Goal: Task Accomplishment & Management: Manage account settings

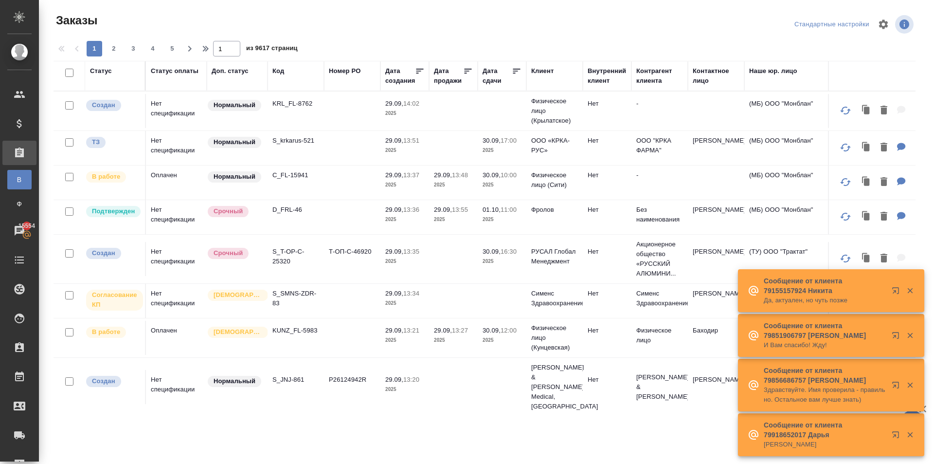
click at [230, 67] on div "Доп. статус" at bounding box center [230, 71] width 37 height 10
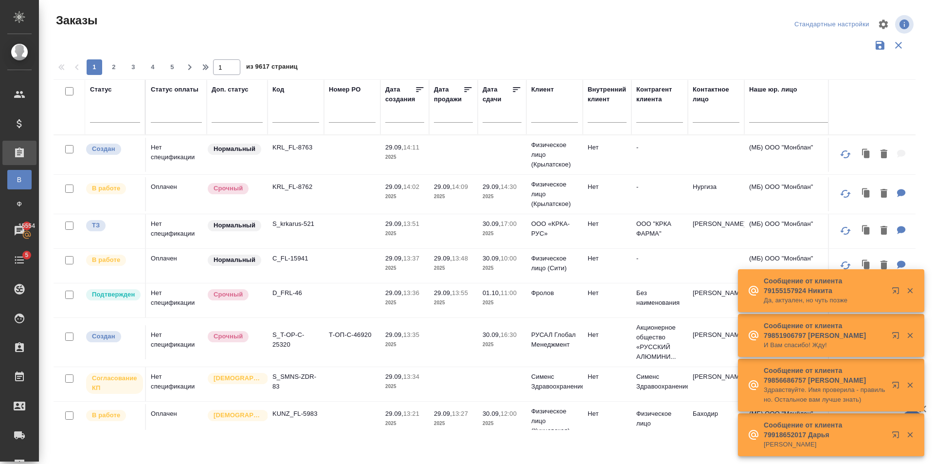
click at [282, 73] on span "из 9617 страниц" at bounding box center [272, 68] width 52 height 14
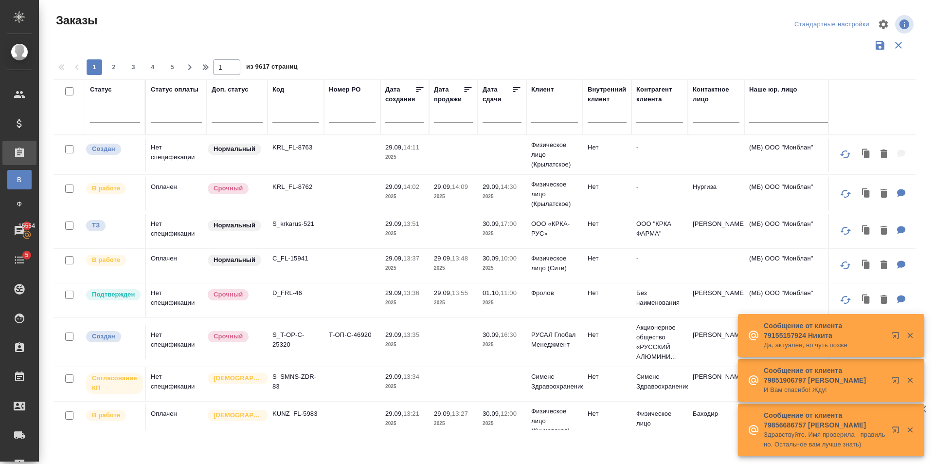
click at [290, 114] on input "text" at bounding box center [295, 116] width 47 height 12
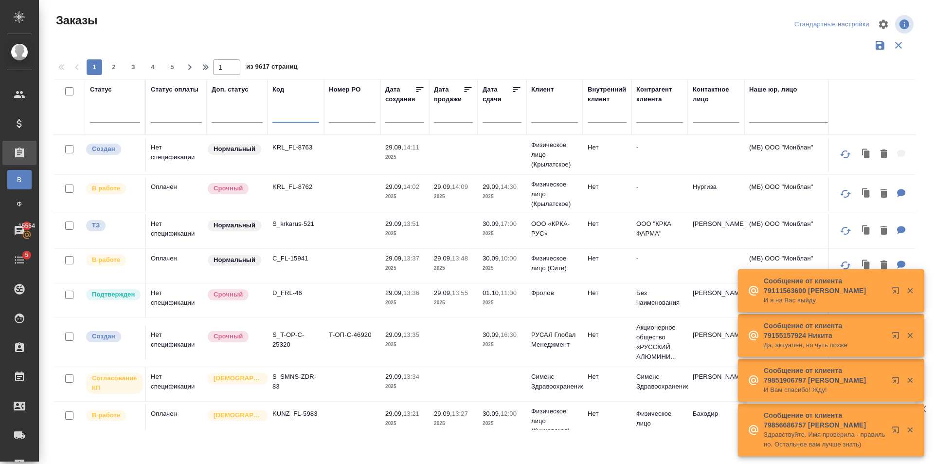
paste input "BEG_ImportLogistik-6"
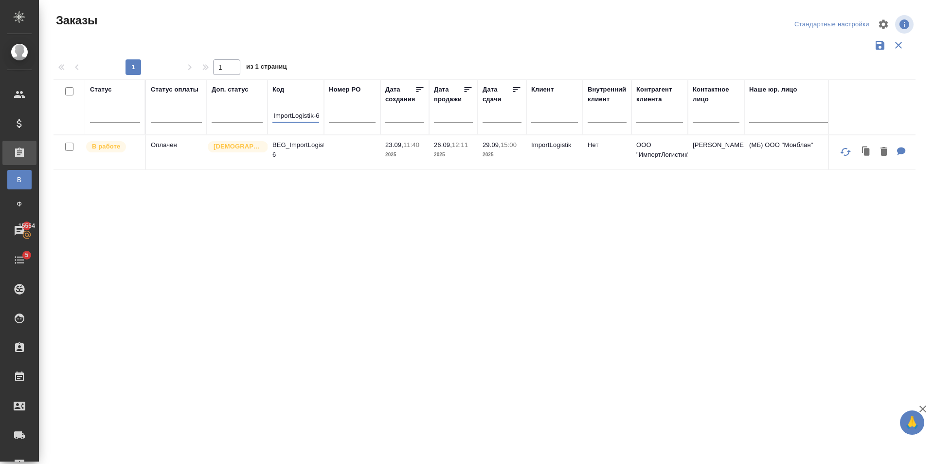
type input "BEG_ImportLogistik-6"
click at [352, 152] on td at bounding box center [352, 152] width 56 height 34
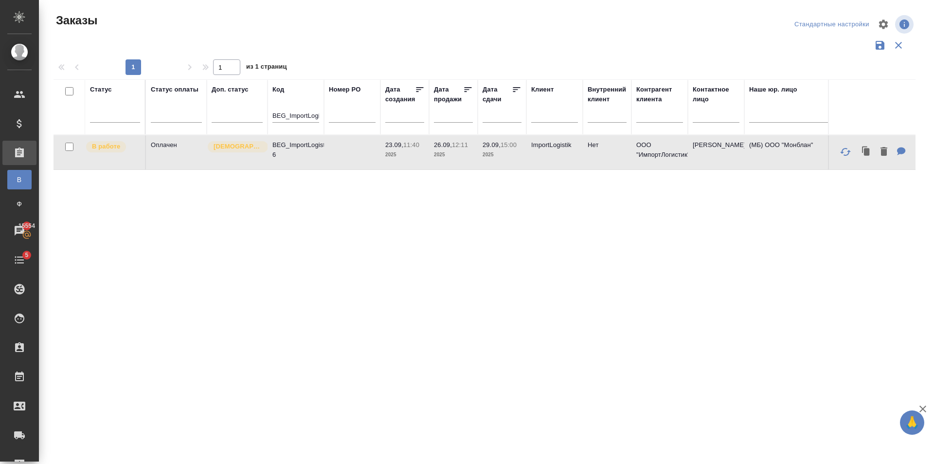
click at [352, 152] on td at bounding box center [352, 152] width 56 height 34
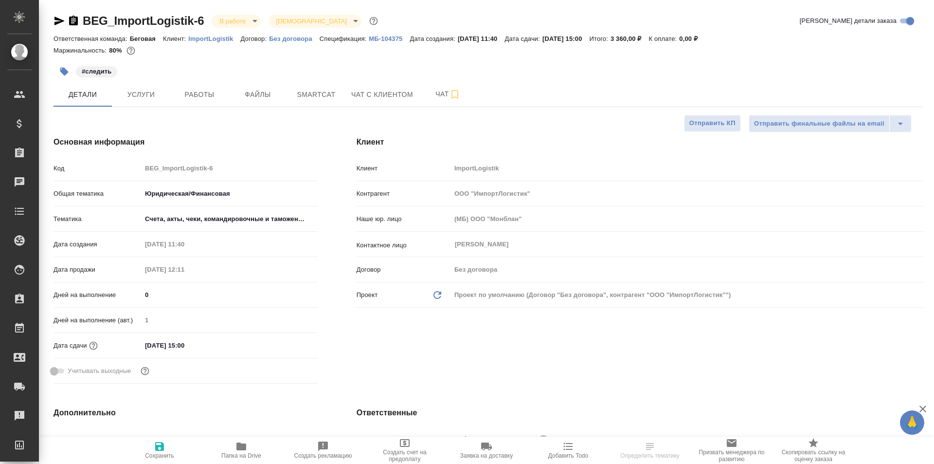
select select "RU"
click at [211, 92] on span "Работы" at bounding box center [199, 95] width 47 height 12
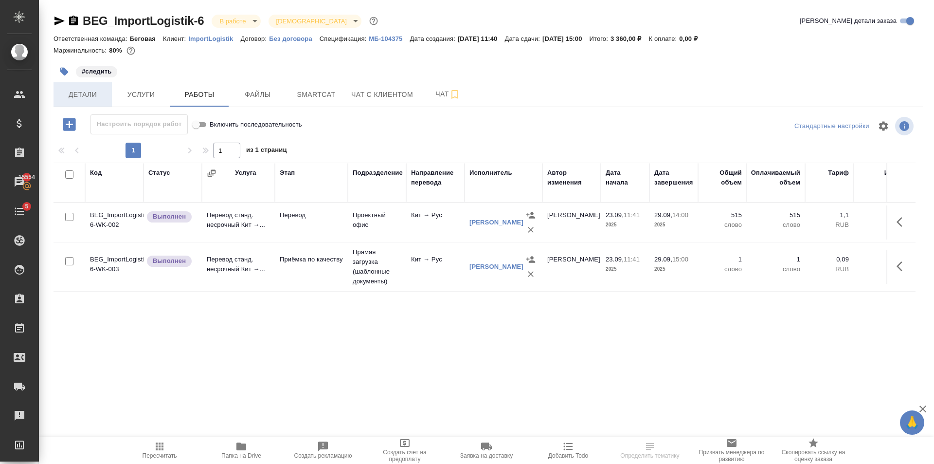
click at [84, 90] on span "Детали" at bounding box center [82, 95] width 47 height 12
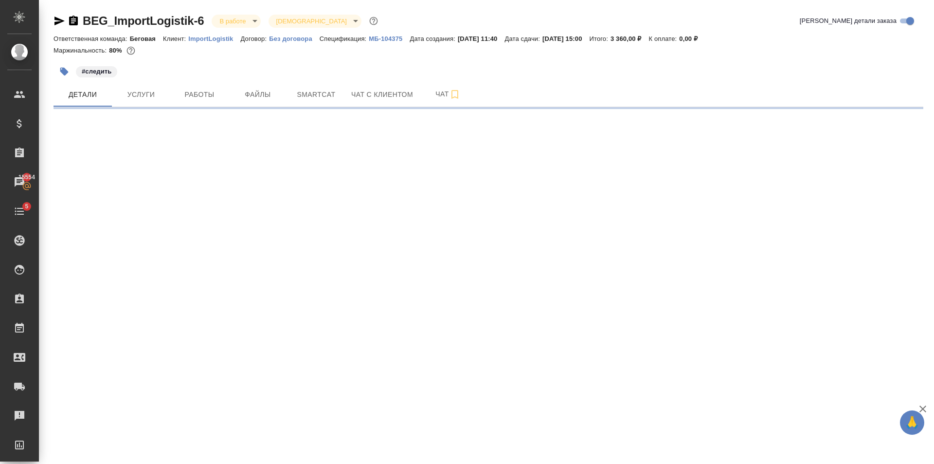
select select "RU"
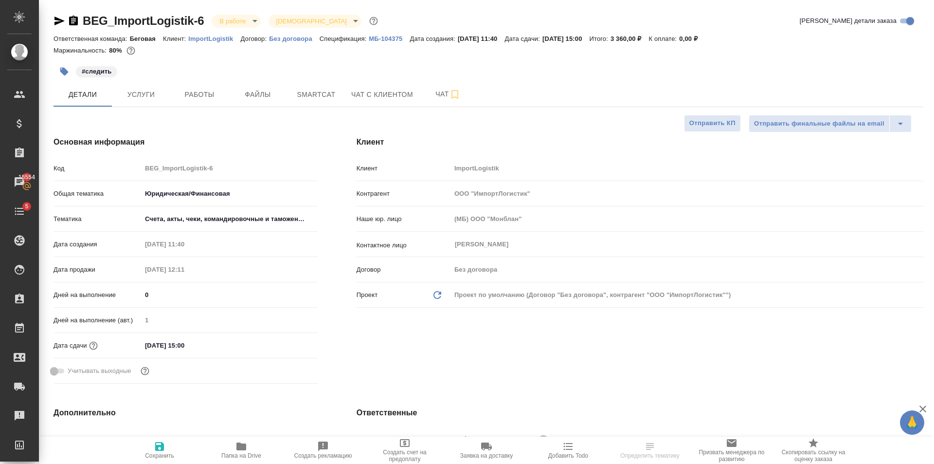
select select "RU"
type textarea "x"
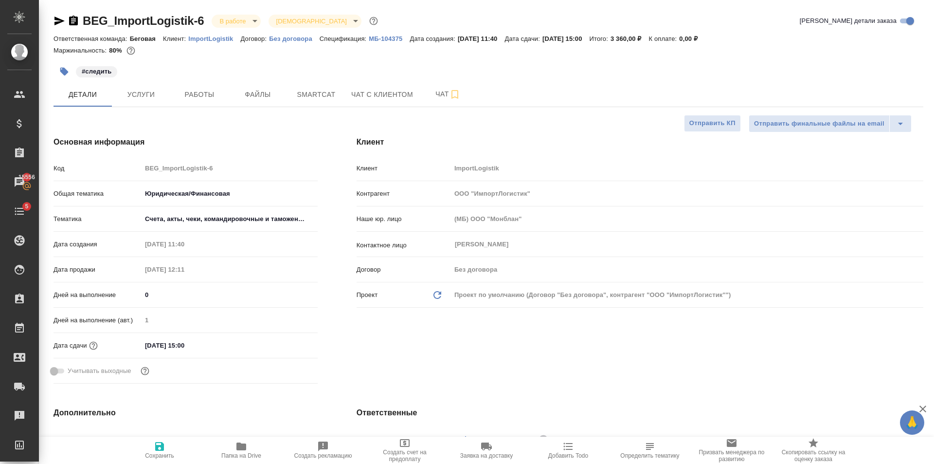
type textarea "x"
click at [238, 451] on icon "button" at bounding box center [242, 446] width 12 height 12
type textarea "x"
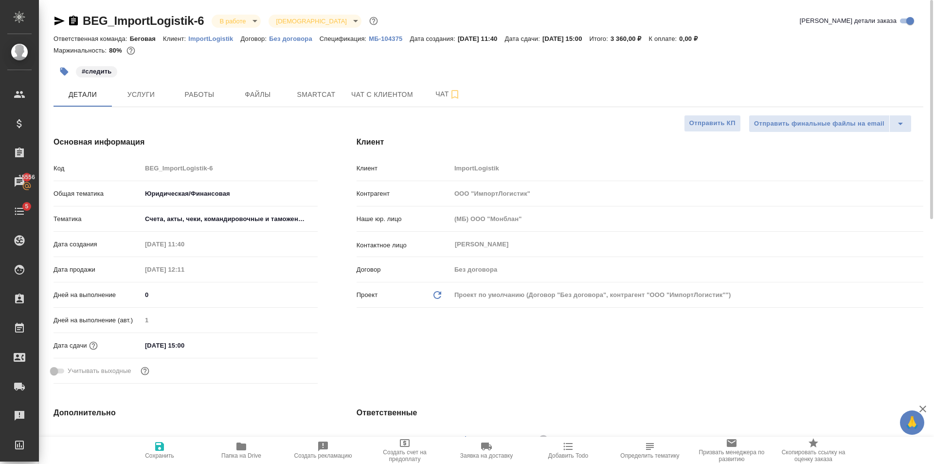
type textarea "x"
click at [195, 97] on span "Работы" at bounding box center [199, 95] width 47 height 12
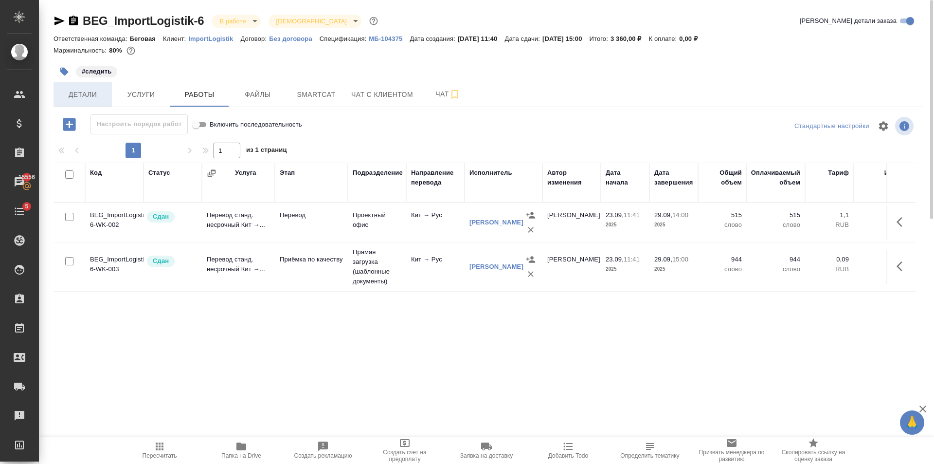
click at [87, 99] on span "Детали" at bounding box center [82, 95] width 47 height 12
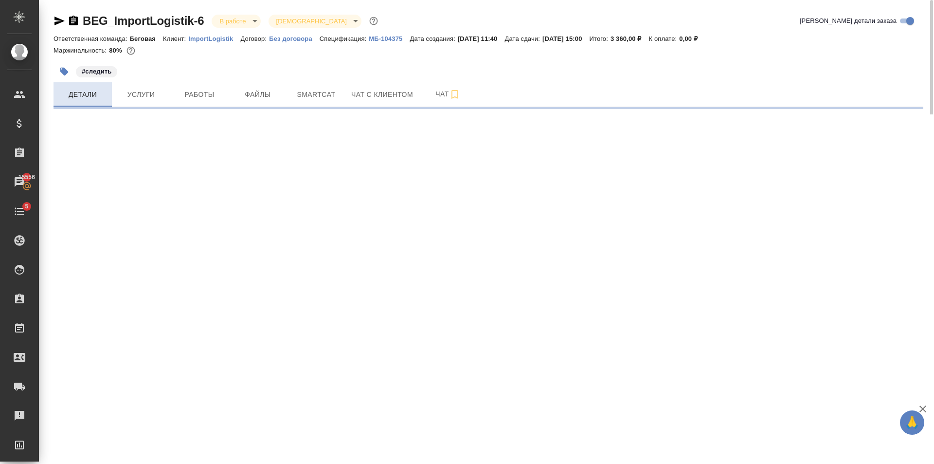
select select "RU"
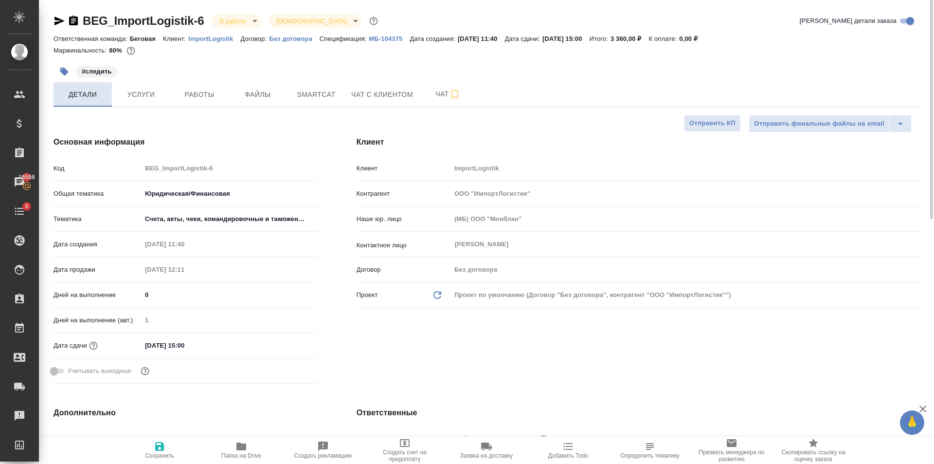
type textarea "x"
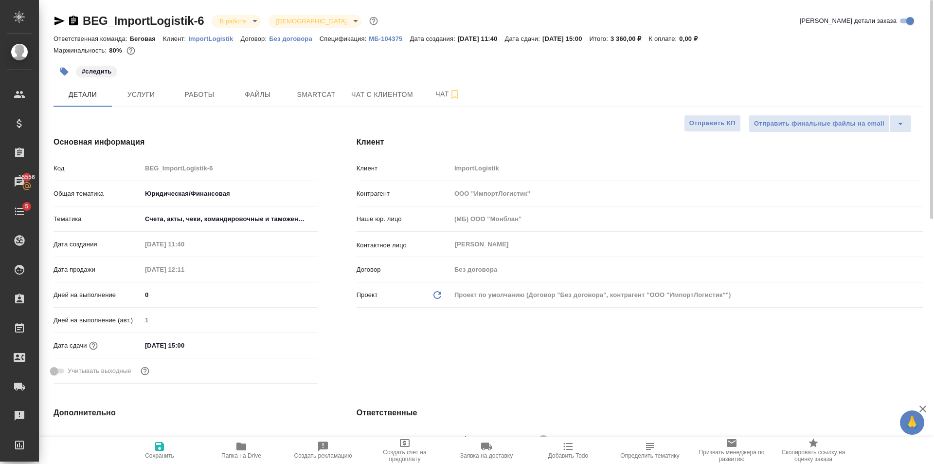
type textarea "x"
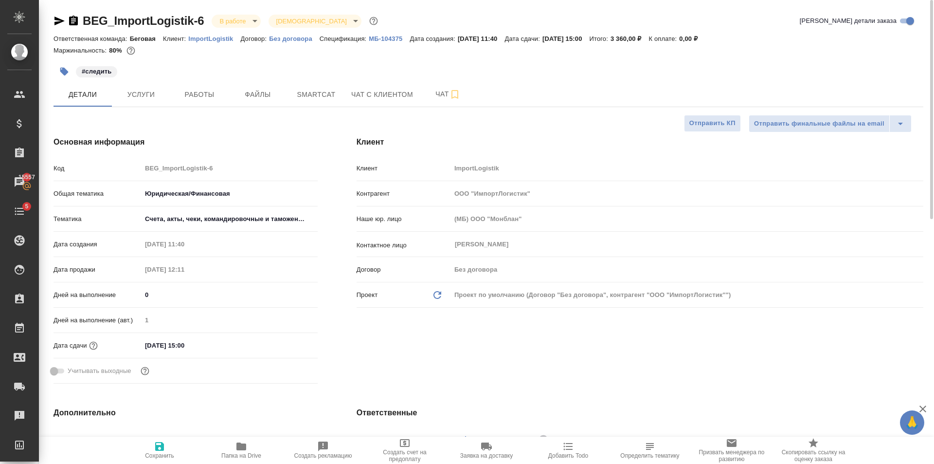
type textarea "x"
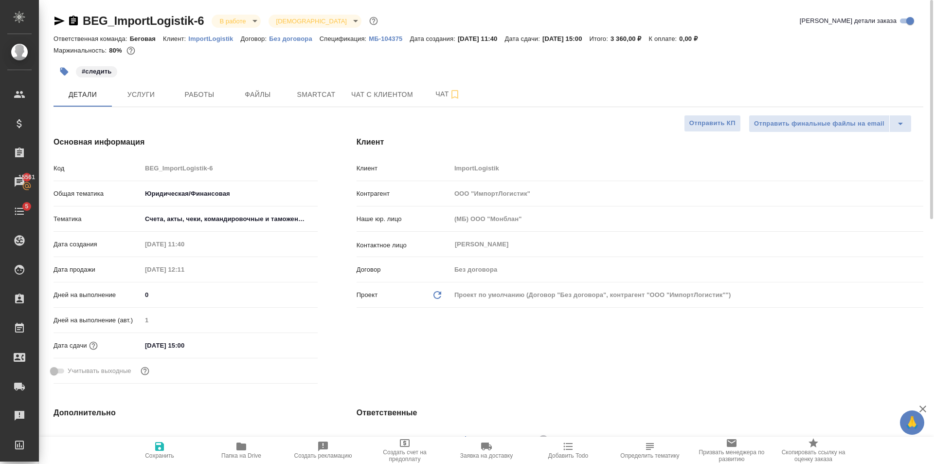
type textarea "x"
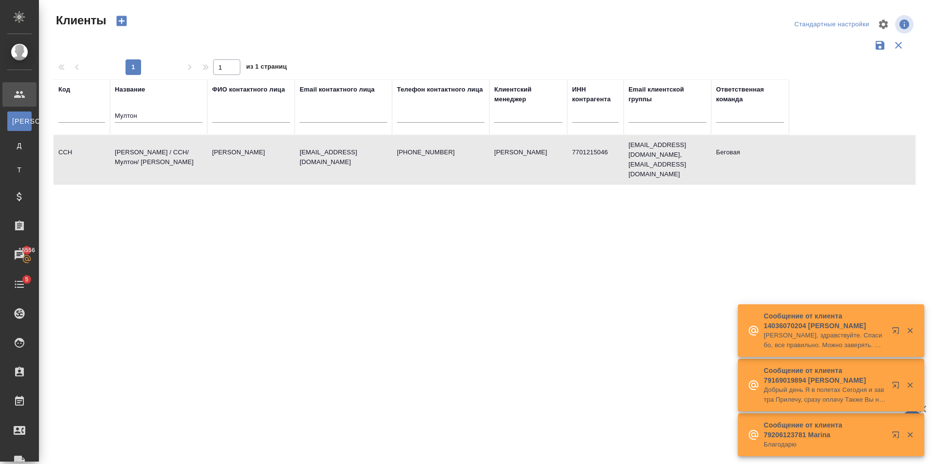
select select "RU"
drag, startPoint x: 150, startPoint y: 114, endPoint x: 97, endPoint y: 121, distance: 53.1
click at [46, 113] on div "Клиенты Стандартные настройки 1 1 из 1 страниц Код Название Мултон ФИО контактн…" at bounding box center [486, 217] width 895 height 435
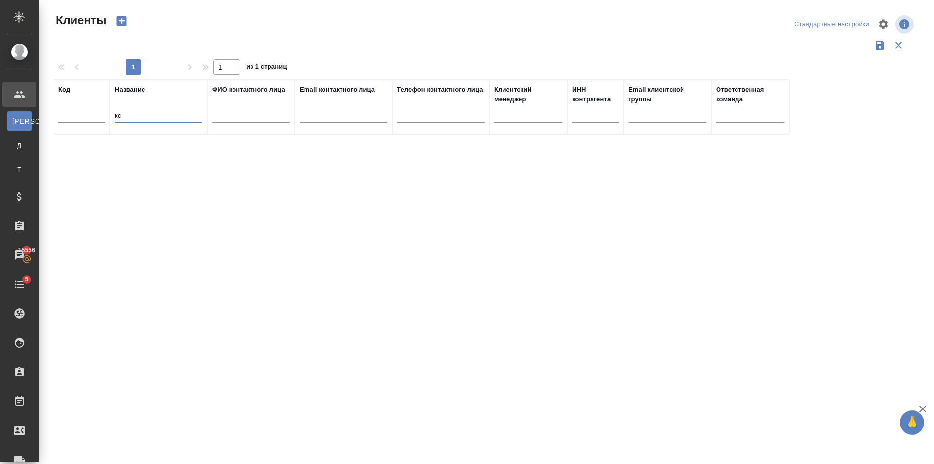
type input "к"
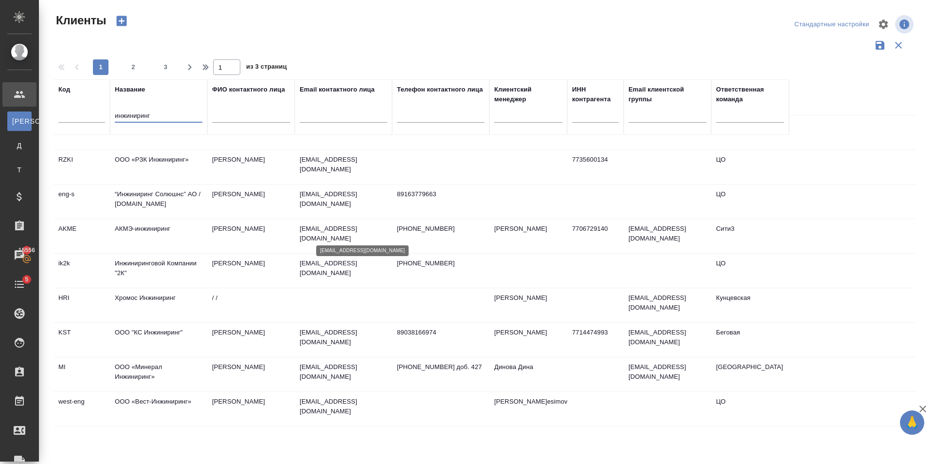
scroll to position [569, 0]
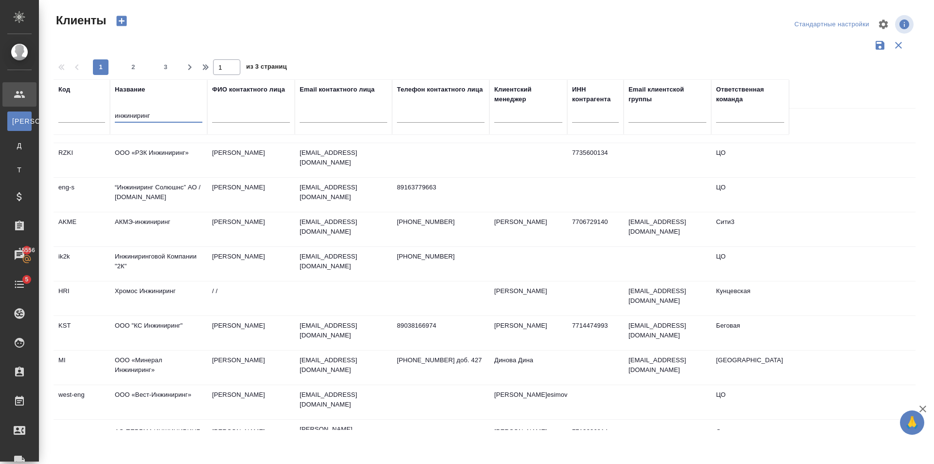
type input "инжиниринг"
click at [277, 316] on td "Лавров Владимир" at bounding box center [251, 333] width 88 height 34
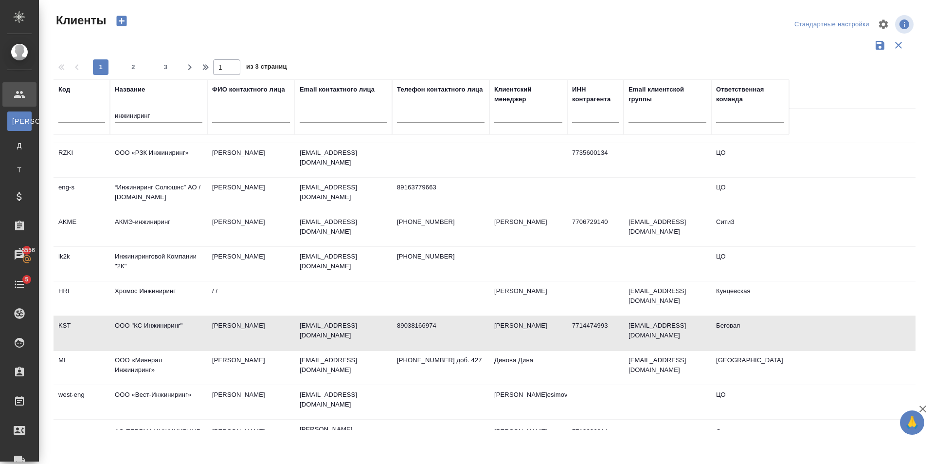
click at [277, 316] on td "Лавров Владимир" at bounding box center [251, 333] width 88 height 34
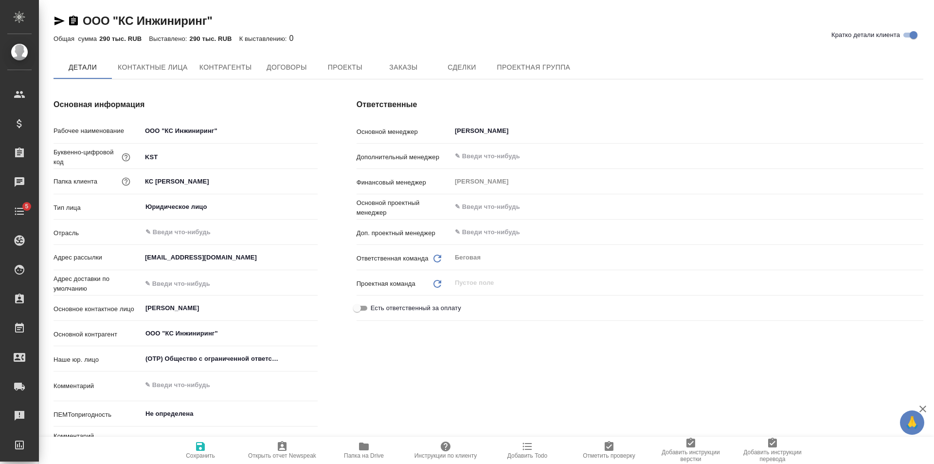
type textarea "x"
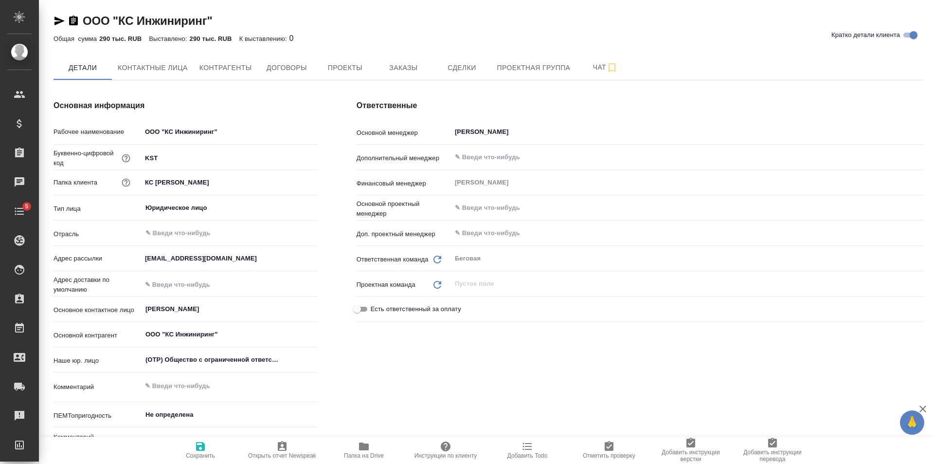
type textarea "x"
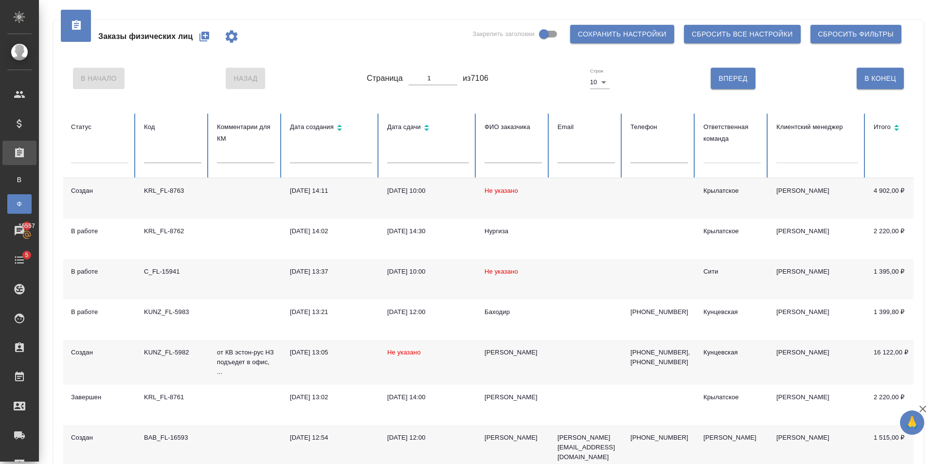
click at [209, 43] on button "button" at bounding box center [204, 36] width 23 height 23
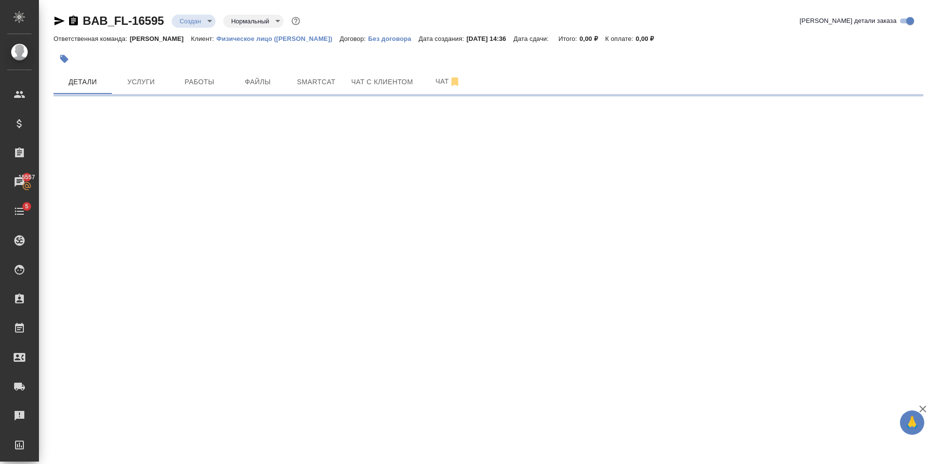
select select "RU"
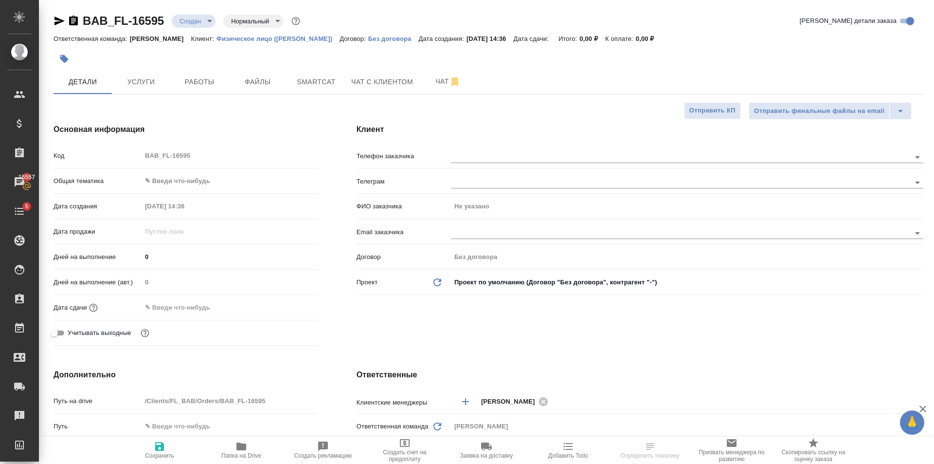
type textarea "x"
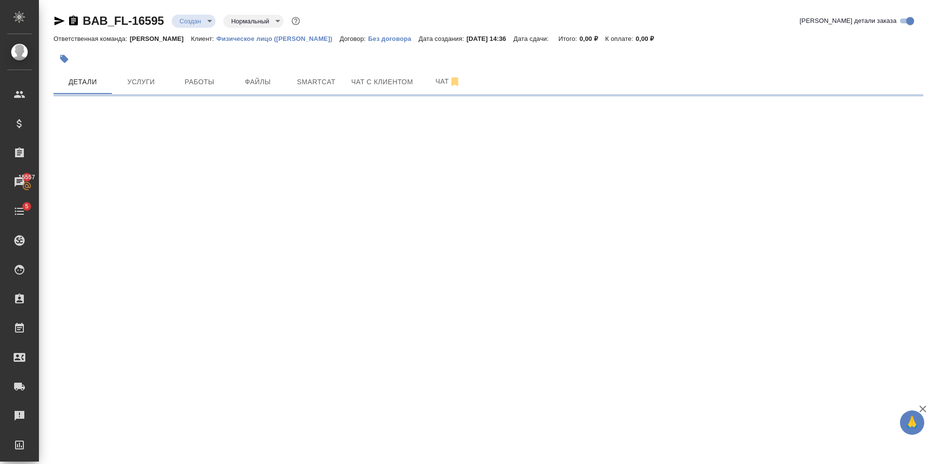
select select "RU"
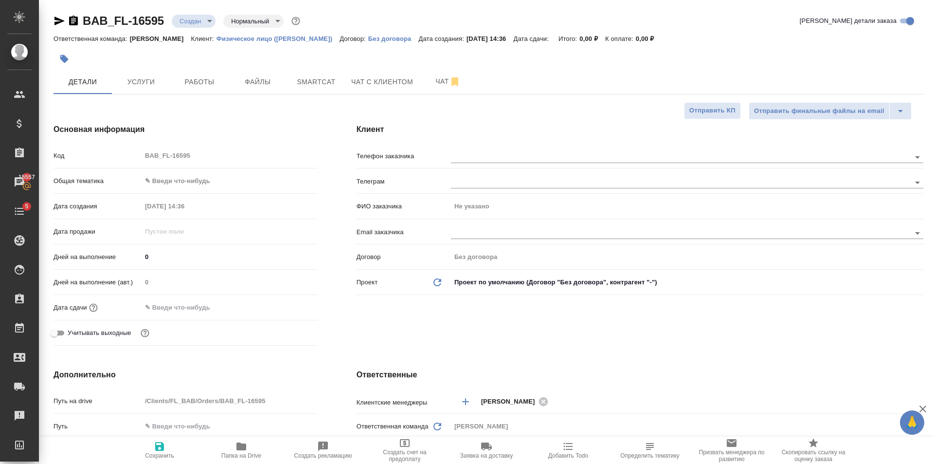
type textarea "x"
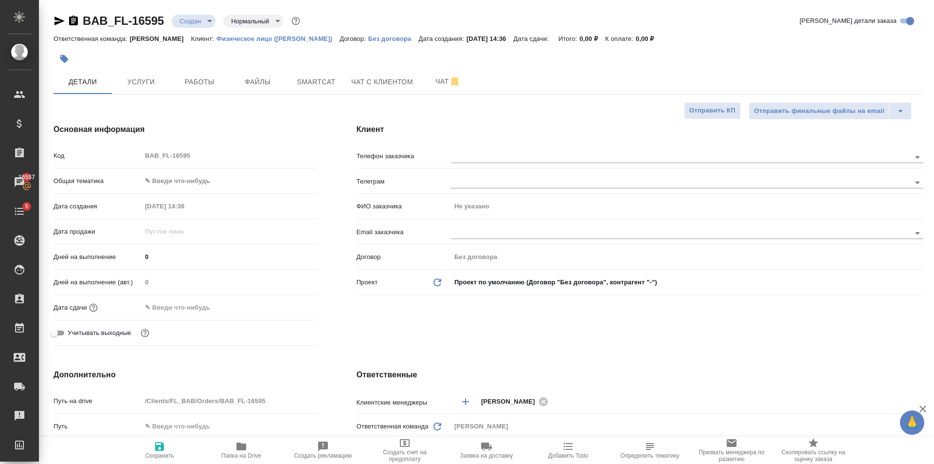
type textarea "x"
click at [264, 83] on span "Файлы" at bounding box center [258, 82] width 47 height 12
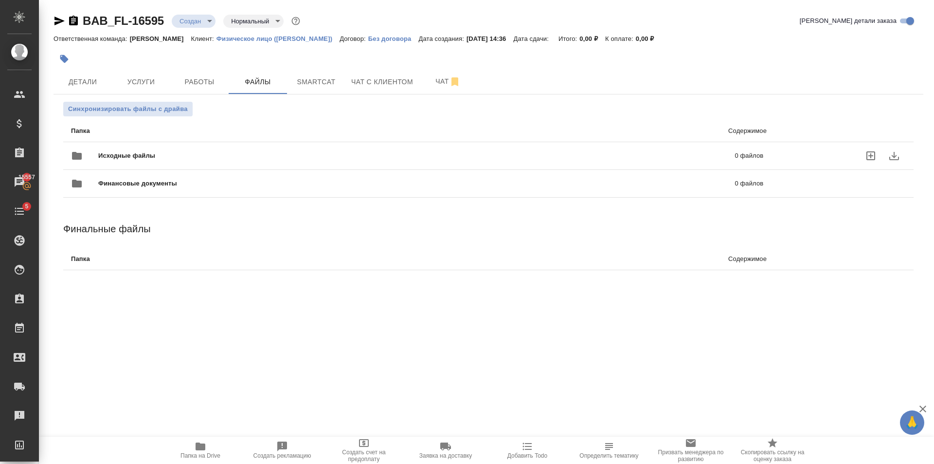
click at [108, 152] on span "Исходные файлы" at bounding box center [271, 156] width 347 height 10
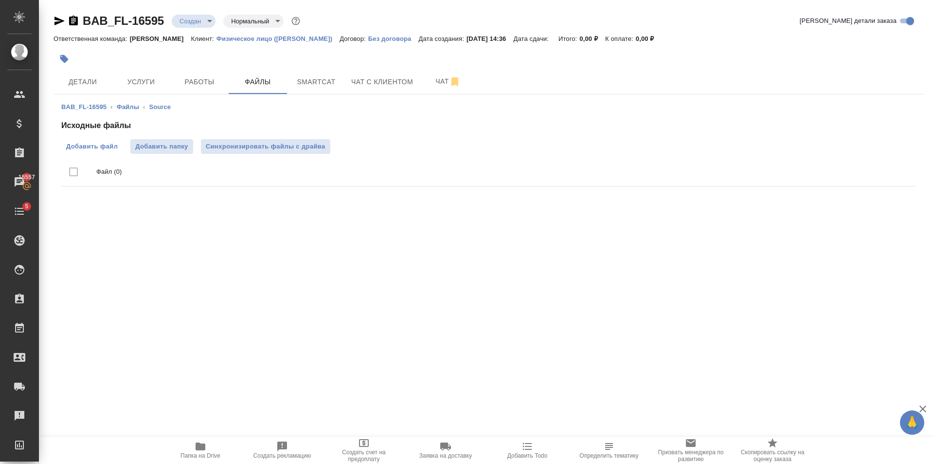
click at [98, 147] on span "Добавить файл" at bounding box center [92, 147] width 52 height 10
click at [0, 0] on input "Добавить файл" at bounding box center [0, 0] width 0 height 0
click at [131, 87] on span "Услуги" at bounding box center [141, 82] width 47 height 12
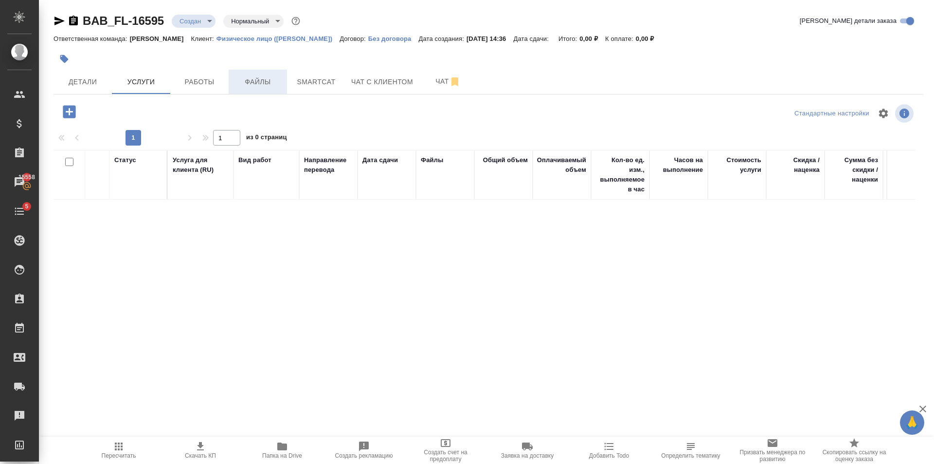
click at [264, 83] on span "Файлы" at bounding box center [258, 82] width 47 height 12
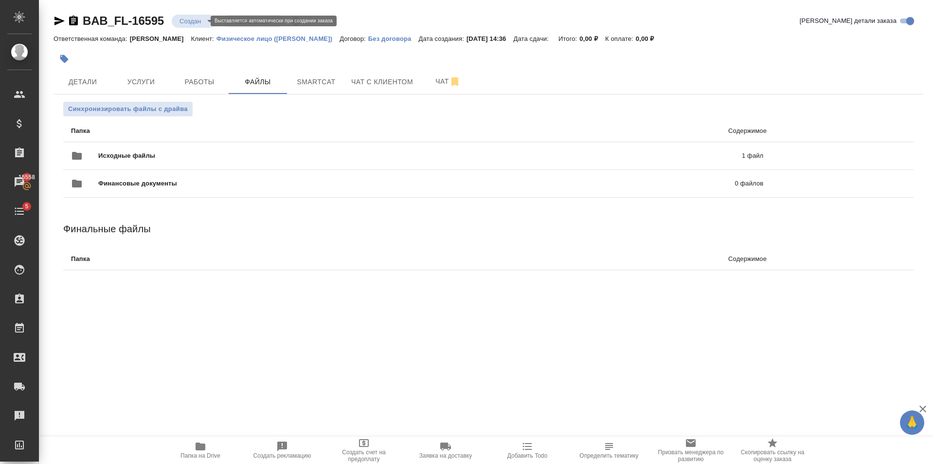
click at [192, 21] on body "🙏 .cls-1 fill:#fff; AWATERA Golubev Dmitry Клиенты Спецификации Заказы 15558 Ча…" at bounding box center [467, 232] width 934 height 464
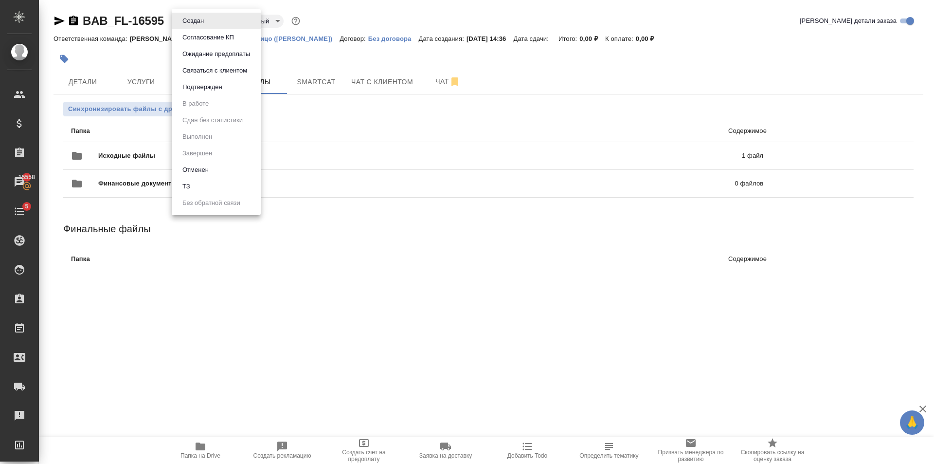
click at [193, 189] on li "ТЗ" at bounding box center [216, 186] width 89 height 17
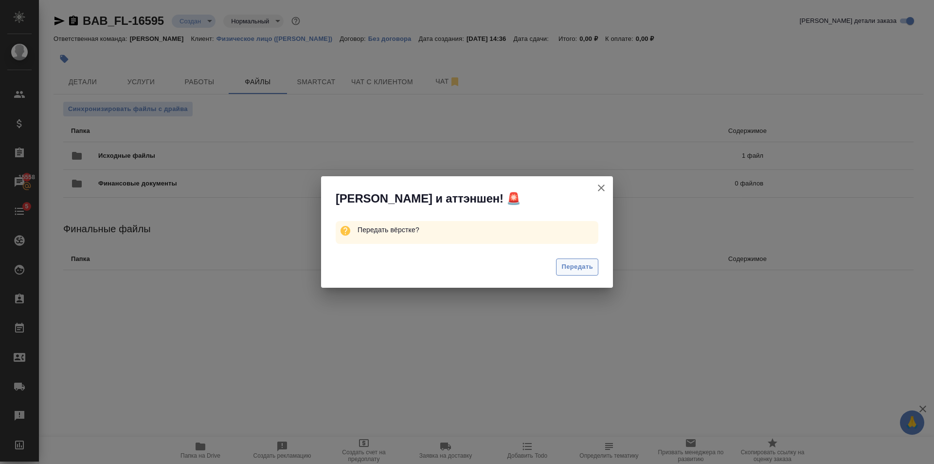
click at [577, 264] on span "Передать" at bounding box center [578, 266] width 32 height 11
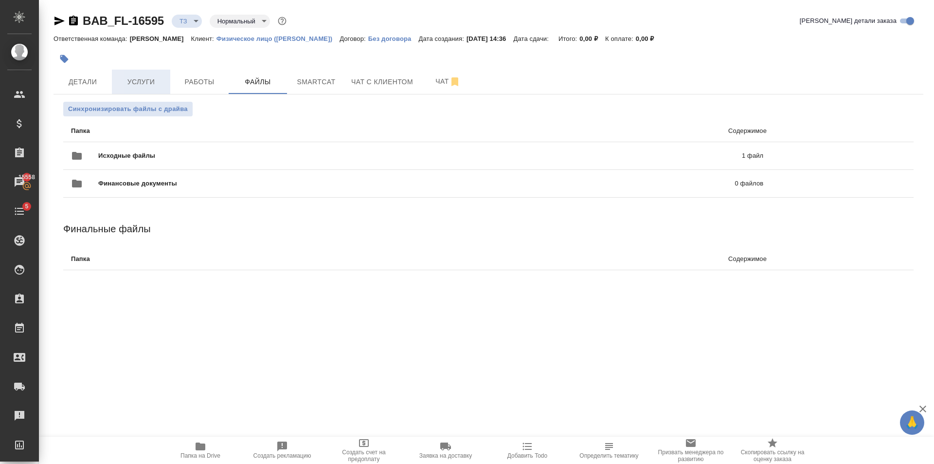
click at [141, 88] on button "Услуги" at bounding box center [141, 82] width 58 height 24
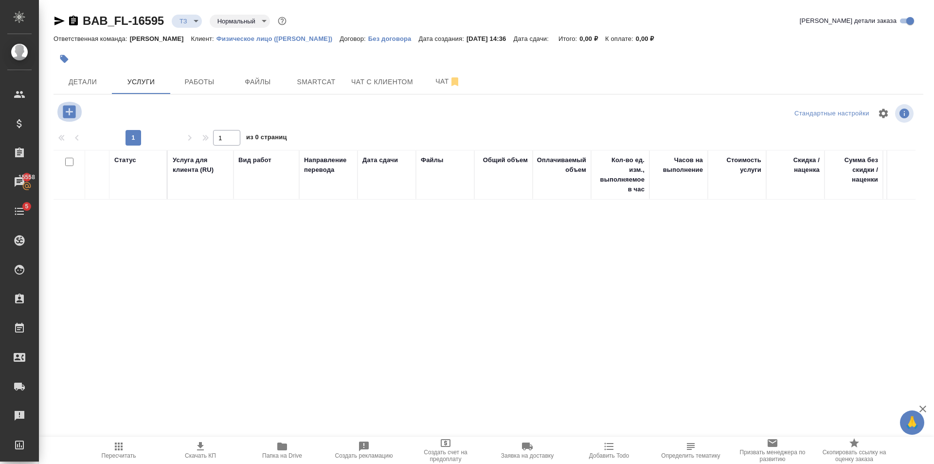
click at [68, 106] on icon "button" at bounding box center [69, 111] width 13 height 13
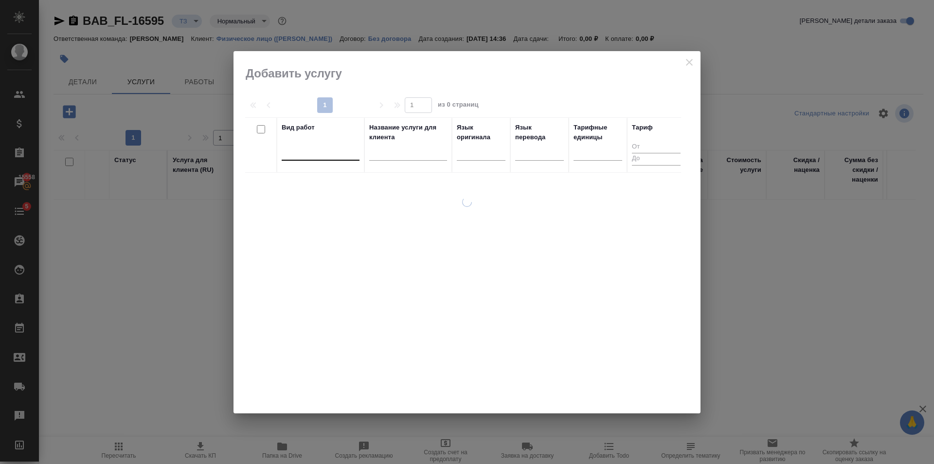
click at [335, 145] on div at bounding box center [321, 151] width 78 height 14
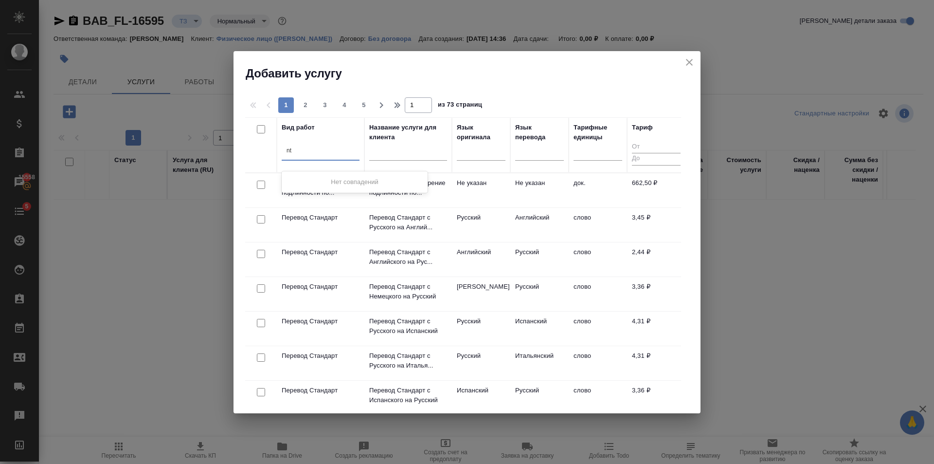
type input "n"
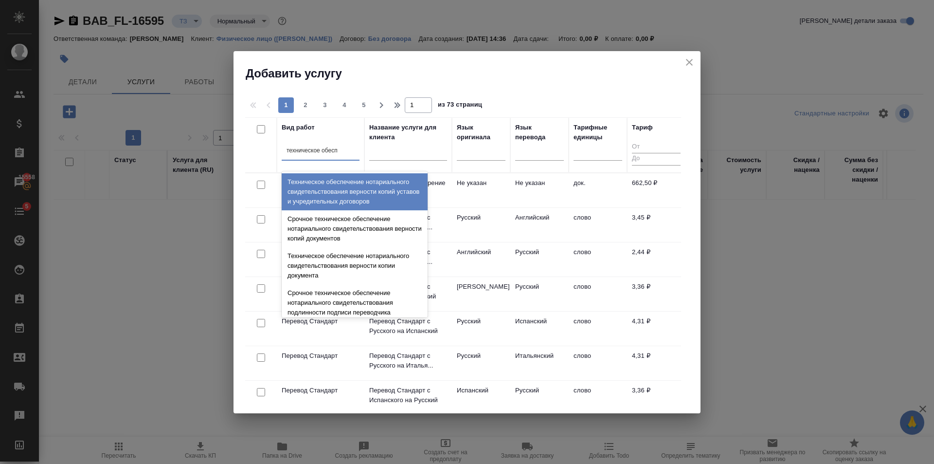
type input "техническое обеспе"
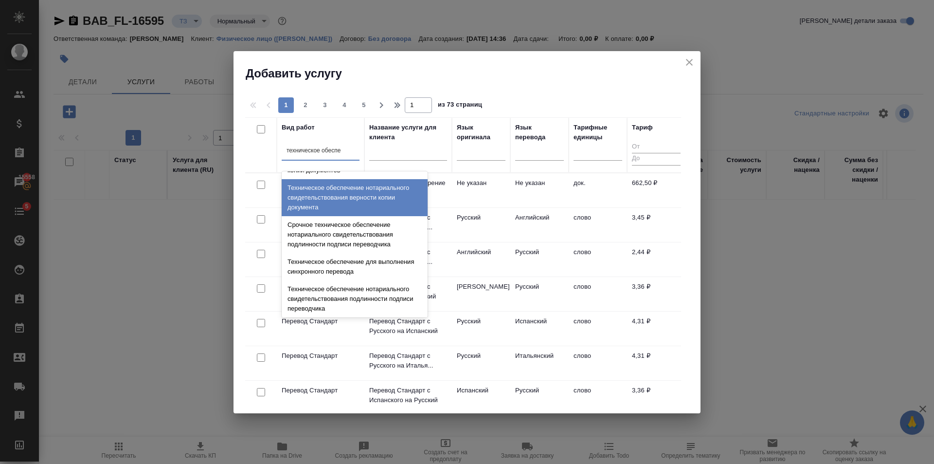
scroll to position [97, 0]
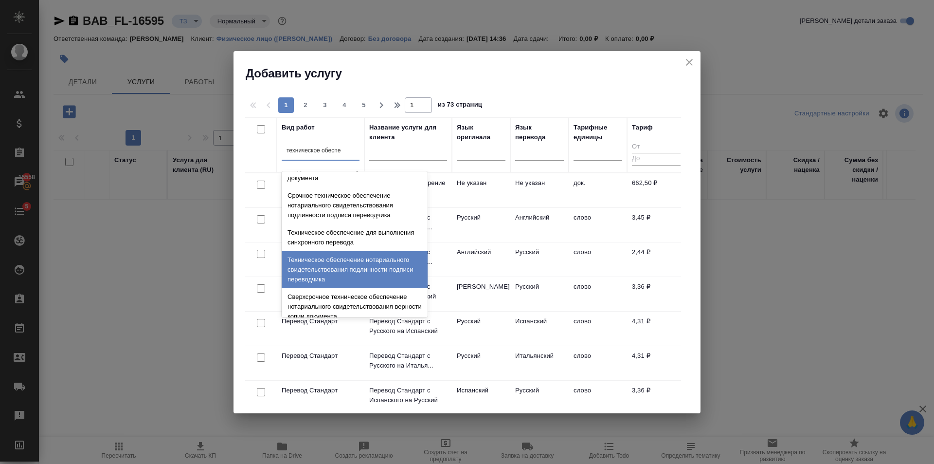
click at [369, 254] on div "Техническое обеспечение нотариального свидетельствования подлинности подписи пе…" at bounding box center [355, 269] width 146 height 37
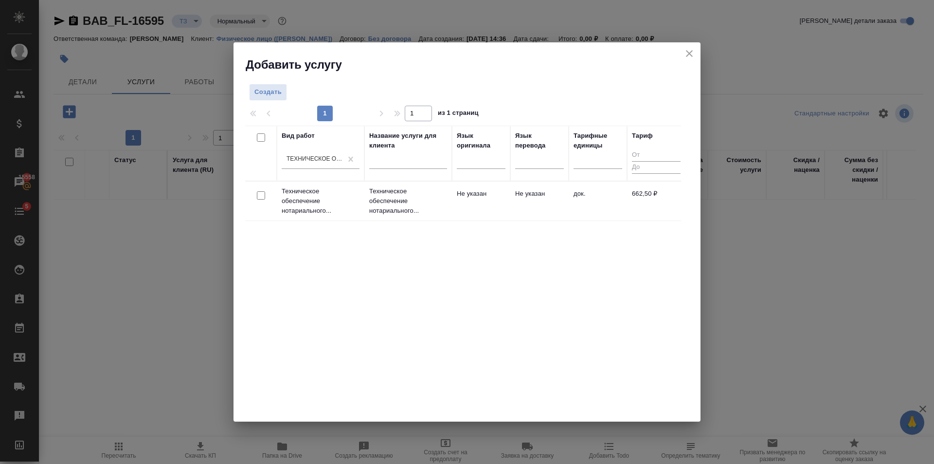
click at [396, 219] on td "Техническое обеспечение нотариального..." at bounding box center [408, 200] width 88 height 39
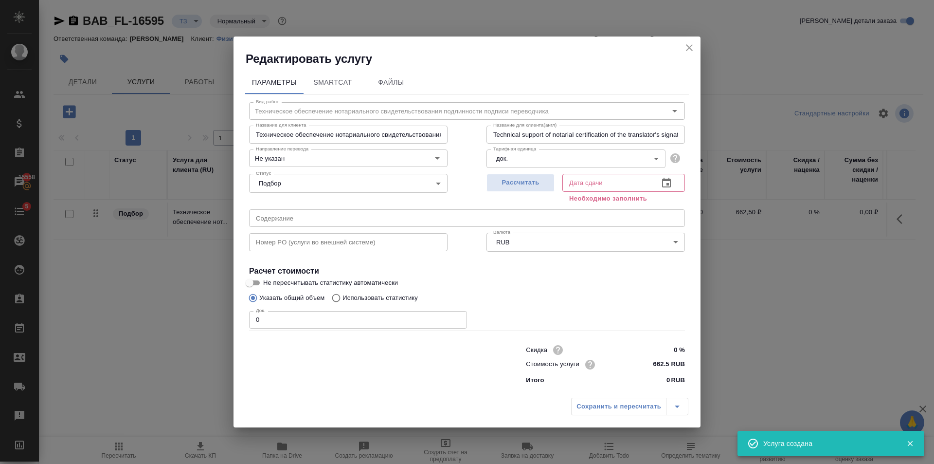
type input "1"
click at [457, 316] on input "1" at bounding box center [358, 320] width 218 height 18
click at [547, 179] on span "Рассчитать" at bounding box center [520, 182] width 57 height 11
type input "29.09.2025 14:50"
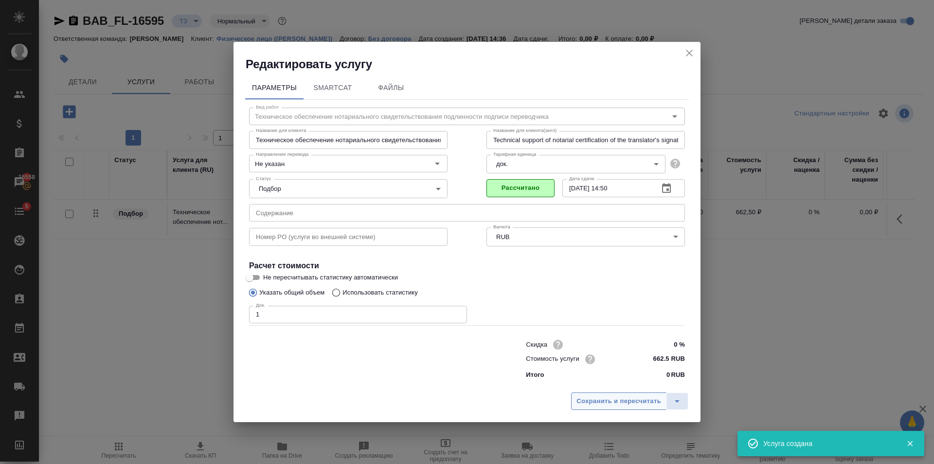
click at [610, 404] on span "Сохранить и пересчитать" at bounding box center [619, 401] width 85 height 11
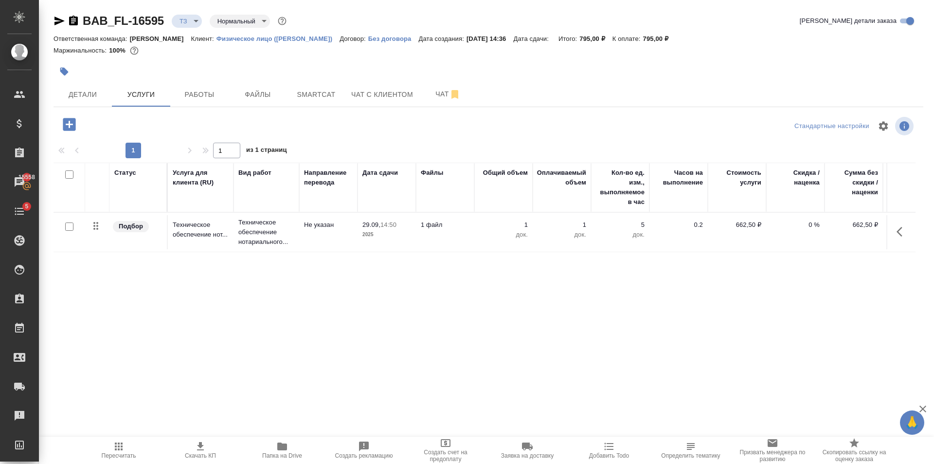
click at [99, 74] on div at bounding box center [344, 71] width 580 height 21
click at [90, 93] on span "Детали" at bounding box center [82, 95] width 47 height 12
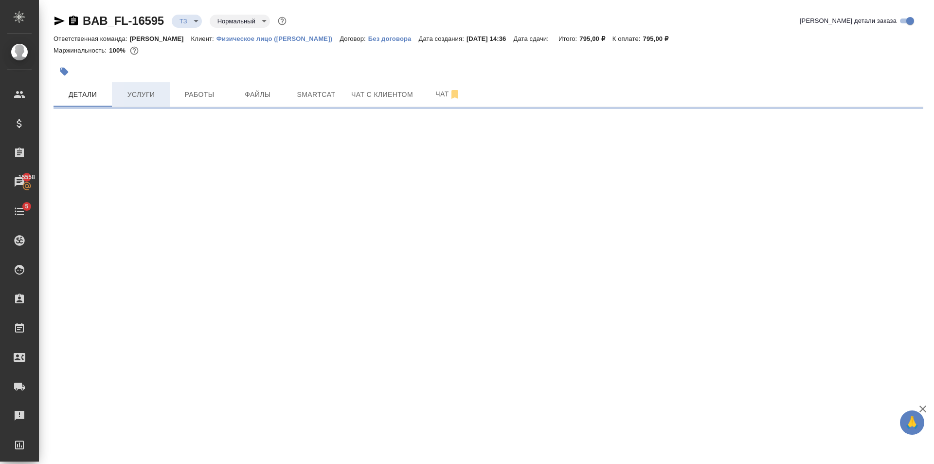
click at [145, 91] on span "Услуги" at bounding box center [141, 95] width 47 height 12
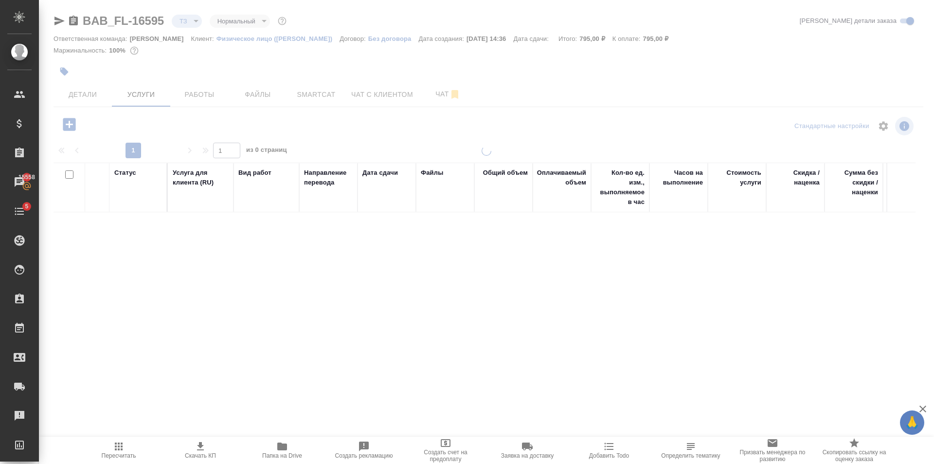
click at [78, 116] on button "button" at bounding box center [69, 124] width 27 height 20
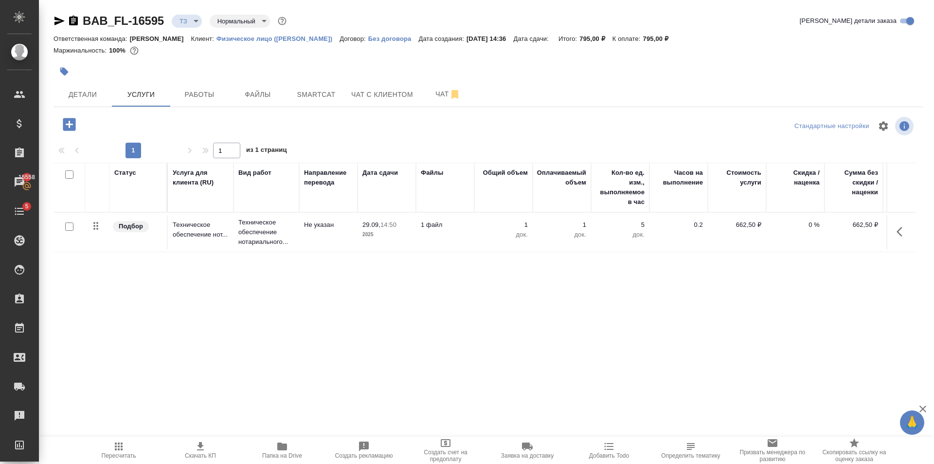
click at [77, 131] on icon "button" at bounding box center [69, 124] width 17 height 17
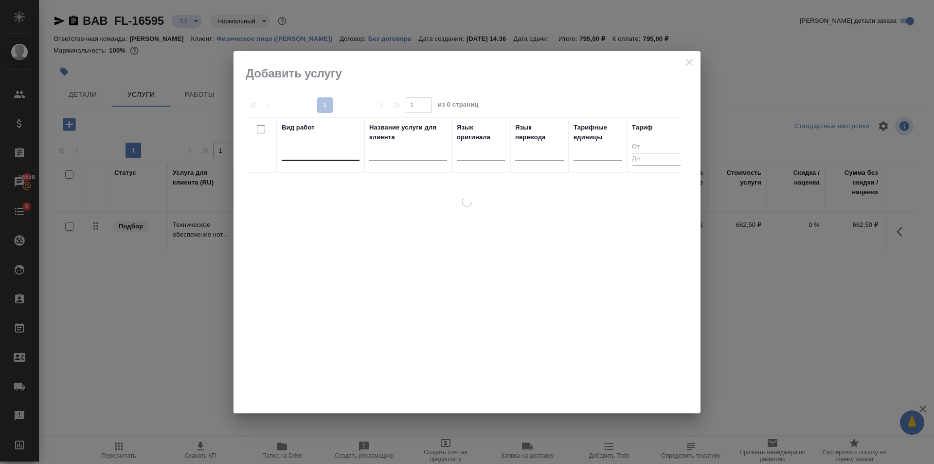
click at [319, 154] on div at bounding box center [321, 151] width 78 height 14
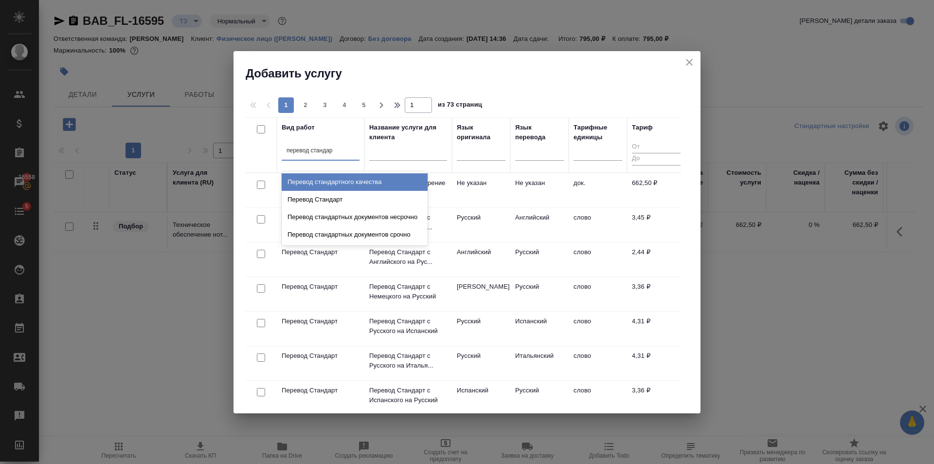
type input "перевод стандарт"
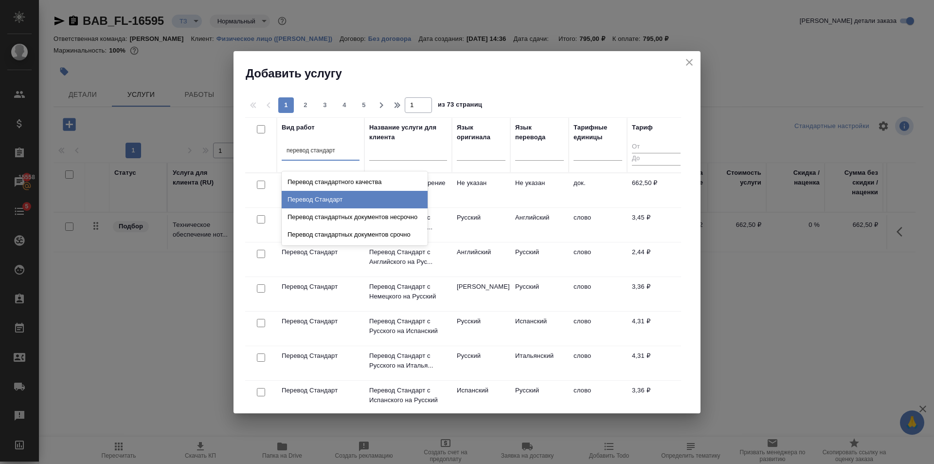
click at [401, 199] on div "Перевод Стандарт" at bounding box center [355, 200] width 146 height 18
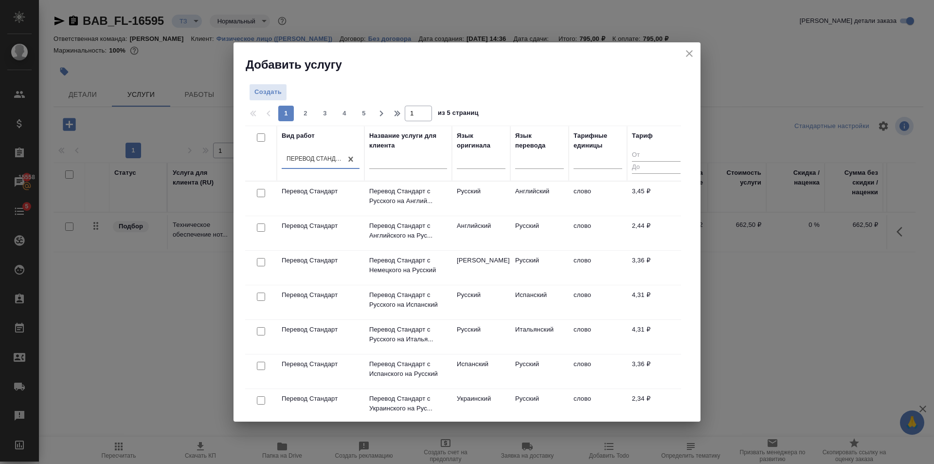
click at [518, 193] on td "Английский" at bounding box center [539, 198] width 58 height 34
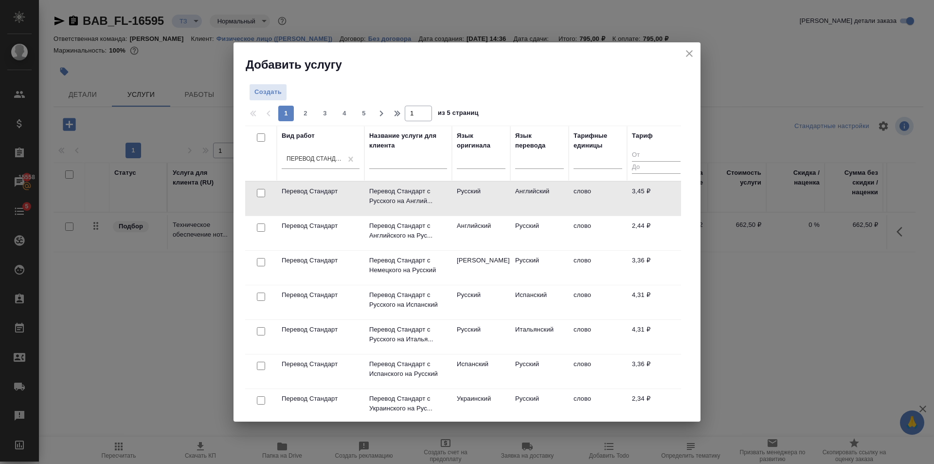
click at [518, 193] on td "Английский" at bounding box center [539, 198] width 58 height 34
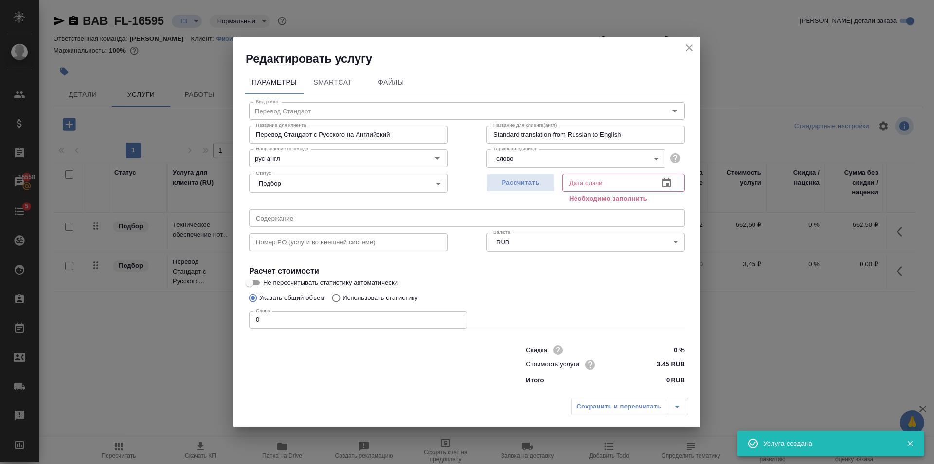
click at [366, 314] on input "0" at bounding box center [358, 320] width 218 height 18
type input "250"
click at [501, 182] on span "Рассчитать" at bounding box center [520, 182] width 57 height 11
type input "29.09.2025 15:39"
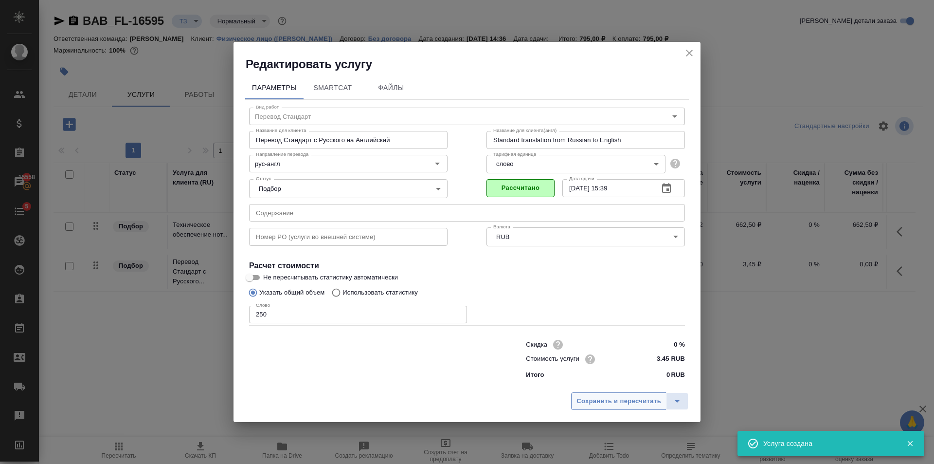
click at [621, 399] on span "Сохранить и пересчитать" at bounding box center [619, 401] width 85 height 11
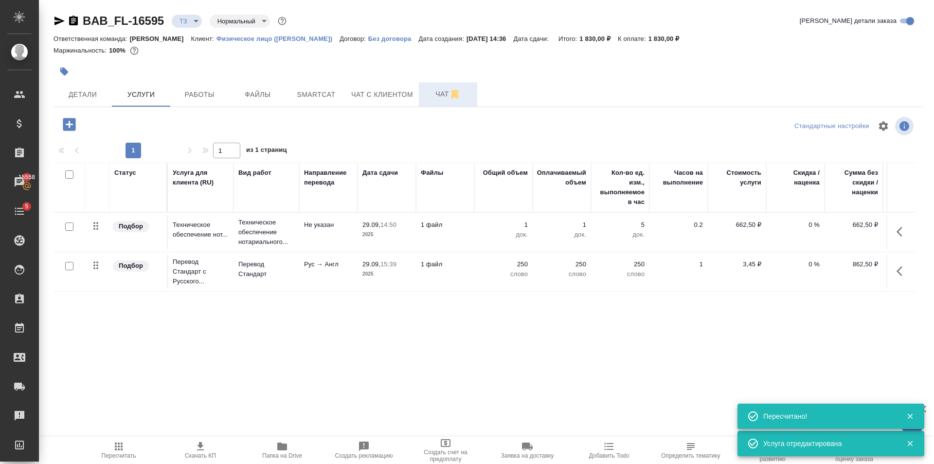
click at [442, 95] on span "Чат" at bounding box center [448, 94] width 47 height 12
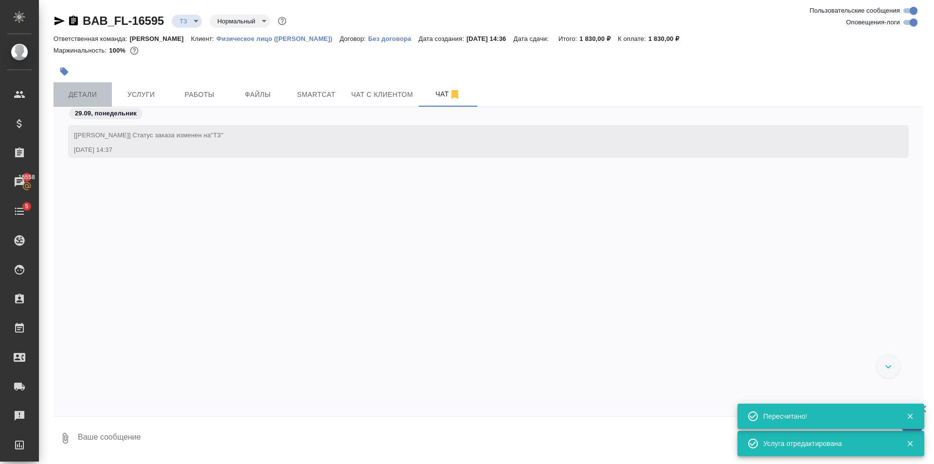
click at [76, 94] on span "Детали" at bounding box center [82, 95] width 47 height 12
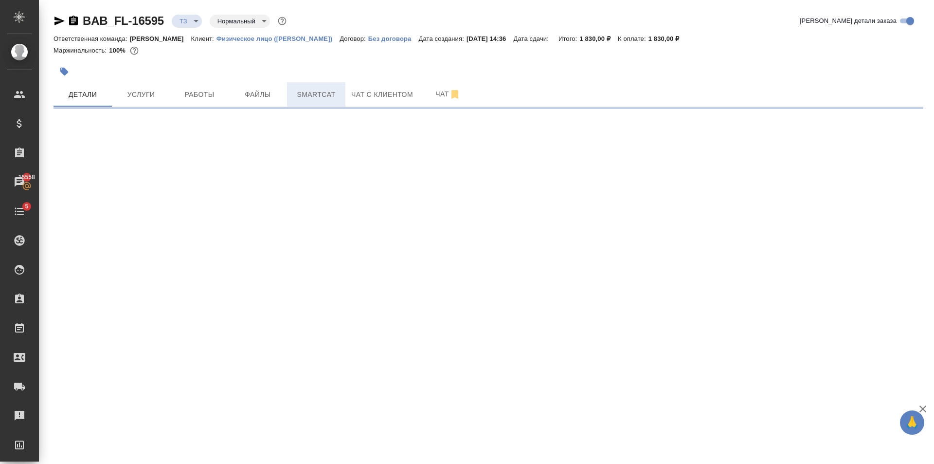
select select "RU"
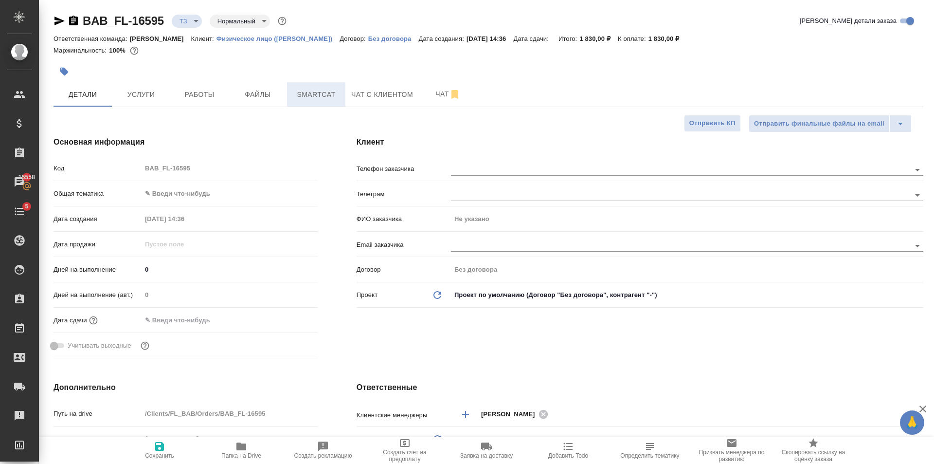
type textarea "x"
click at [199, 194] on body "🙏 .cls-1 fill:#fff; AWATERA Golubev Dmitry Клиенты Спецификации Заказы 15558 Ча…" at bounding box center [467, 232] width 934 height 464
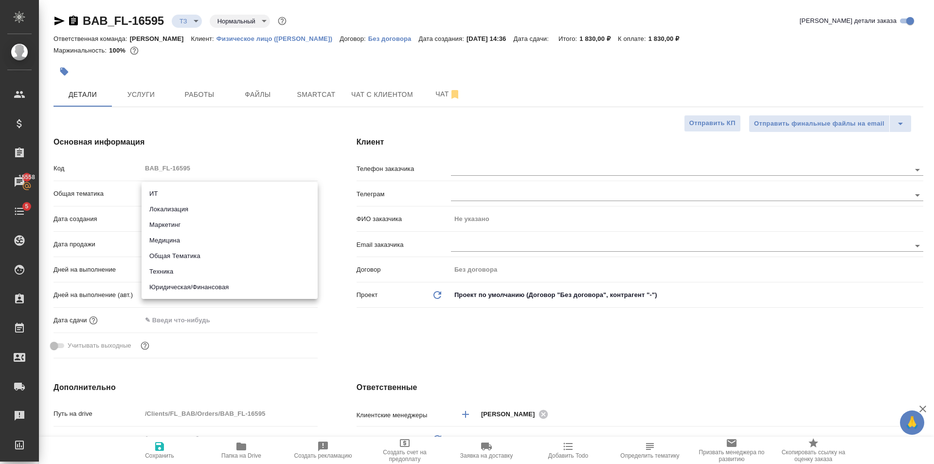
click at [193, 236] on li "Медицина" at bounding box center [230, 241] width 176 height 16
type input "med"
type textarea "x"
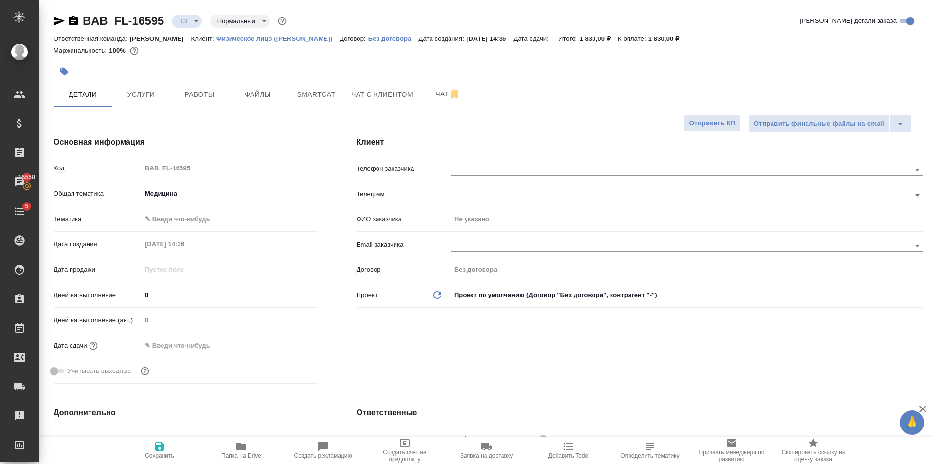
click at [192, 220] on body "🙏 .cls-1 fill:#fff; AWATERA Golubev Dmitry Клиенты Спецификации Заказы 15558 Ча…" at bounding box center [467, 232] width 934 height 464
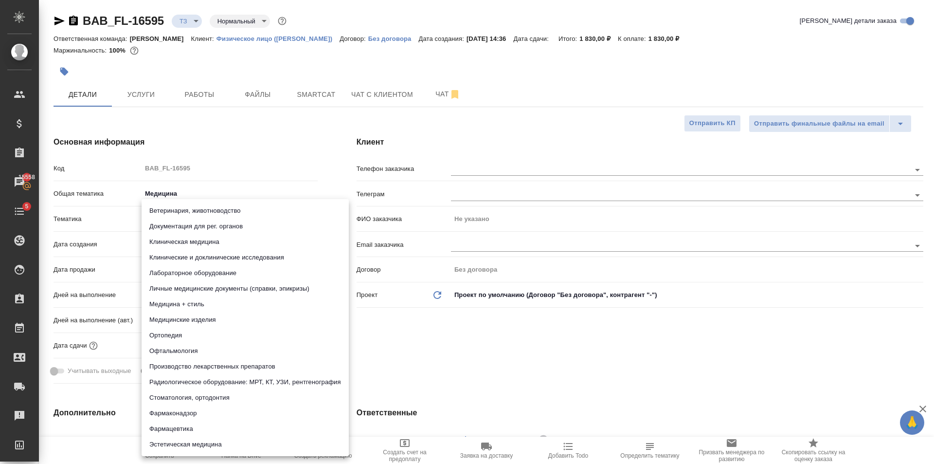
click at [284, 290] on li "Личные медицинские документы (справки, эпикризы)" at bounding box center [245, 289] width 207 height 16
type textarea "x"
type input "5a8b8b956a9677013d343e74"
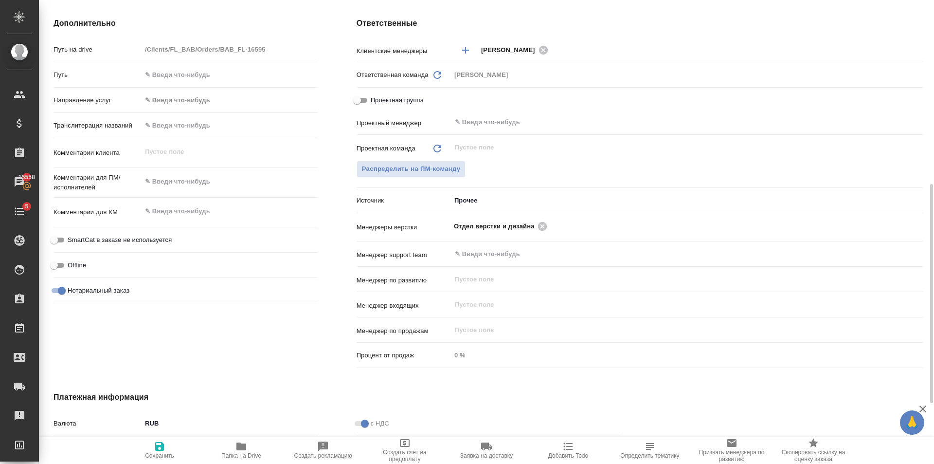
scroll to position [517, 0]
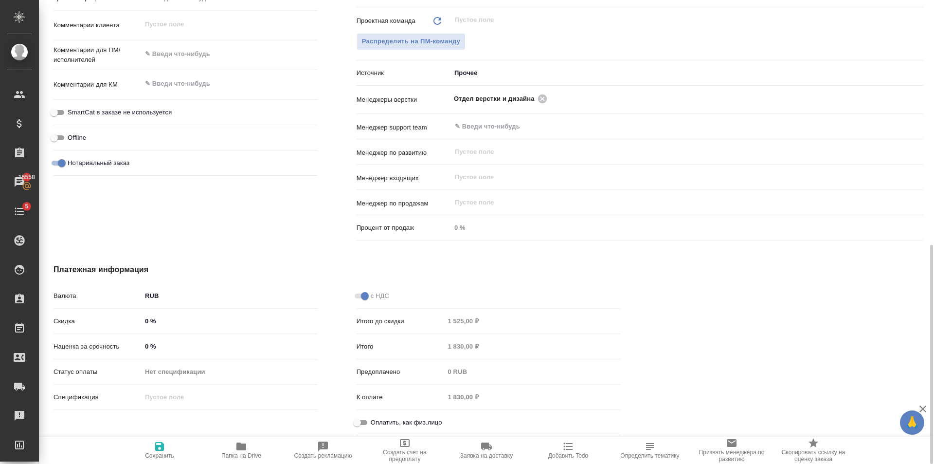
click at [363, 421] on input "Оплатить, как физ.лицо" at bounding box center [357, 423] width 35 height 12
checkbox input "true"
type textarea "x"
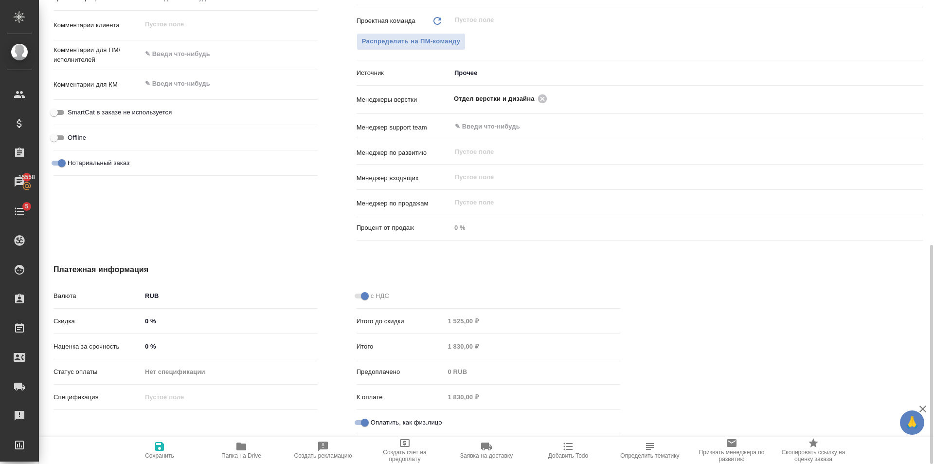
drag, startPoint x: 157, startPoint y: 450, endPoint x: 173, endPoint y: 431, distance: 24.9
click at [157, 451] on icon "button" at bounding box center [159, 446] width 9 height 9
type textarea "x"
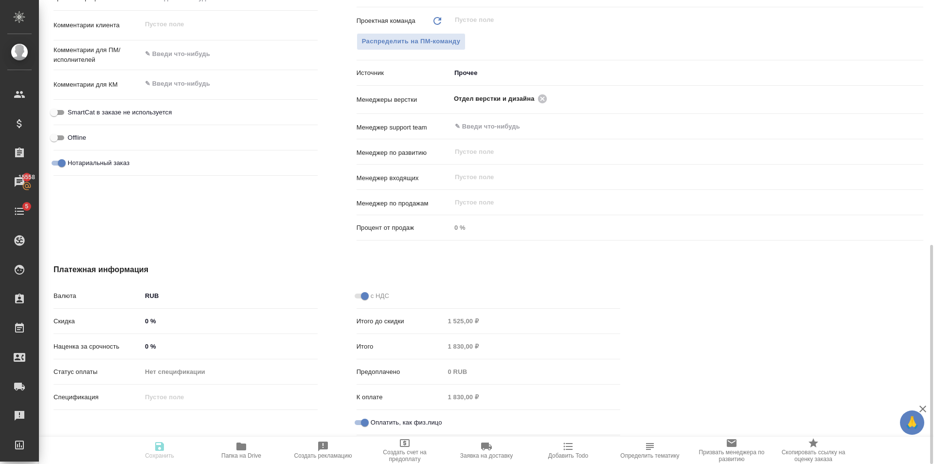
type textarea "x"
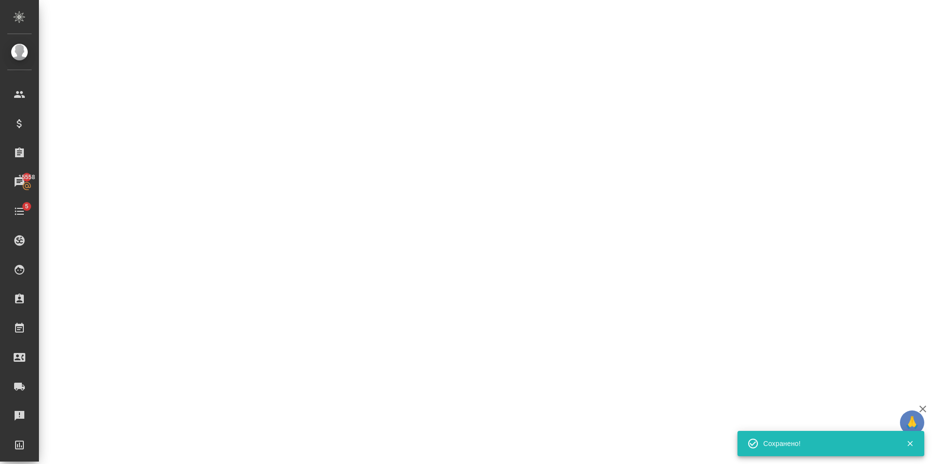
select select "RU"
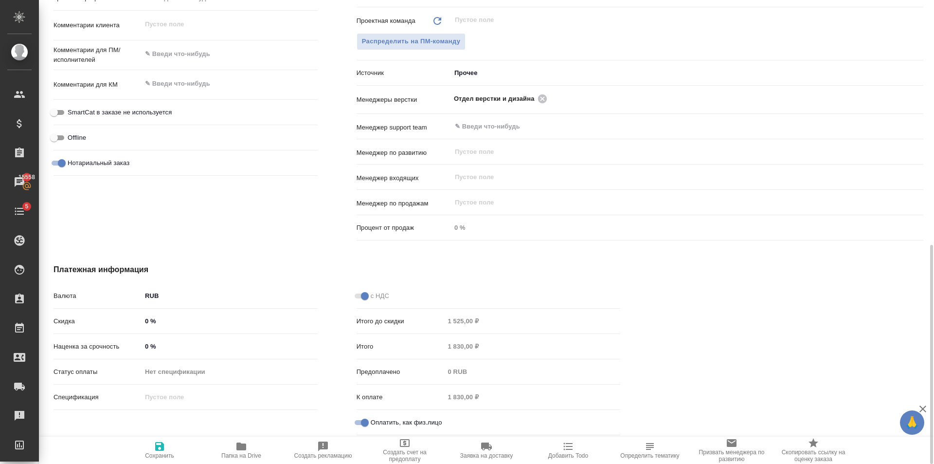
type textarea "x"
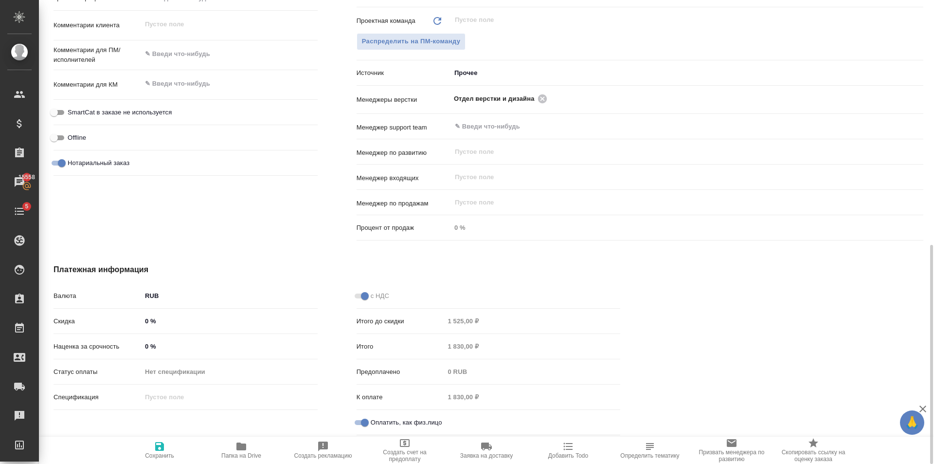
type textarea "x"
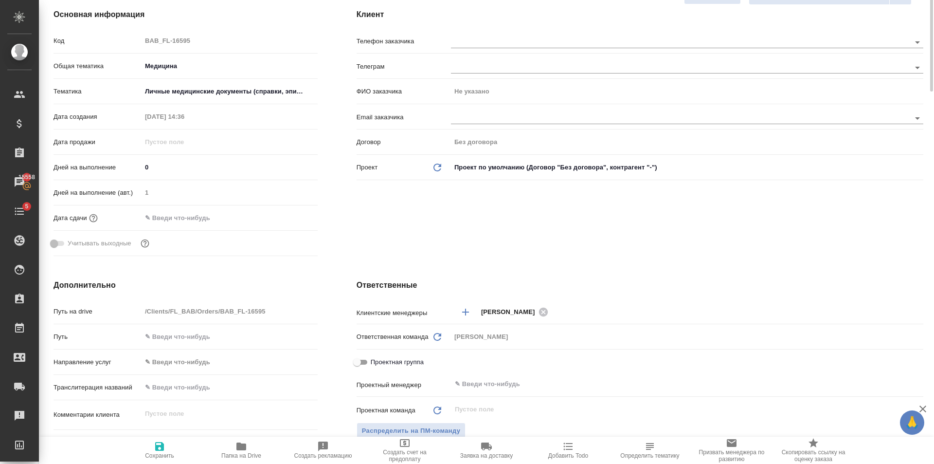
scroll to position [0, 0]
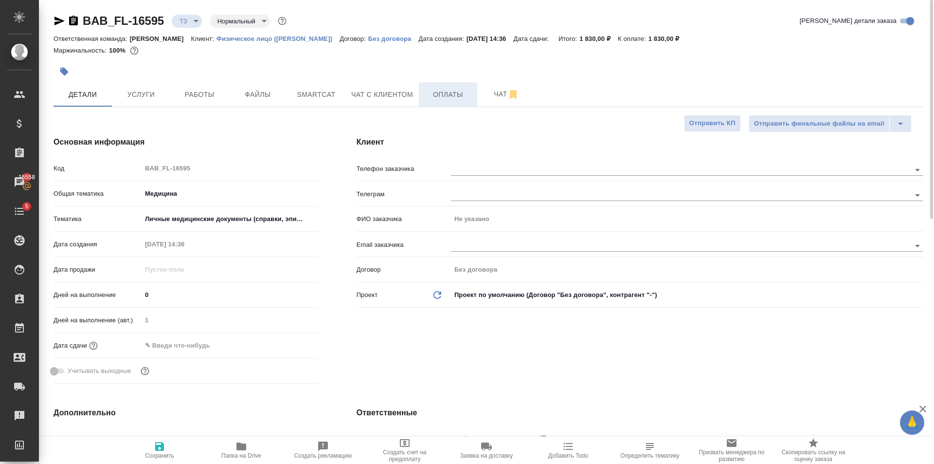
click at [447, 98] on span "Оплаты" at bounding box center [448, 95] width 47 height 12
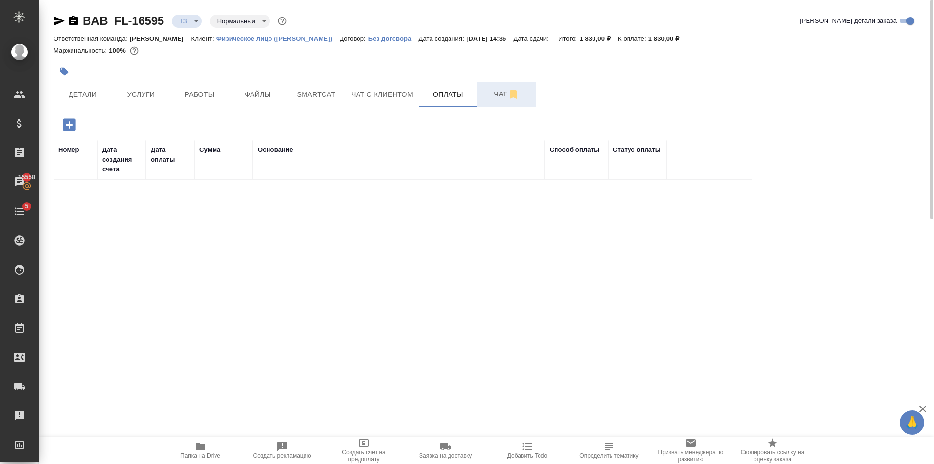
click at [487, 95] on span "Чат" at bounding box center [506, 94] width 47 height 12
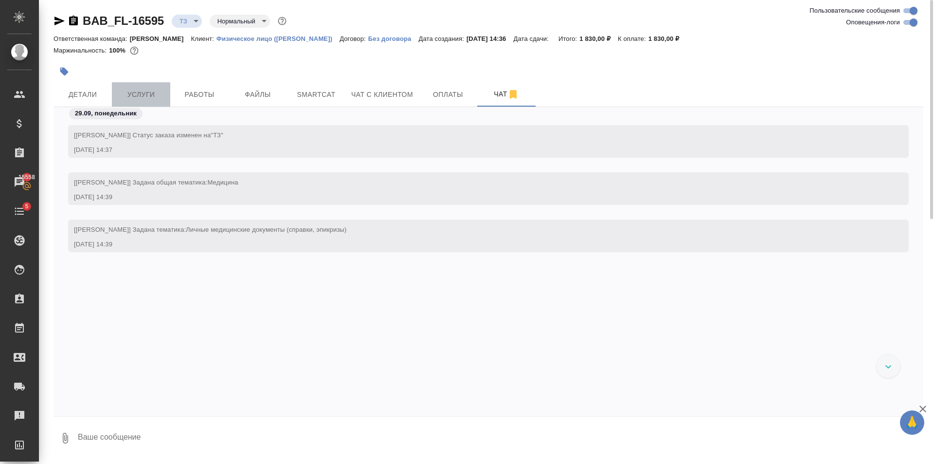
click at [134, 98] on span "Услуги" at bounding box center [141, 95] width 47 height 12
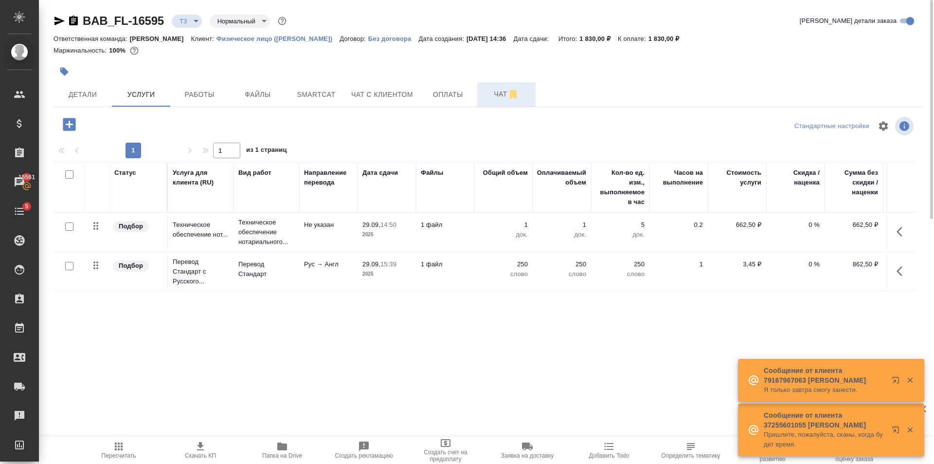
click at [499, 96] on span "Чат" at bounding box center [506, 94] width 47 height 12
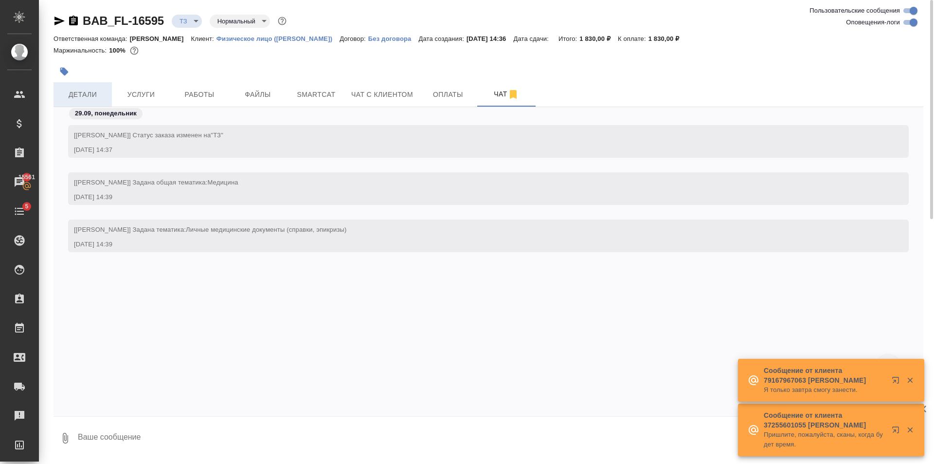
click at [105, 98] on span "Детали" at bounding box center [82, 95] width 47 height 12
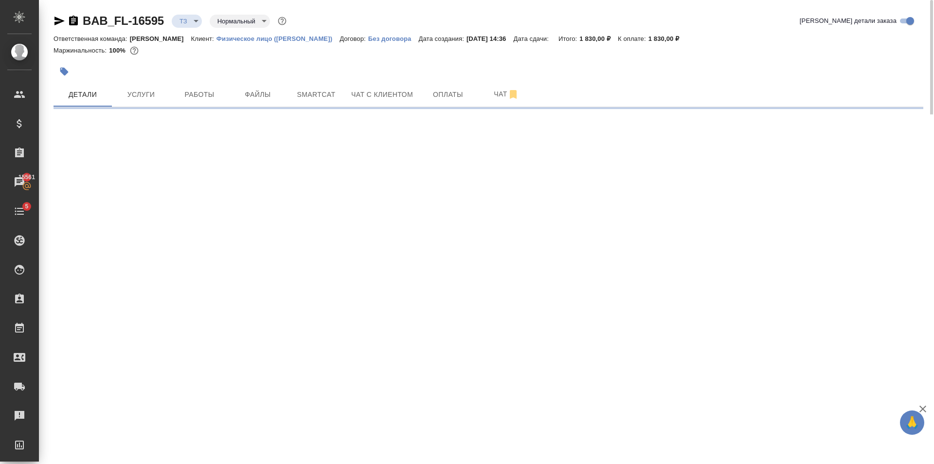
select select "RU"
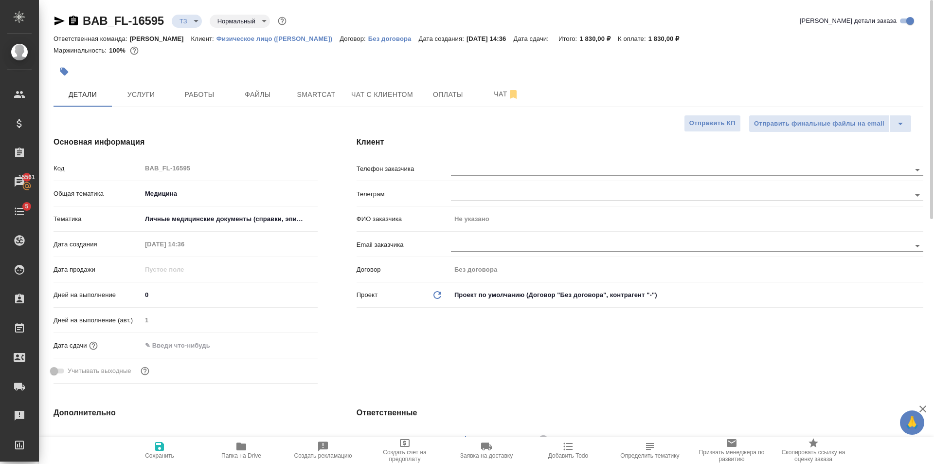
type textarea "x"
click at [487, 96] on span "Чат" at bounding box center [506, 94] width 47 height 12
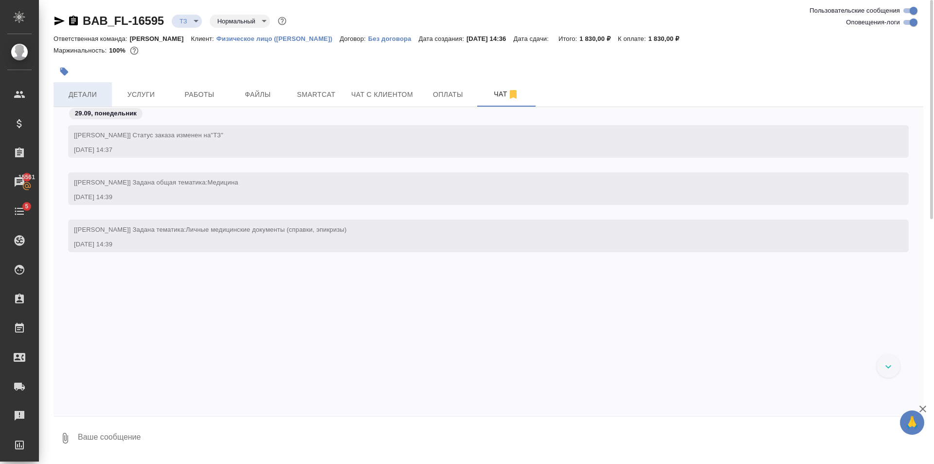
click at [73, 97] on span "Детали" at bounding box center [82, 95] width 47 height 12
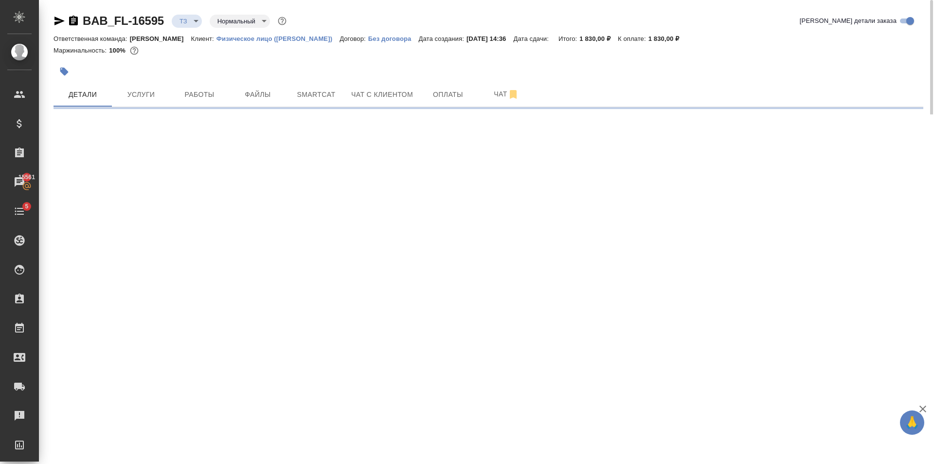
select select "RU"
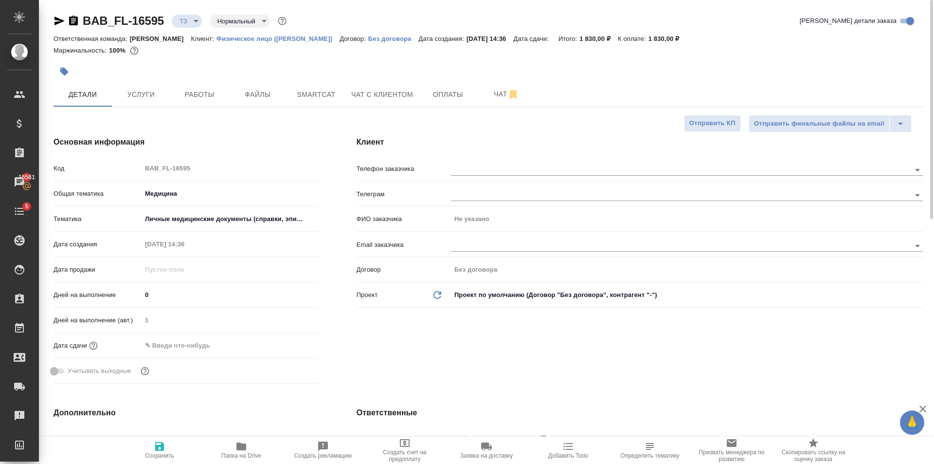
type textarea "x"
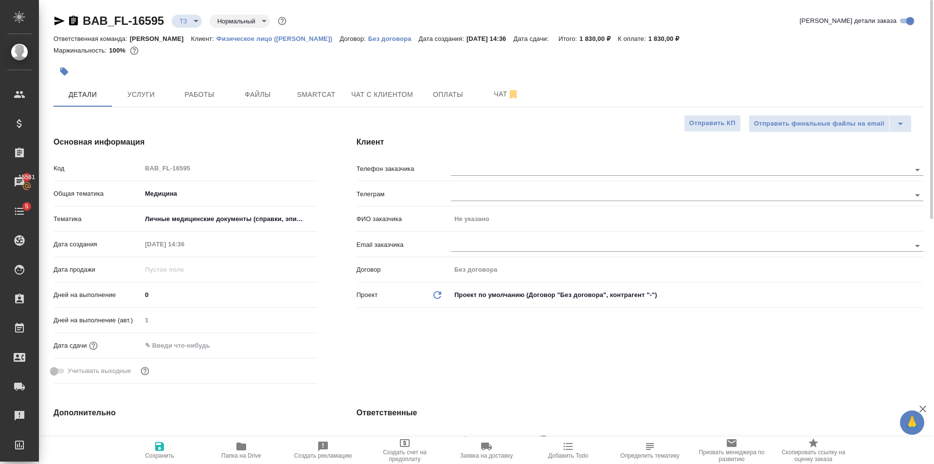
type textarea "x"
click at [500, 171] on input "text" at bounding box center [664, 169] width 427 height 12
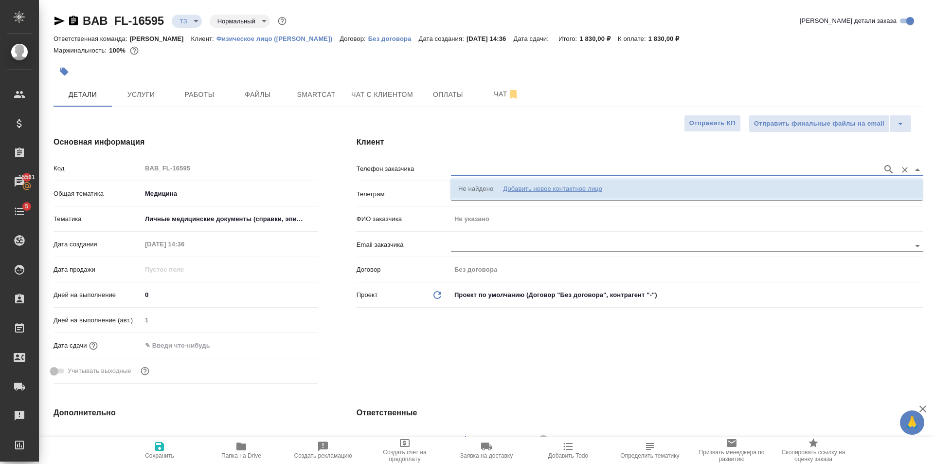
click at [514, 190] on div "Добавить новое контактное лицо" at bounding box center [552, 189] width 99 height 10
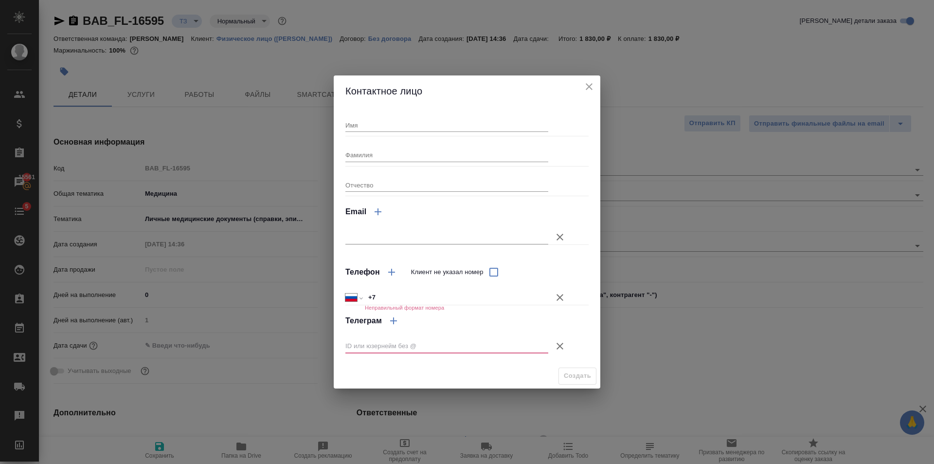
click at [389, 119] on input "Имя" at bounding box center [446, 125] width 203 height 14
type input "Ксения"
click at [574, 356] on div "Телеграм" at bounding box center [466, 334] width 243 height 51
click at [564, 348] on icon "button" at bounding box center [560, 346] width 12 height 12
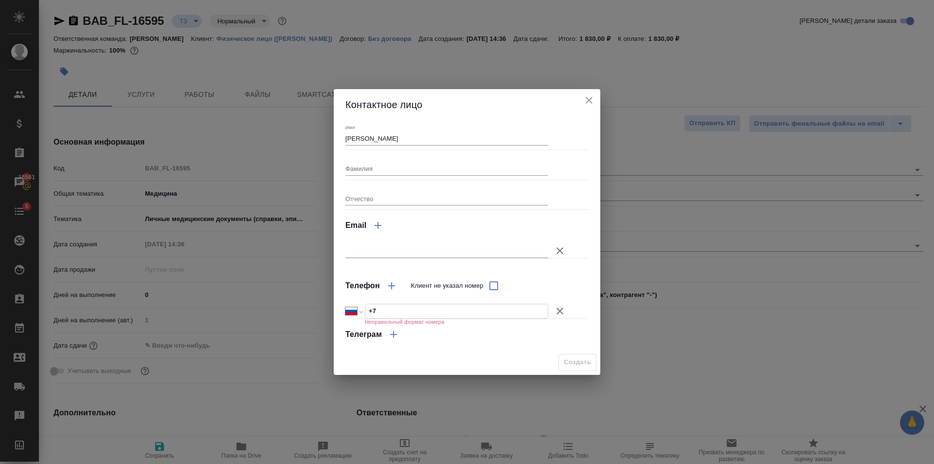
click at [463, 314] on input "+7" at bounding box center [456, 311] width 182 height 14
type input "+7 926 716 84 06"
click at [588, 355] on button "Создать" at bounding box center [578, 362] width 38 height 17
type input "Ксения"
type textarea "x"
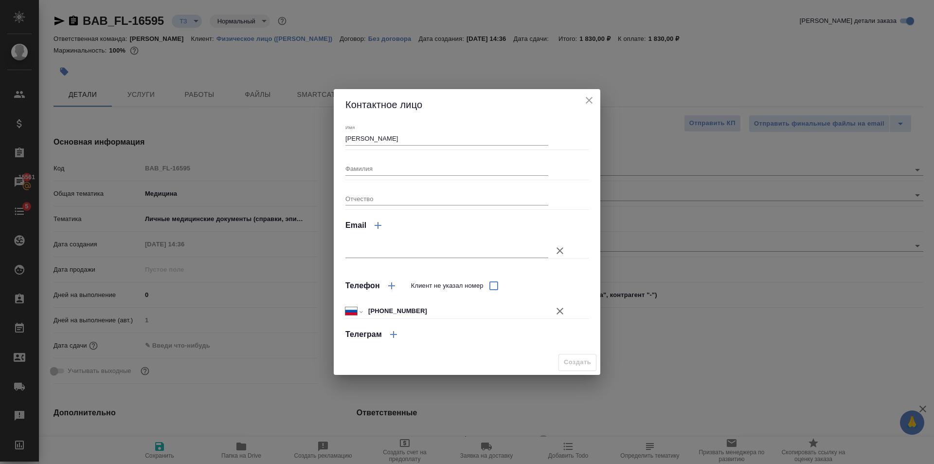
type textarea "x"
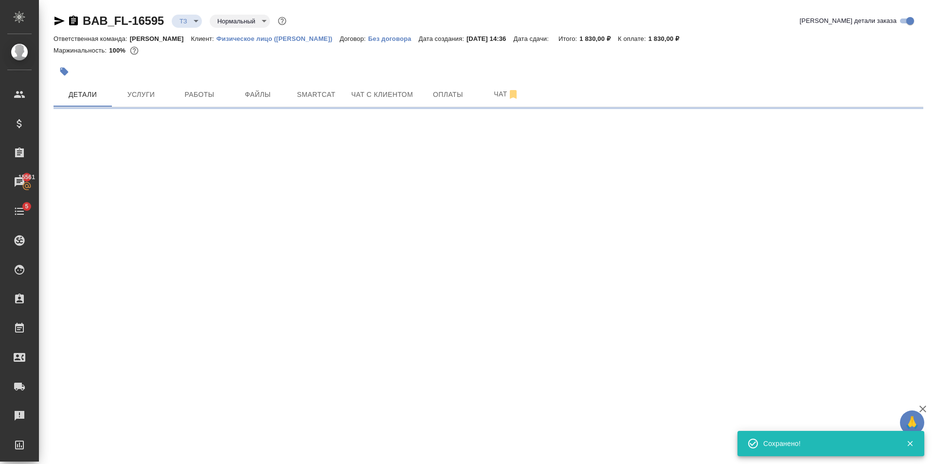
type input "holyTrinity"
click at [501, 95] on span "Чат" at bounding box center [506, 94] width 47 height 12
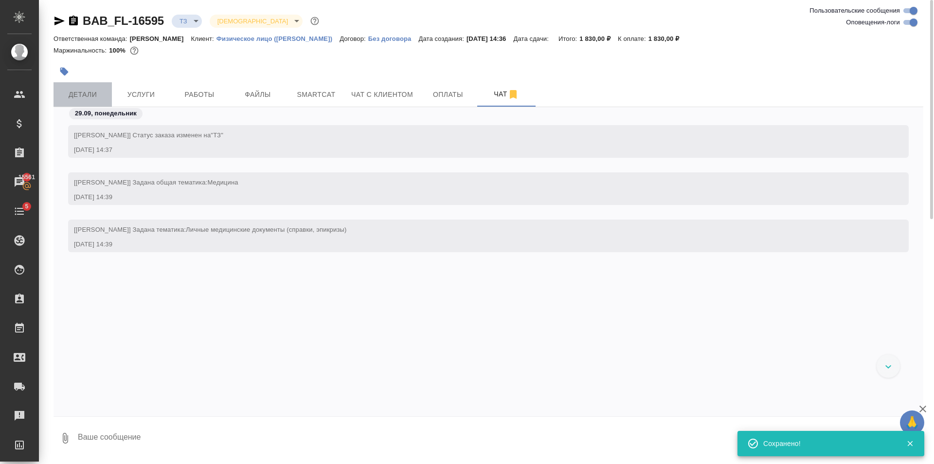
click at [74, 94] on span "Детали" at bounding box center [82, 95] width 47 height 12
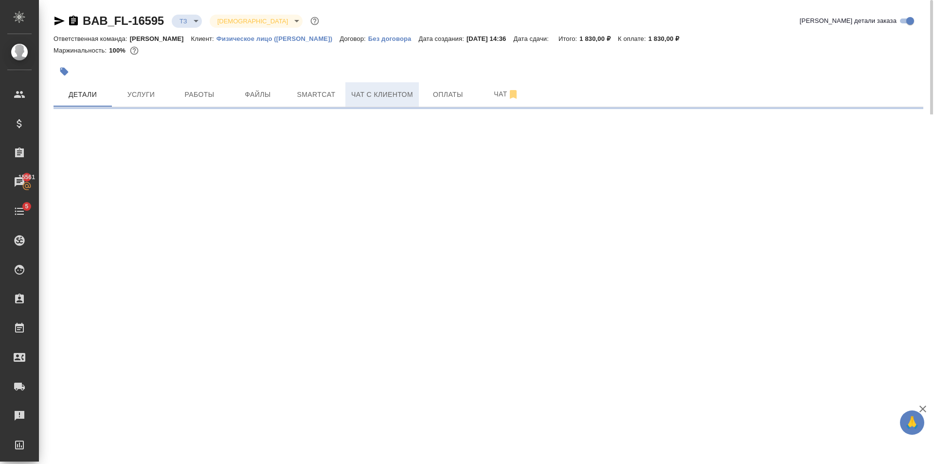
select select "RU"
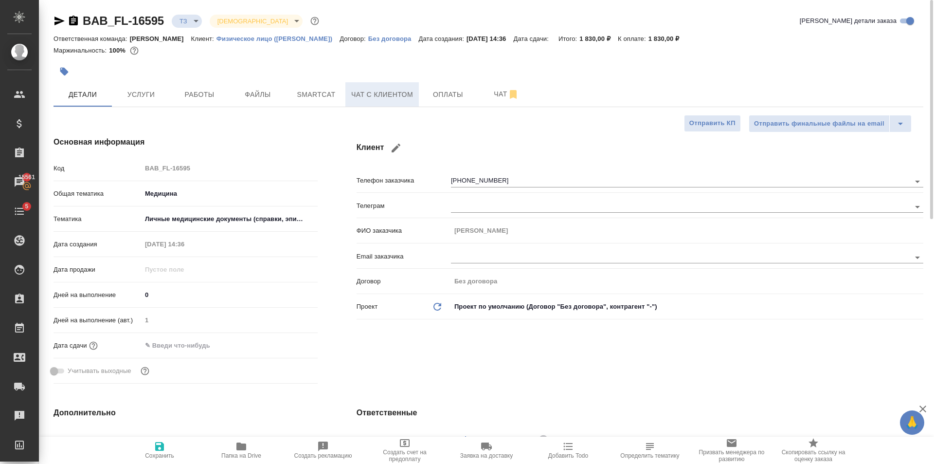
type textarea "x"
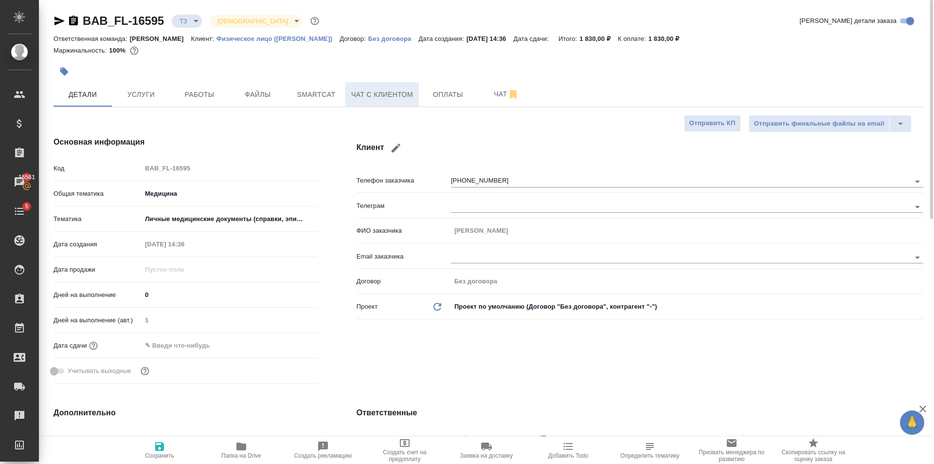
type textarea "x"
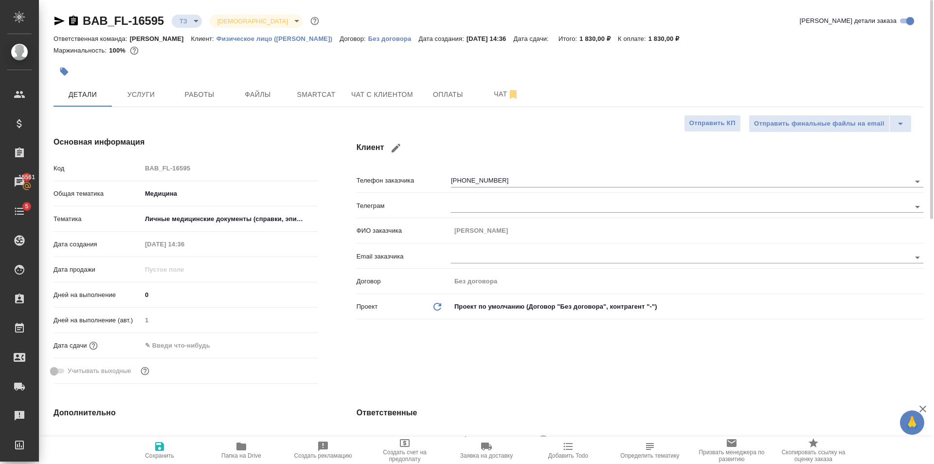
type textarea "x"
click at [500, 92] on span "Чат" at bounding box center [506, 94] width 47 height 12
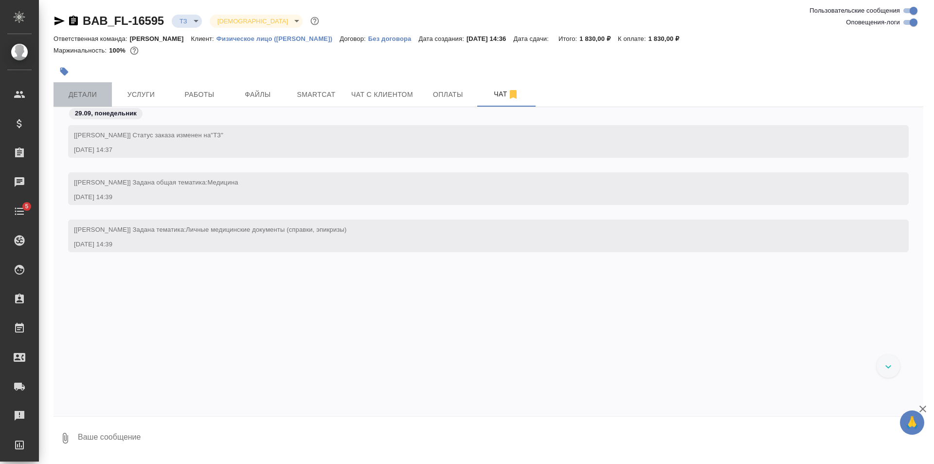
click at [83, 95] on span "Детали" at bounding box center [82, 95] width 47 height 12
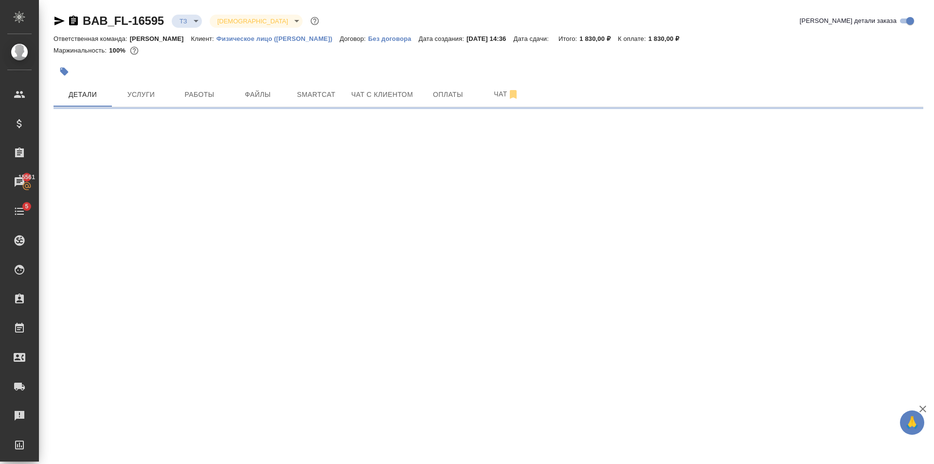
select select "RU"
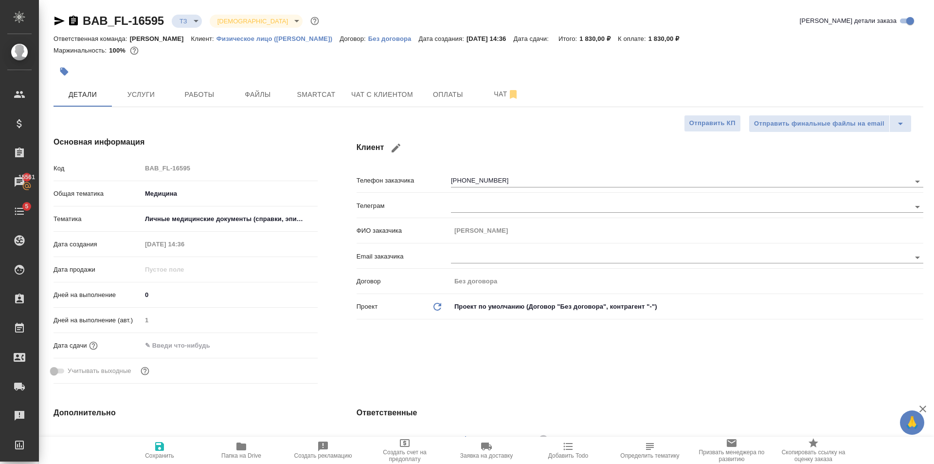
type textarea "x"
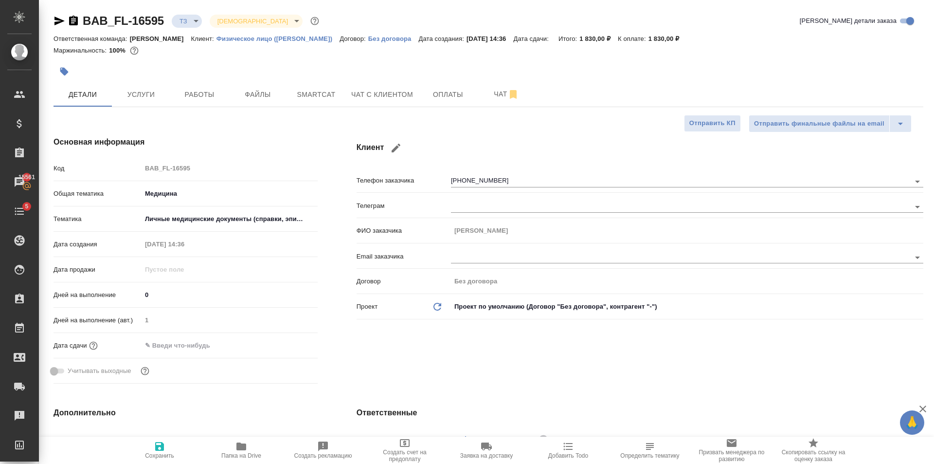
type textarea "x"
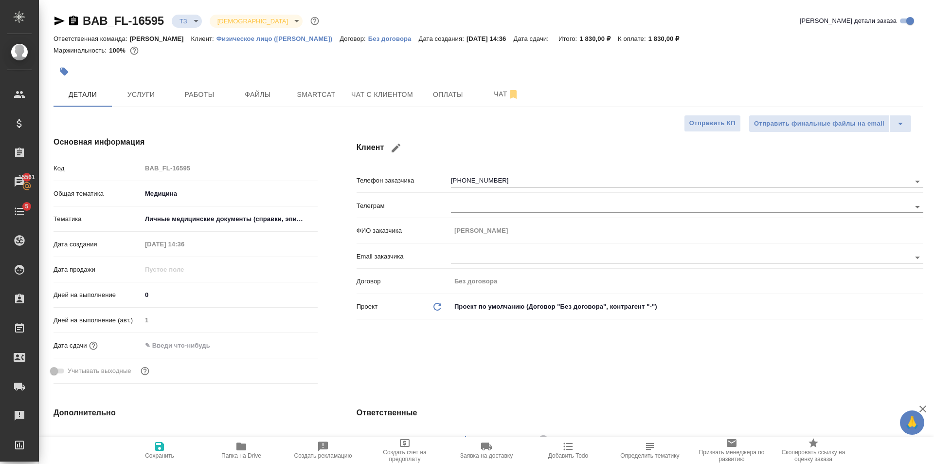
type textarea "x"
click at [489, 91] on span "Чат" at bounding box center [506, 94] width 47 height 12
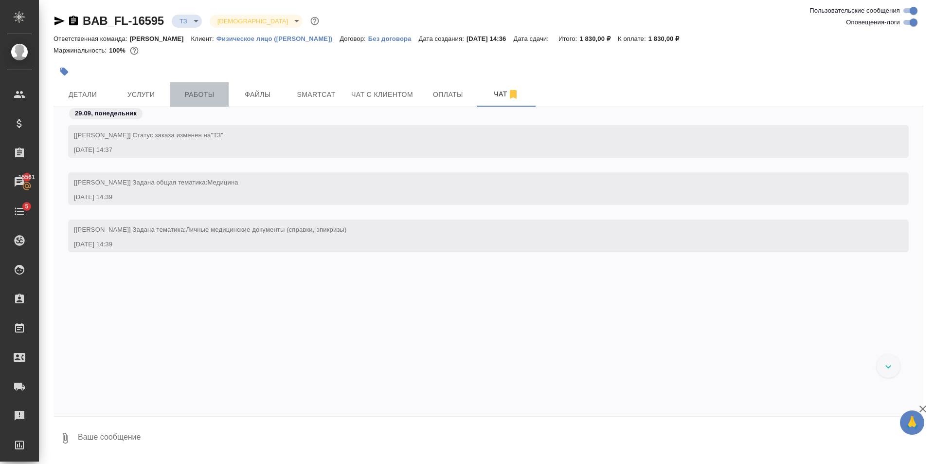
click at [197, 106] on button "Работы" at bounding box center [199, 94] width 58 height 24
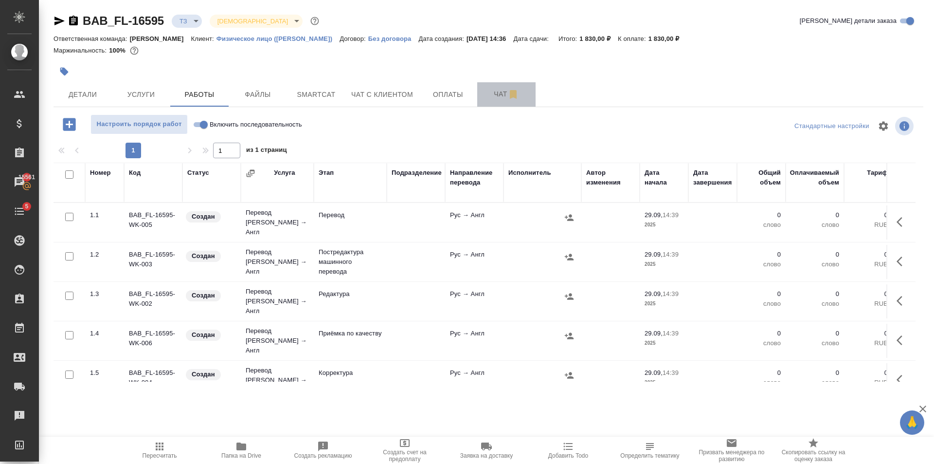
click at [498, 98] on span "Чат" at bounding box center [506, 94] width 47 height 12
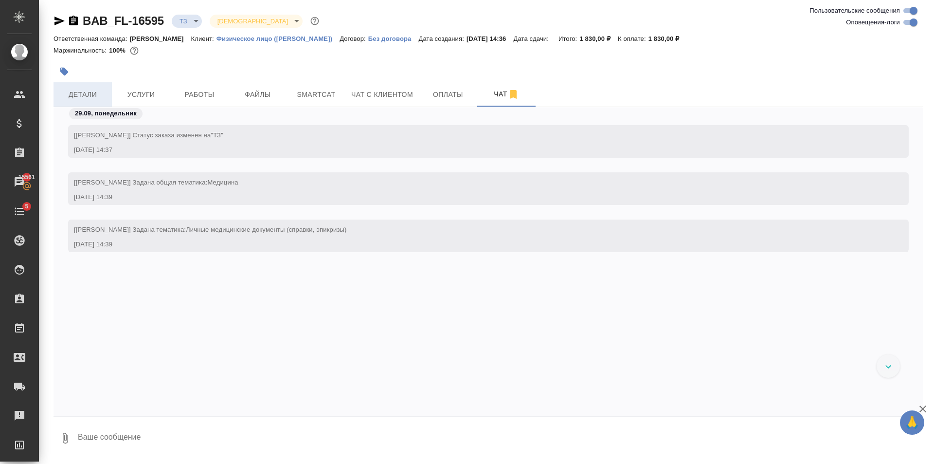
click at [105, 94] on span "Детали" at bounding box center [82, 95] width 47 height 12
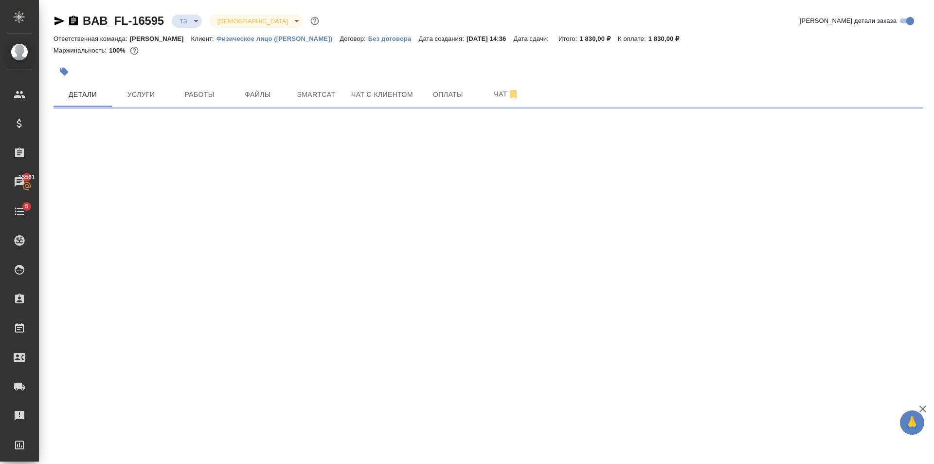
select select "RU"
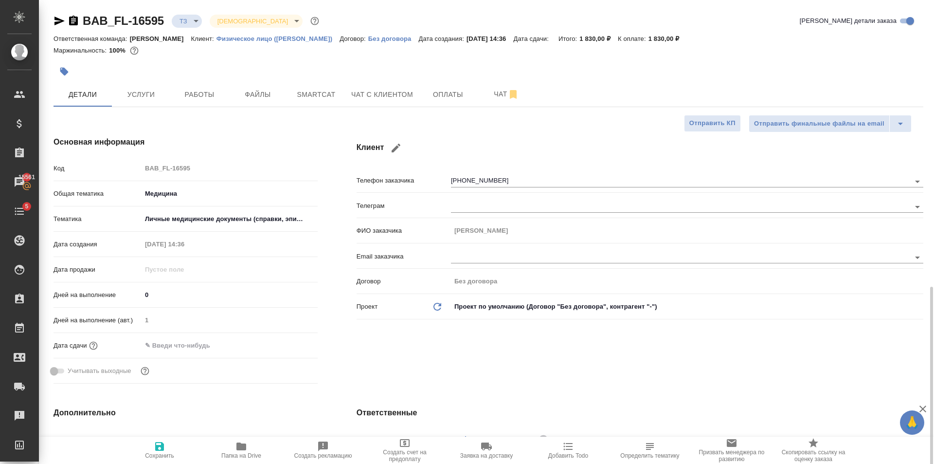
type textarea "x"
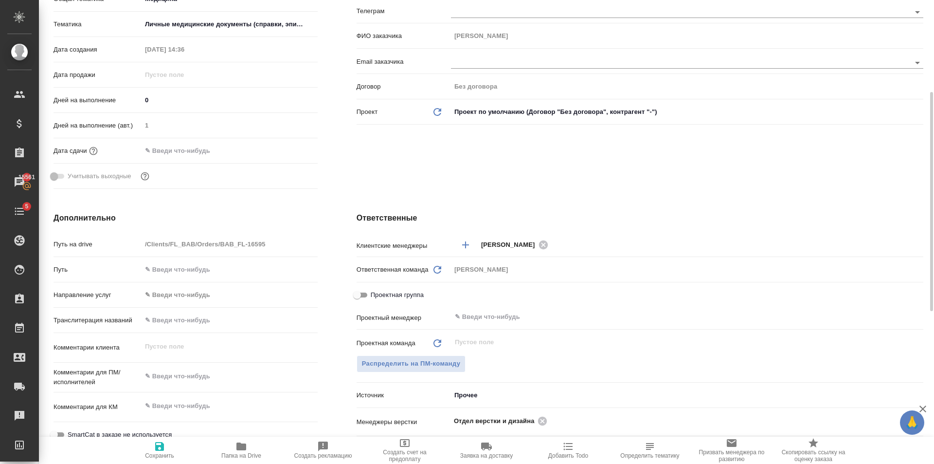
scroll to position [341, 0]
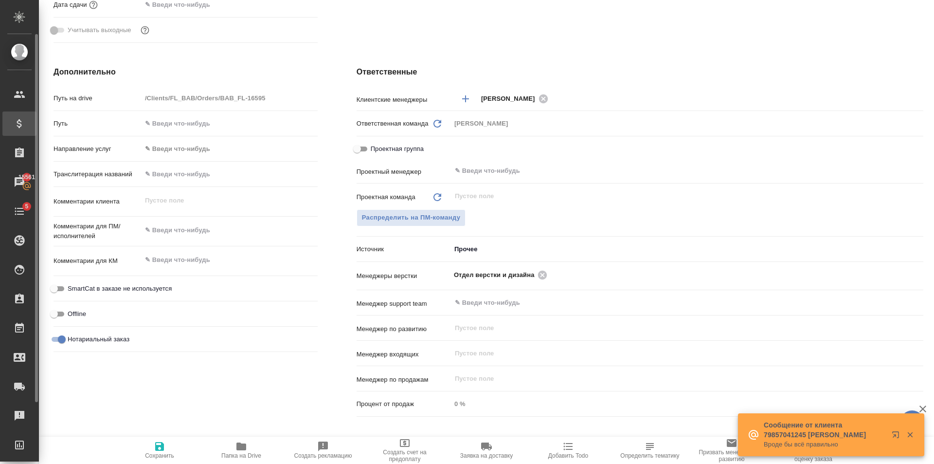
type textarea "x"
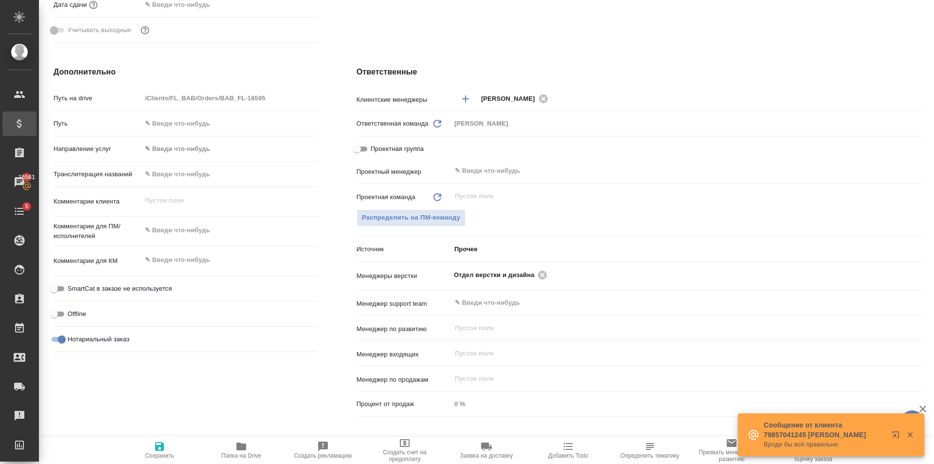
type textarea "x"
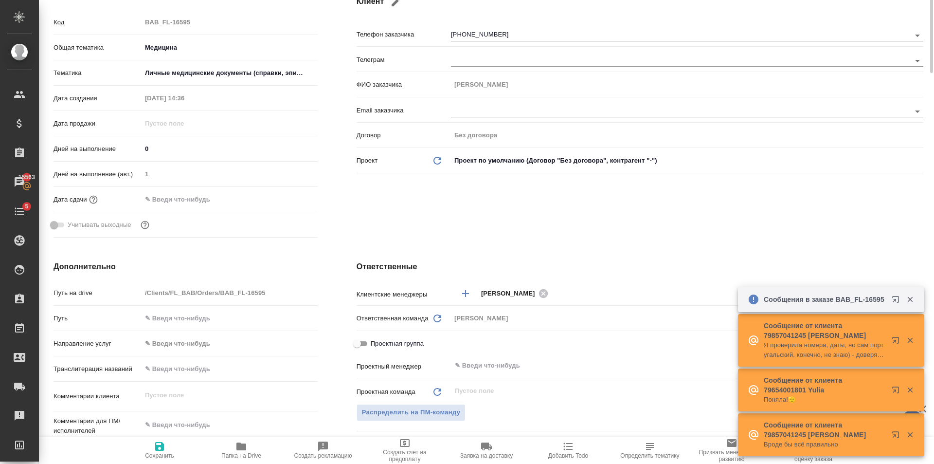
scroll to position [0, 0]
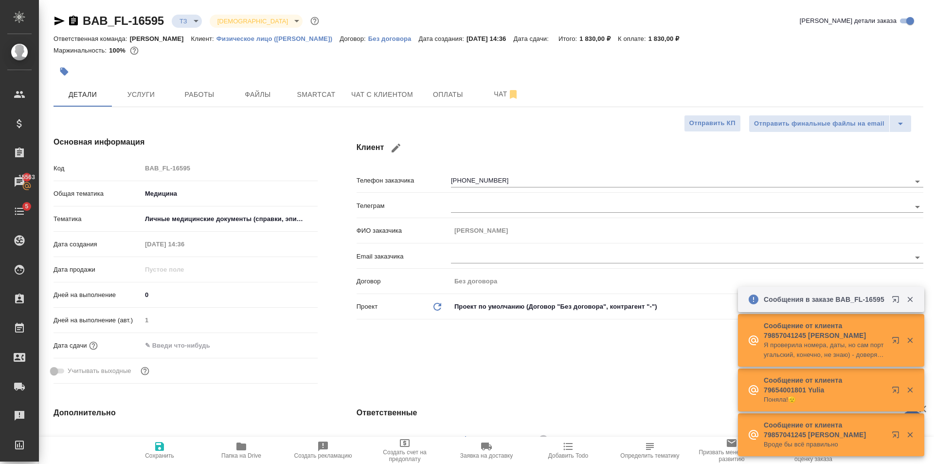
type textarea "x"
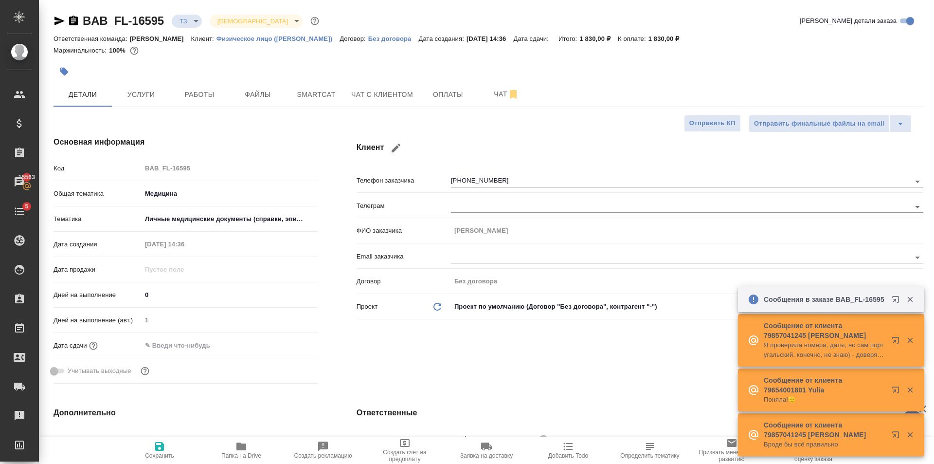
type textarea "x"
click at [132, 91] on span "Услуги" at bounding box center [141, 95] width 47 height 12
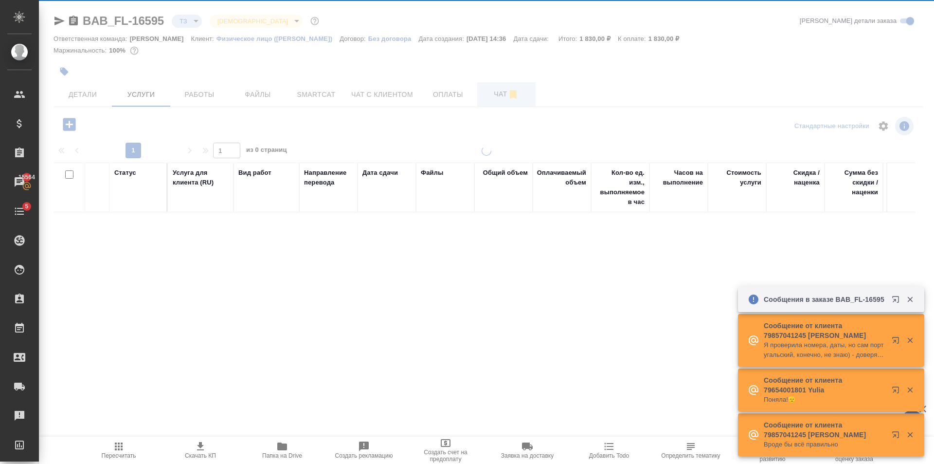
click at [498, 99] on div at bounding box center [486, 198] width 895 height 397
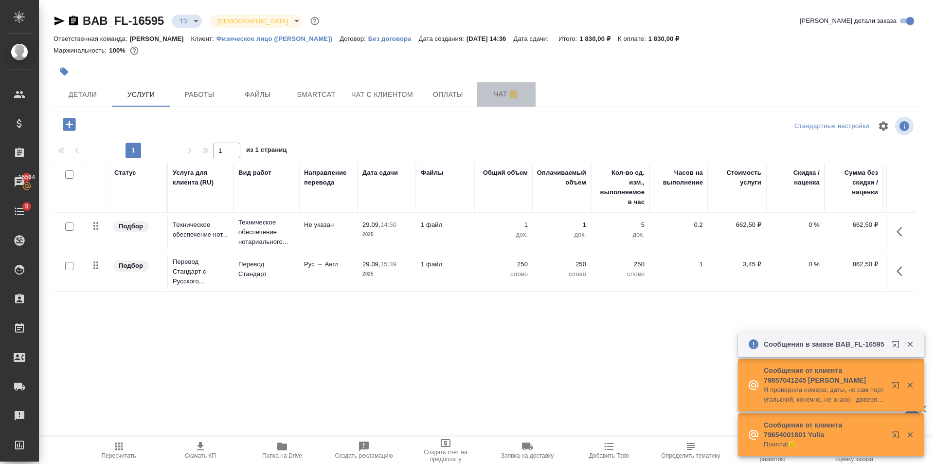
click at [498, 99] on span "Чат" at bounding box center [506, 94] width 47 height 12
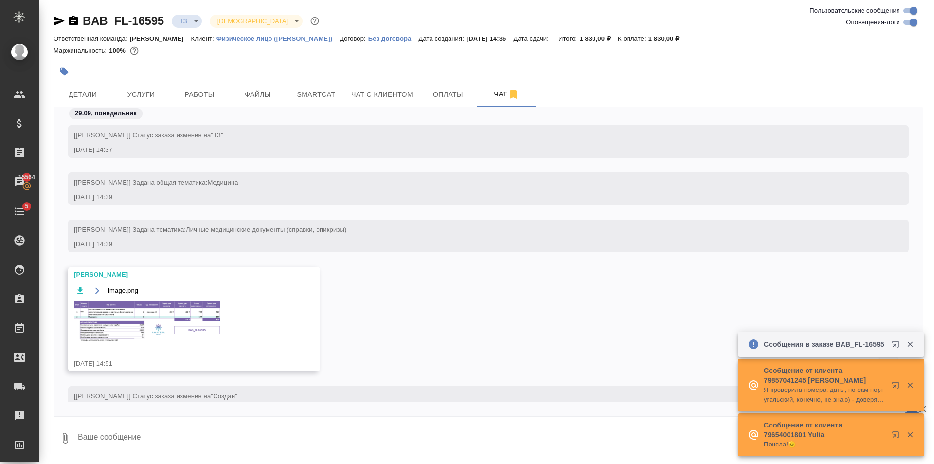
click at [160, 324] on img at bounding box center [147, 321] width 146 height 40
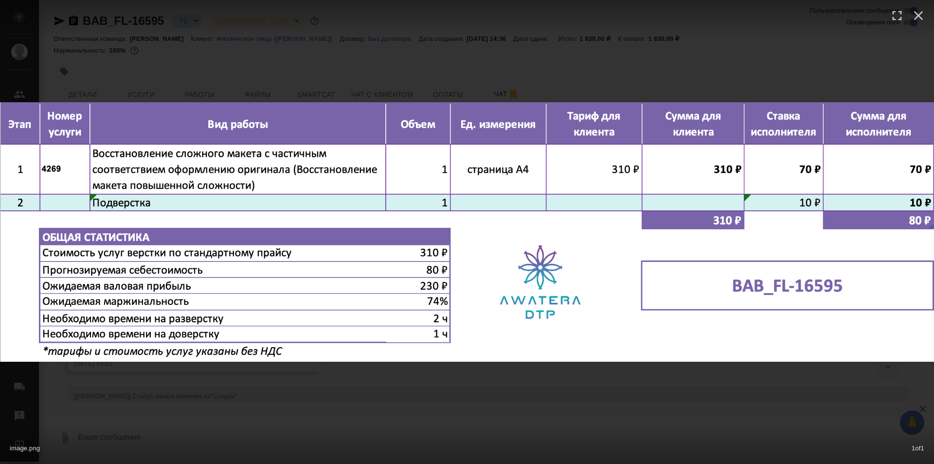
click at [519, 419] on div "image.png 1 of 1" at bounding box center [467, 232] width 934 height 464
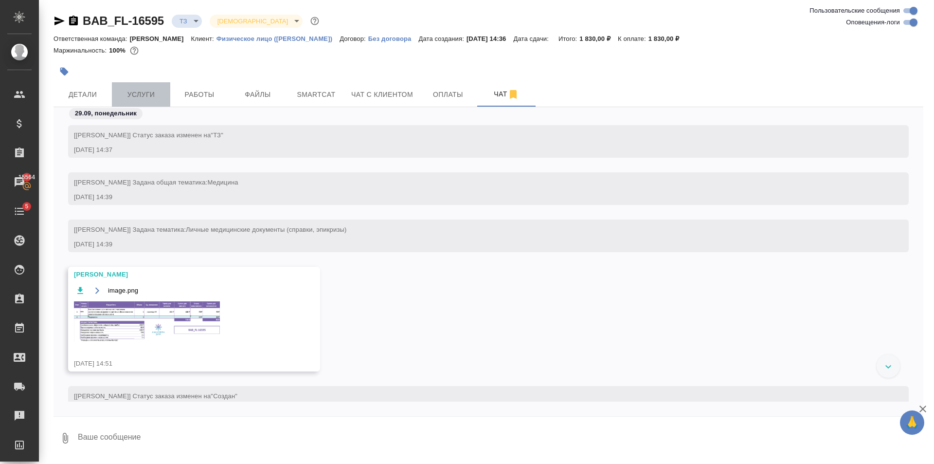
click at [115, 82] on button "Услуги" at bounding box center [141, 94] width 58 height 24
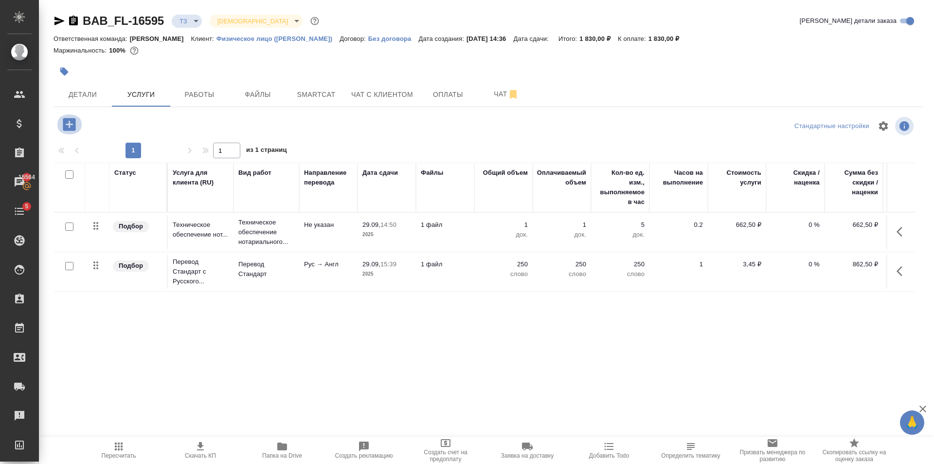
click at [77, 127] on icon "button" at bounding box center [69, 124] width 17 height 17
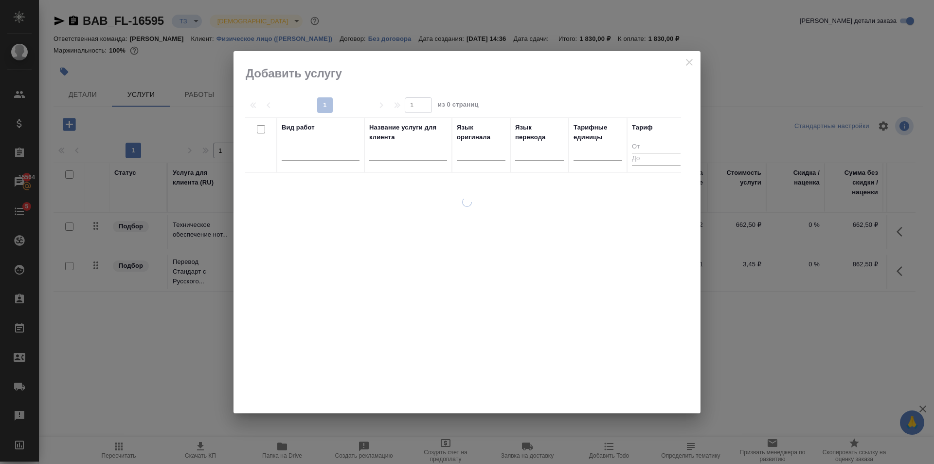
click at [301, 155] on div at bounding box center [321, 151] width 78 height 14
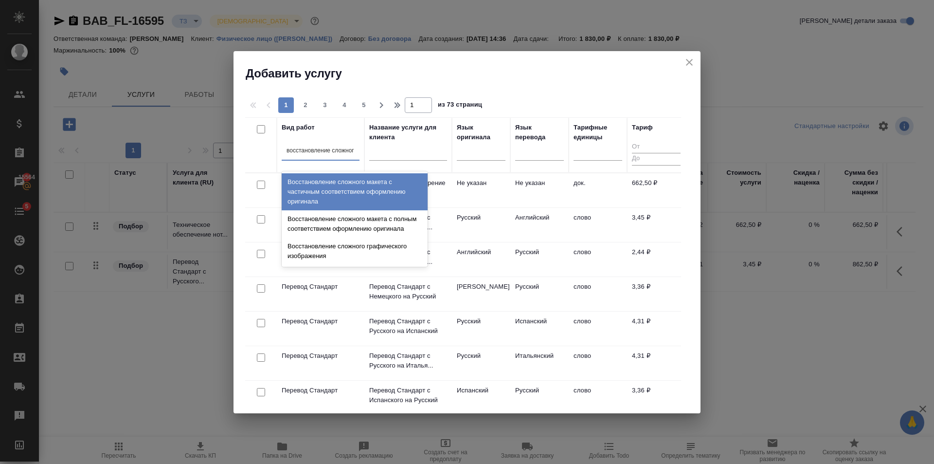
type input "восстановление сложного"
click at [360, 192] on div "Восстановление сложного макета с частичным соответствием оформлению оригинала" at bounding box center [355, 191] width 146 height 37
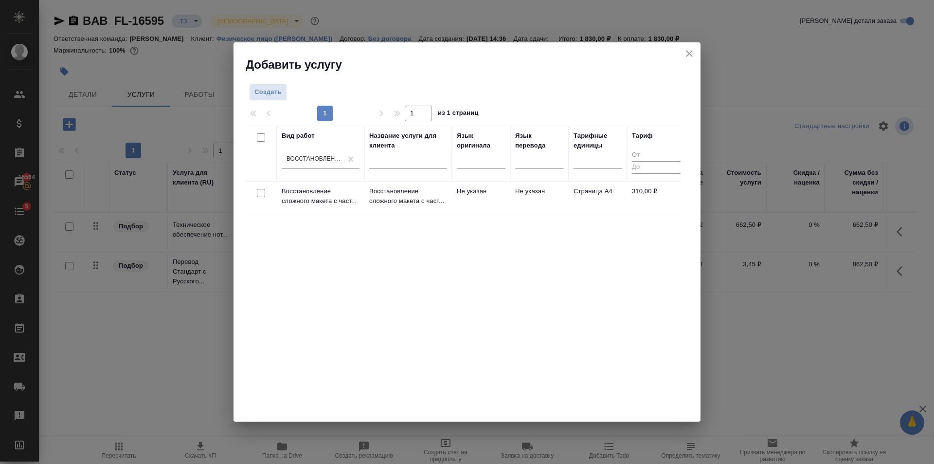
click at [547, 196] on td "Не указан" at bounding box center [539, 198] width 58 height 34
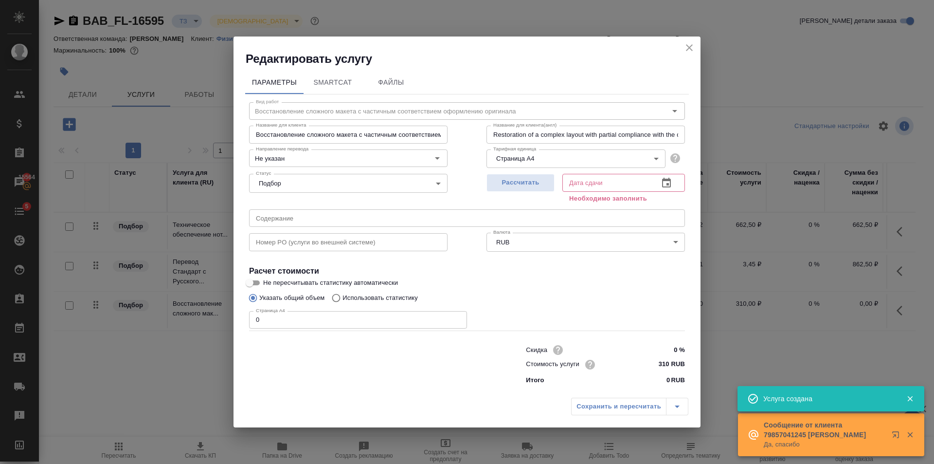
type input "1"
click at [458, 318] on input "1" at bounding box center [358, 320] width 218 height 18
click at [498, 180] on span "Рассчитать" at bounding box center [520, 182] width 57 height 11
type input "29.09.2025 15:04"
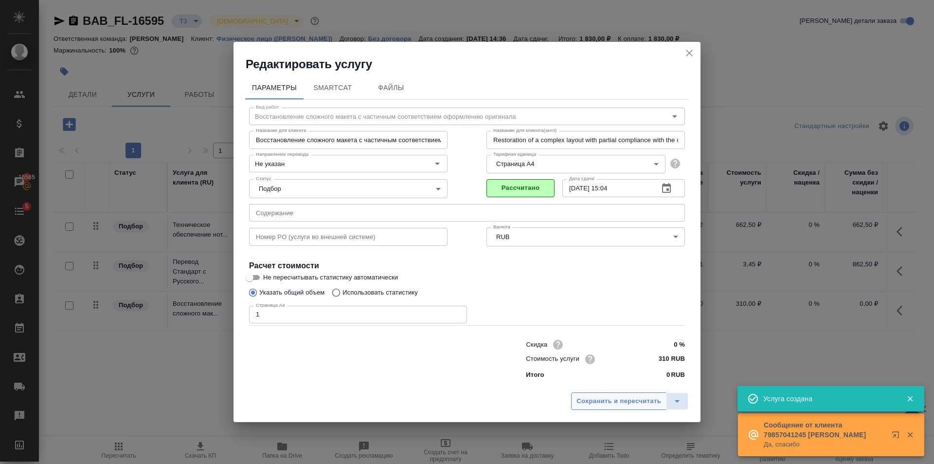
click at [637, 406] on span "Сохранить и пересчитать" at bounding box center [619, 401] width 85 height 11
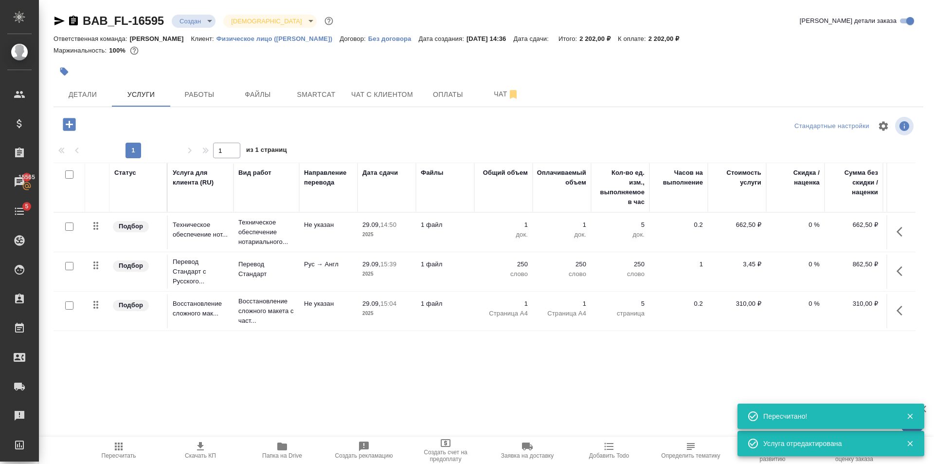
type input "new"
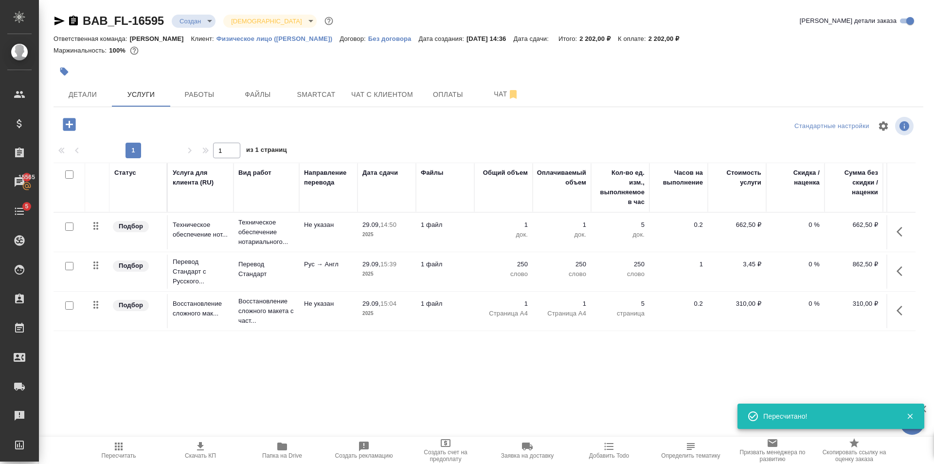
click at [330, 279] on td "Рус → Англ" at bounding box center [328, 271] width 58 height 34
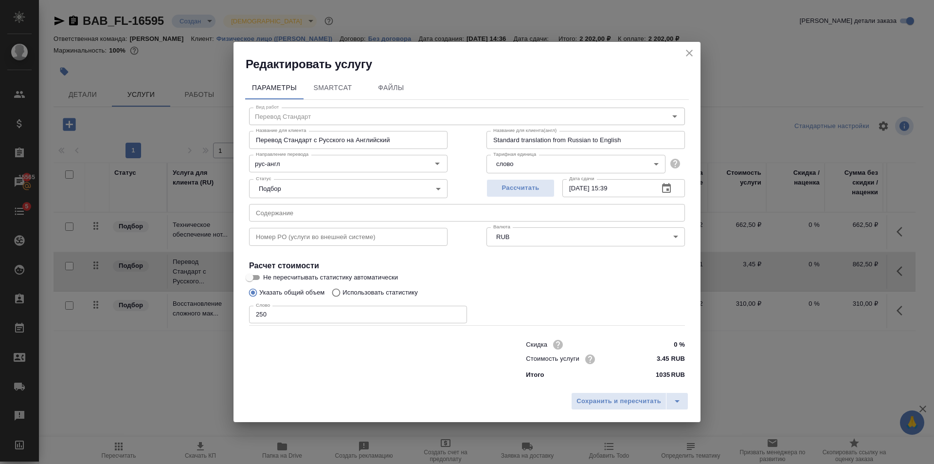
click at [676, 343] on input "0 %" at bounding box center [667, 344] width 36 height 14
type input "10 %"
click at [656, 402] on span "Сохранить и пересчитать" at bounding box center [619, 401] width 85 height 11
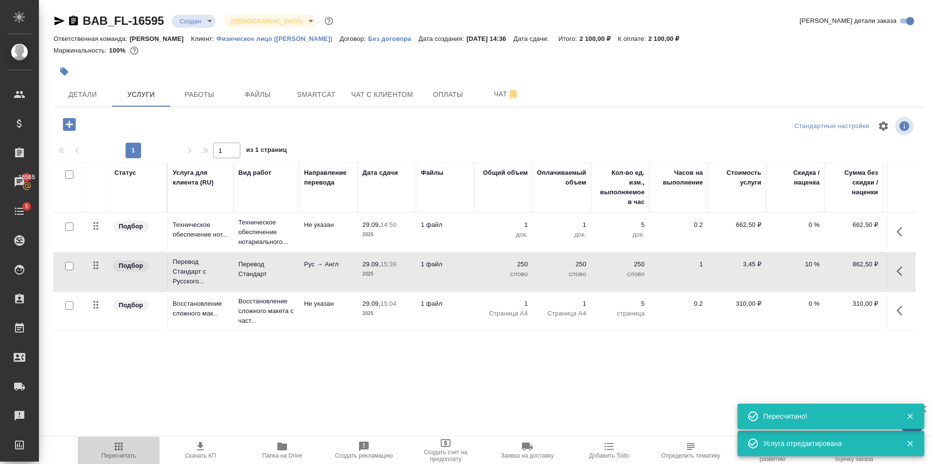
click at [112, 451] on span "Пересчитать" at bounding box center [119, 449] width 70 height 18
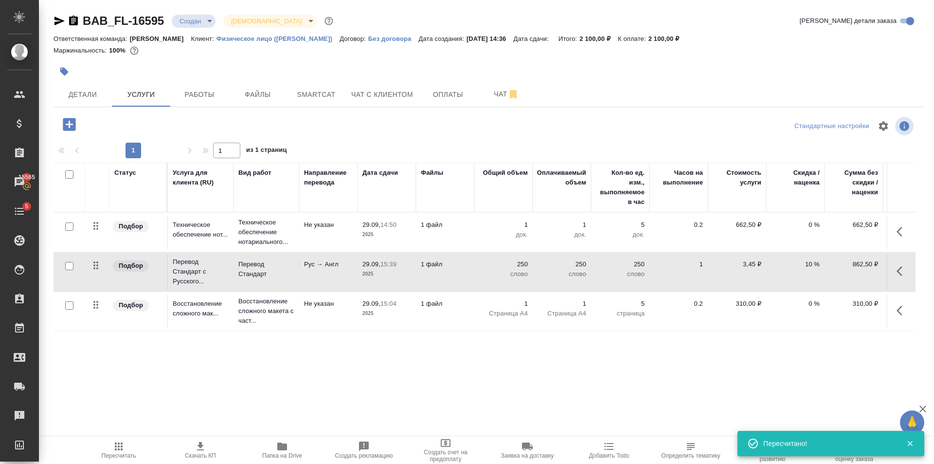
click at [58, 24] on icon "button" at bounding box center [60, 21] width 12 height 12
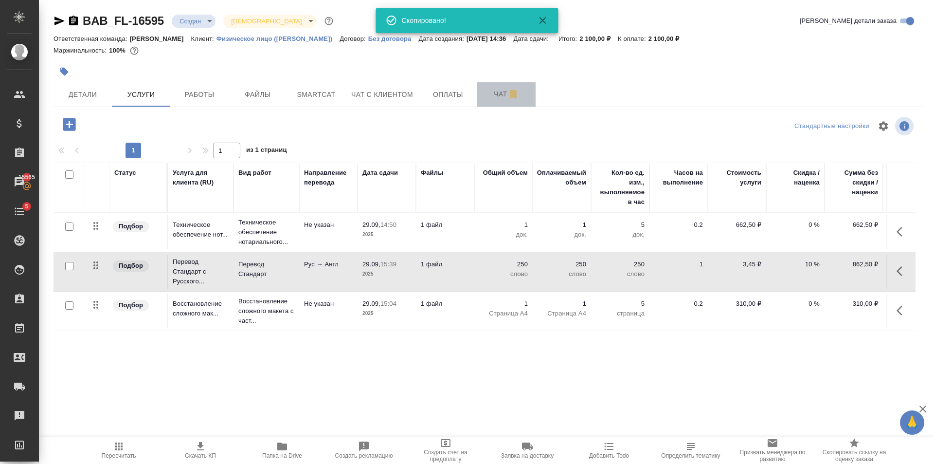
click at [486, 99] on span "Чат" at bounding box center [506, 94] width 47 height 12
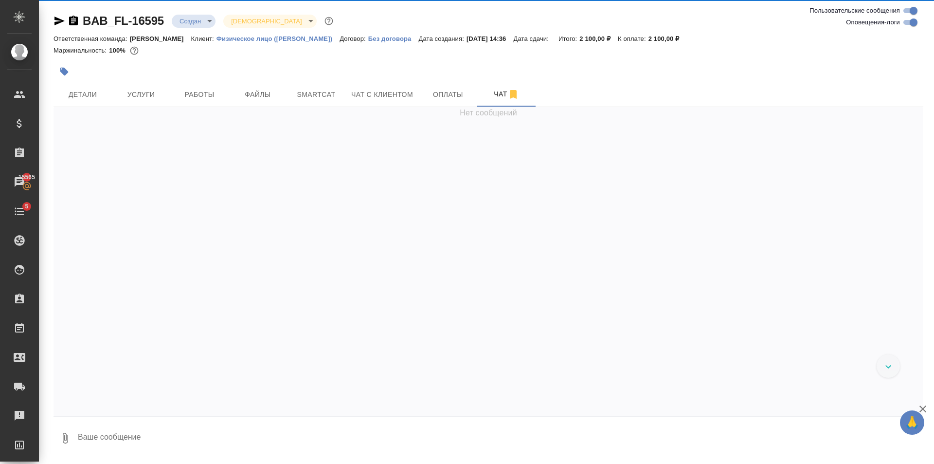
scroll to position [32, 0]
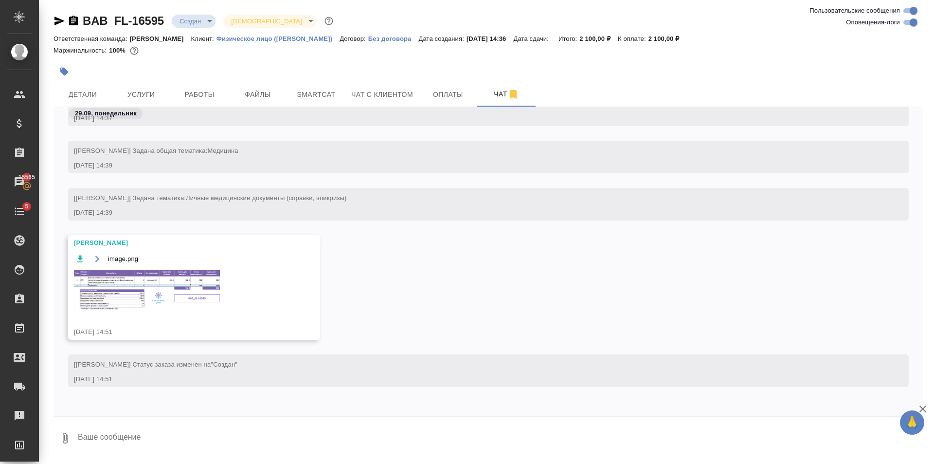
click at [177, 293] on img at bounding box center [147, 290] width 146 height 40
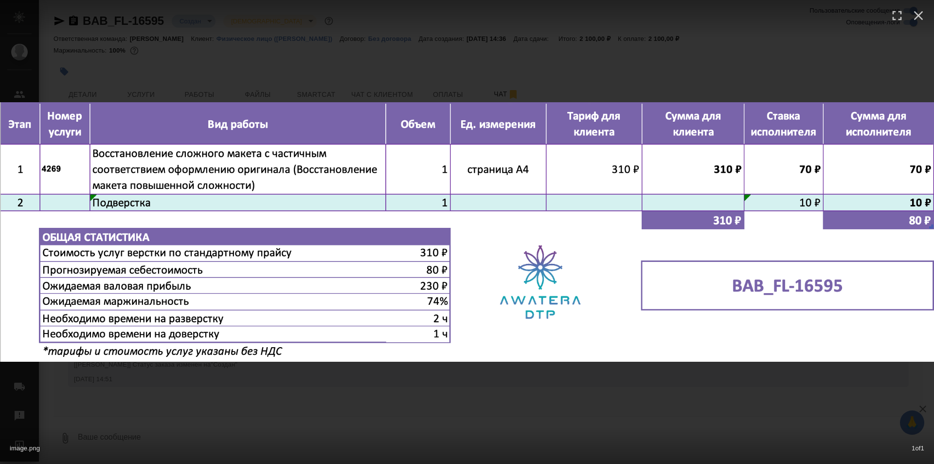
click at [433, 369] on div "image.png 1 of 1" at bounding box center [467, 232] width 934 height 464
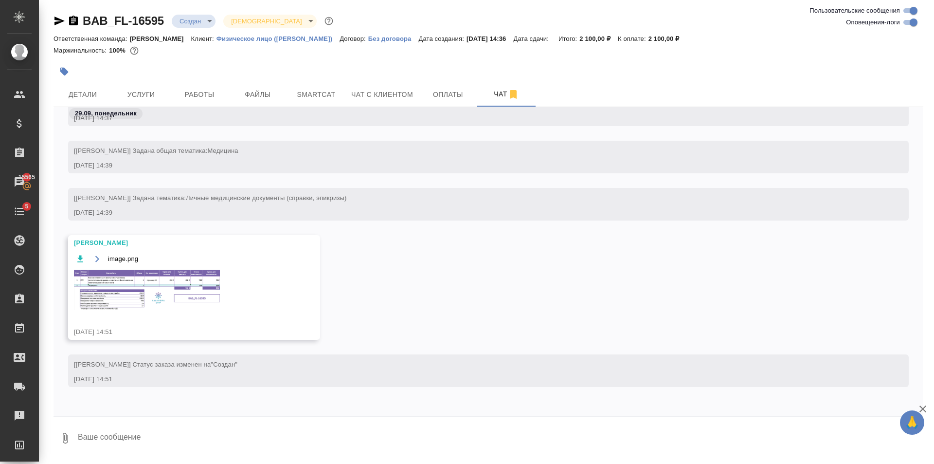
click at [176, 428] on textarea at bounding box center [500, 437] width 847 height 33
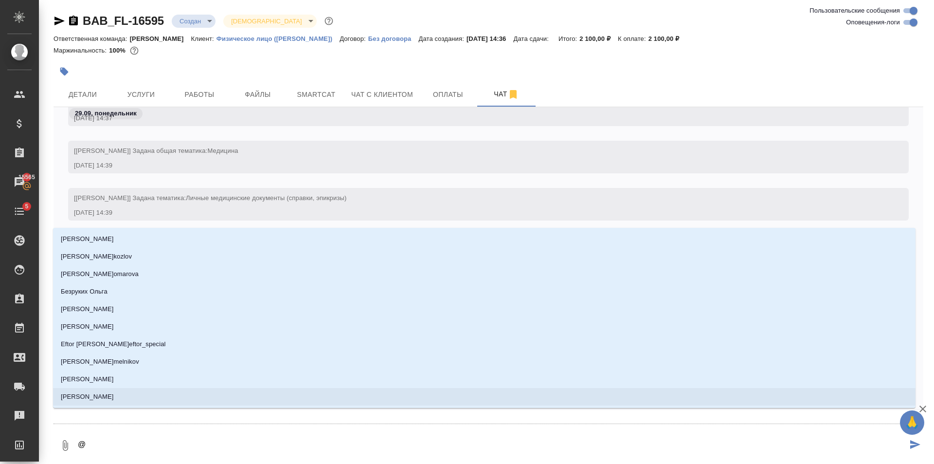
click at [241, 441] on textarea "@" at bounding box center [492, 445] width 831 height 33
type textarea "@з"
type input "з"
type textarea "@за"
type input "за"
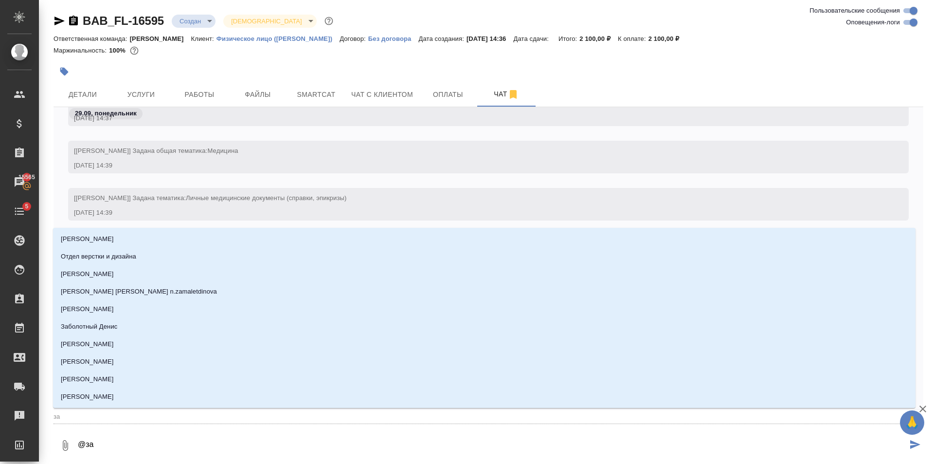
type textarea "@заб"
type input "заб"
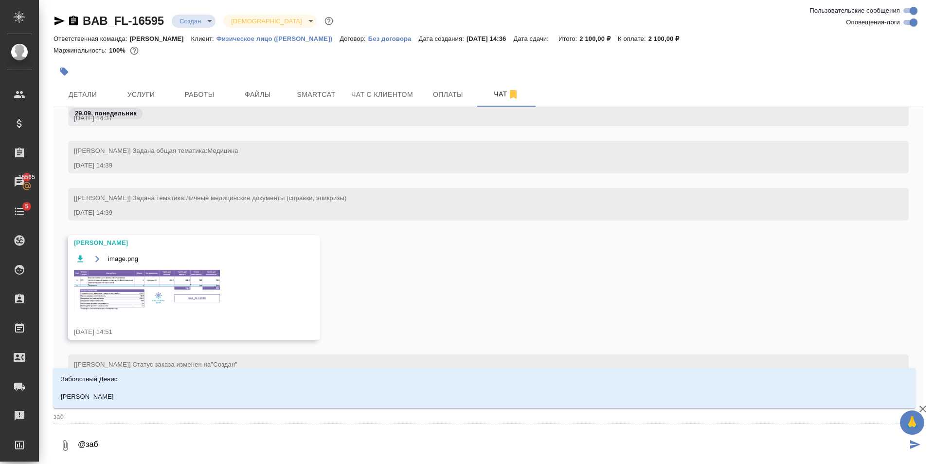
type textarea "@забо"
type input "забо"
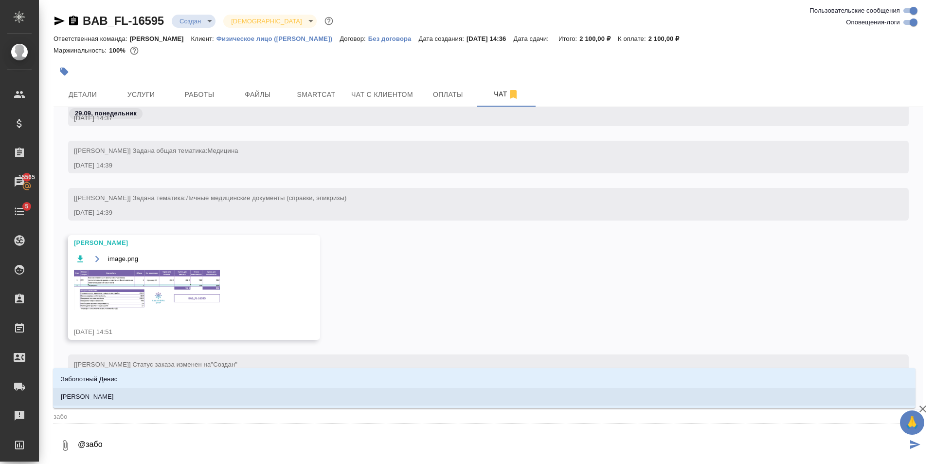
click at [71, 401] on p "Заборова Александра" at bounding box center [87, 397] width 53 height 10
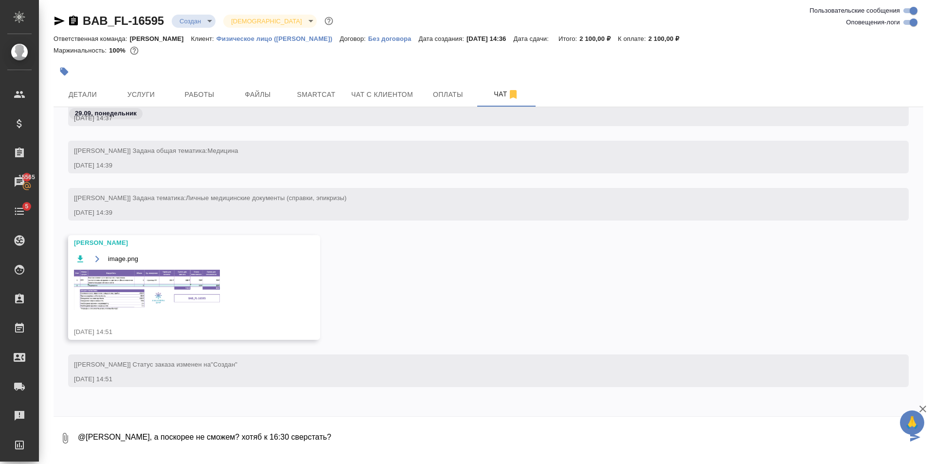
type textarea "@Заборова Александра Привет, а поскорее не сможем? хотяб к 16:30 сверстать?"
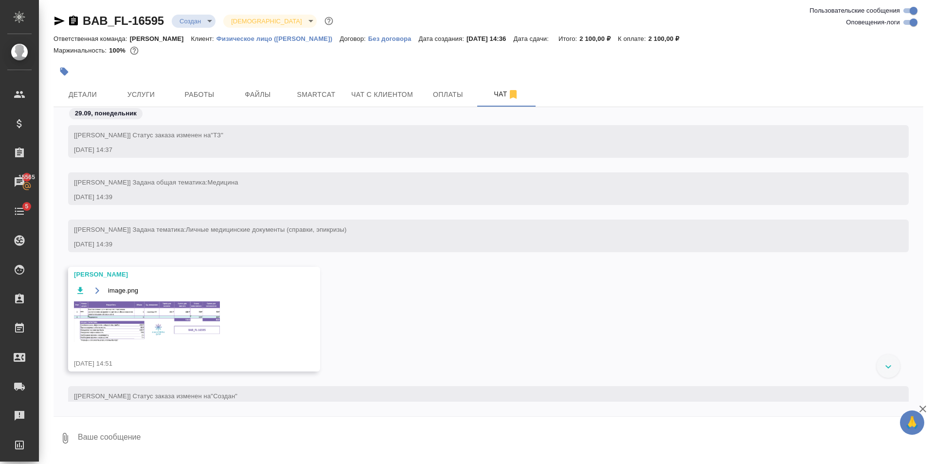
scroll to position [91, 0]
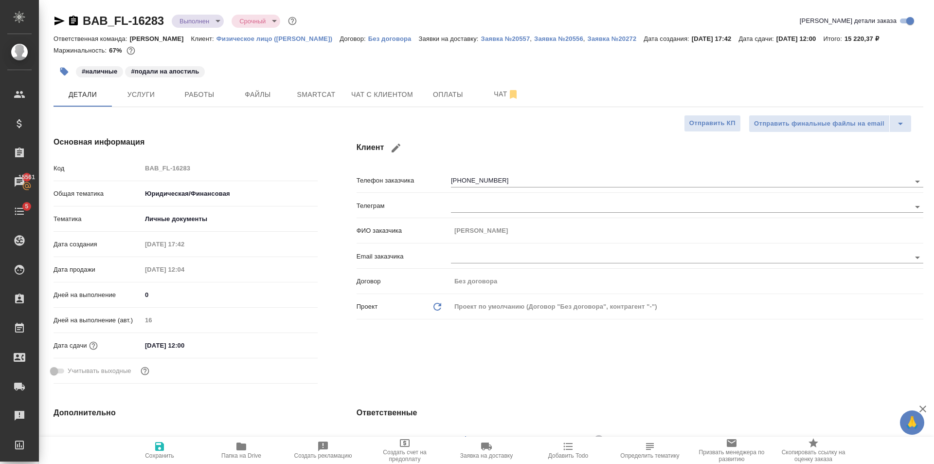
select select "RU"
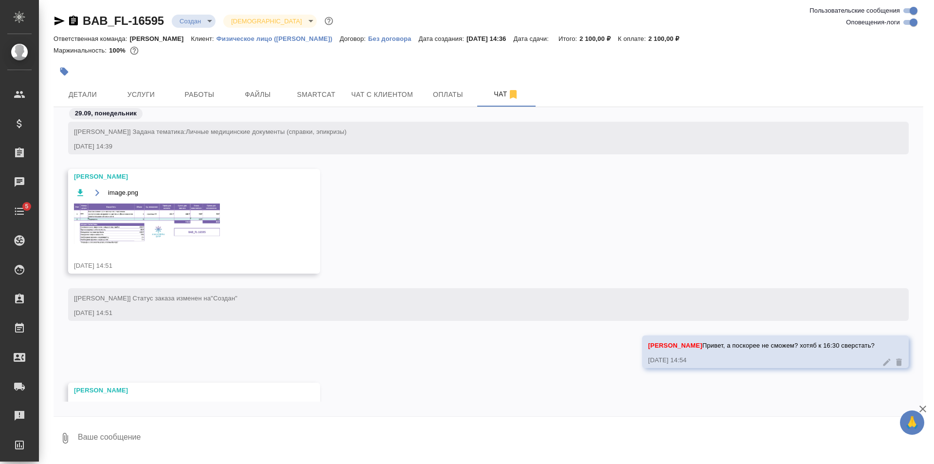
scroll to position [138, 0]
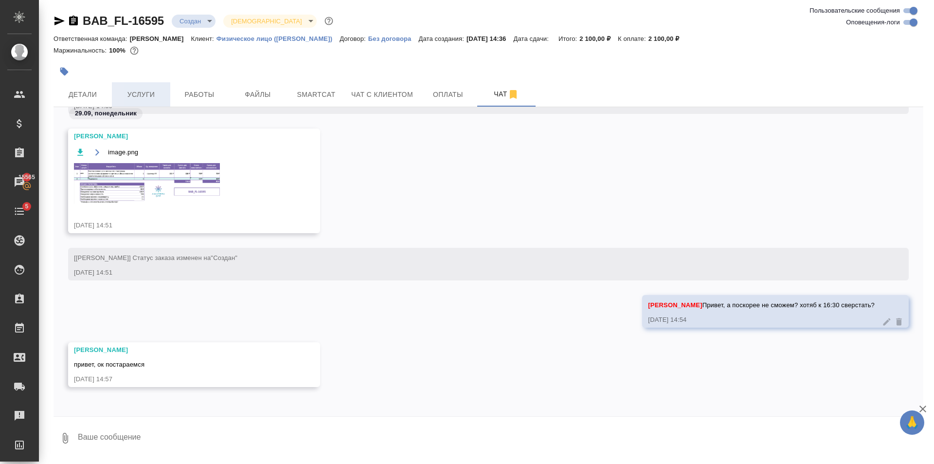
click at [136, 99] on span "Услуги" at bounding box center [141, 95] width 47 height 12
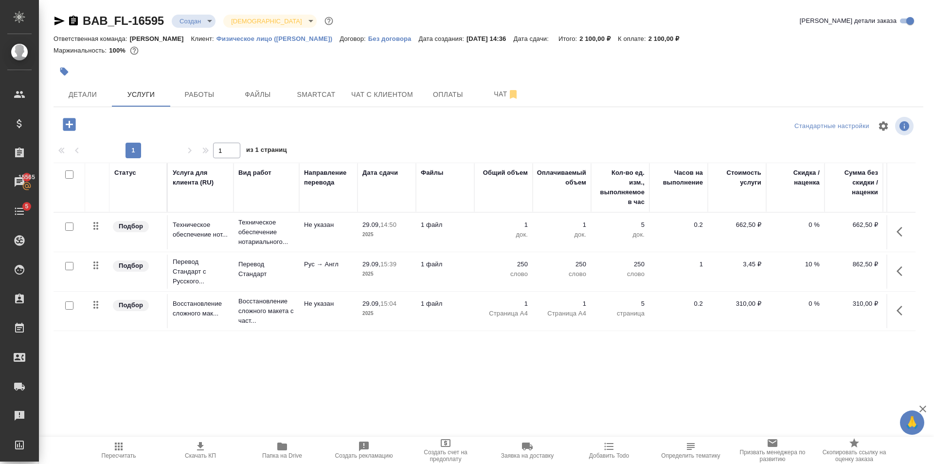
click at [68, 124] on icon "button" at bounding box center [69, 124] width 17 height 17
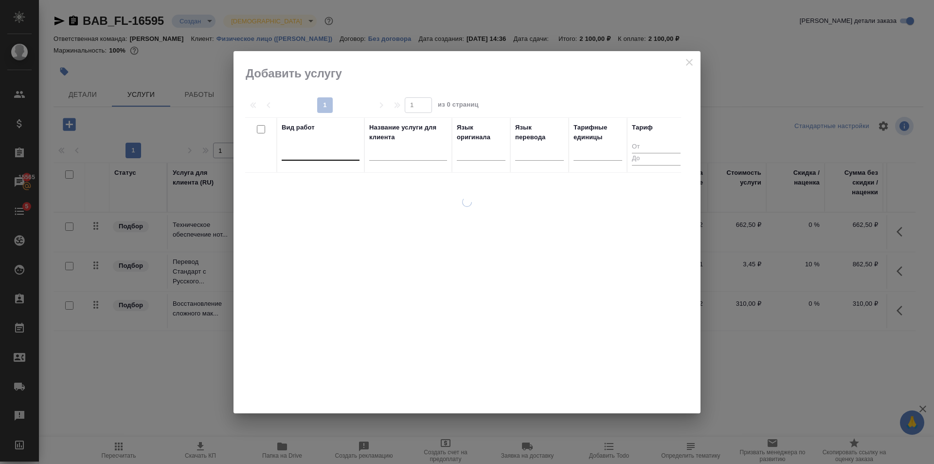
click at [309, 147] on div at bounding box center [321, 151] width 78 height 14
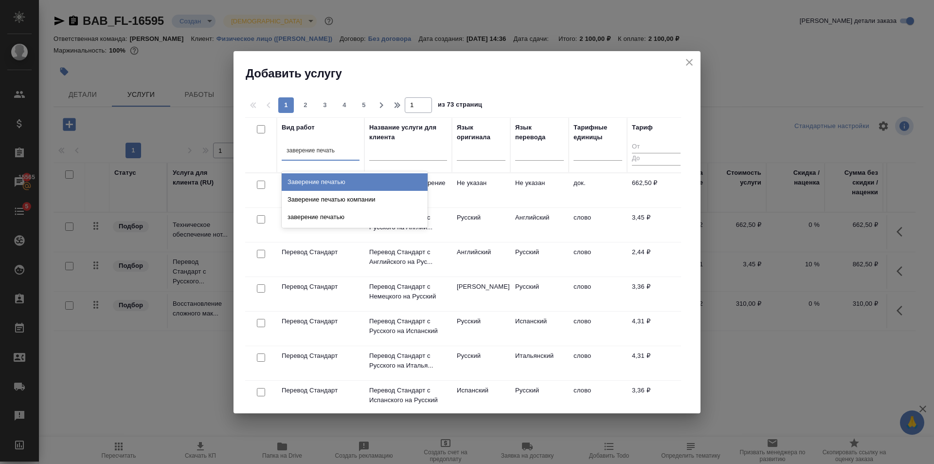
type input "заверение печатью"
click at [331, 184] on div "Заверение печатью" at bounding box center [355, 182] width 146 height 18
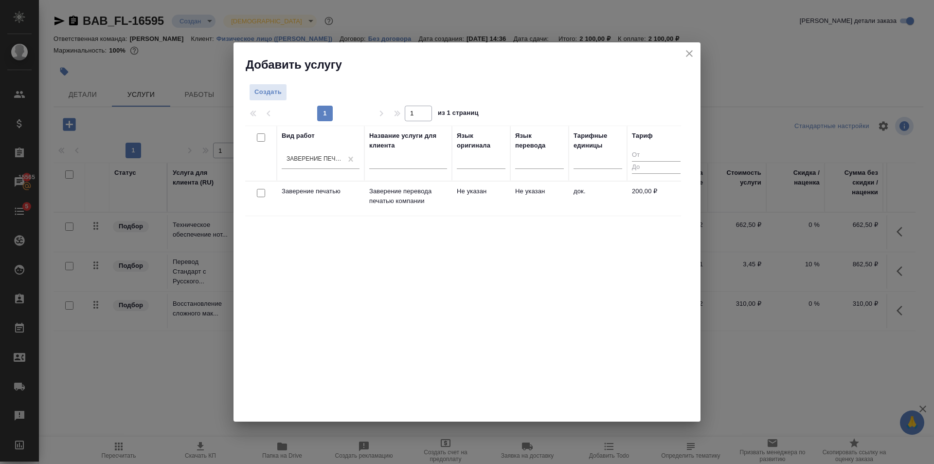
click at [465, 199] on td "Не указан" at bounding box center [481, 198] width 58 height 34
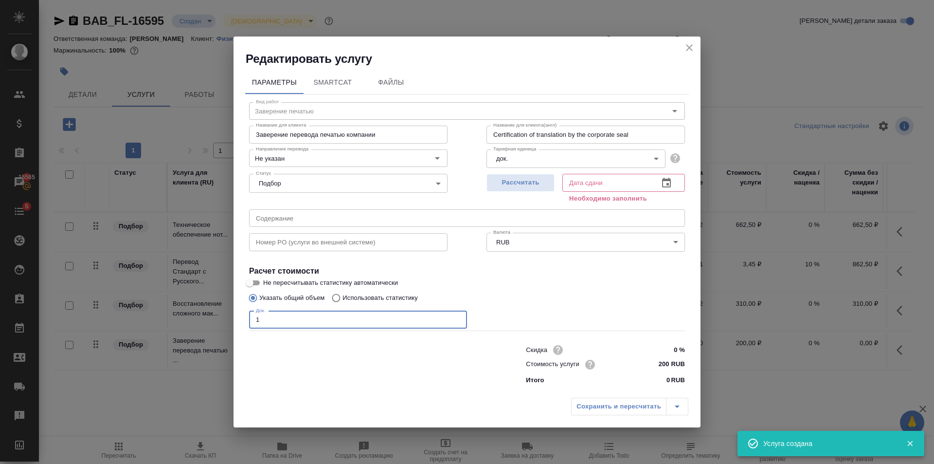
type input "1"
click at [460, 316] on input "1" at bounding box center [358, 320] width 218 height 18
click at [521, 178] on span "Рассчитать" at bounding box center [520, 182] width 57 height 11
type input "29.09.2025 15:02"
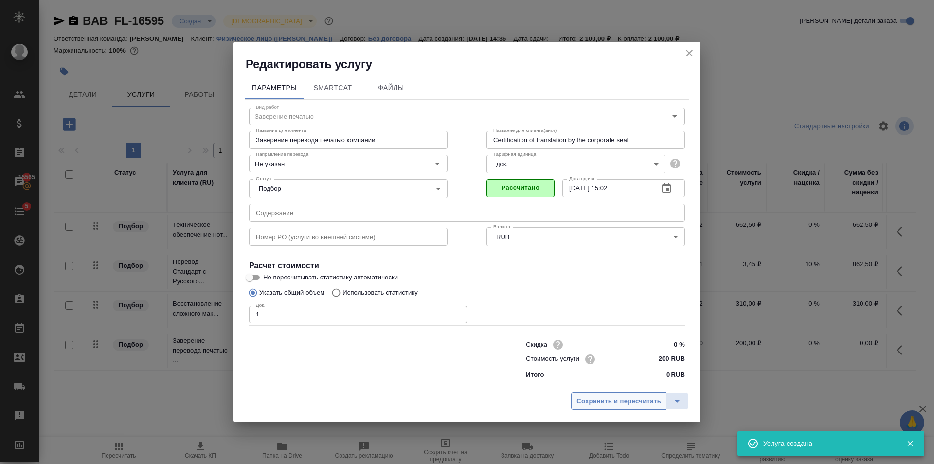
click at [645, 403] on span "Сохранить и пересчитать" at bounding box center [619, 401] width 85 height 11
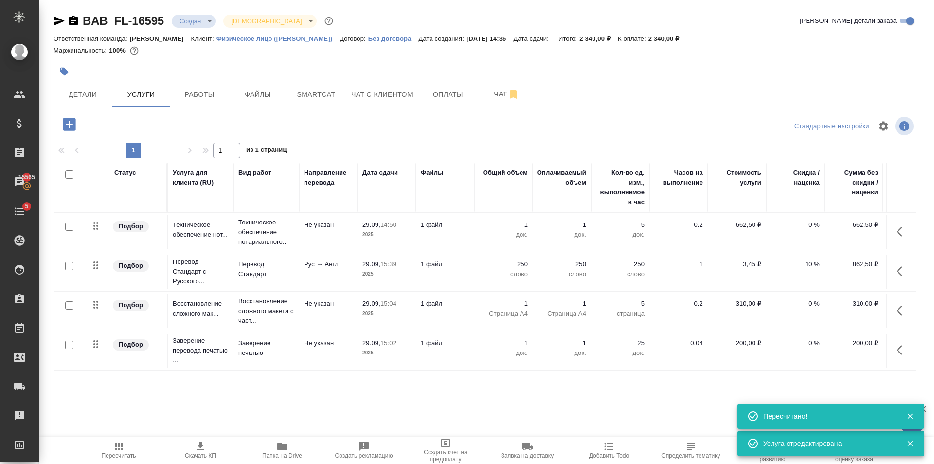
scroll to position [6, 0]
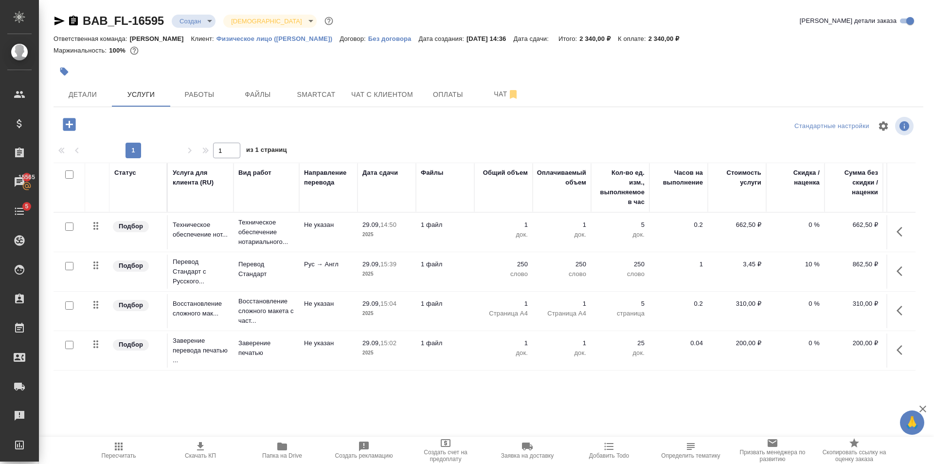
click at [69, 222] on input "checkbox" at bounding box center [69, 226] width 8 height 8
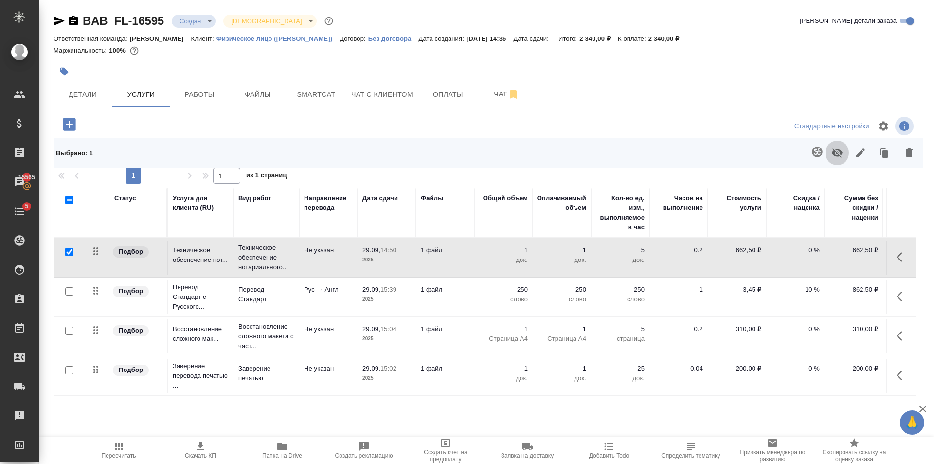
click at [835, 153] on icon "button" at bounding box center [838, 153] width 12 height 12
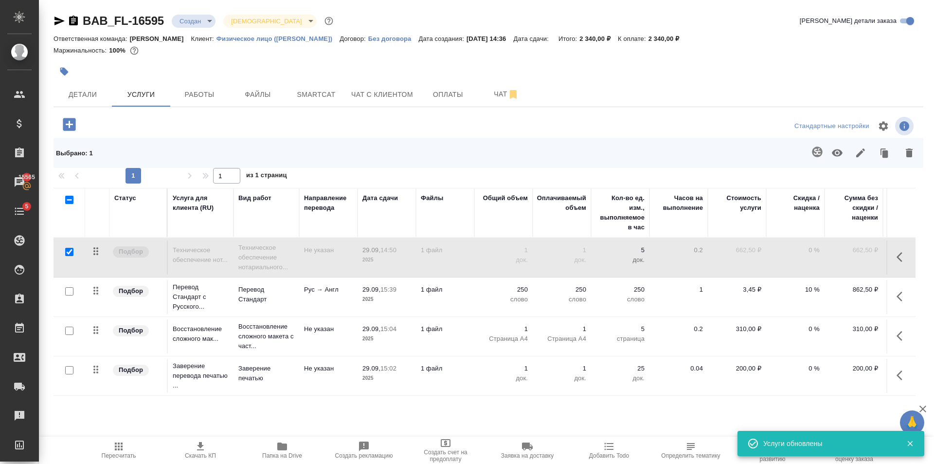
click at [72, 248] on input "checkbox" at bounding box center [69, 252] width 8 height 8
checkbox input "false"
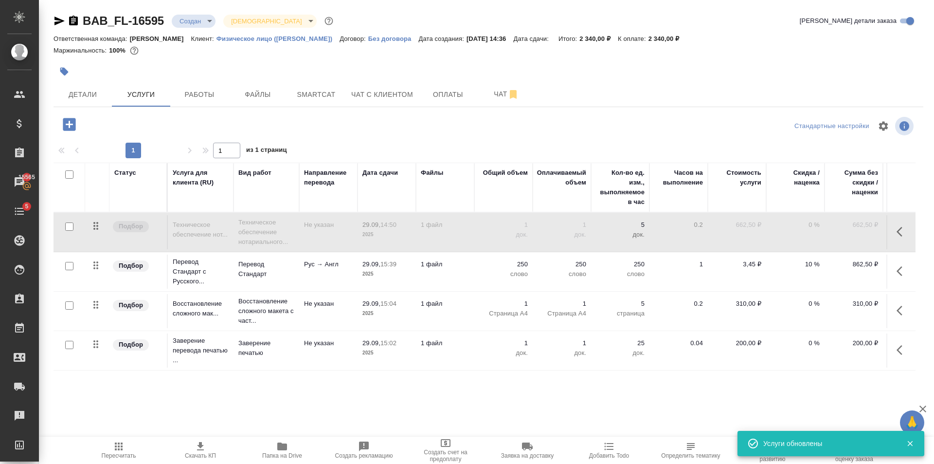
click at [122, 459] on button "Пересчитать" at bounding box center [119, 449] width 82 height 27
click at [191, 15] on body "🙏 .cls-1 fill:#fff; AWATERA Golubev Dmitry Клиенты Спецификации Заказы 15566 Ча…" at bounding box center [467, 232] width 934 height 464
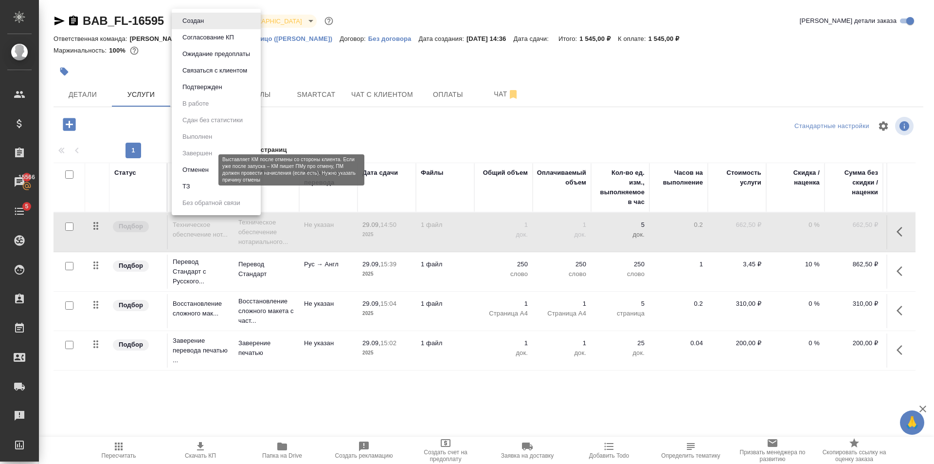
click at [197, 170] on button "Отменен" at bounding box center [196, 169] width 32 height 11
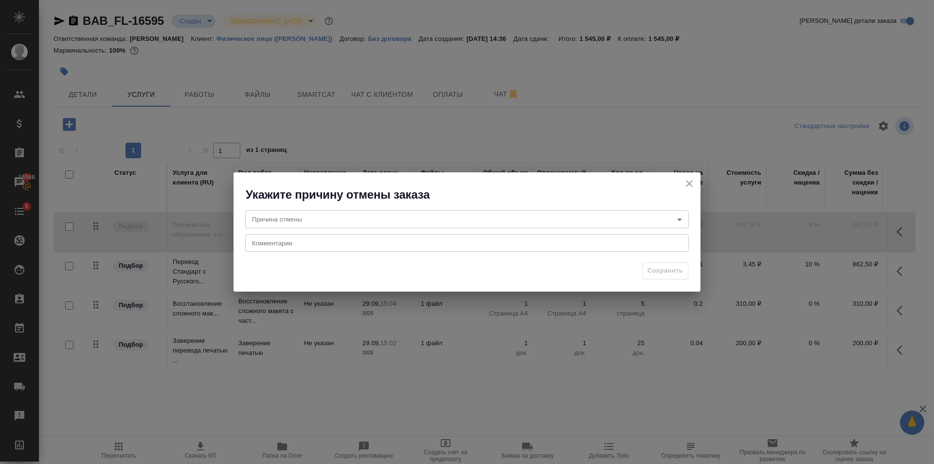
click at [386, 226] on body "🙏 .cls-1 fill:#fff; AWATERA Golubev Dmitry Клиенты Спецификации Заказы 15566 Ча…" at bounding box center [467, 232] width 934 height 464
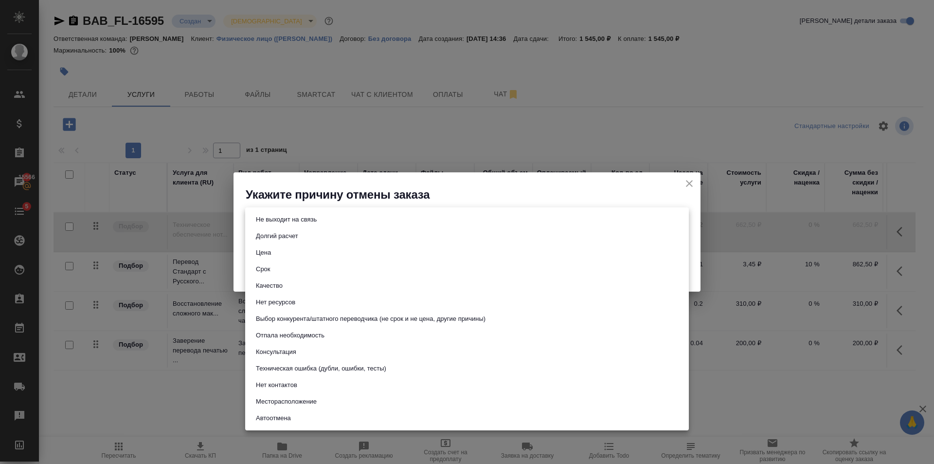
click at [284, 267] on li "Срок" at bounding box center [467, 269] width 444 height 17
type input "term"
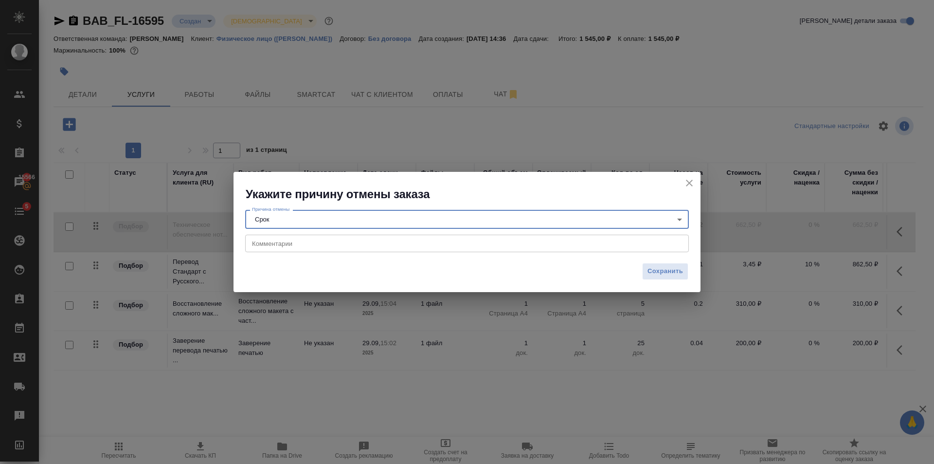
click at [300, 250] on div "x Комментарии" at bounding box center [467, 244] width 444 height 18
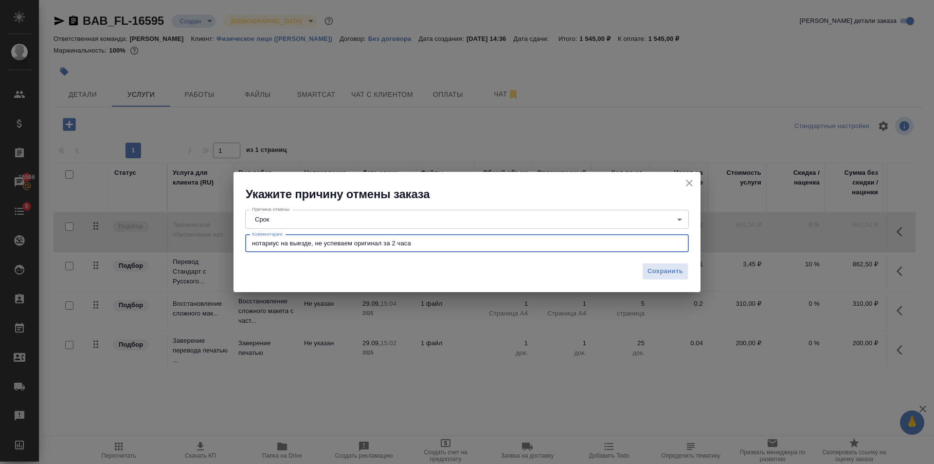
click at [354, 242] on textarea "нотариус на выезде, не успеваем оригинал за 2 часа" at bounding box center [467, 242] width 430 height 7
drag, startPoint x: 412, startPoint y: 242, endPoint x: 382, endPoint y: 242, distance: 29.7
click at [382, 242] on textarea "нотариус на выезде, не успеваем заверить оригинал за 2 часа" at bounding box center [467, 242] width 430 height 7
click at [435, 243] on textarea "нотариус на выезде, не успеваем заверить за 2 часа" at bounding box center [467, 242] width 430 height 7
type textarea "нотариус на выезде, не успеваем заверить за 2 часа."
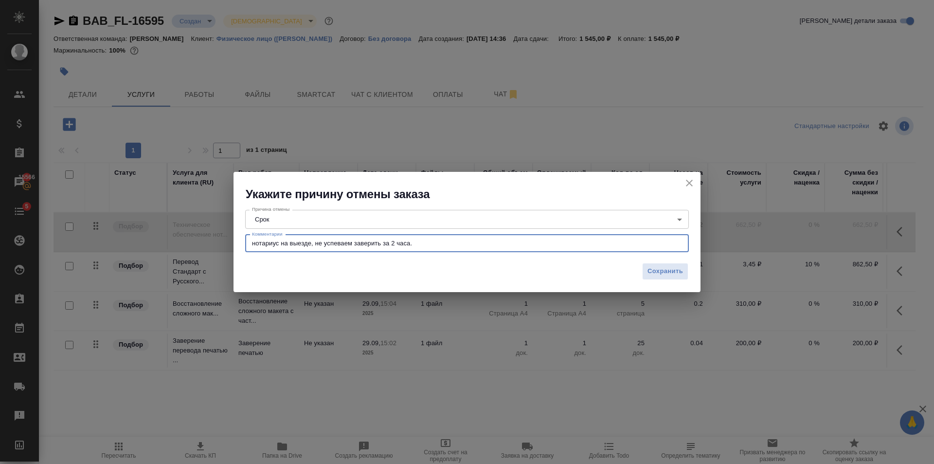
click at [657, 258] on div "Сохранить" at bounding box center [467, 275] width 467 height 34
click at [658, 268] on span "Сохранить" at bounding box center [666, 271] width 36 height 11
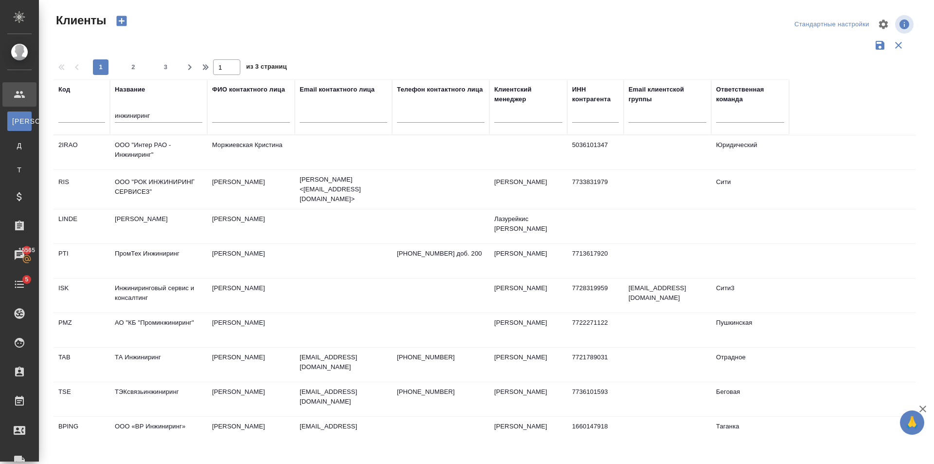
select select "RU"
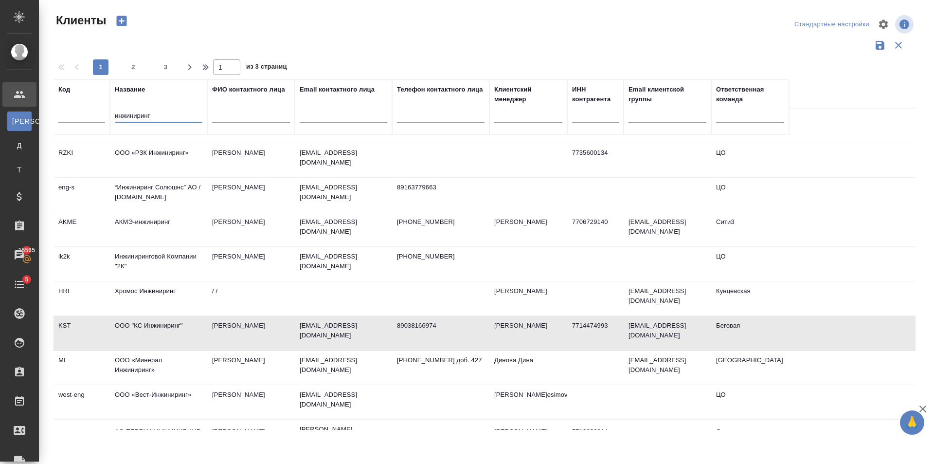
drag, startPoint x: 181, startPoint y: 115, endPoint x: 44, endPoint y: 118, distance: 136.8
click at [44, 118] on div "Клиенты Стандартные настройки 1 2 3 1 из 3 страниц Код Название инжиниринг ФИО …" at bounding box center [486, 217] width 895 height 435
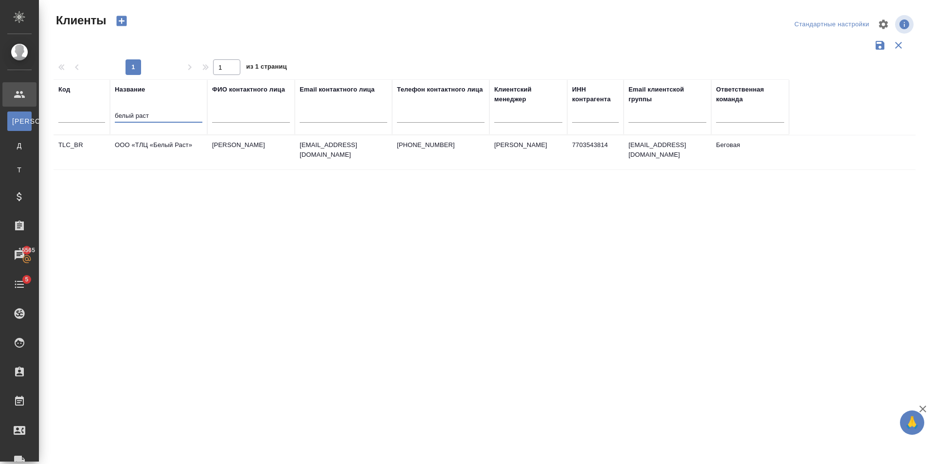
scroll to position [0, 0]
type input "белый раст"
click at [262, 153] on td "Полякова Ангелина" at bounding box center [251, 152] width 88 height 34
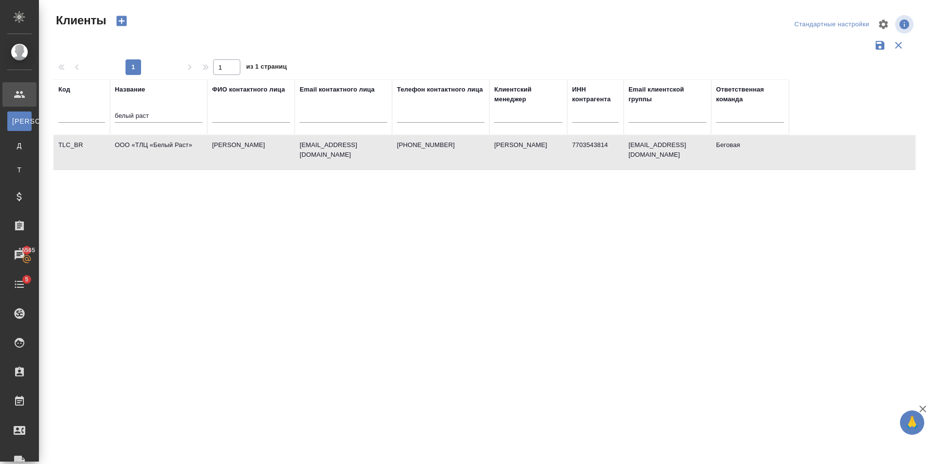
click at [262, 153] on td "Полякова Ангелина" at bounding box center [251, 152] width 88 height 34
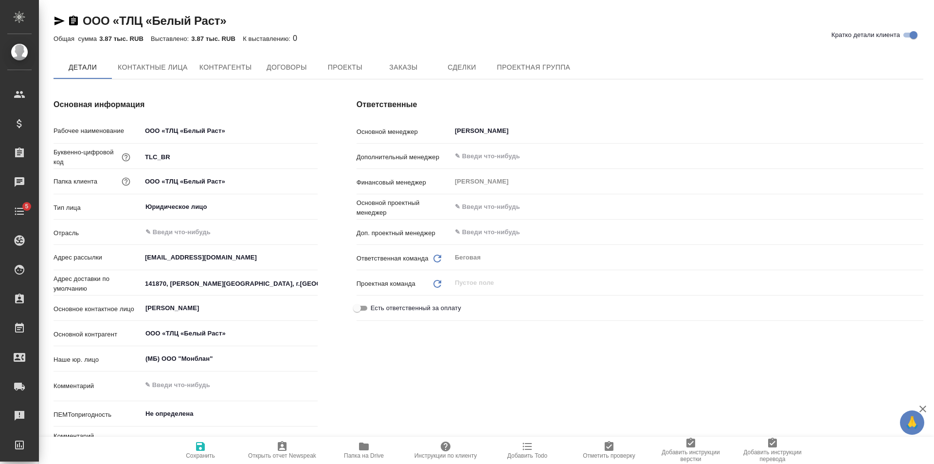
type textarea "x"
click at [416, 67] on span "Заказы" at bounding box center [403, 68] width 47 height 12
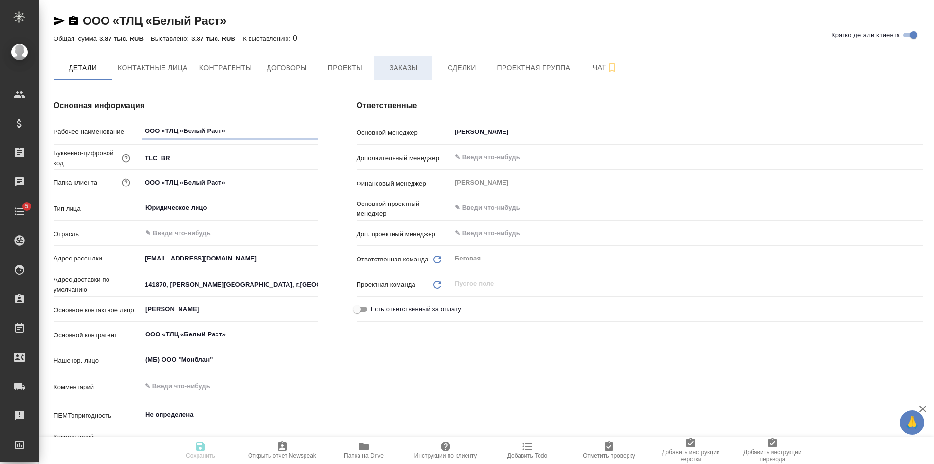
type textarea "x"
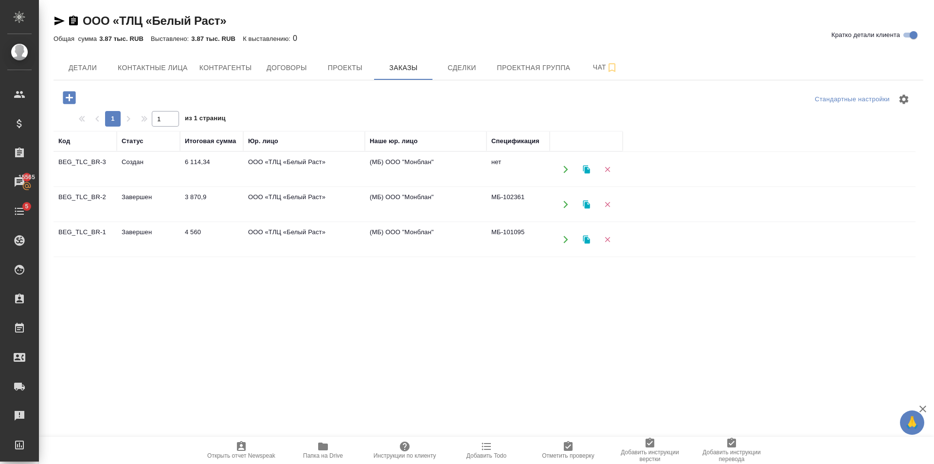
click at [254, 165] on td "ООО «ТЛЦ «Белый Раст»" at bounding box center [304, 169] width 122 height 34
click at [254, 166] on td "ООО «ТЛЦ «Белый Раст»" at bounding box center [304, 169] width 122 height 34
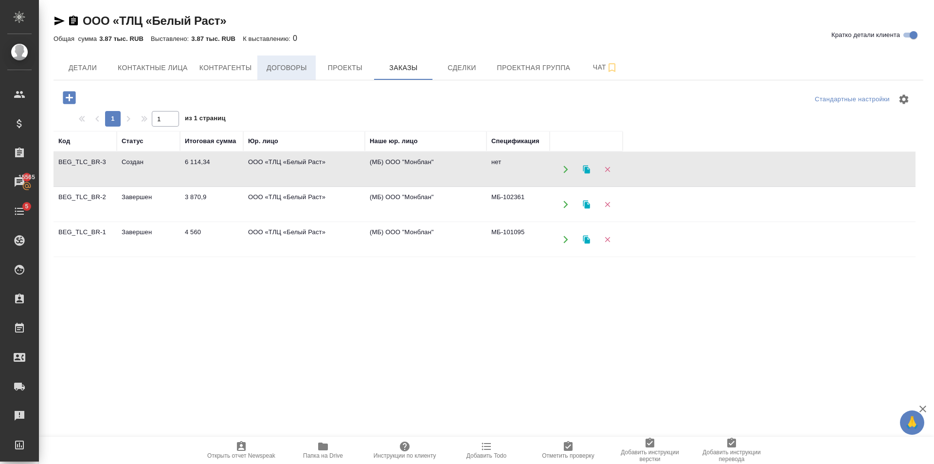
click at [289, 72] on span "Договоры" at bounding box center [286, 68] width 47 height 12
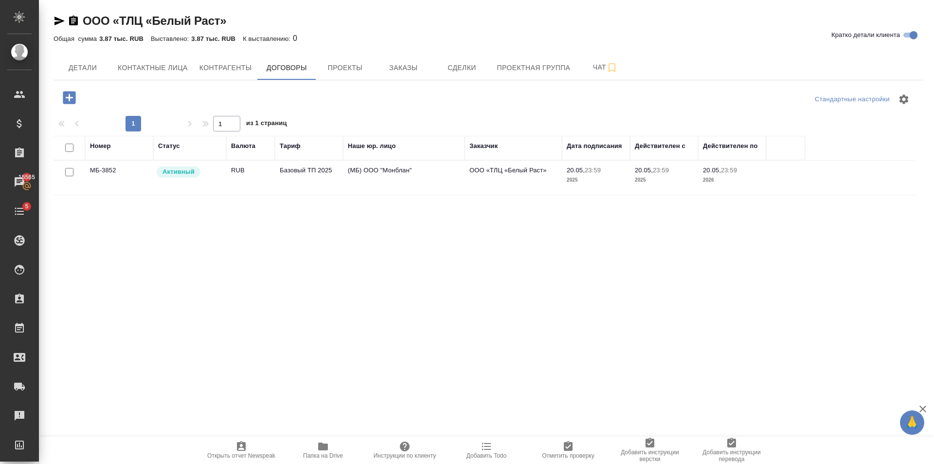
click at [329, 453] on span "Папка на Drive" at bounding box center [323, 455] width 40 height 7
click at [401, 73] on button "Заказы" at bounding box center [403, 67] width 58 height 24
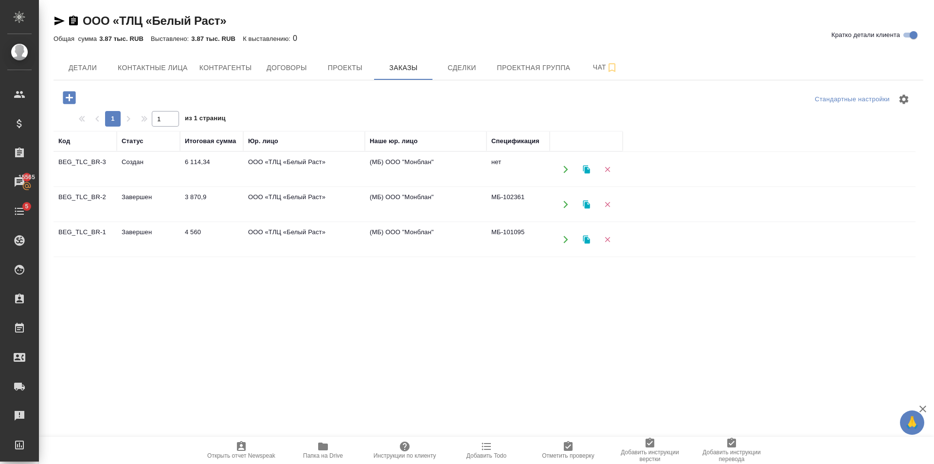
click at [67, 103] on icon "button" at bounding box center [69, 97] width 13 height 13
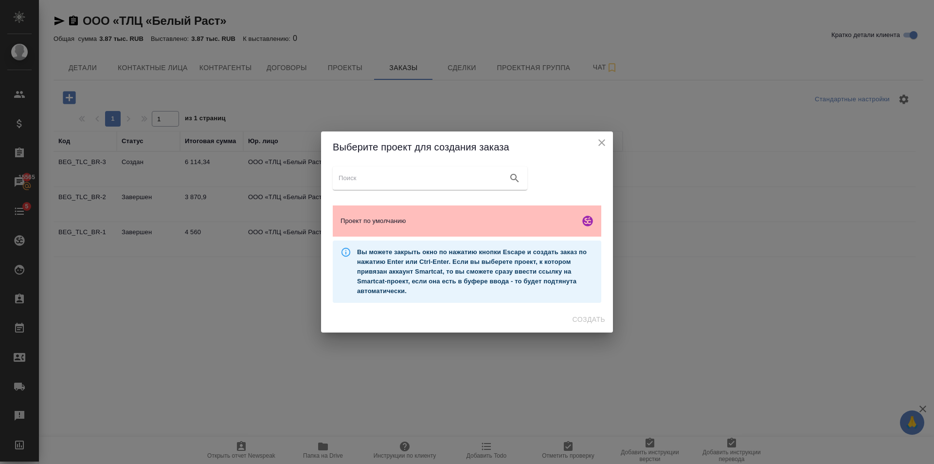
drag, startPoint x: 438, startPoint y: 227, endPoint x: 448, endPoint y: 216, distance: 15.2
click at [434, 222] on div "Проект по умолчанию" at bounding box center [467, 220] width 269 height 31
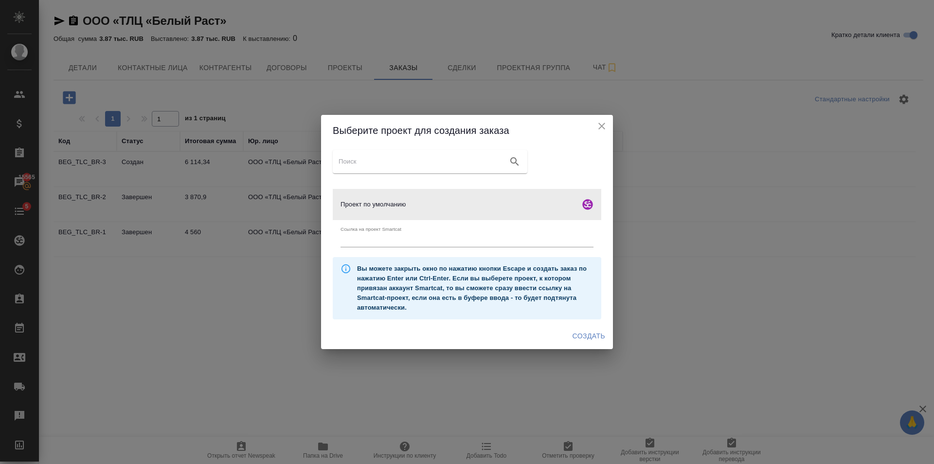
drag, startPoint x: 591, startPoint y: 333, endPoint x: 605, endPoint y: 329, distance: 14.8
click at [591, 333] on span "Создать" at bounding box center [589, 336] width 33 height 12
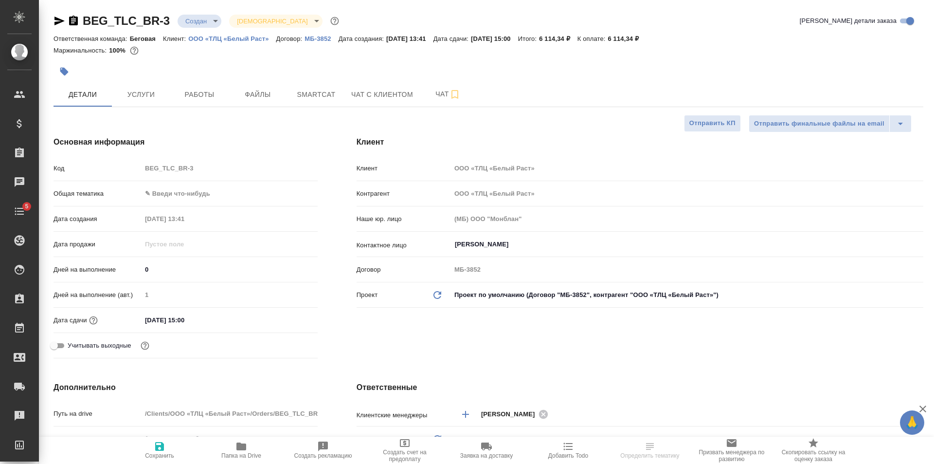
select select "RU"
click at [272, 99] on span "Файлы" at bounding box center [258, 95] width 47 height 12
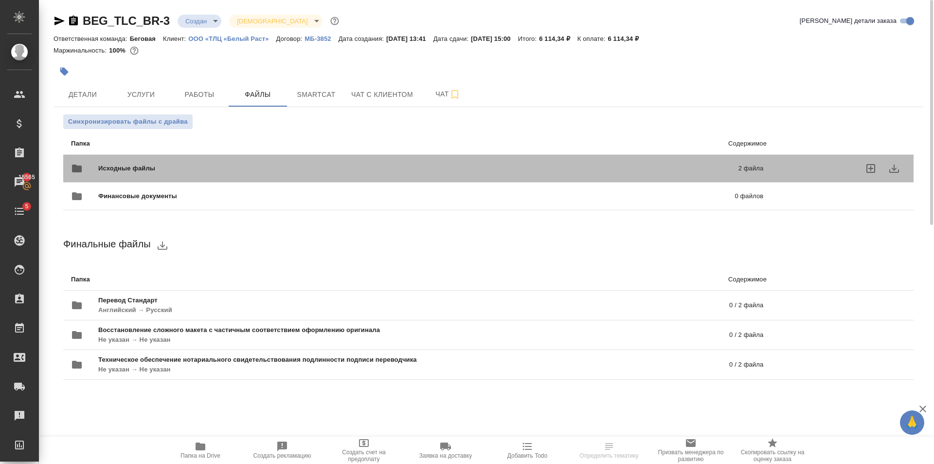
click at [273, 160] on div "Исходные файлы 2 файла" at bounding box center [417, 168] width 692 height 23
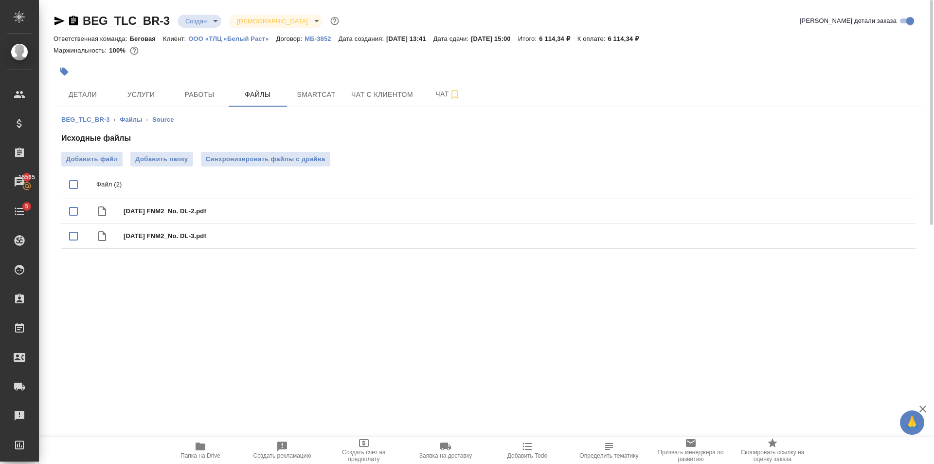
click at [198, 449] on icon "button" at bounding box center [201, 446] width 10 height 8
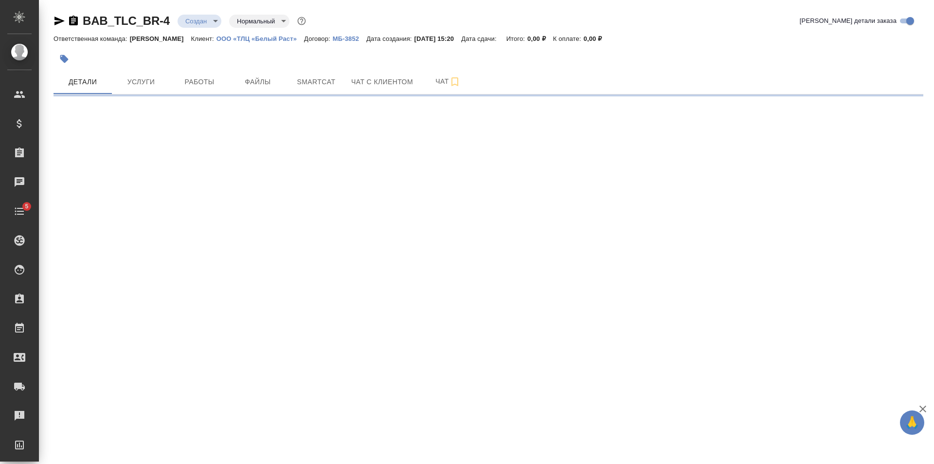
select select "RU"
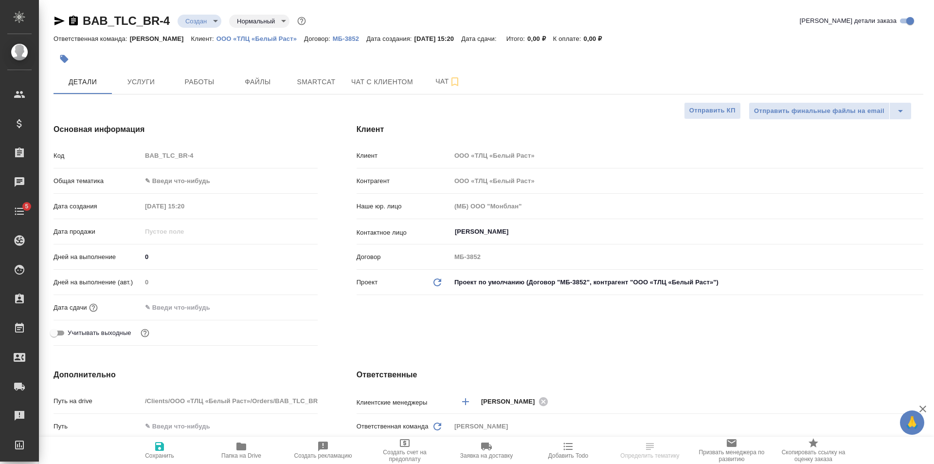
type textarea "x"
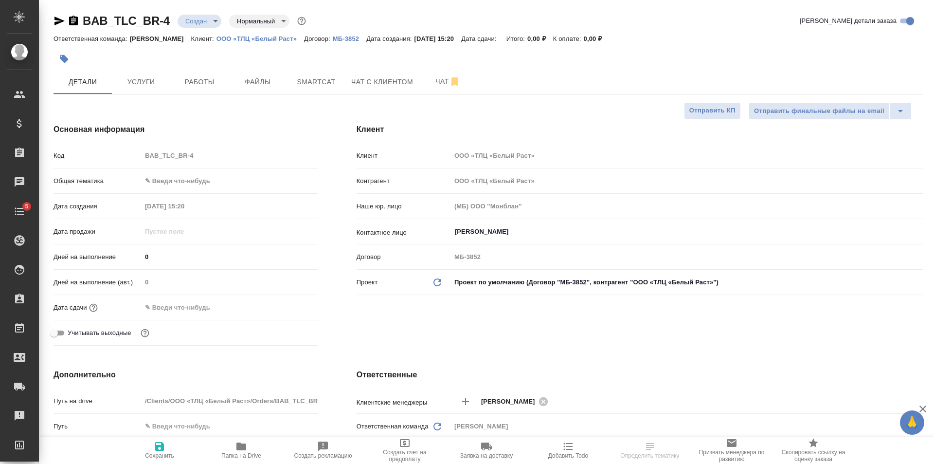
type textarea "x"
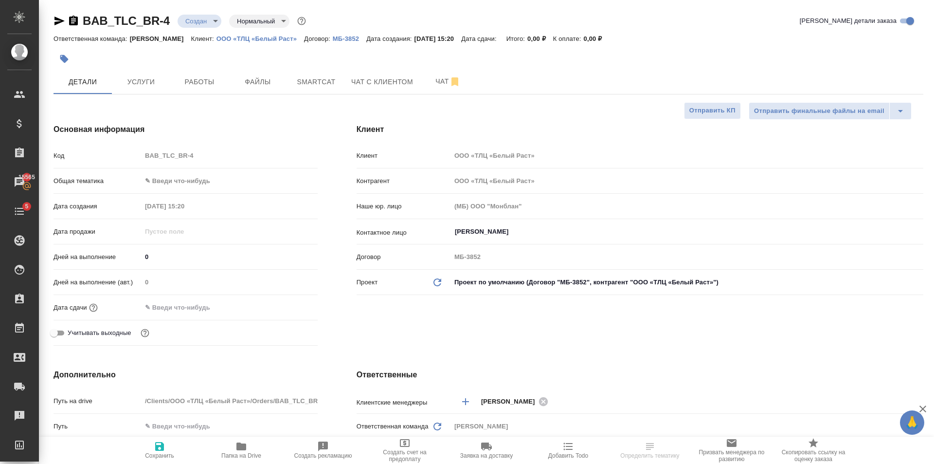
type textarea "x"
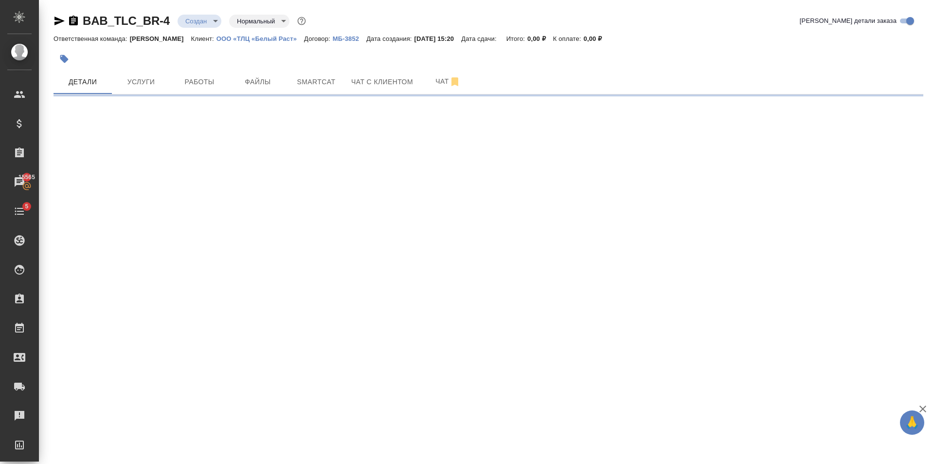
select select "RU"
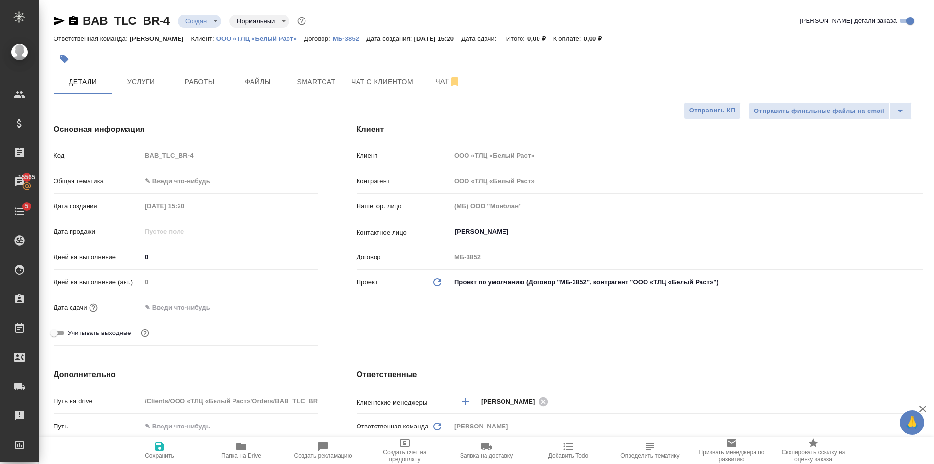
type textarea "x"
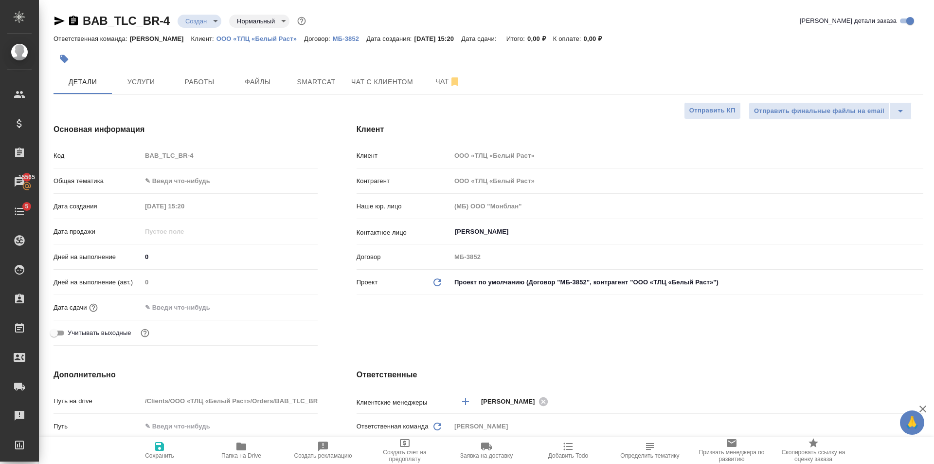
type textarea "x"
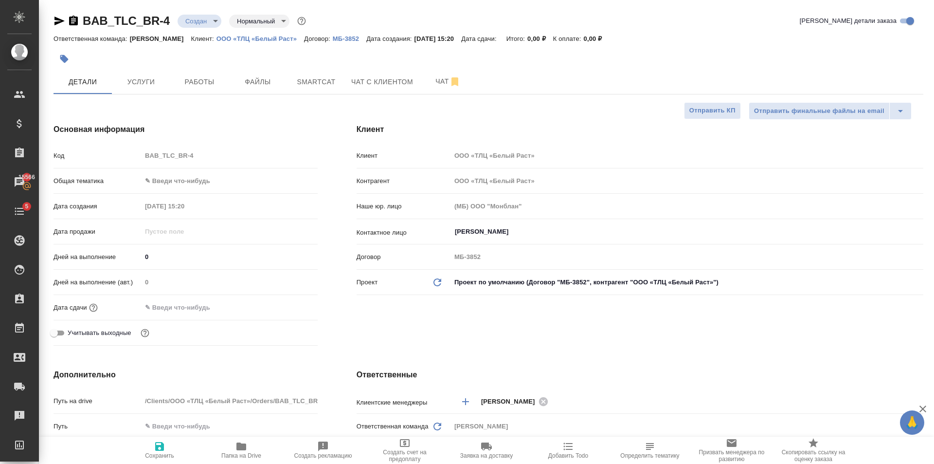
type textarea "x"
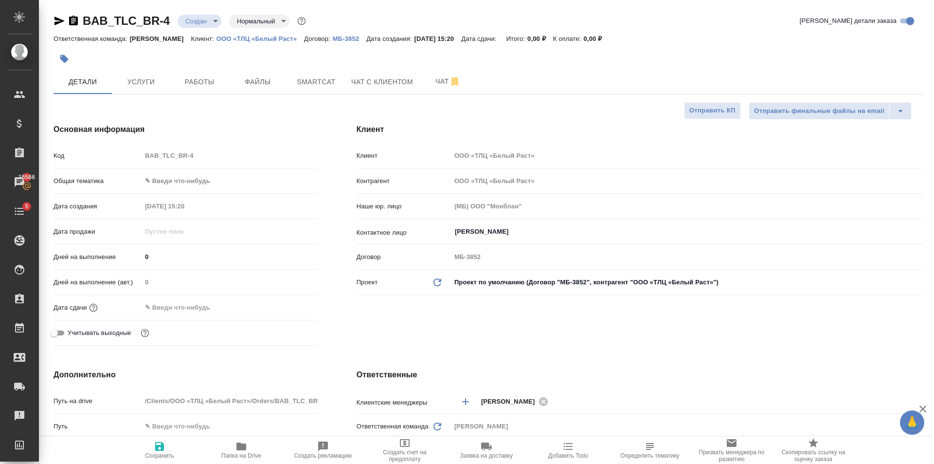
click at [200, 176] on body "🙏 .cls-1 fill:#fff; AWATERA [PERSON_NAME] Клиенты Спецификации Заказы 15566 Чат…" at bounding box center [467, 232] width 934 height 464
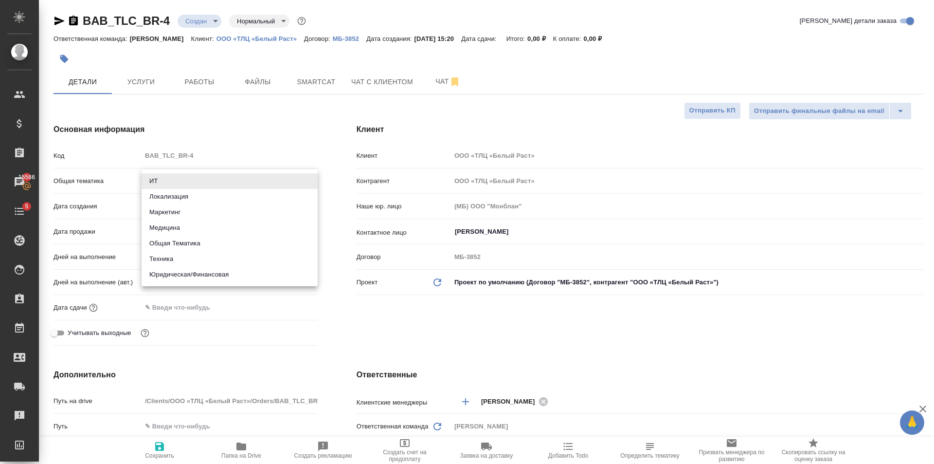
click at [215, 274] on li "Юридическая/Финансовая" at bounding box center [230, 275] width 176 height 16
type input "yr-fn"
type textarea "x"
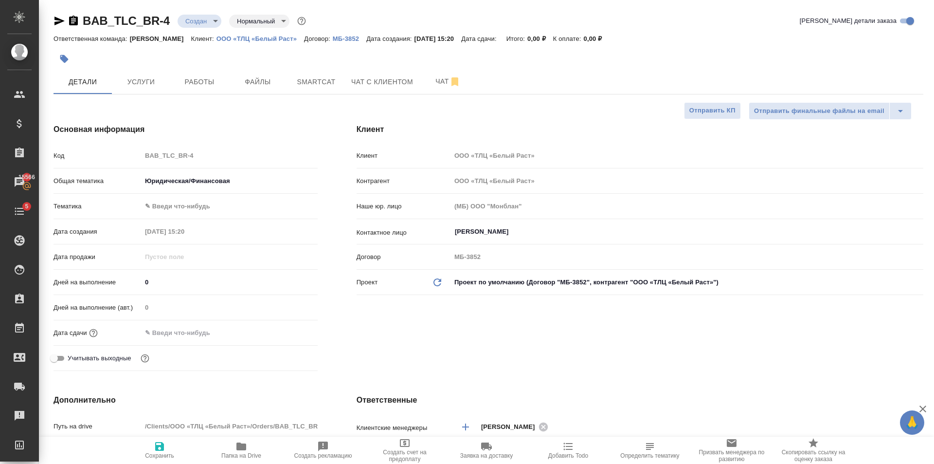
click at [194, 203] on body "🙏 .cls-1 fill:#fff; AWATERA [PERSON_NAME] Клиенты Спецификации Заказы 15566 Чат…" at bounding box center [467, 232] width 934 height 464
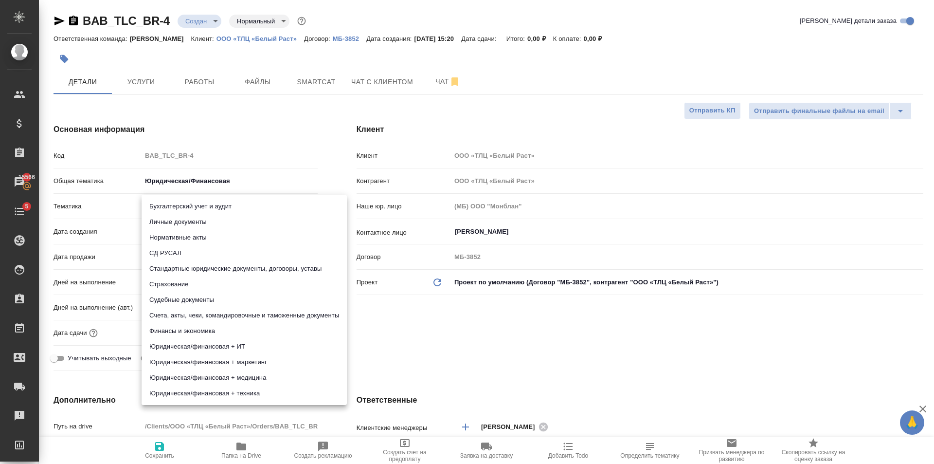
click at [194, 217] on li "Личные документы" at bounding box center [244, 222] width 205 height 16
type textarea "x"
type input "5a8b8b956a9677013d343cfe"
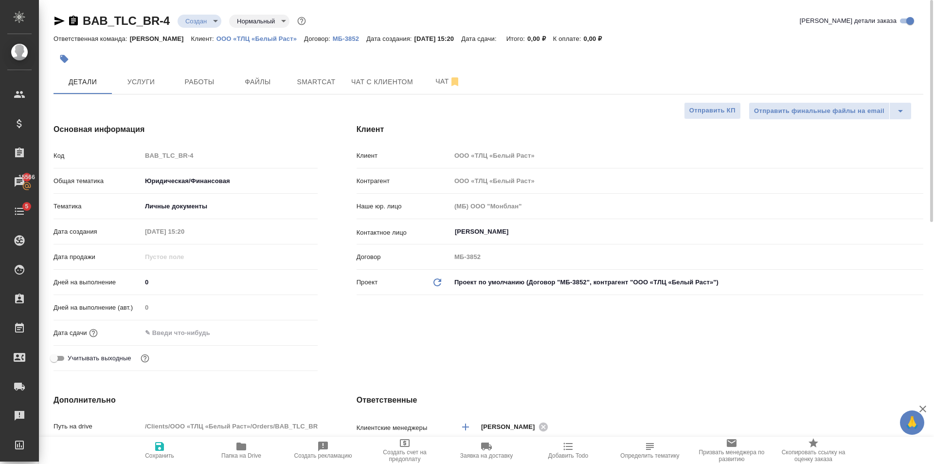
click at [164, 450] on icon "button" at bounding box center [160, 446] width 12 height 12
type textarea "x"
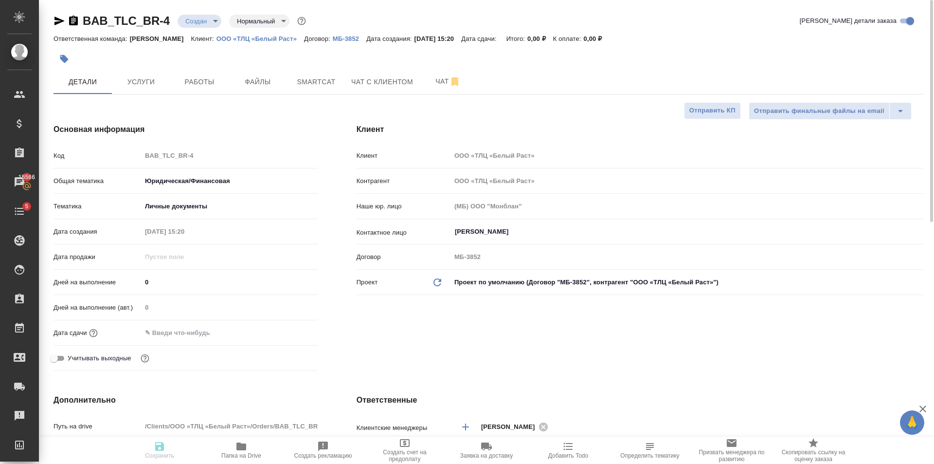
type textarea "x"
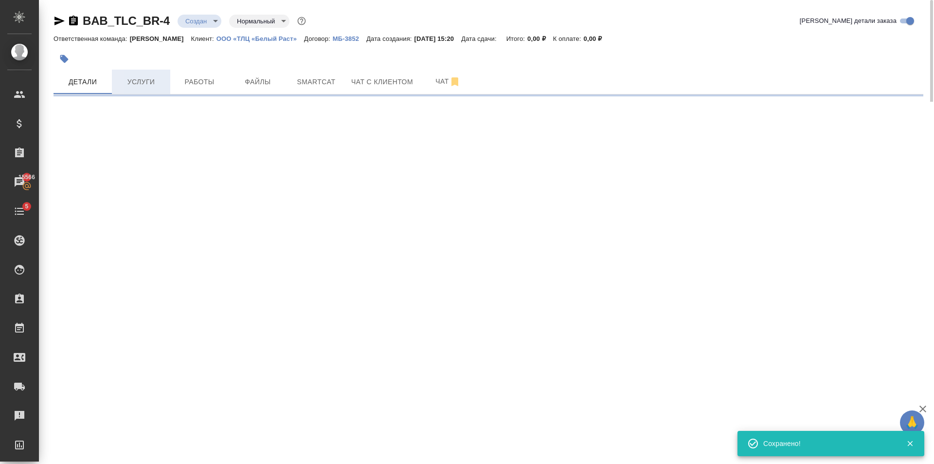
click at [139, 84] on span "Услуги" at bounding box center [141, 82] width 47 height 12
select select "RU"
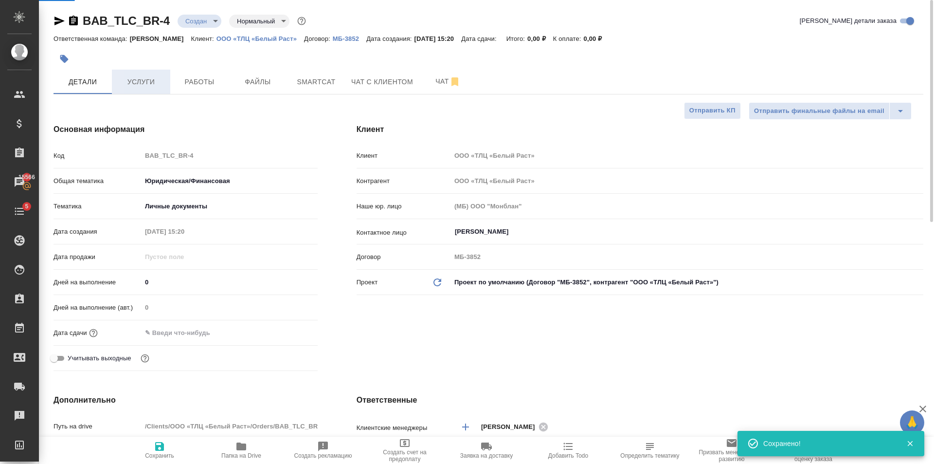
type textarea "x"
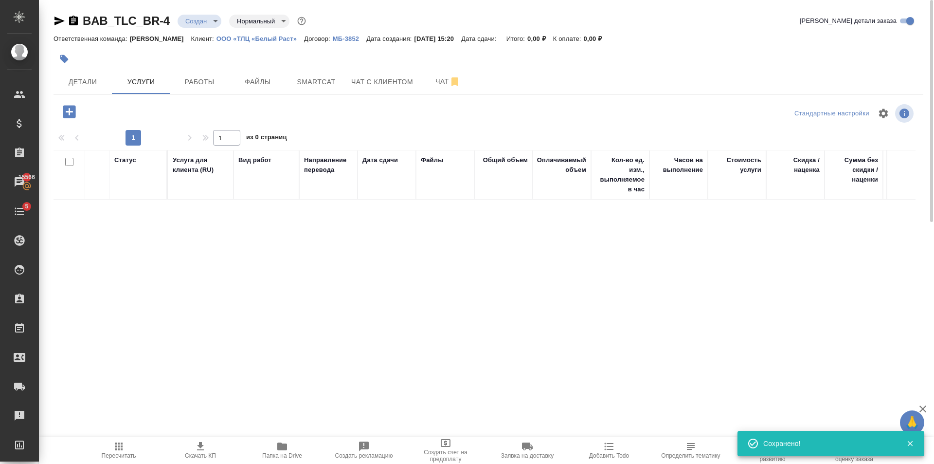
click at [71, 109] on icon "button" at bounding box center [69, 111] width 13 height 13
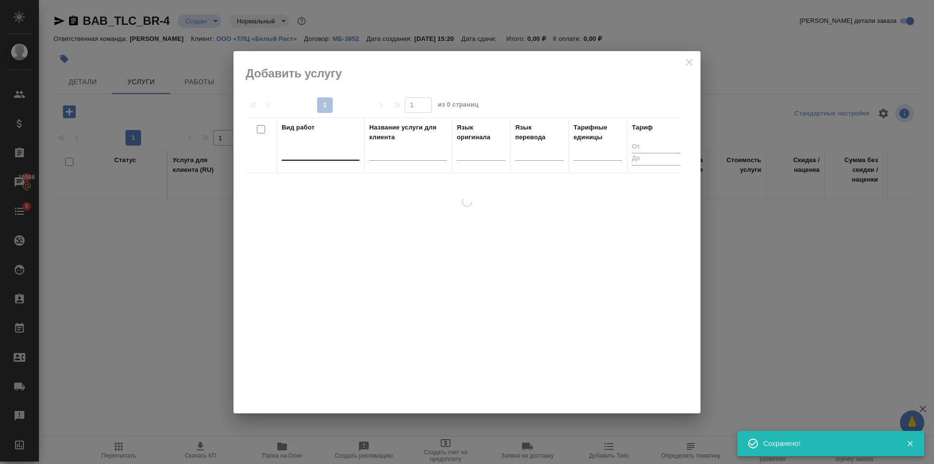
click at [310, 158] on div at bounding box center [321, 151] width 78 height 14
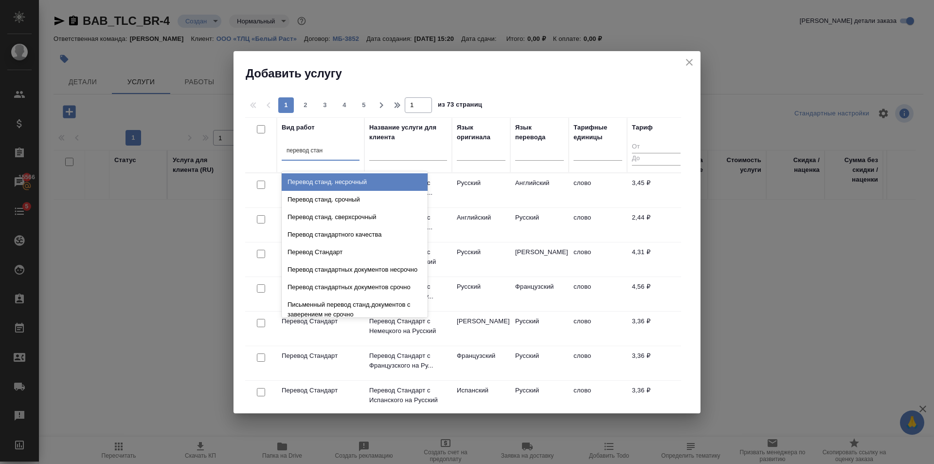
type input "перевод станд"
click at [315, 180] on div "Перевод станд. несрочный" at bounding box center [355, 182] width 146 height 18
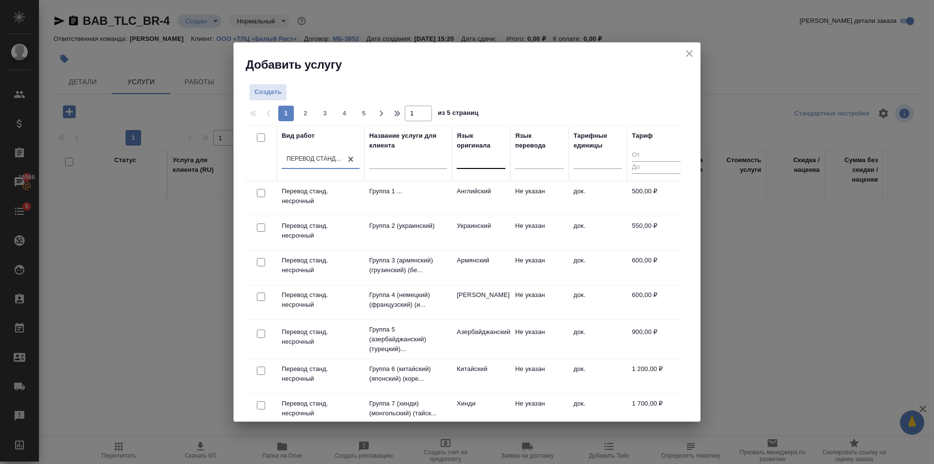
click at [472, 158] on div at bounding box center [481, 159] width 49 height 14
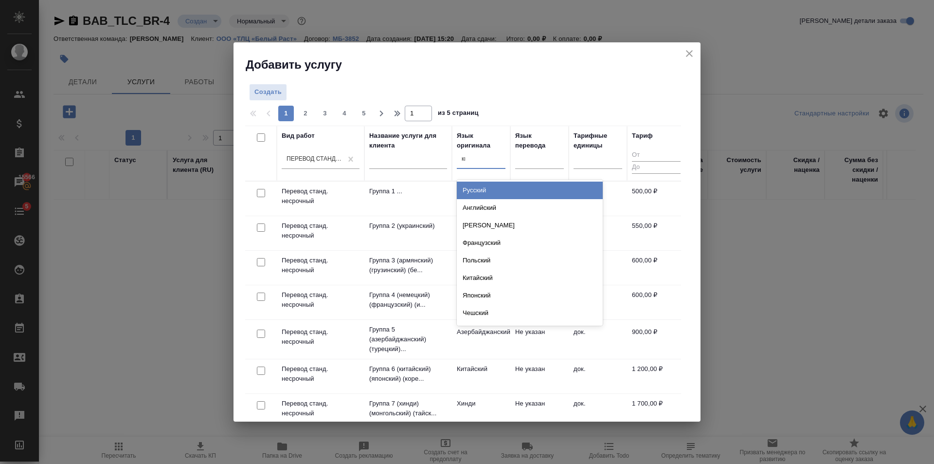
type input "кит"
click at [513, 187] on div "Китайский" at bounding box center [530, 190] width 146 height 18
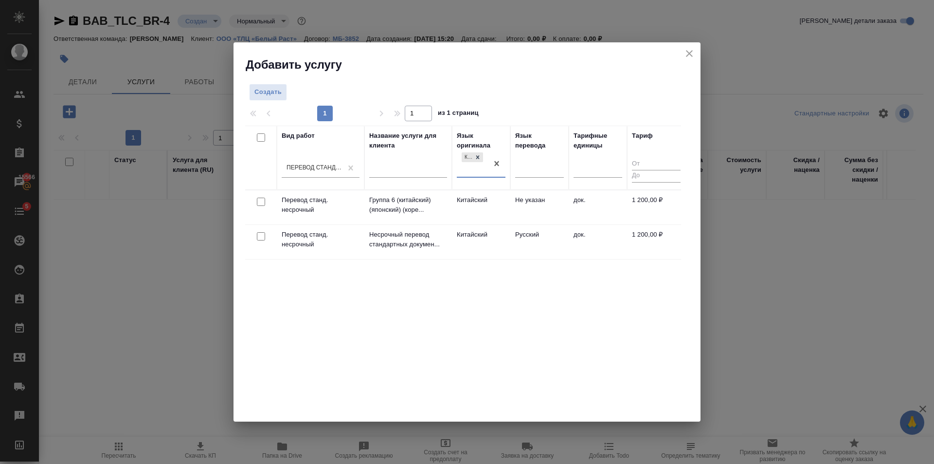
click at [526, 241] on td "Русский" at bounding box center [539, 242] width 58 height 34
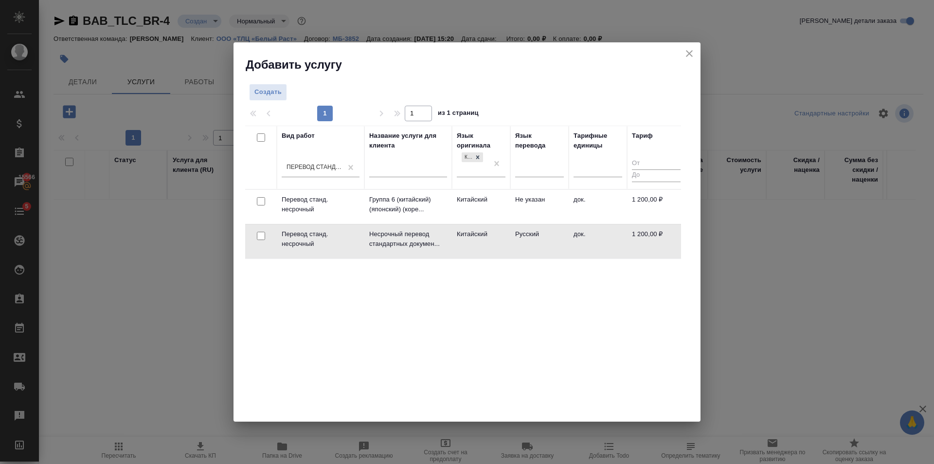
click at [526, 241] on td "Русский" at bounding box center [539, 241] width 58 height 34
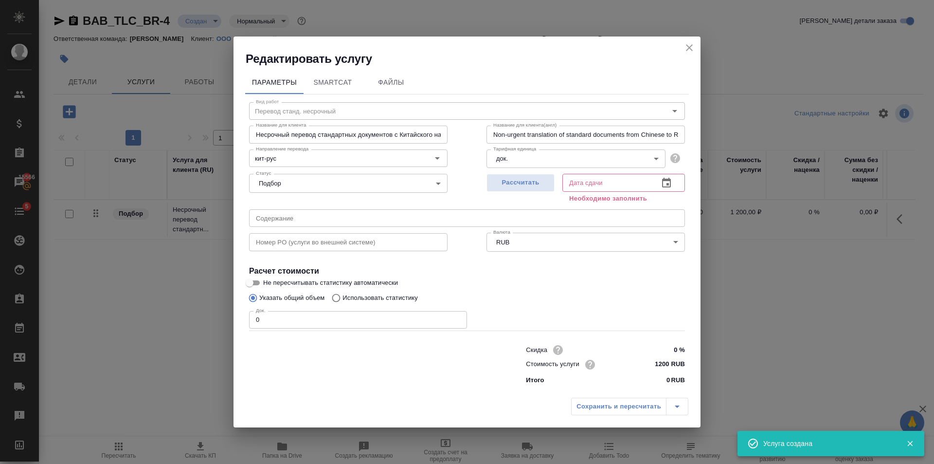
type input "1"
click at [457, 318] on input "1" at bounding box center [358, 320] width 218 height 18
click at [499, 182] on span "Рассчитать" at bounding box center [520, 182] width 57 height 11
type input "[DATE] 15:30"
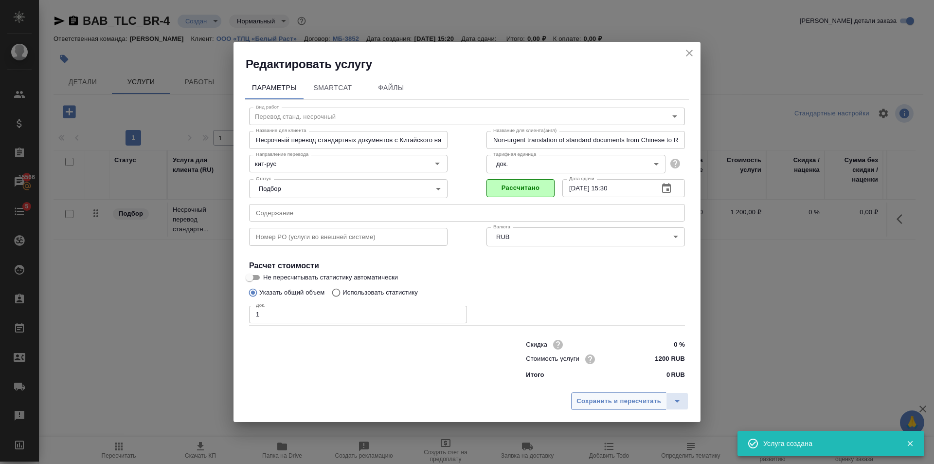
click at [609, 400] on span "Сохранить и пересчитать" at bounding box center [619, 401] width 85 height 11
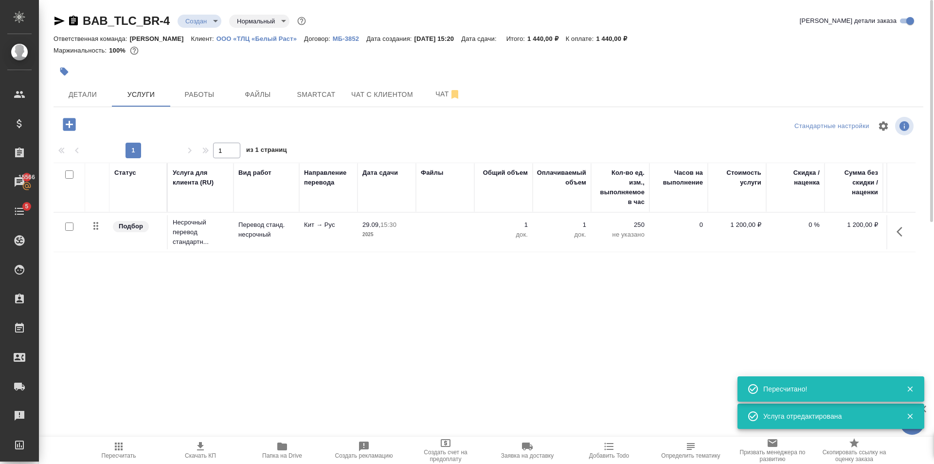
click at [72, 124] on icon "button" at bounding box center [69, 124] width 13 height 13
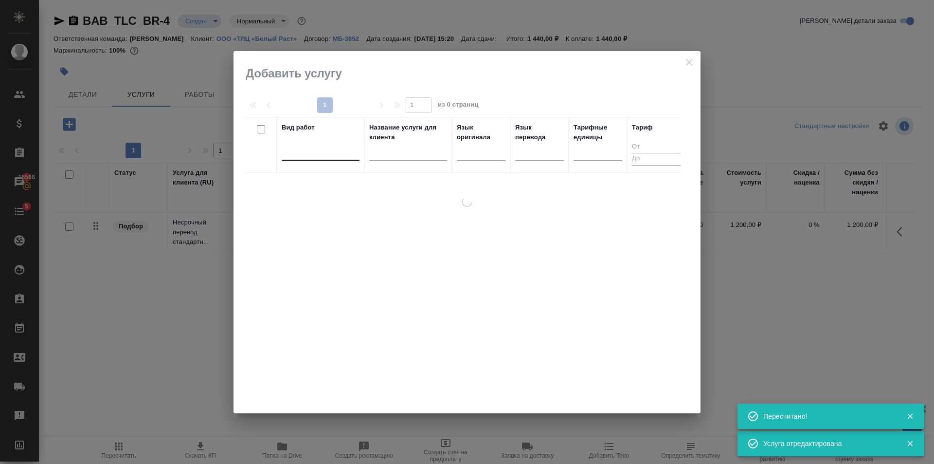
click at [337, 148] on div at bounding box center [321, 151] width 78 height 14
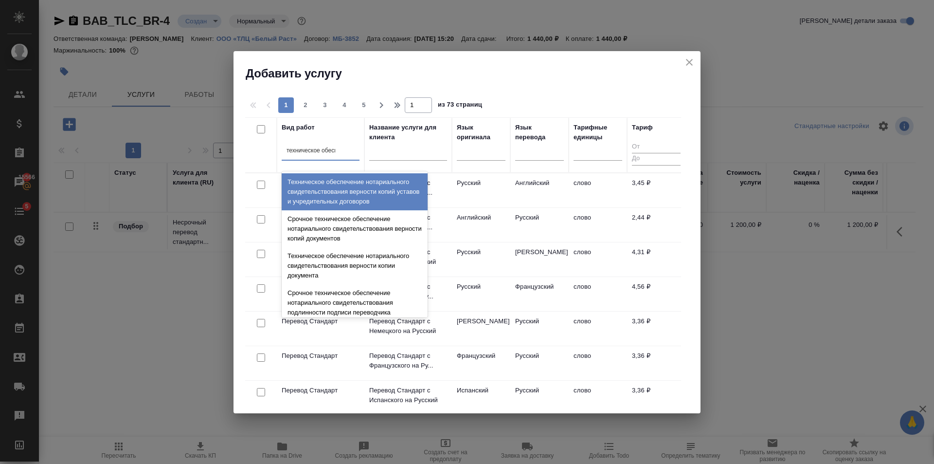
type input "техническое обеспе"
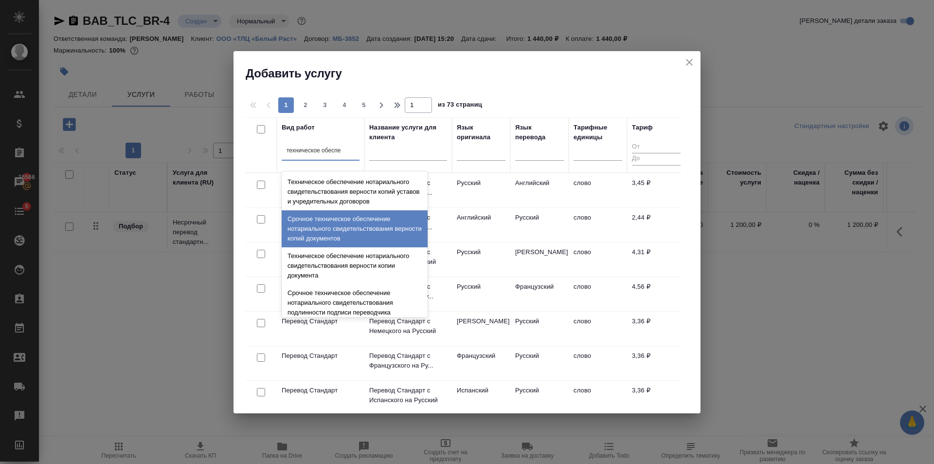
scroll to position [97, 0]
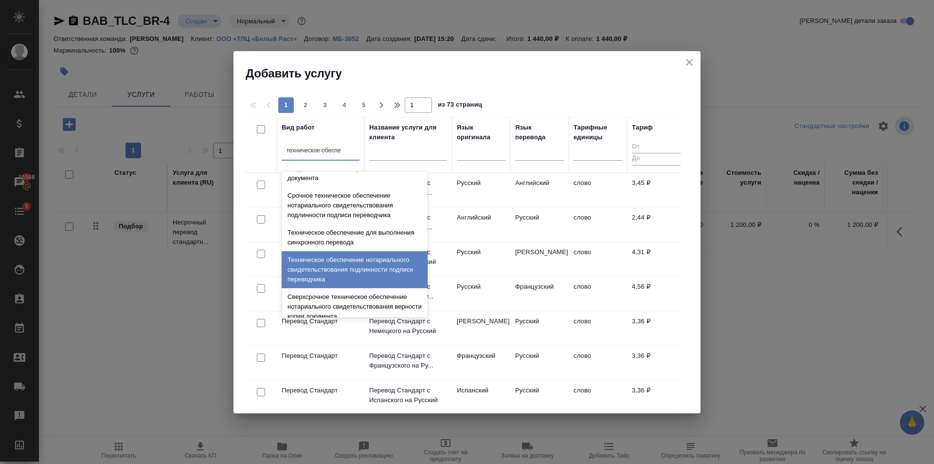
click at [328, 262] on div "Техническое обеспечение нотариального свидетельствования подлинности подписи пе…" at bounding box center [355, 269] width 146 height 37
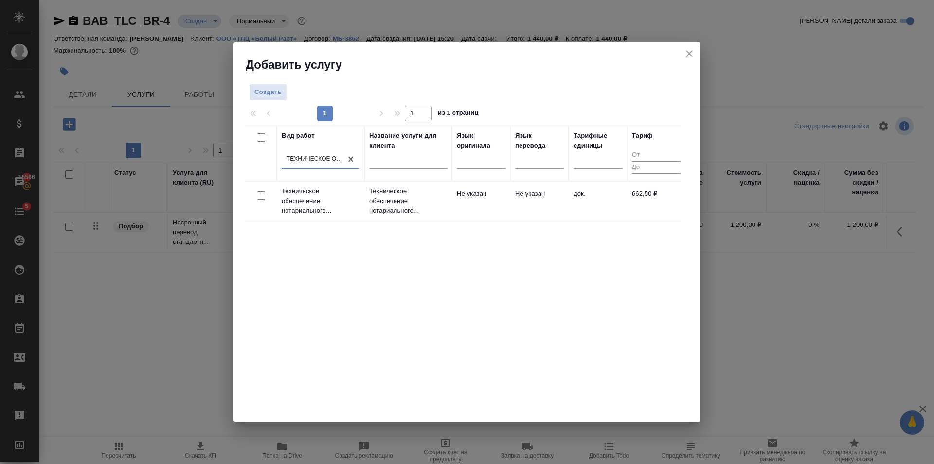
click at [477, 196] on td "Не указан" at bounding box center [481, 201] width 58 height 34
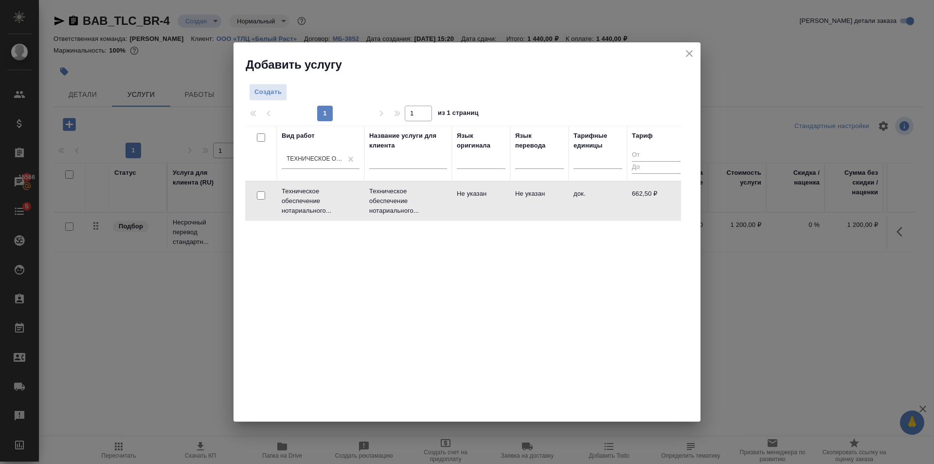
click at [477, 196] on td "Не указан" at bounding box center [481, 201] width 58 height 34
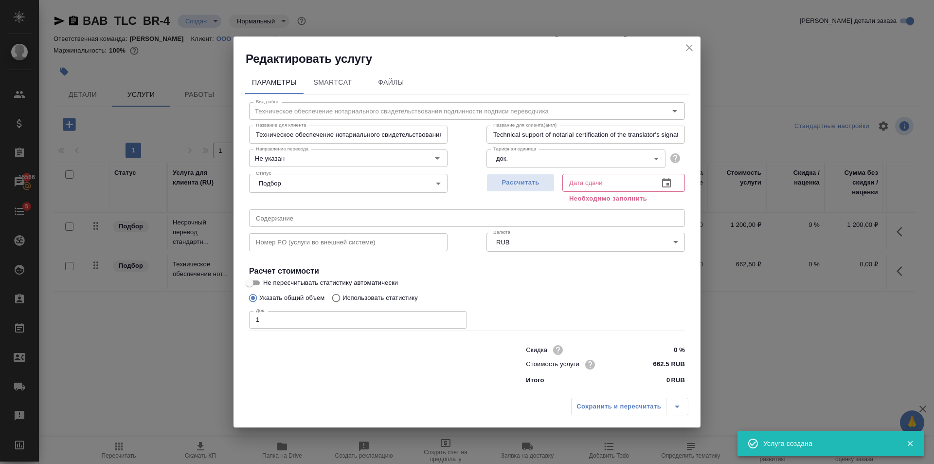
click at [458, 317] on input "1" at bounding box center [358, 320] width 218 height 18
type input "2"
click at [458, 317] on input "2" at bounding box center [358, 320] width 218 height 18
click at [522, 181] on span "Рассчитать" at bounding box center [520, 182] width 57 height 11
type input "29.09.2025 15:54"
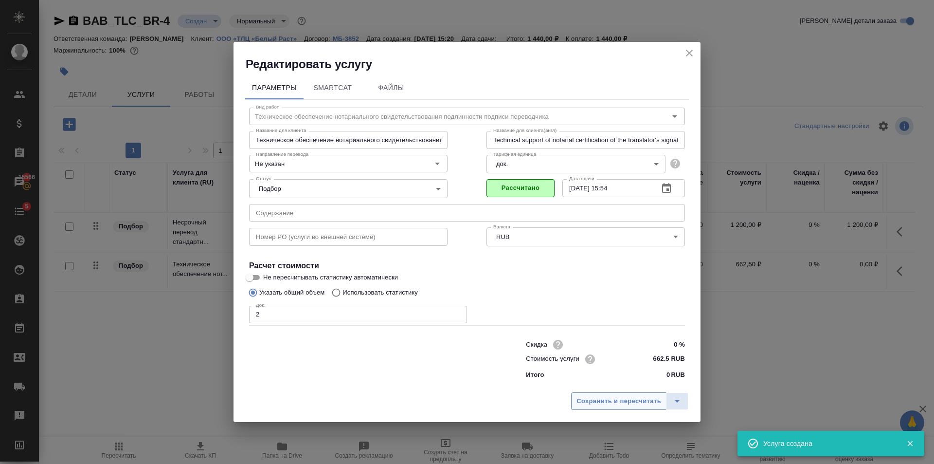
click at [598, 403] on span "Сохранить и пересчитать" at bounding box center [619, 401] width 85 height 11
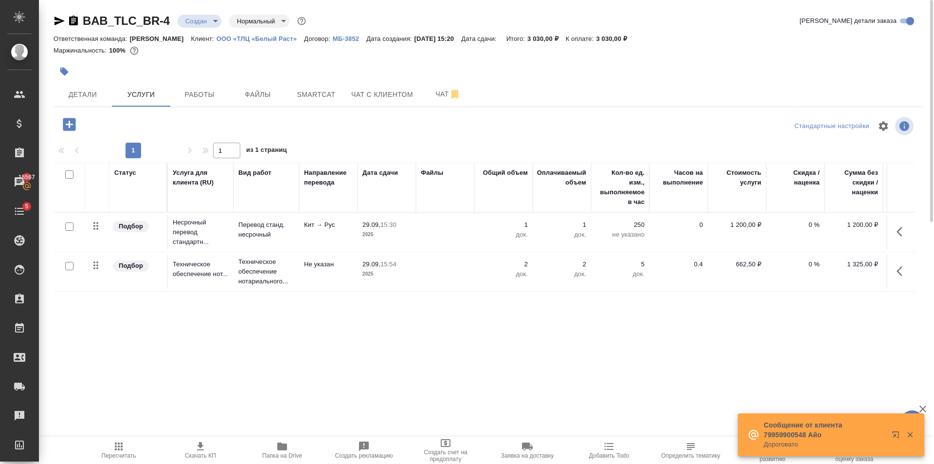
scroll to position [0, 55]
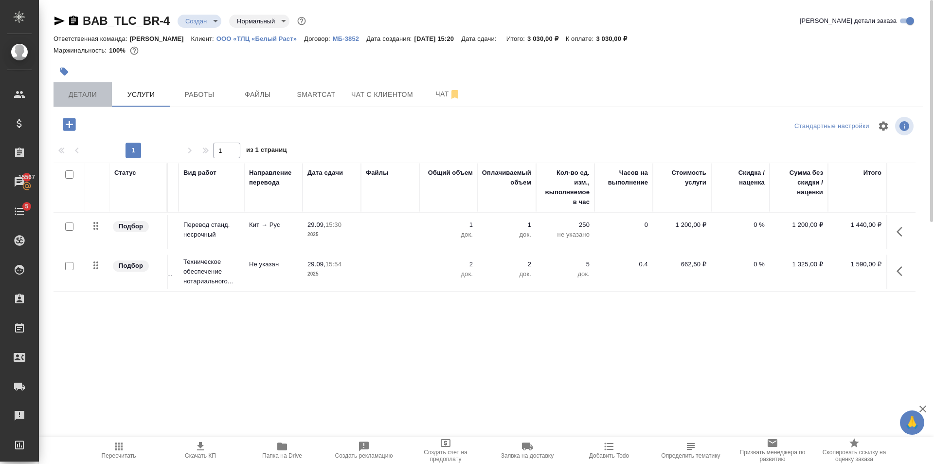
click at [87, 90] on span "Детали" at bounding box center [82, 95] width 47 height 12
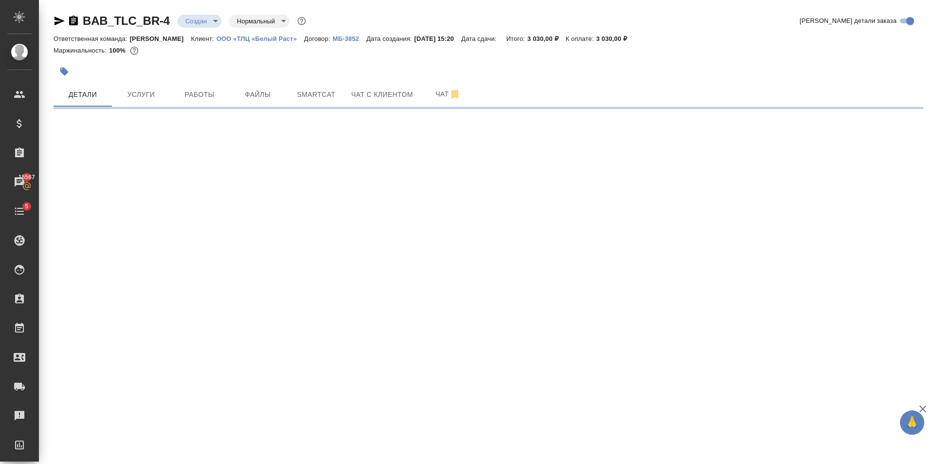
select select "RU"
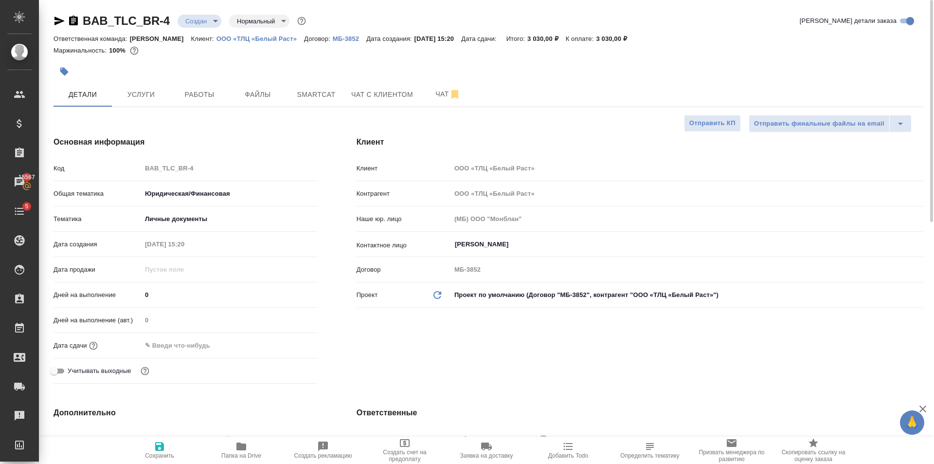
type textarea "x"
click at [149, 91] on span "Услуги" at bounding box center [141, 95] width 47 height 12
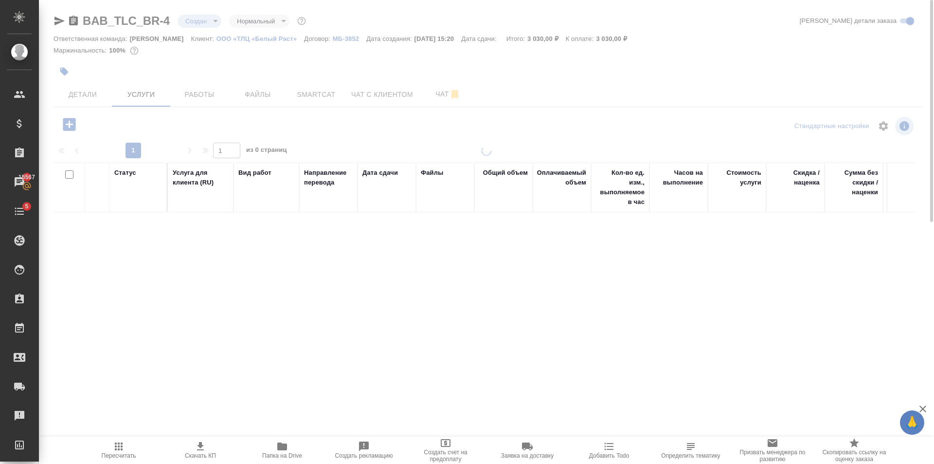
click at [213, 447] on span "Скачать КП" at bounding box center [200, 449] width 70 height 18
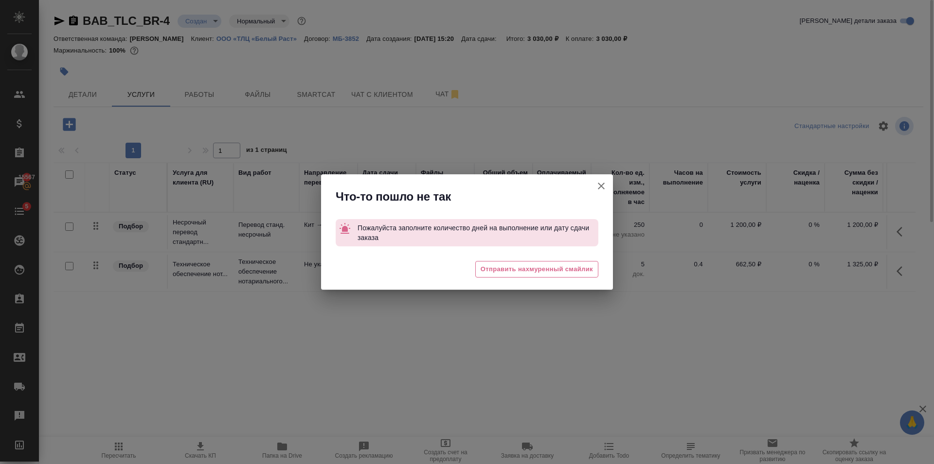
click at [603, 188] on icon "button" at bounding box center [601, 185] width 7 height 7
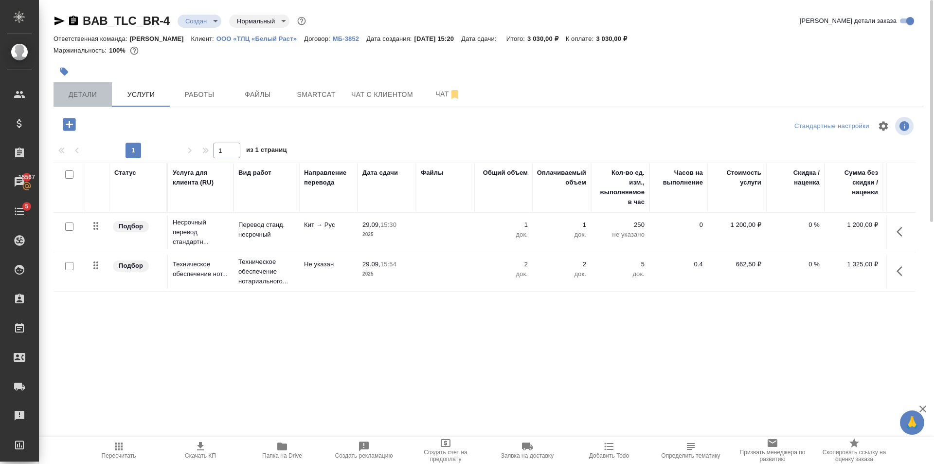
click at [91, 94] on span "Детали" at bounding box center [82, 95] width 47 height 12
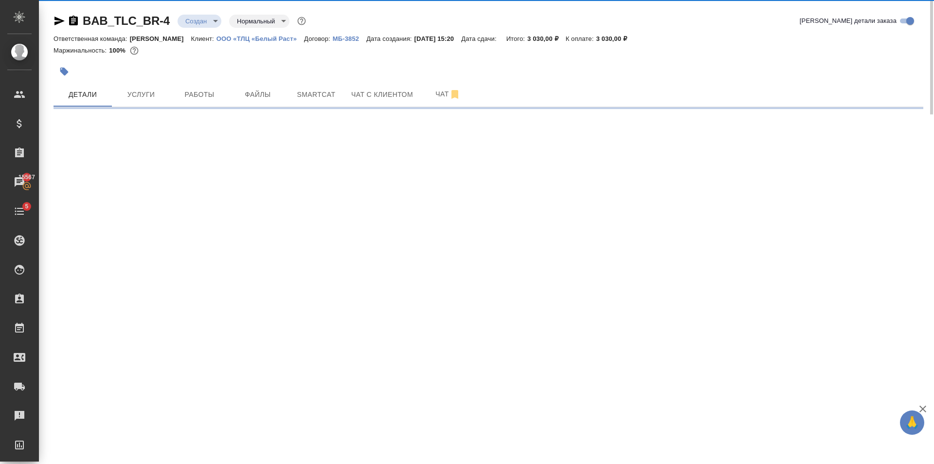
select select "RU"
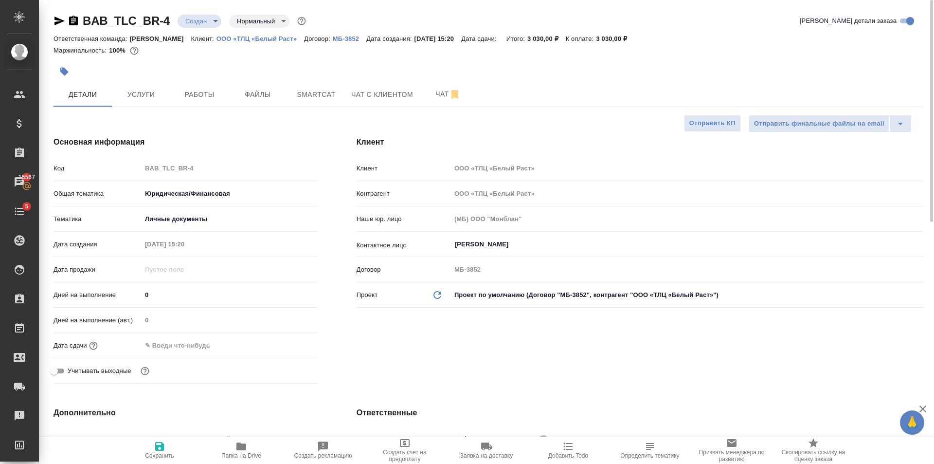
type textarea "x"
click at [201, 341] on input "text" at bounding box center [184, 345] width 85 height 14
click at [293, 349] on icon "button" at bounding box center [290, 345] width 12 height 12
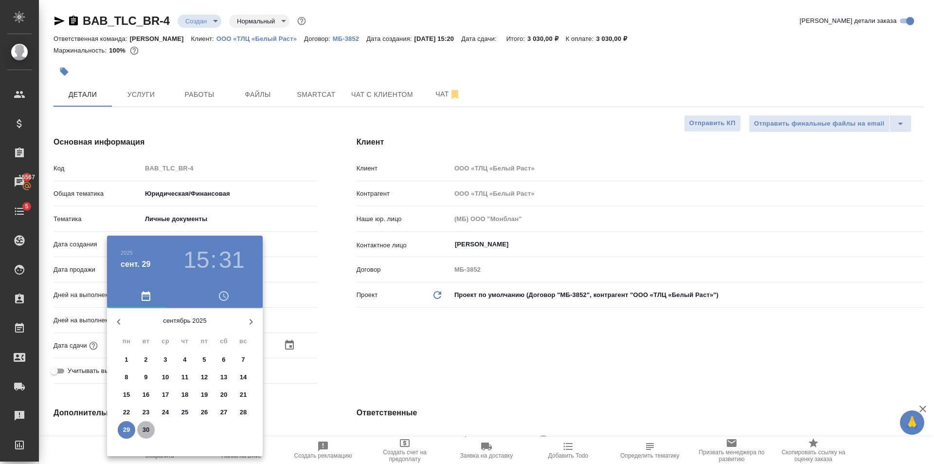
click at [145, 431] on p "30" at bounding box center [146, 430] width 7 height 10
type input "30.09.2025 15:31"
type textarea "x"
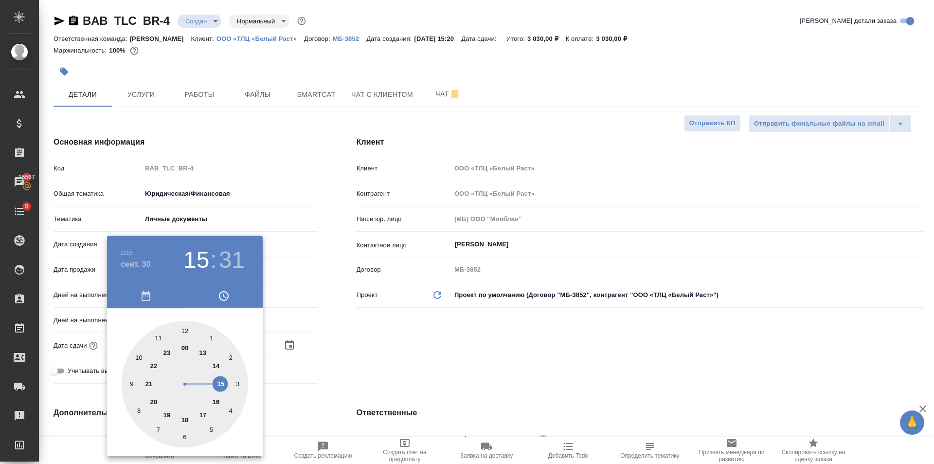
click at [204, 351] on div at bounding box center [185, 384] width 127 height 127
type input "30.09.2025 13:31"
type textarea "x"
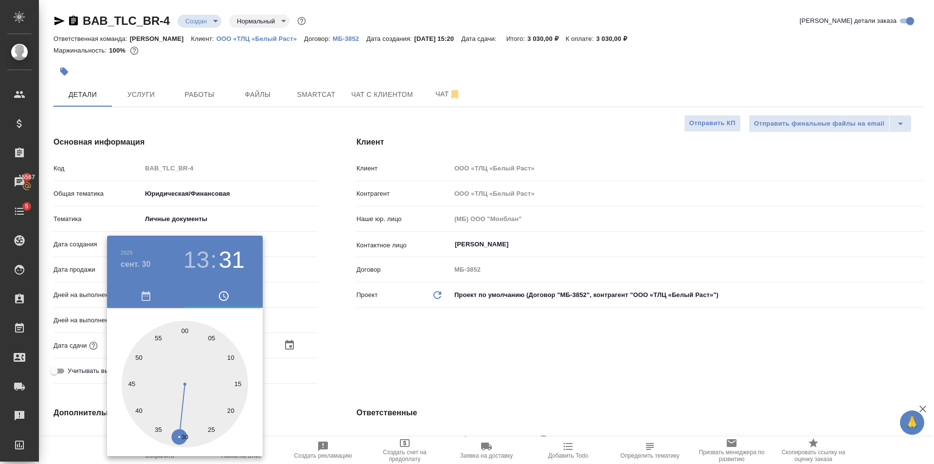
click at [184, 330] on div at bounding box center [185, 384] width 127 height 127
type input "[DATE] 13:00"
type textarea "x"
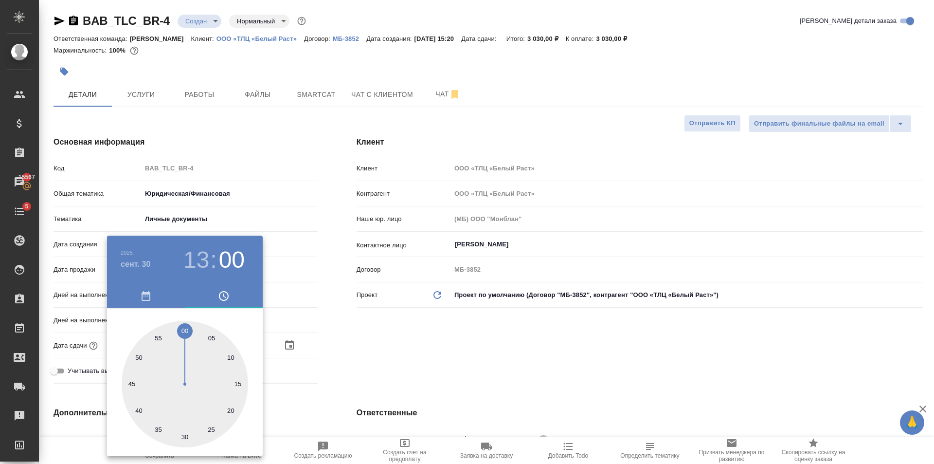
click at [344, 348] on div at bounding box center [467, 232] width 934 height 464
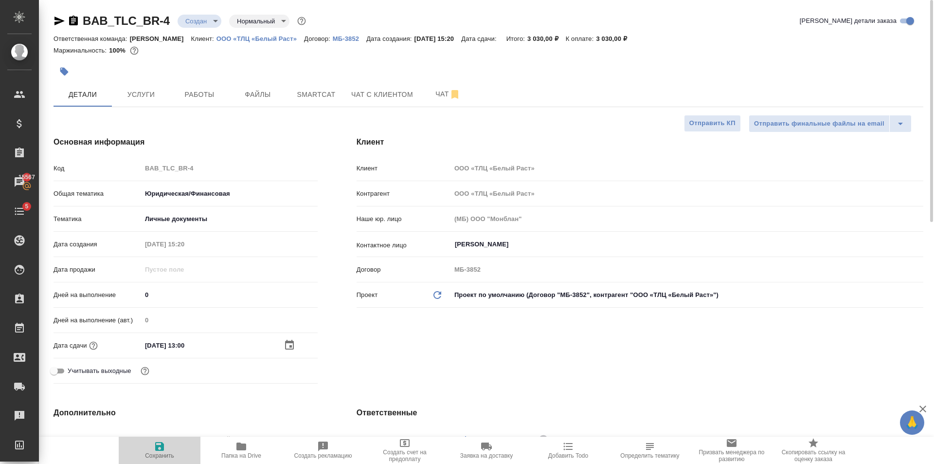
click at [165, 439] on button "Сохранить" at bounding box center [160, 449] width 82 height 27
type textarea "x"
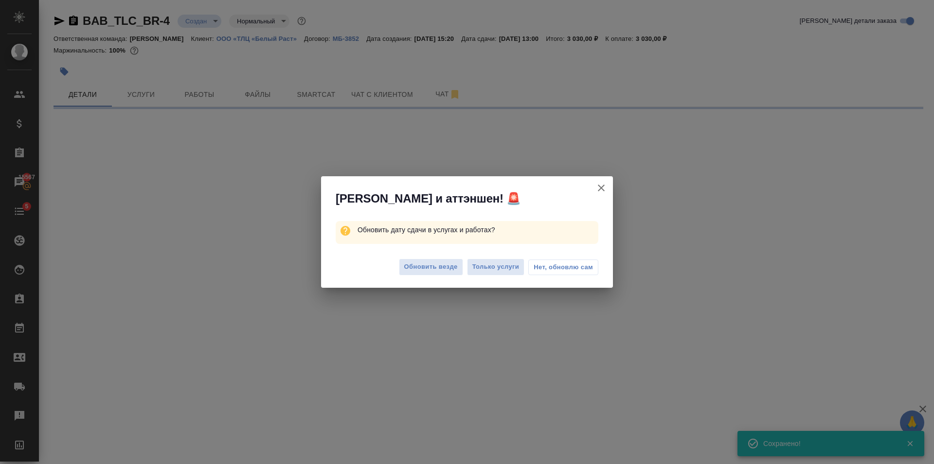
select select "RU"
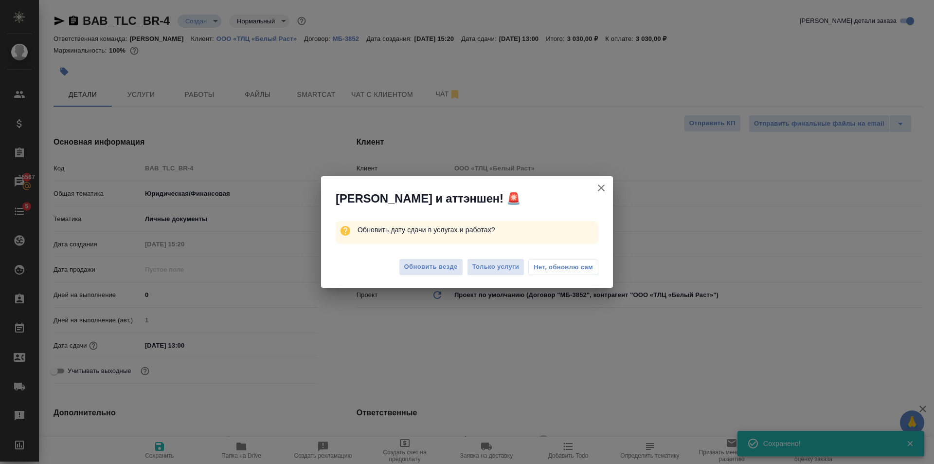
click at [425, 253] on div "Обновить везде Только услуги Нет, обновлю сам" at bounding box center [467, 268] width 292 height 39
type textarea "x"
click at [422, 257] on div "Обновить везде Только услуги Нет, обновлю сам" at bounding box center [467, 268] width 292 height 39
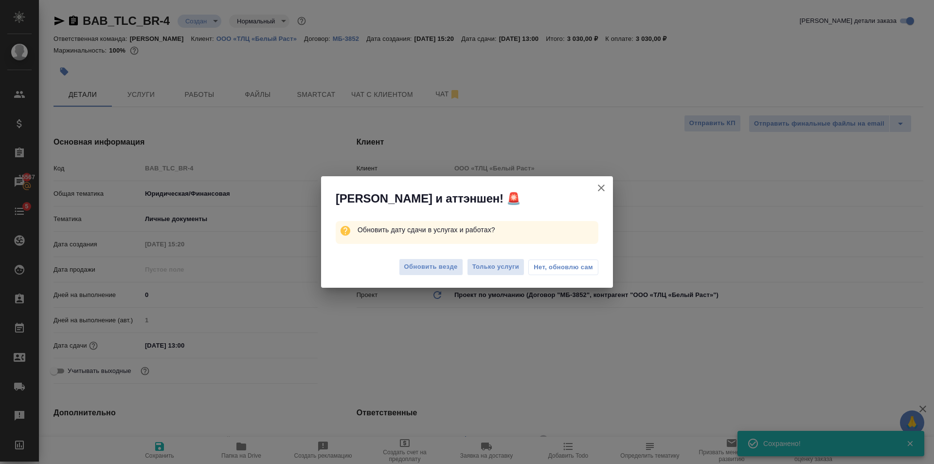
click at [413, 258] on div "Обновить везде Только услуги Нет, обновлю сам" at bounding box center [467, 268] width 292 height 39
click at [412, 259] on button "Обновить везде" at bounding box center [431, 266] width 64 height 17
type textarea "x"
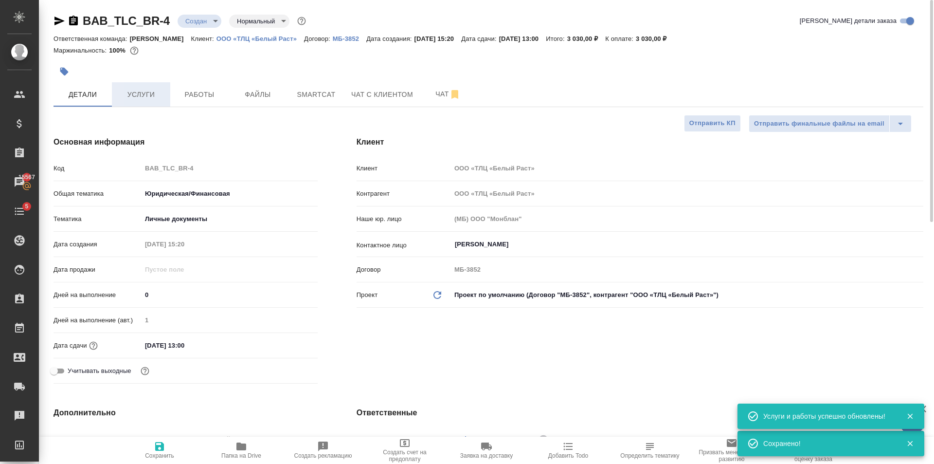
click at [141, 89] on span "Услуги" at bounding box center [141, 95] width 47 height 12
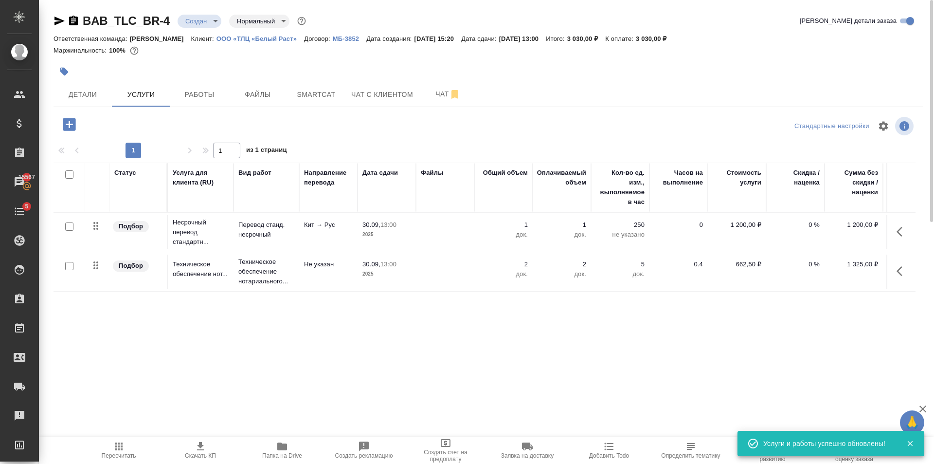
click at [208, 443] on span "Скачать КП" at bounding box center [200, 449] width 70 height 18
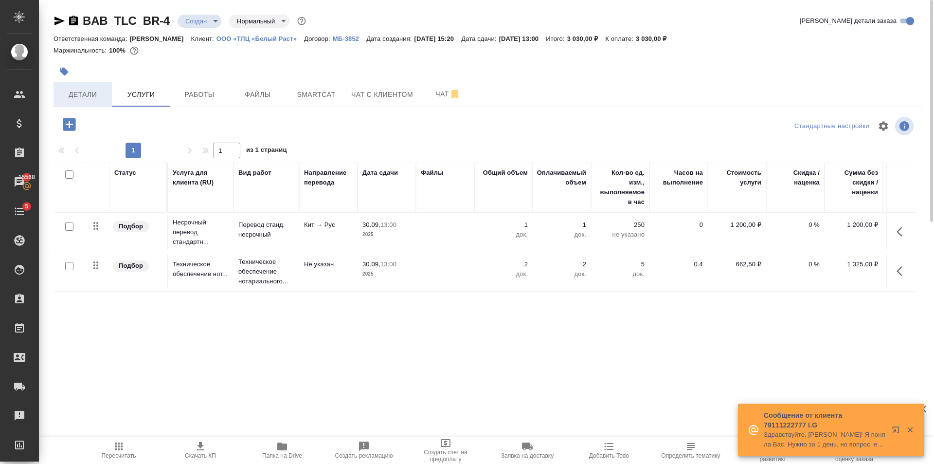
click at [108, 97] on button "Детали" at bounding box center [83, 94] width 58 height 24
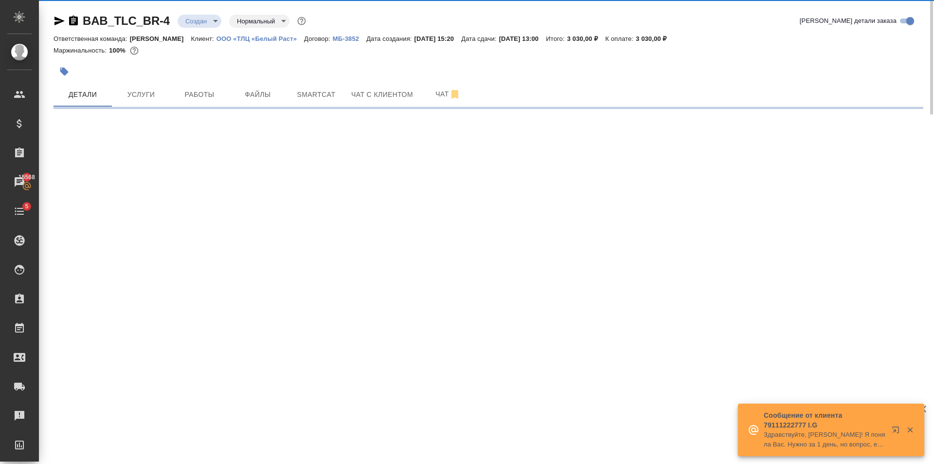
select select "RU"
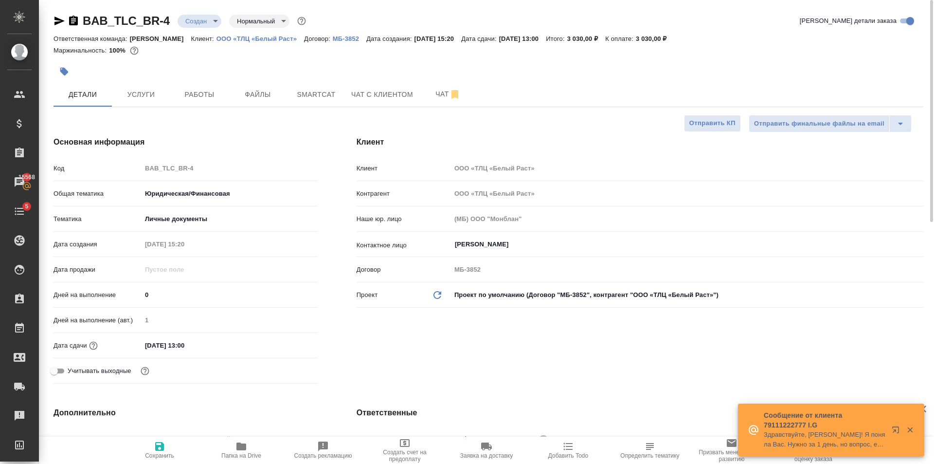
type textarea "x"
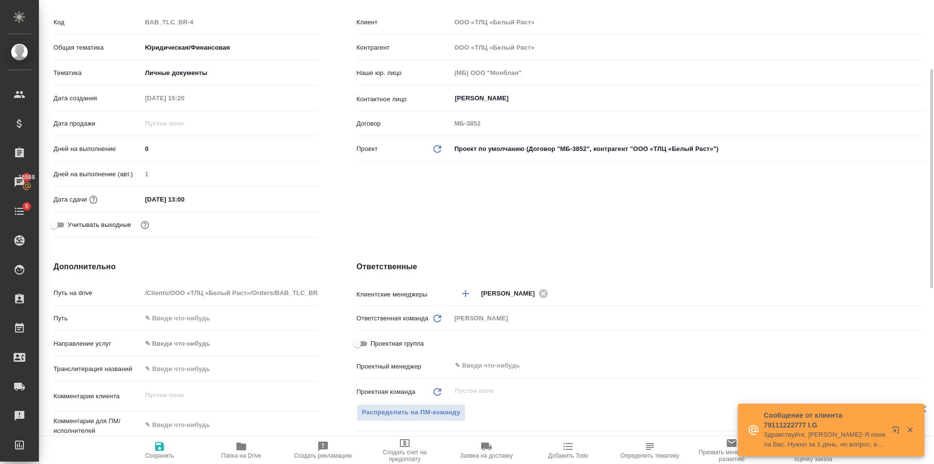
click at [214, 198] on input "[DATE] 13:00" at bounding box center [184, 199] width 85 height 14
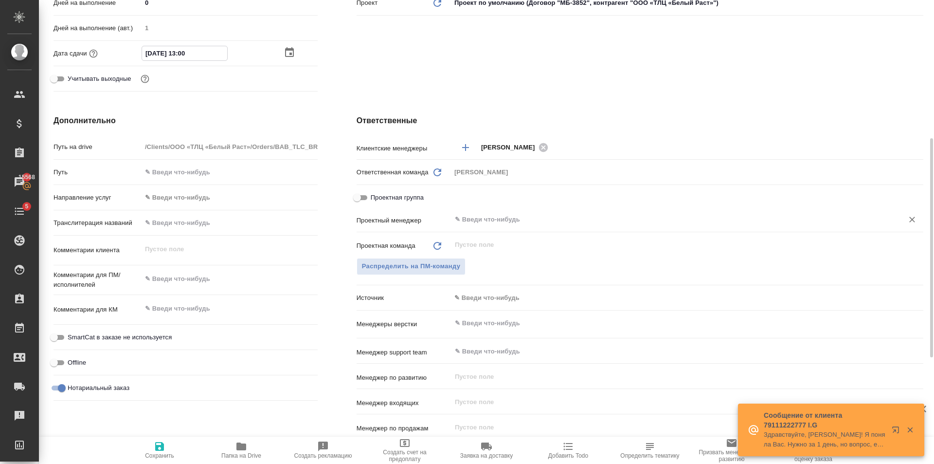
click at [484, 221] on input "text" at bounding box center [671, 220] width 434 height 12
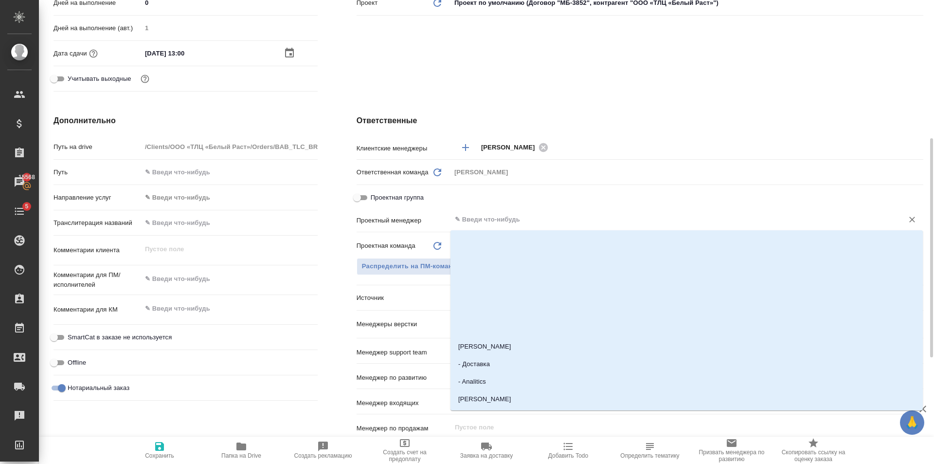
click at [399, 200] on span "Проектная группа" at bounding box center [397, 198] width 53 height 10
click at [375, 200] on input "Проектная группа" at bounding box center [357, 198] width 35 height 12
checkbox input "true"
type textarea "x"
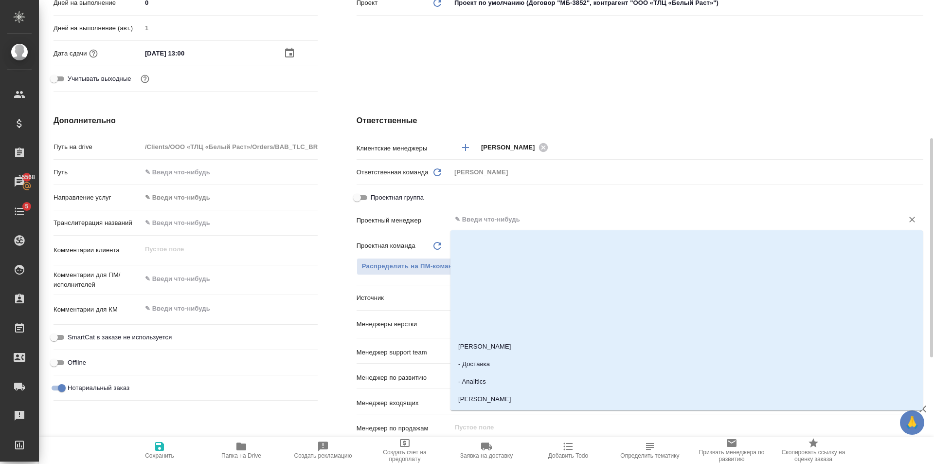
type textarea "x"
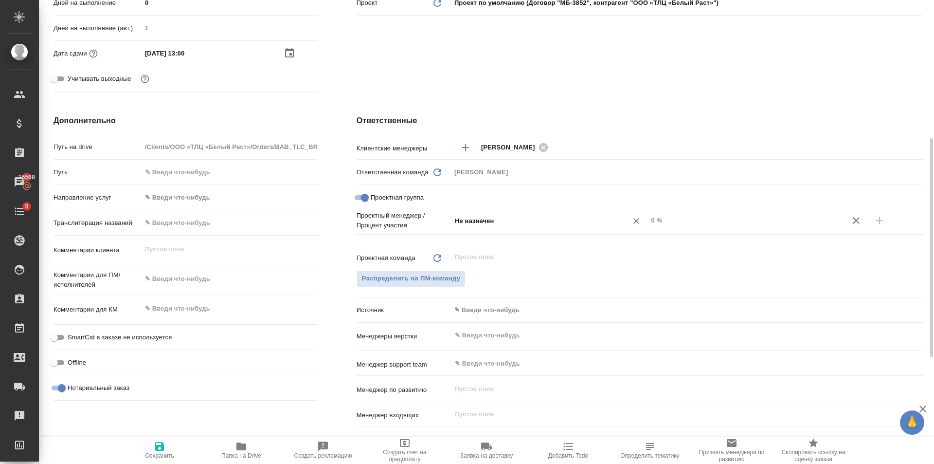
click at [515, 219] on input "Не назначен" at bounding box center [533, 221] width 159 height 12
type input "голу"
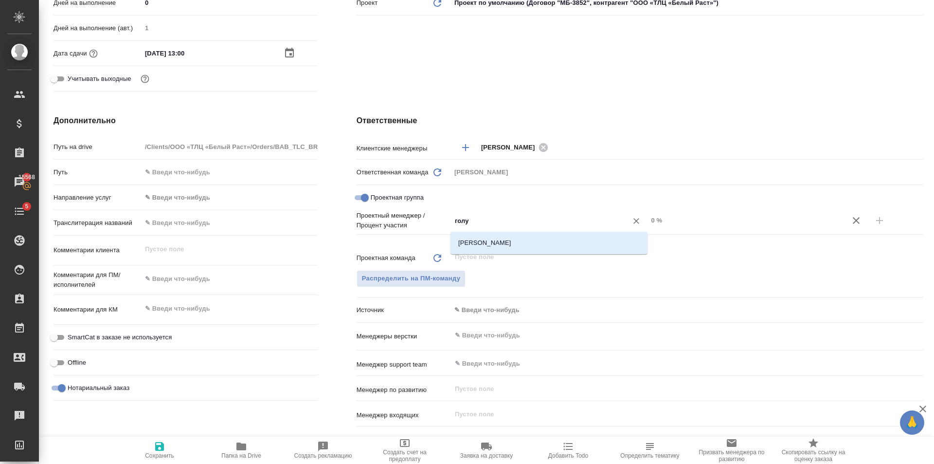
click at [585, 248] on li "[PERSON_NAME]" at bounding box center [549, 243] width 197 height 18
type textarea "x"
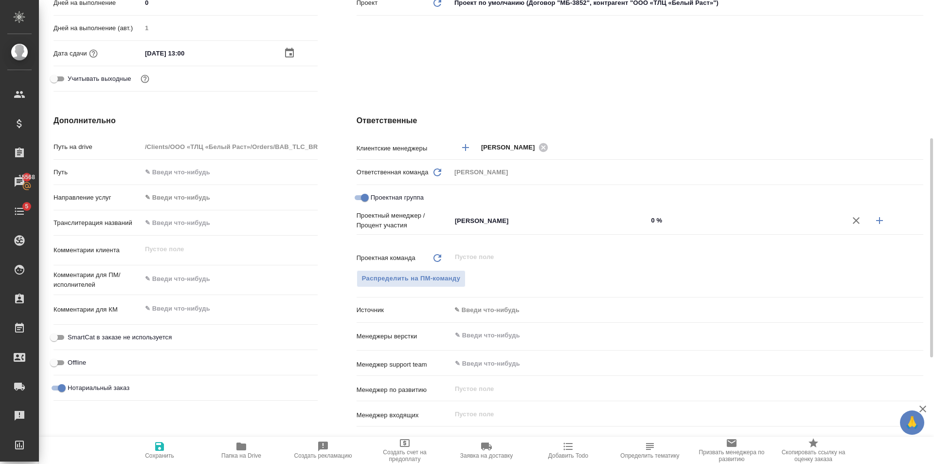
click at [674, 225] on input "0 %" at bounding box center [746, 220] width 197 height 14
type textarea "x"
type input "20 %"
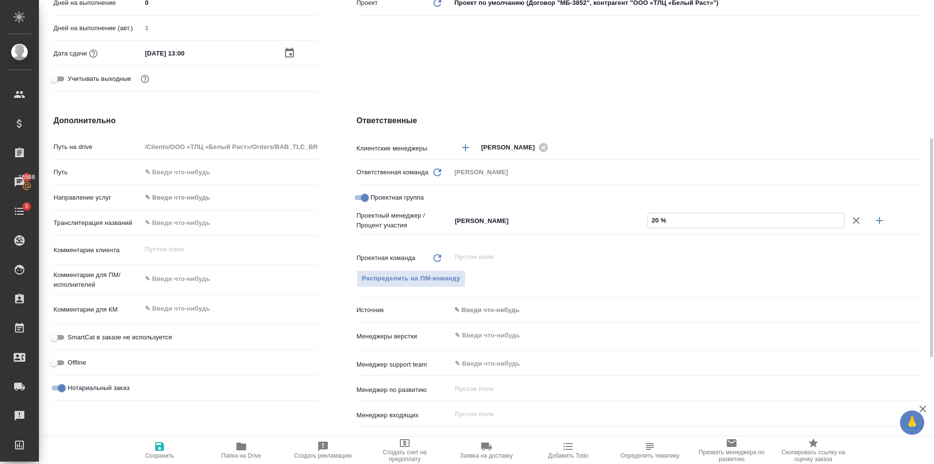
type textarea "x"
type input "2 %"
type textarea "x"
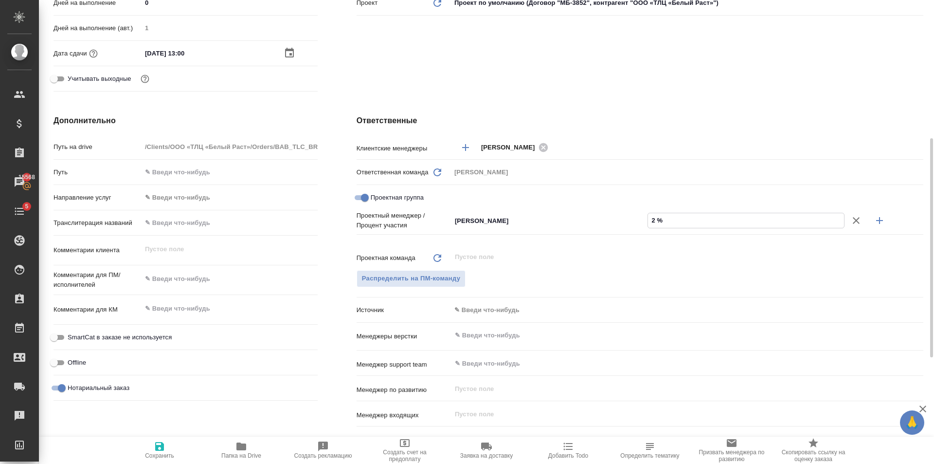
type textarea "x"
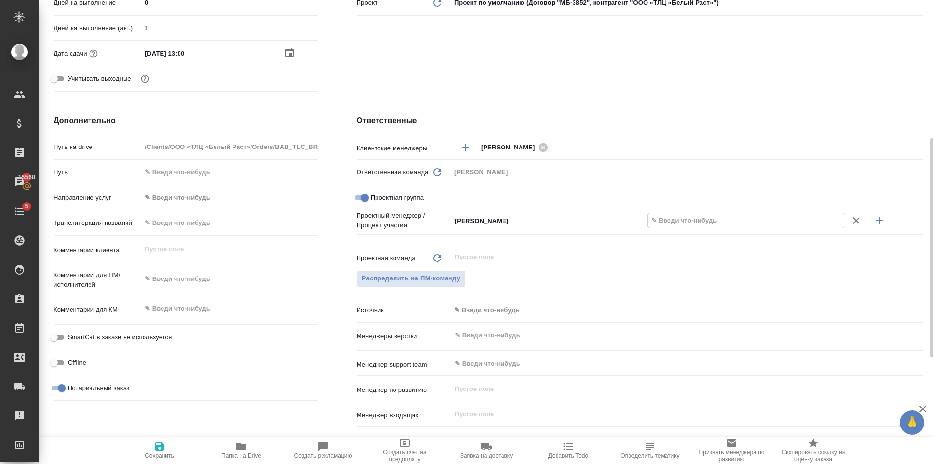
type input "1 %"
type textarea "x"
type input "15 %"
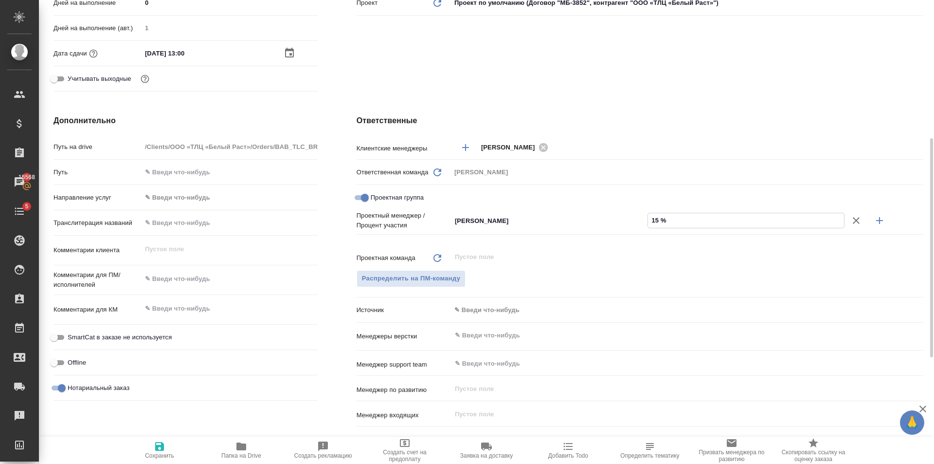
type textarea "x"
type input "150 %"
type textarea "x"
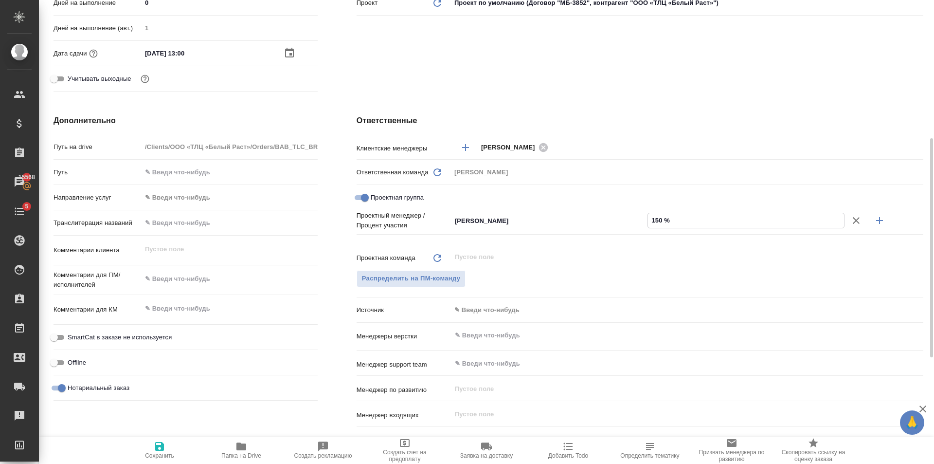
type textarea "x"
type input "15 %"
type textarea "x"
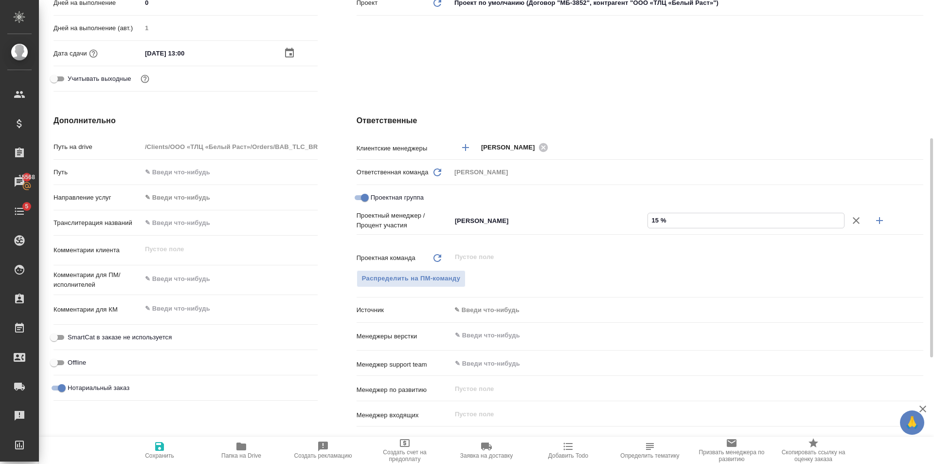
type textarea "x"
type input "1 %"
type textarea "x"
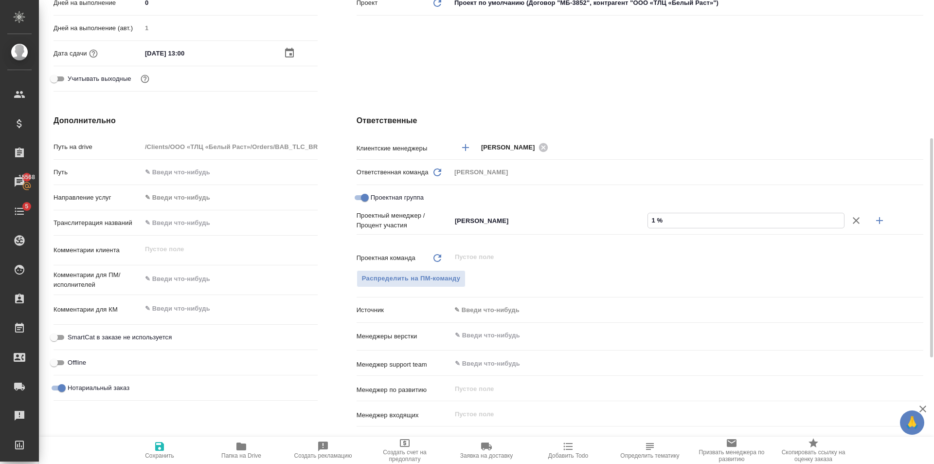
type input "10 %"
type textarea "x"
type input "10 %"
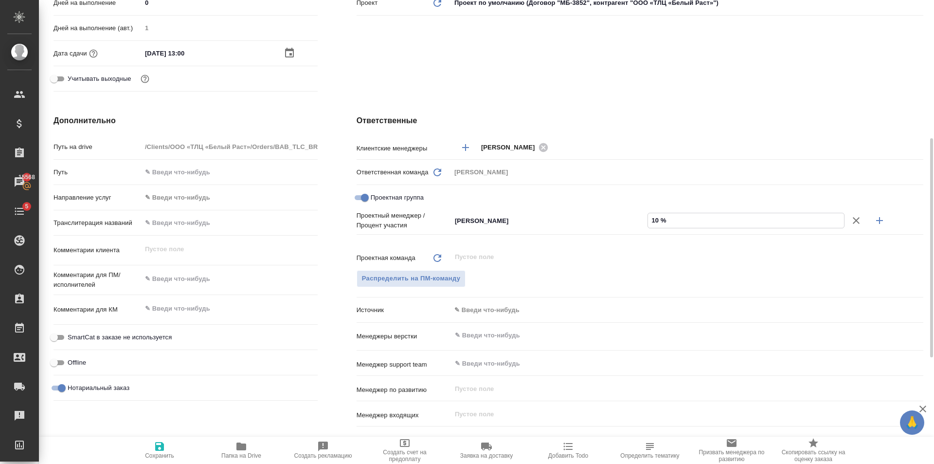
click at [884, 218] on icon "button" at bounding box center [880, 221] width 12 height 12
type textarea "x"
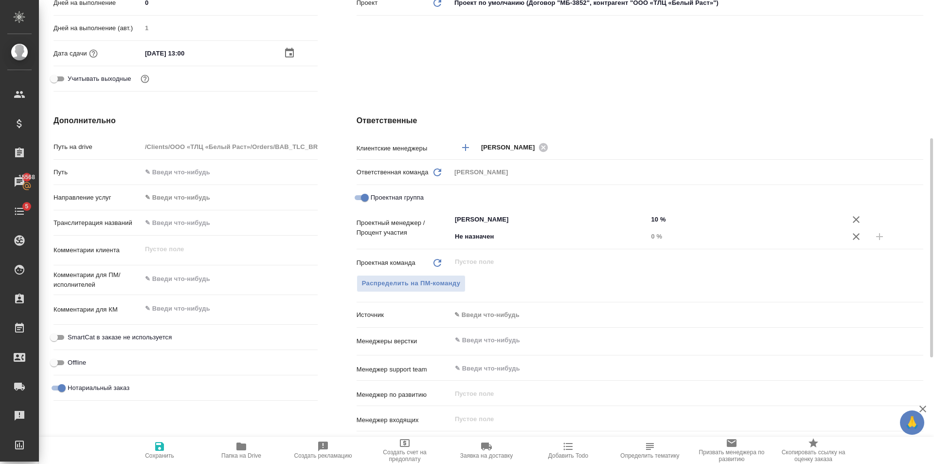
click at [678, 225] on input "10 %" at bounding box center [746, 219] width 197 height 14
click at [543, 237] on input "Не назначен" at bounding box center [533, 237] width 159 height 12
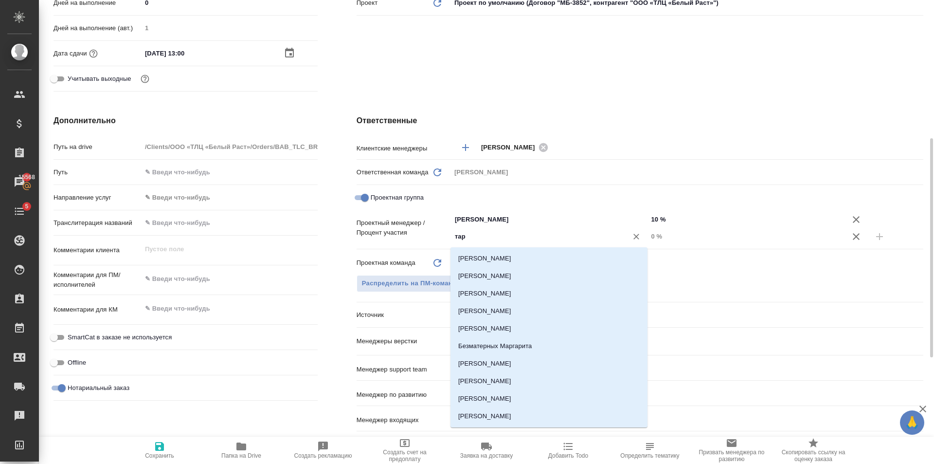
type input "тара"
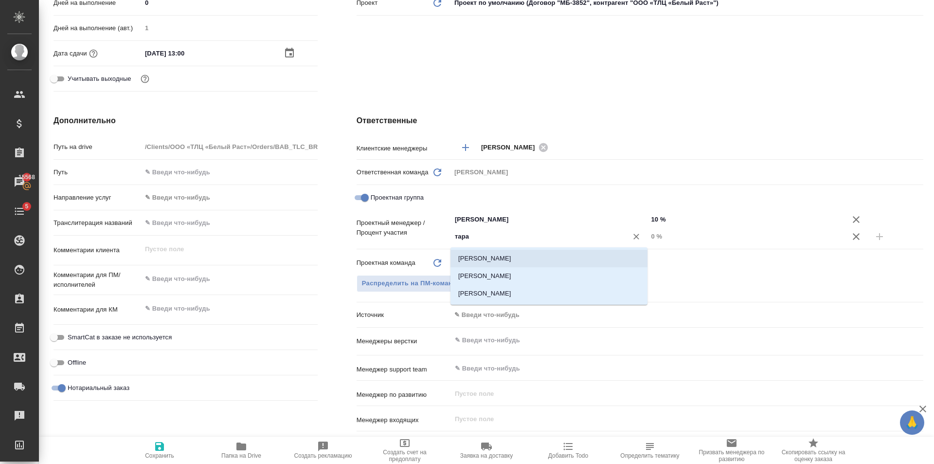
click at [550, 258] on li "[PERSON_NAME]" at bounding box center [549, 259] width 197 height 18
type textarea "x"
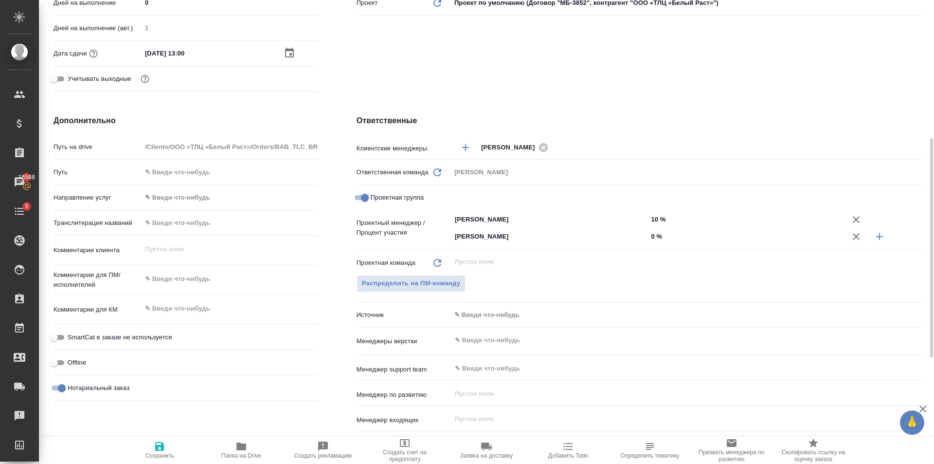
click at [696, 241] on input "0 %" at bounding box center [746, 236] width 197 height 14
type textarea "x"
type input "90 %"
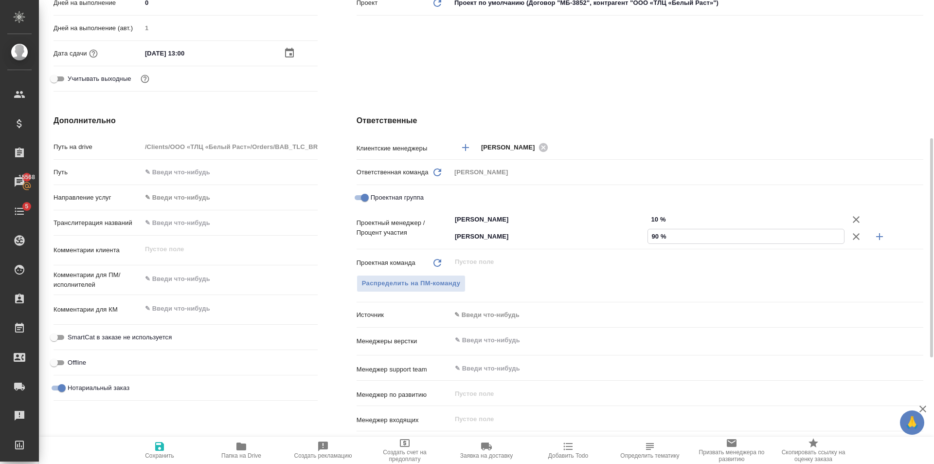
type textarea "x"
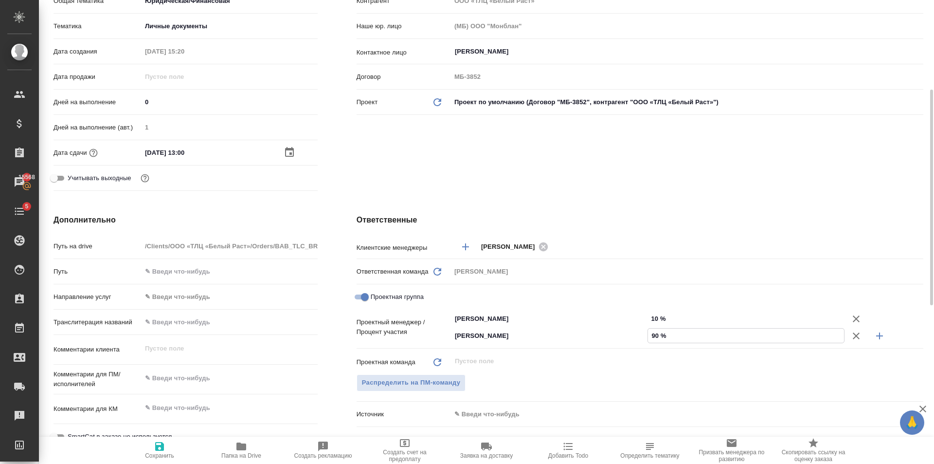
scroll to position [0, 0]
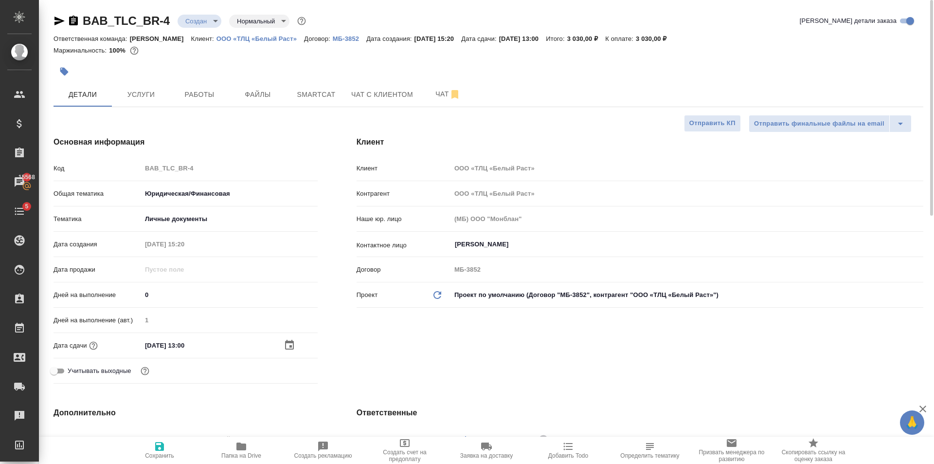
type input "90 %"
click at [163, 443] on icon "button" at bounding box center [159, 446] width 9 height 9
type textarea "x"
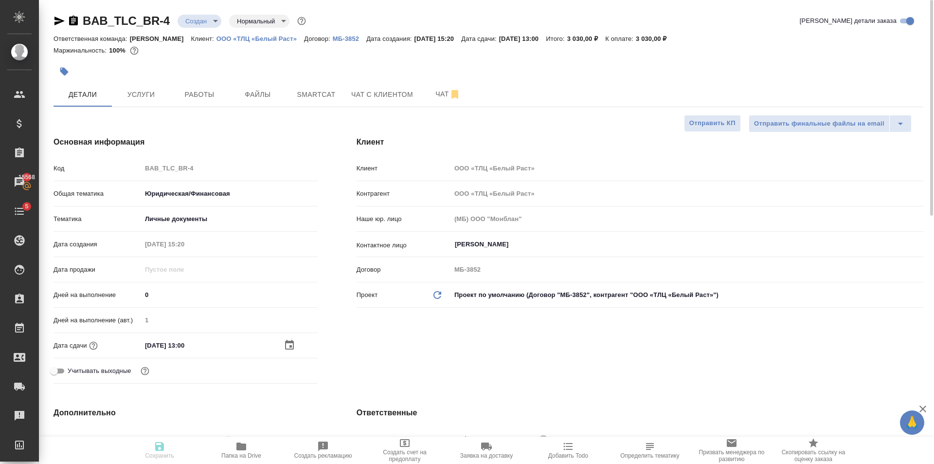
type textarea "x"
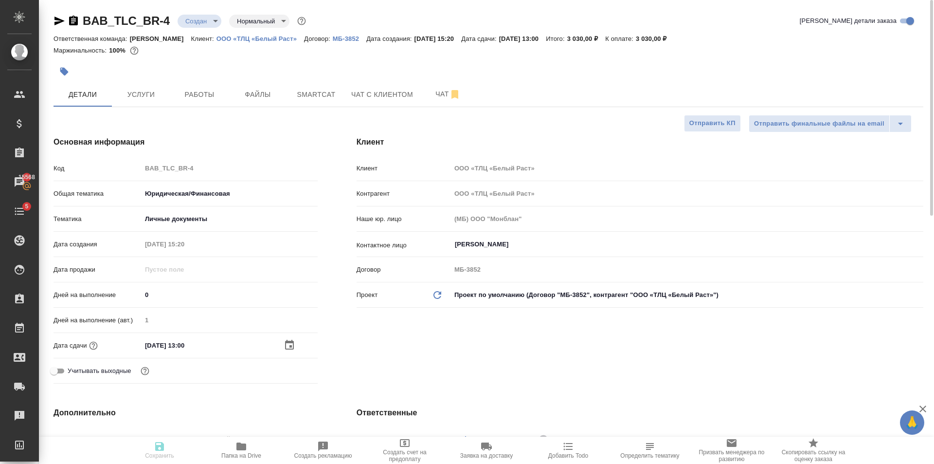
type textarea "x"
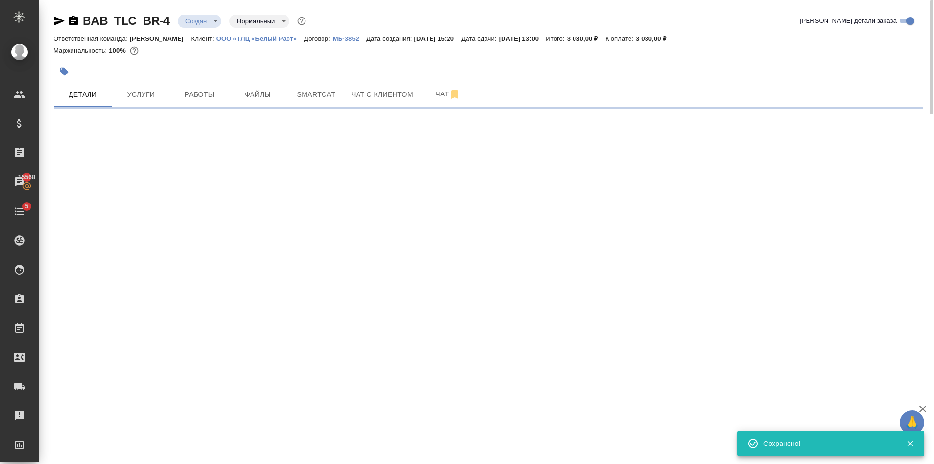
select select "RU"
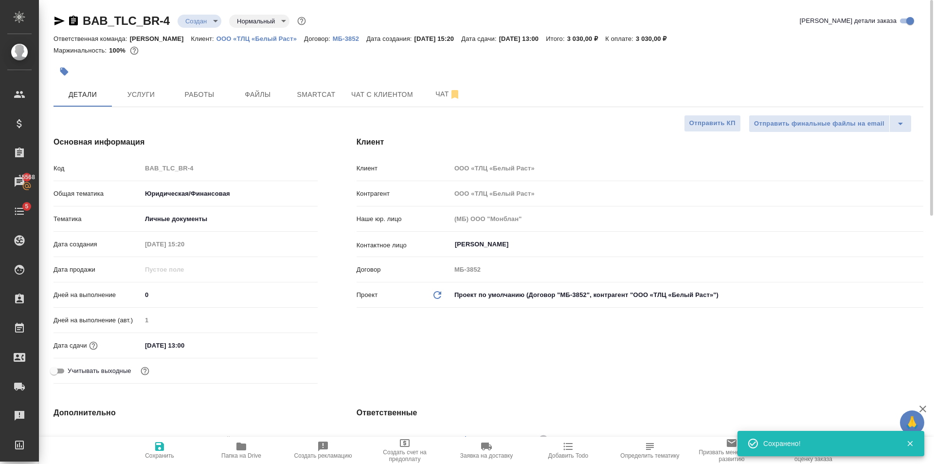
type textarea "x"
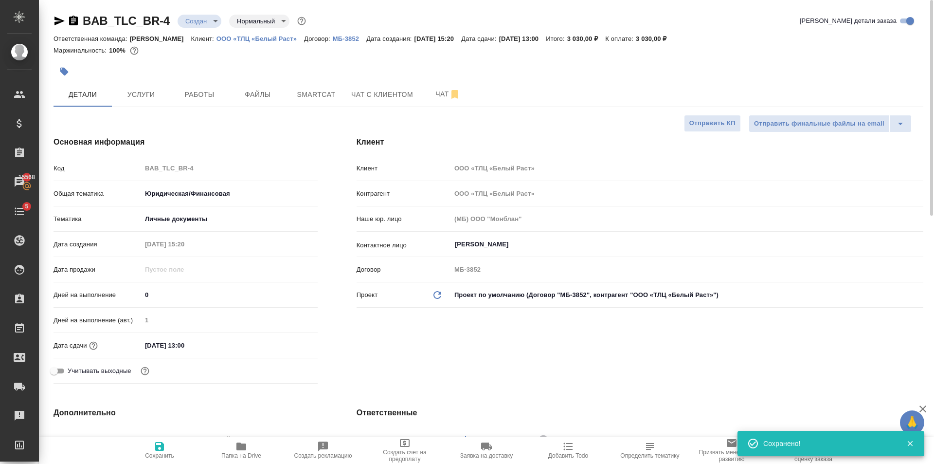
type textarea "x"
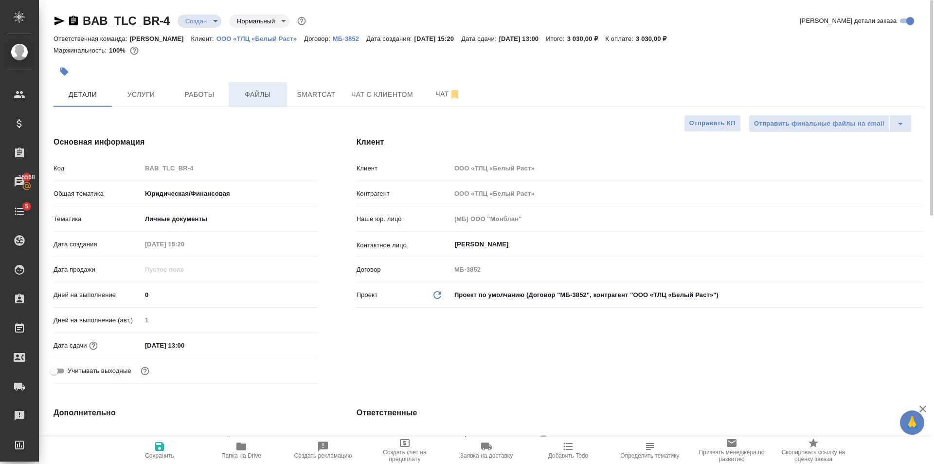
click at [254, 91] on span "Файлы" at bounding box center [258, 95] width 47 height 12
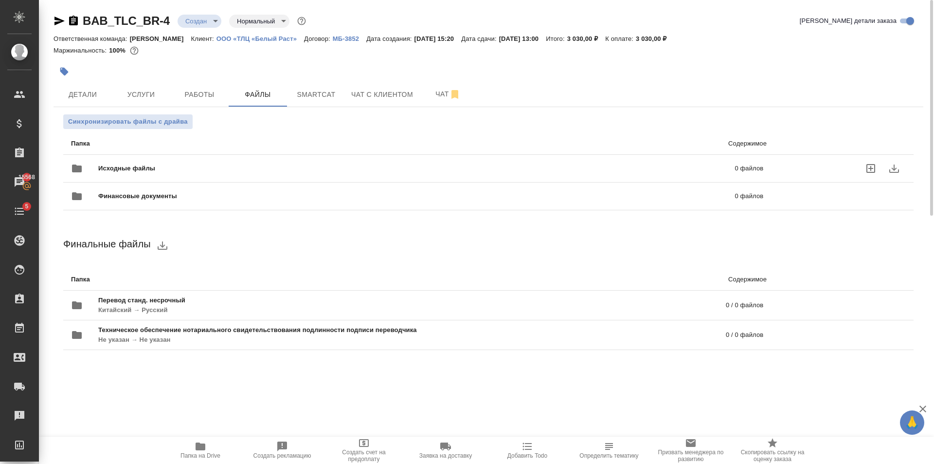
click at [175, 166] on span "Исходные файлы" at bounding box center [271, 168] width 347 height 10
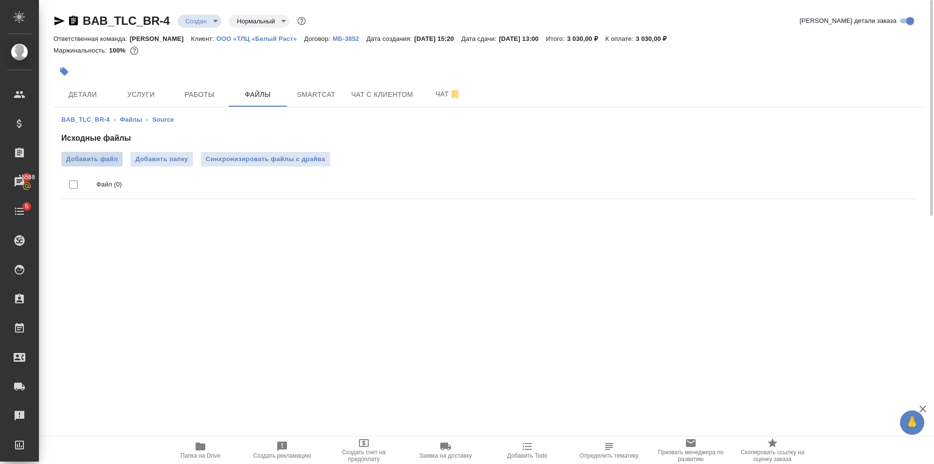
click at [94, 154] on span "Добавить файл" at bounding box center [92, 159] width 52 height 10
click at [0, 0] on input "Добавить файл" at bounding box center [0, 0] width 0 height 0
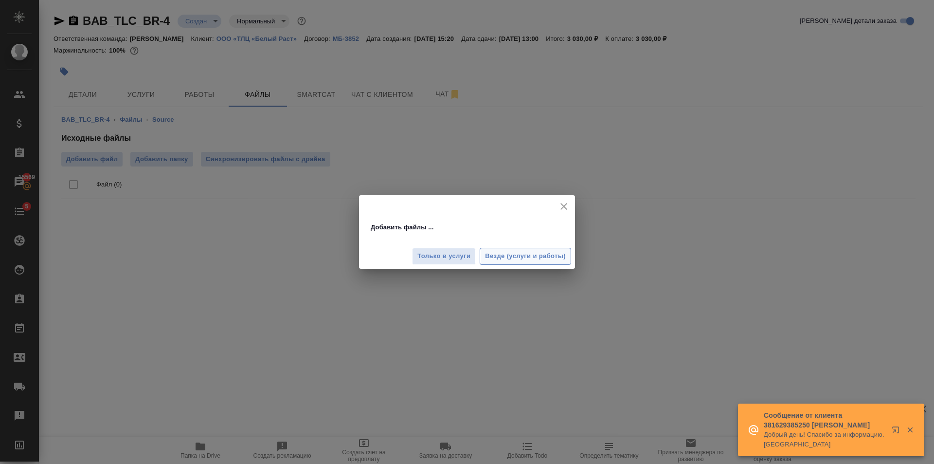
click at [544, 253] on span "Везде (услуги и работы)" at bounding box center [525, 256] width 81 height 11
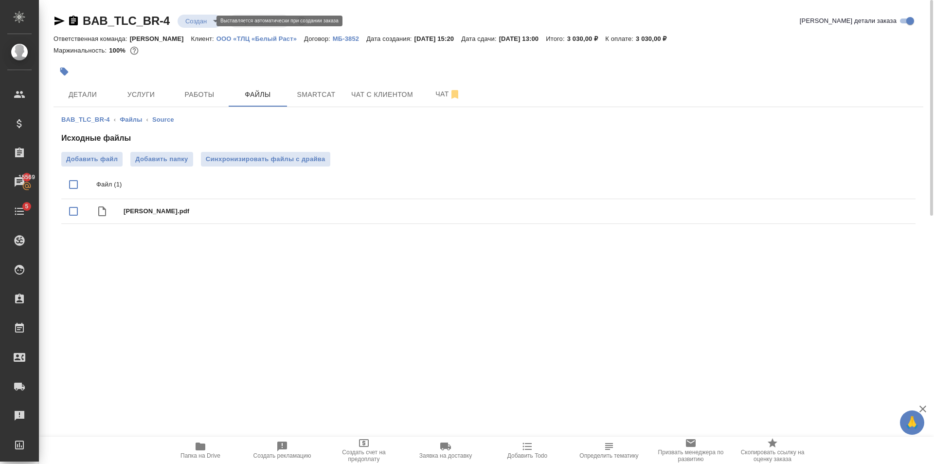
click at [194, 21] on body "🙏 .cls-1 fill:#fff; AWATERA Golubev Dmitry Клиенты Спецификации Заказы 15569 Ча…" at bounding box center [467, 232] width 934 height 464
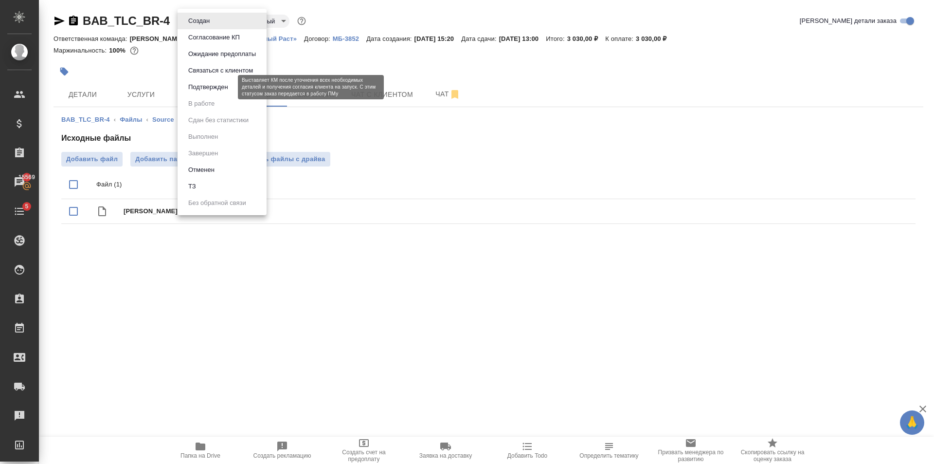
click at [216, 90] on button "Подтвержден" at bounding box center [208, 87] width 46 height 11
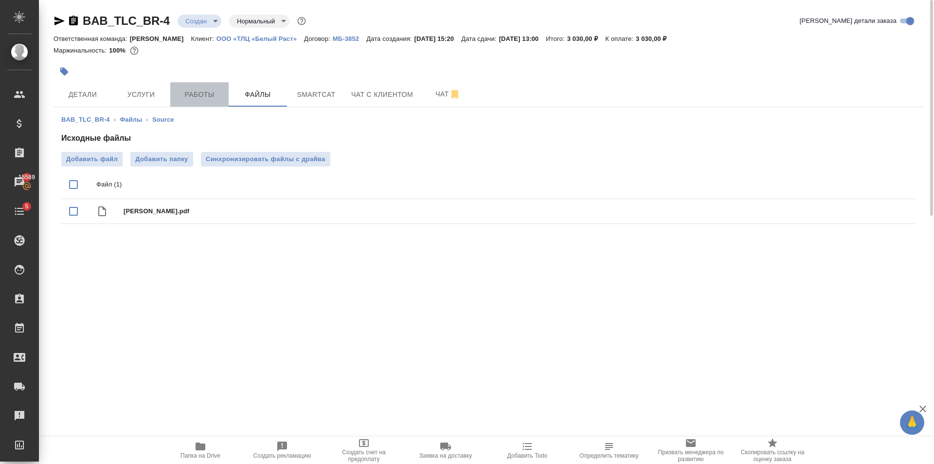
click at [208, 92] on span "Работы" at bounding box center [199, 95] width 47 height 12
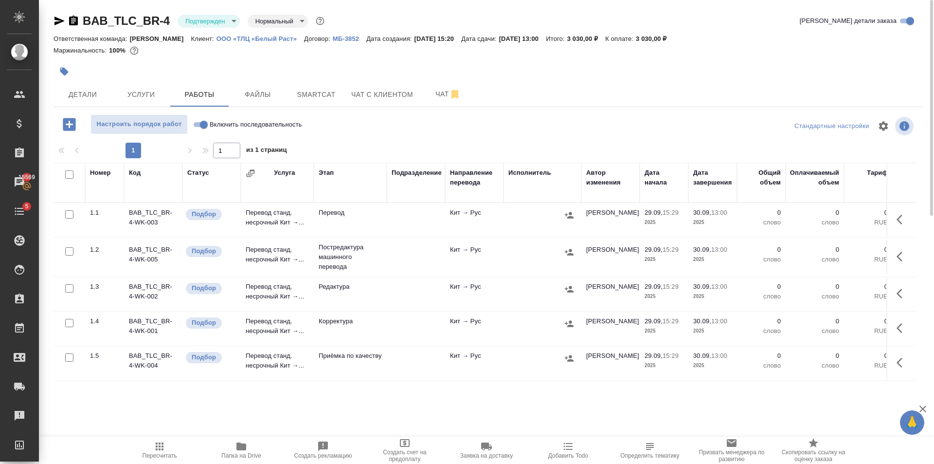
click at [70, 250] on input "checkbox" at bounding box center [69, 251] width 8 height 8
checkbox input "true"
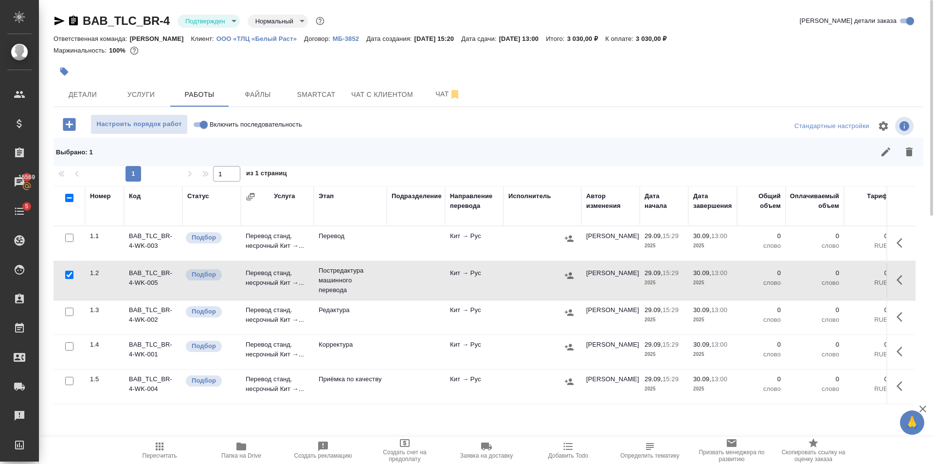
drag, startPoint x: 67, startPoint y: 310, endPoint x: 70, endPoint y: 320, distance: 10.6
click at [67, 310] on input "checkbox" at bounding box center [69, 312] width 8 height 8
checkbox input "true"
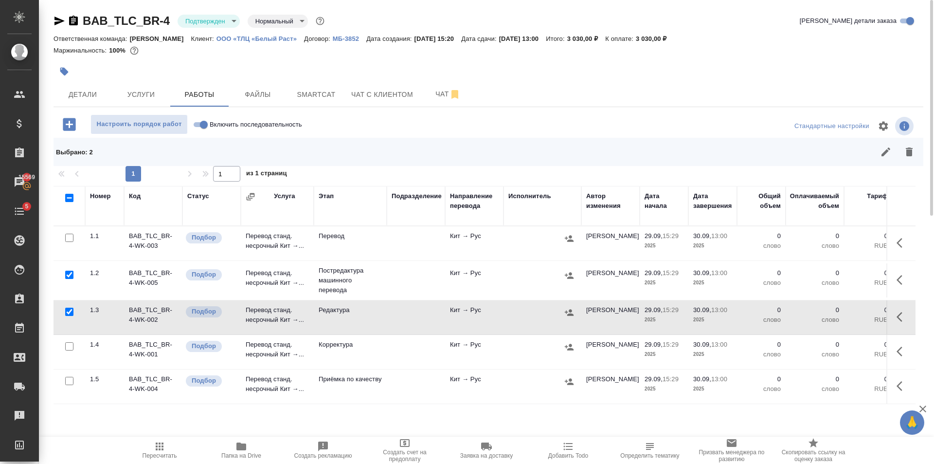
click at [73, 343] on input "checkbox" at bounding box center [69, 346] width 8 height 8
checkbox input "true"
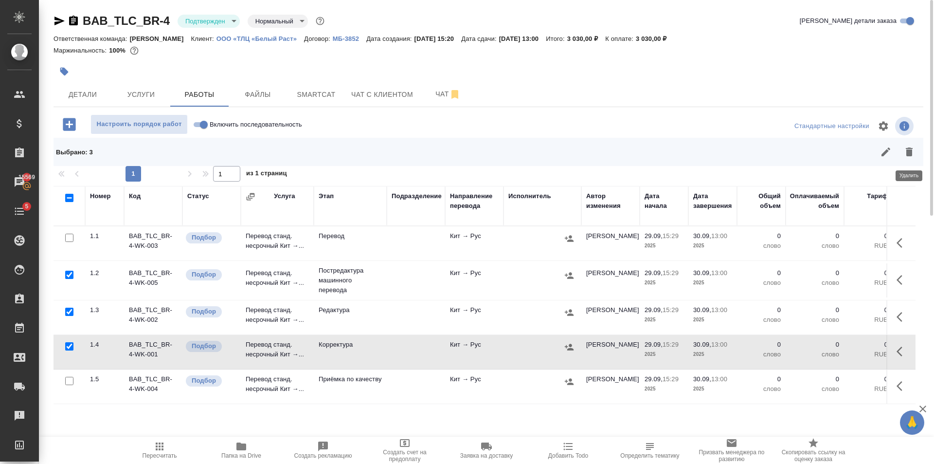
click at [913, 146] on icon "button" at bounding box center [910, 152] width 12 height 12
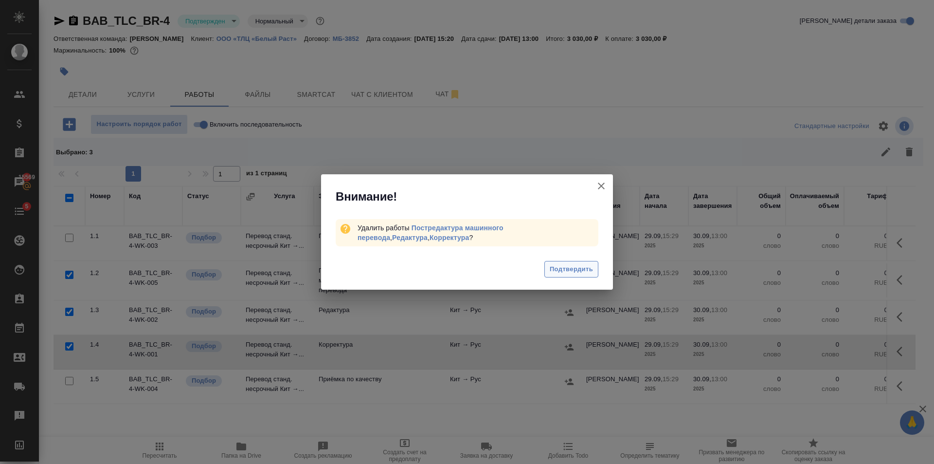
click at [571, 262] on button "Подтвердить" at bounding box center [571, 269] width 54 height 17
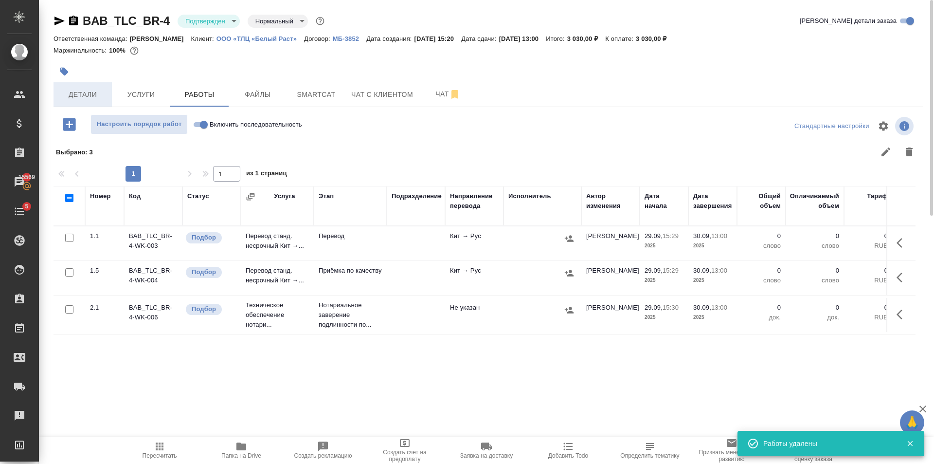
click at [76, 100] on span "Детали" at bounding box center [82, 95] width 47 height 12
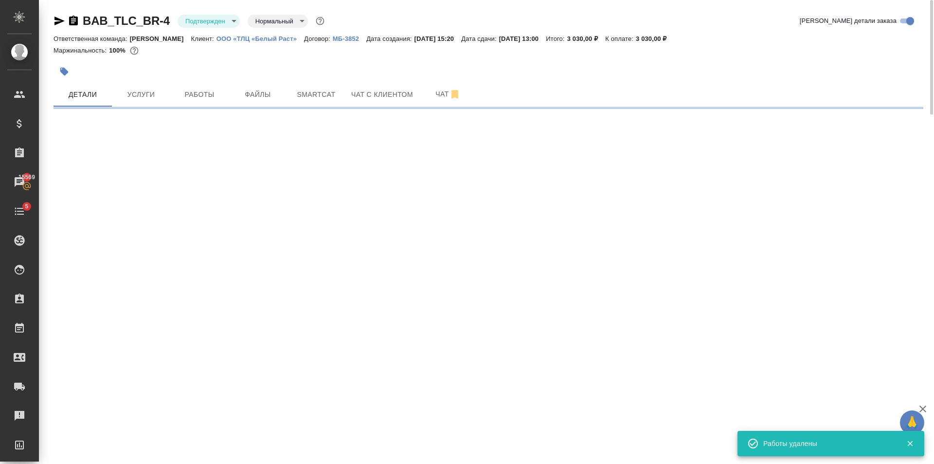
select select "RU"
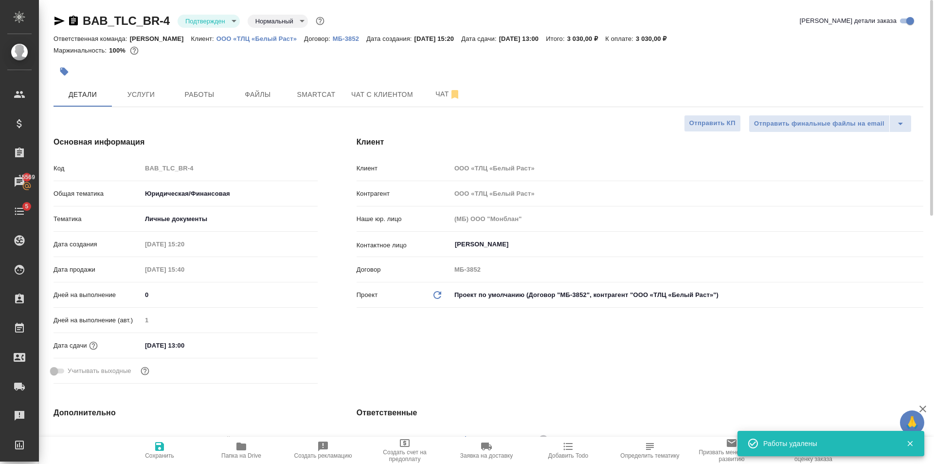
type textarea "x"
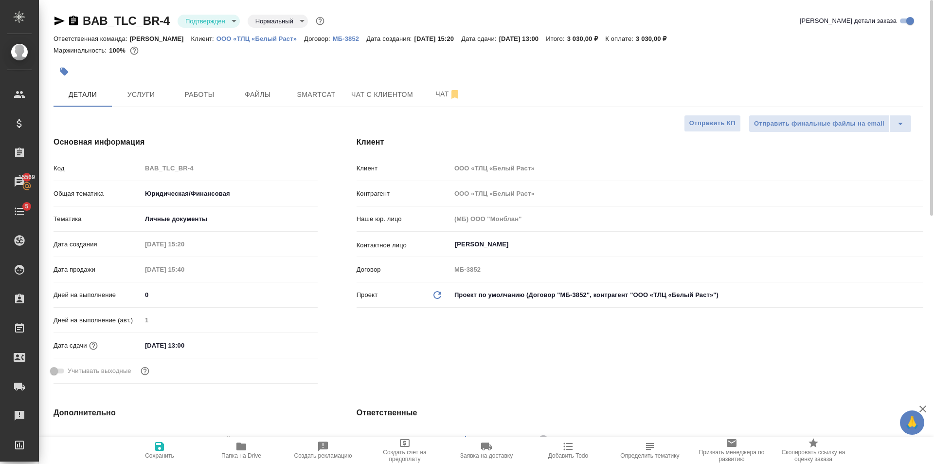
type textarea "x"
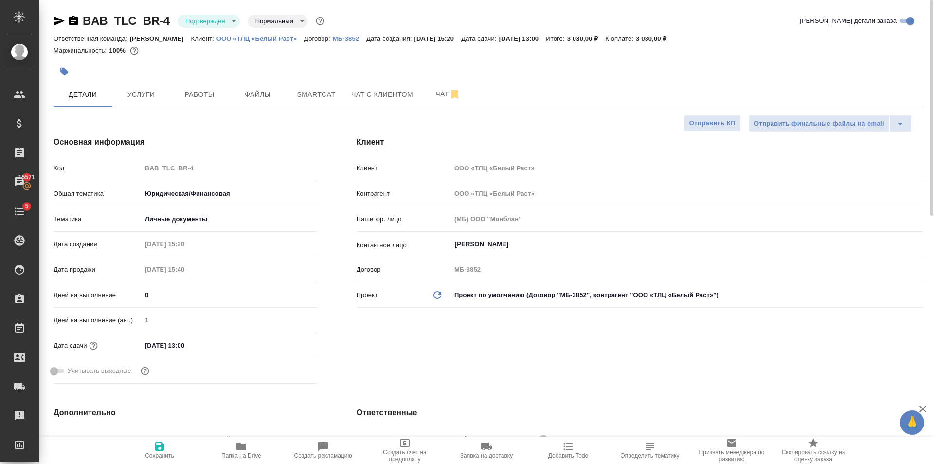
type textarea "x"
select select "RU"
type textarea "x"
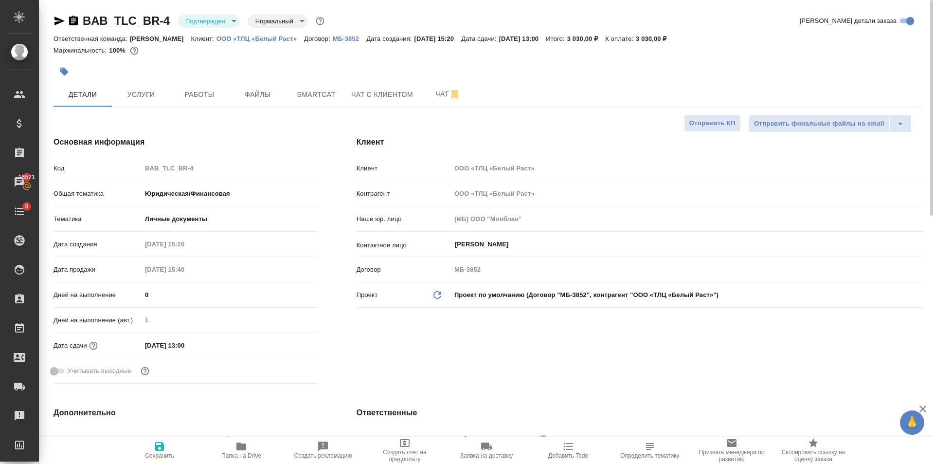
type textarea "x"
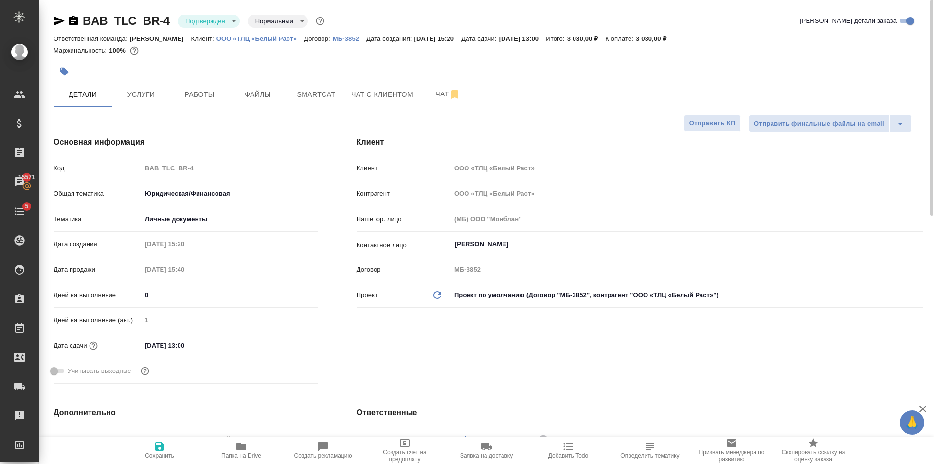
type textarea "x"
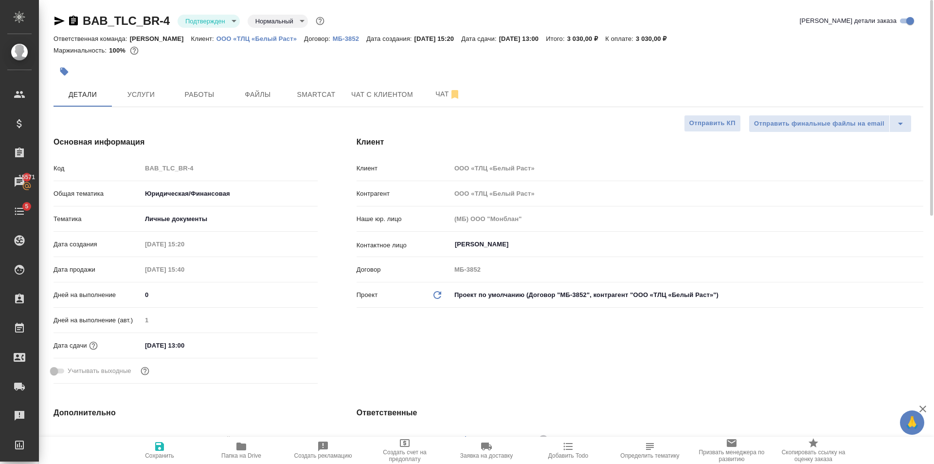
click at [55, 19] on icon "button" at bounding box center [59, 21] width 10 height 9
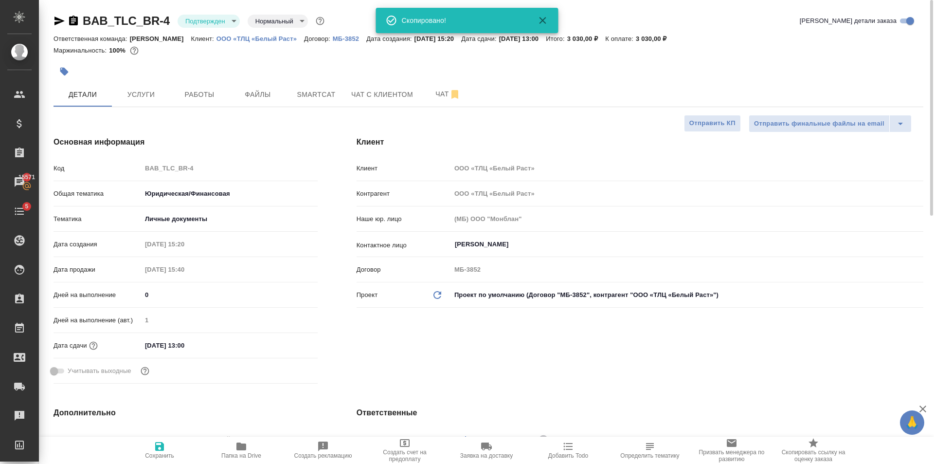
type textarea "x"
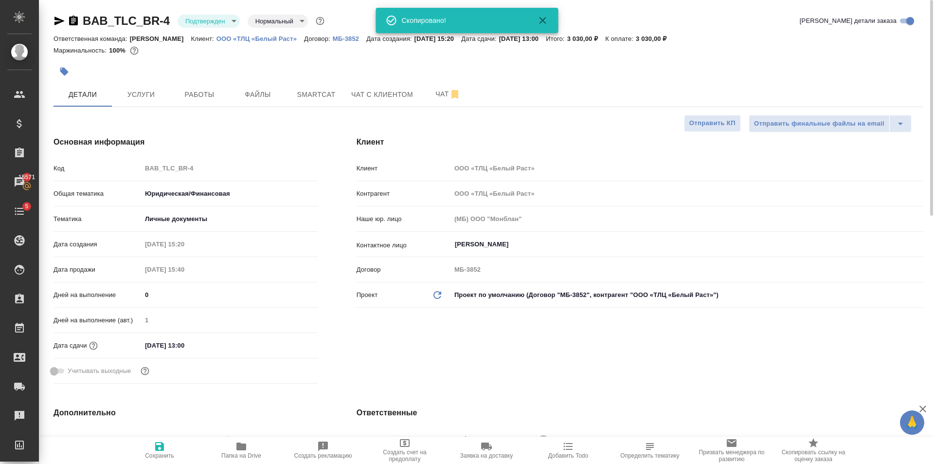
type textarea "x"
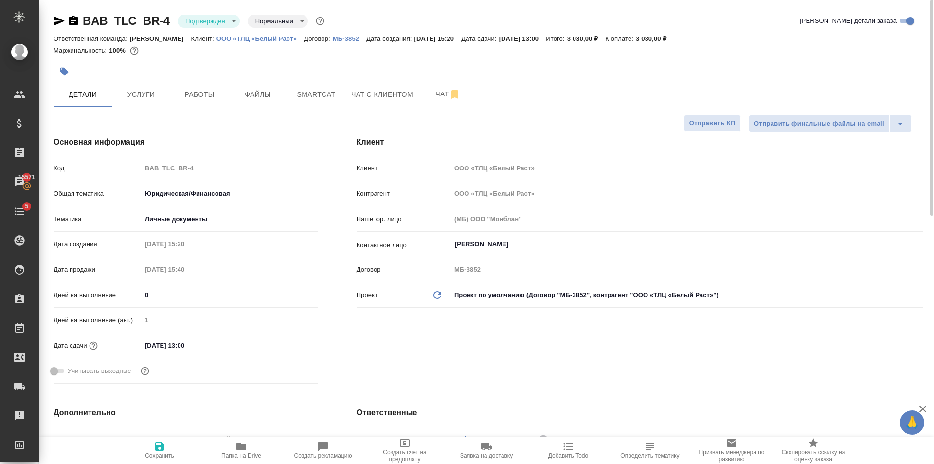
click at [163, 446] on icon "button" at bounding box center [159, 446] width 9 height 9
type textarea "x"
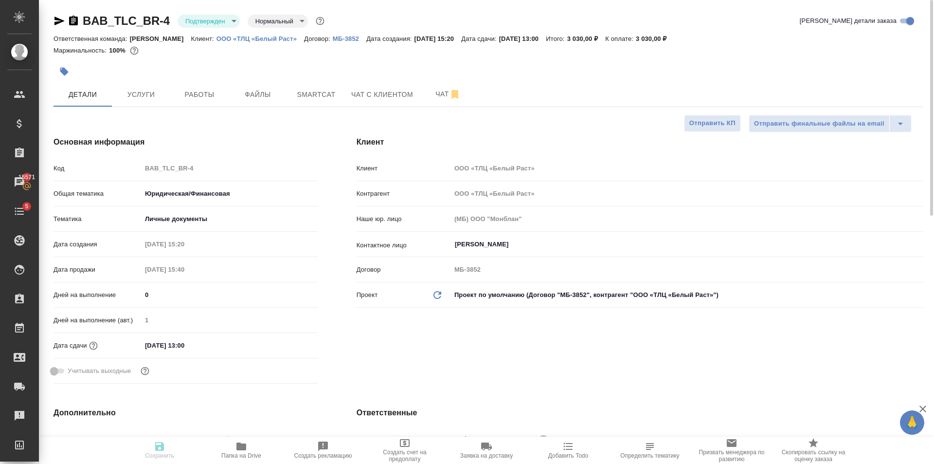
type textarea "x"
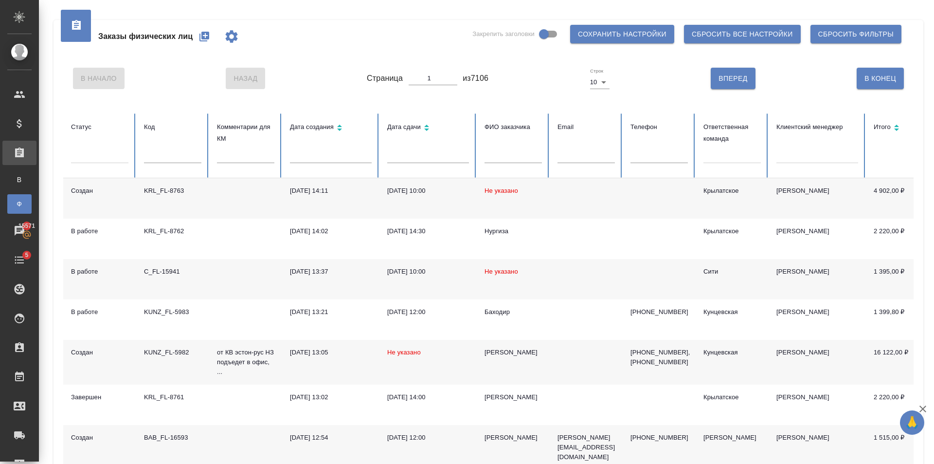
drag, startPoint x: 693, startPoint y: 168, endPoint x: 726, endPoint y: 150, distance: 38.1
click at [703, 166] on tr "Статус Код Комментарии для КМ Дата создания Дата сдачи ФИО заказчика Email Теле…" at bounding box center [610, 145] width 1095 height 65
click at [726, 150] on div at bounding box center [732, 153] width 57 height 14
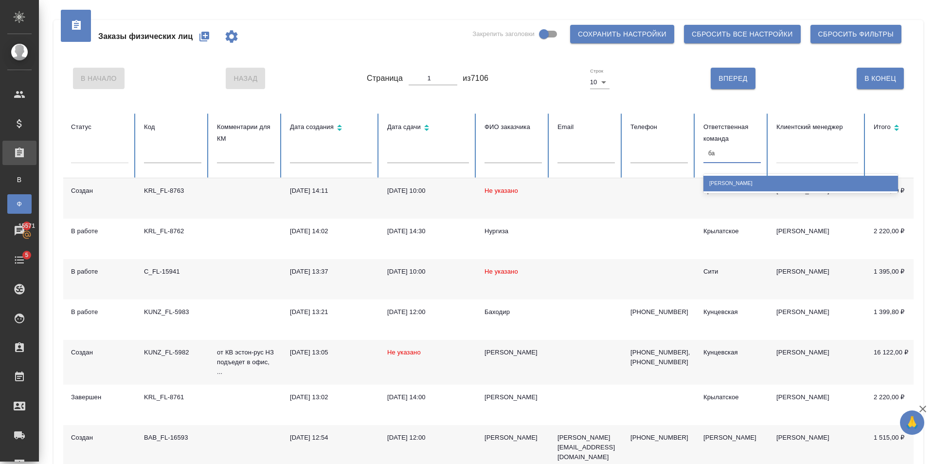
type input "баб"
click at [763, 185] on div "[PERSON_NAME]" at bounding box center [801, 183] width 195 height 15
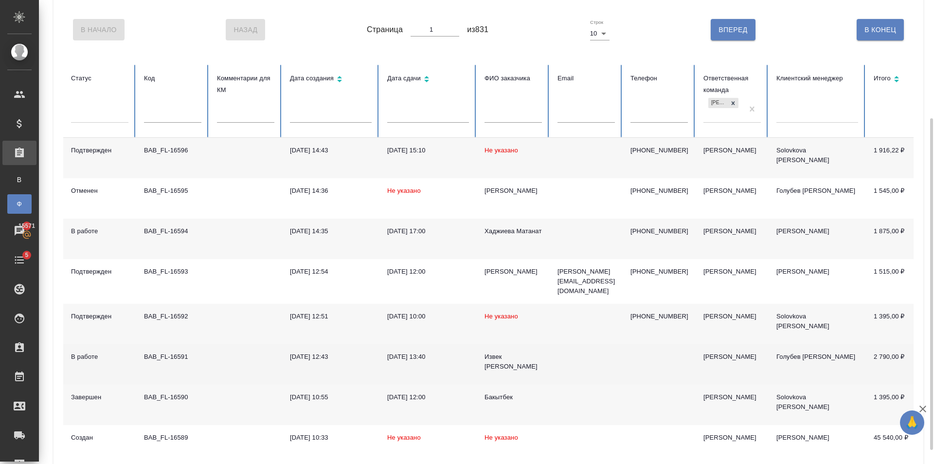
scroll to position [97, 0]
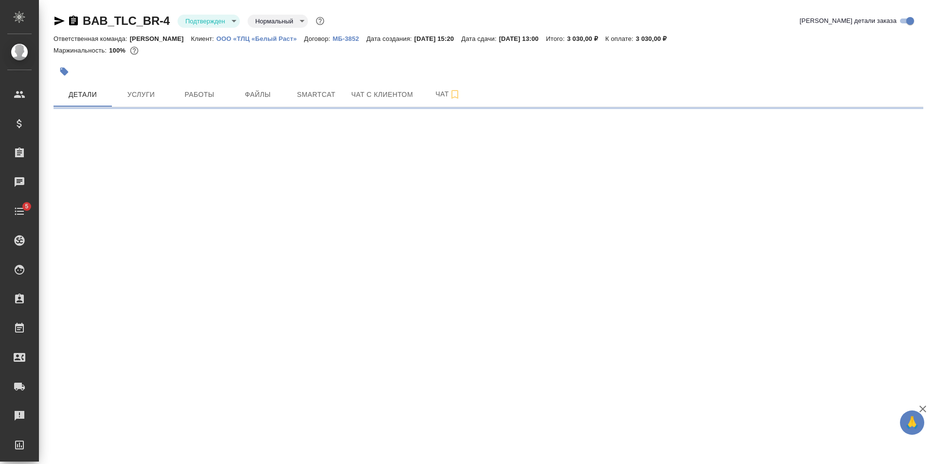
select select "RU"
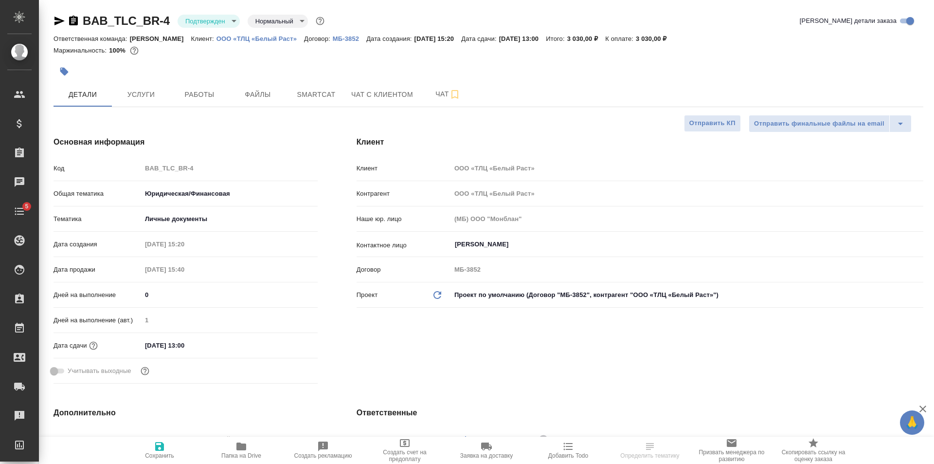
type textarea "x"
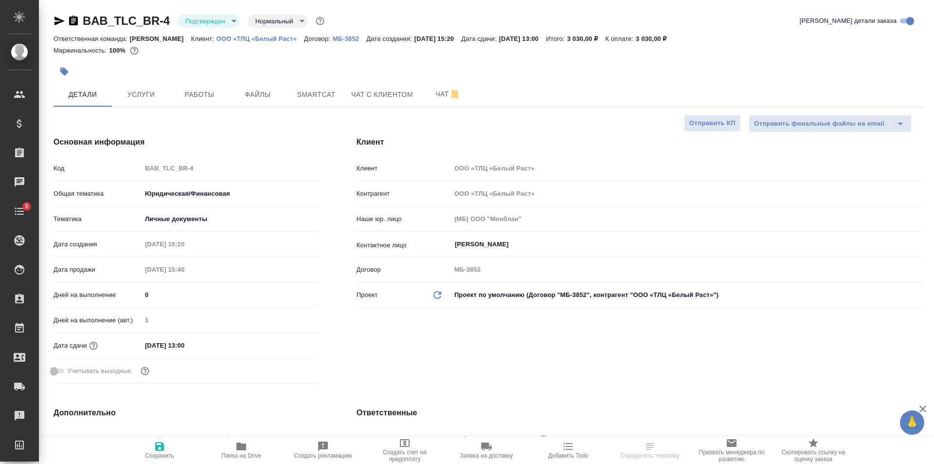
type textarea "x"
select select "RU"
type textarea "x"
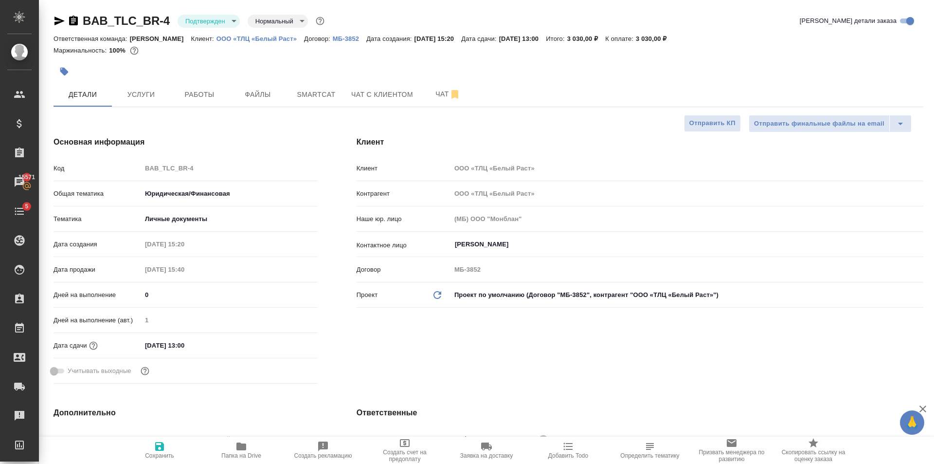
type textarea "x"
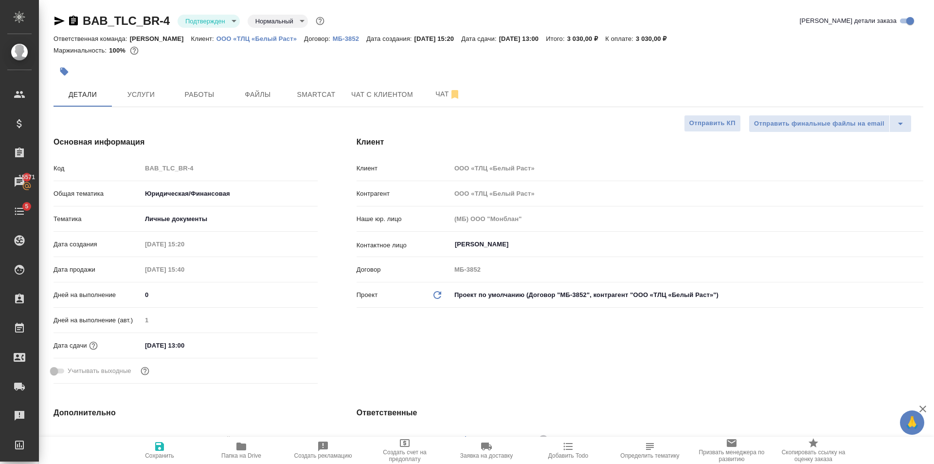
type textarea "x"
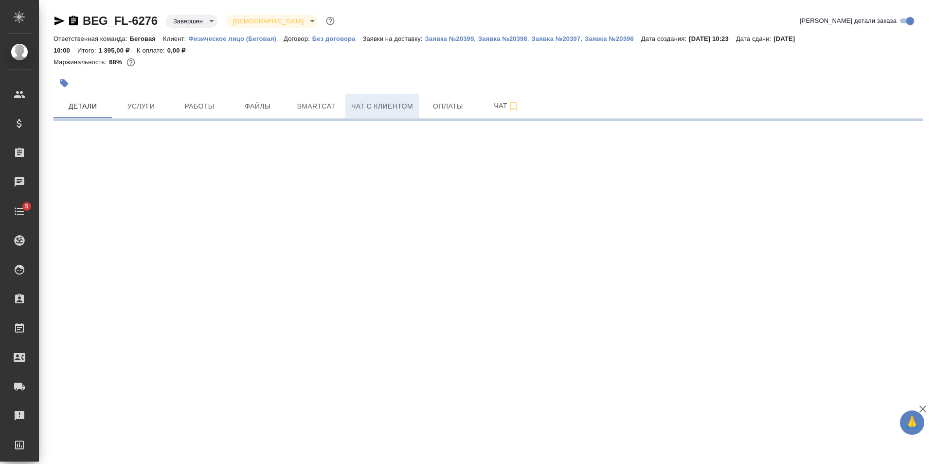
click at [399, 105] on span "Чат с клиентом" at bounding box center [382, 106] width 62 height 12
select select "RU"
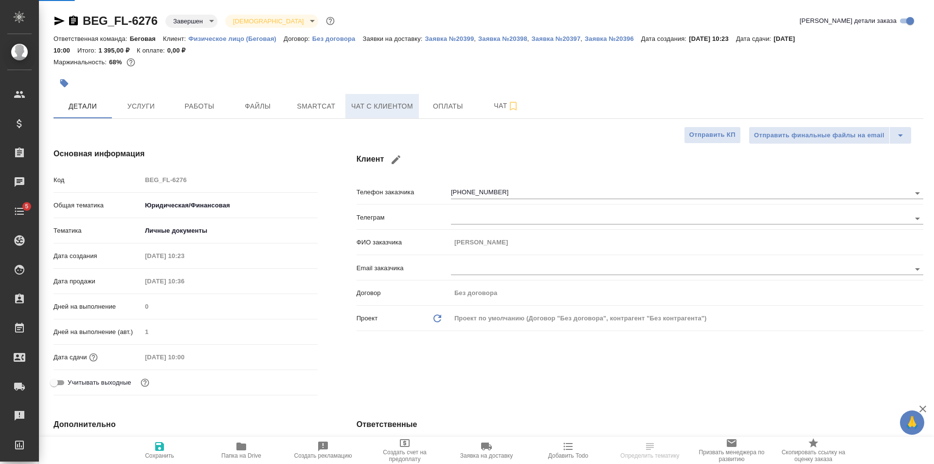
type textarea "x"
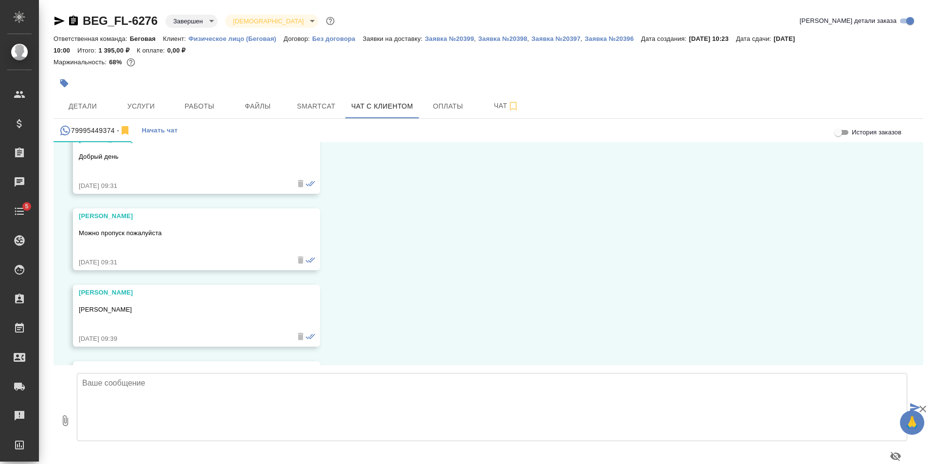
scroll to position [2642, 0]
drag, startPoint x: 133, startPoint y: 159, endPoint x: 81, endPoint y: 161, distance: 52.6
click at [81, 161] on p "Саидов Камолжон" at bounding box center [182, 161] width 207 height 10
copy p "Саидов Камолжон"
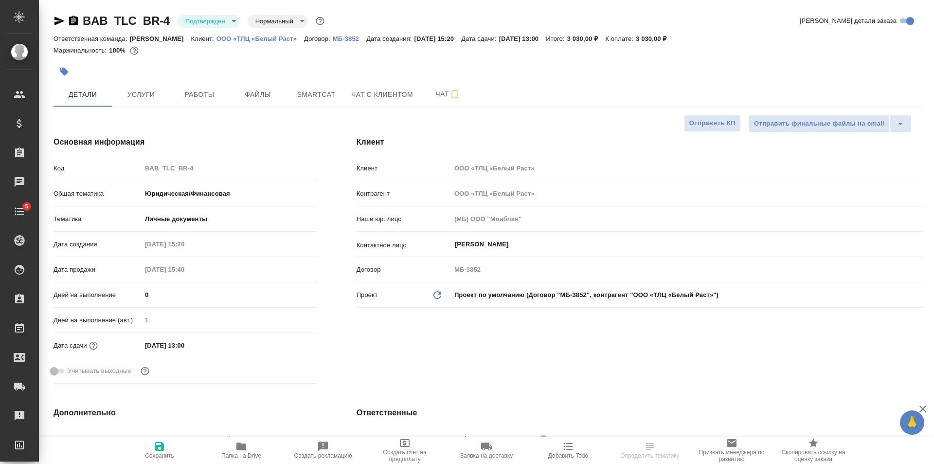
select select "RU"
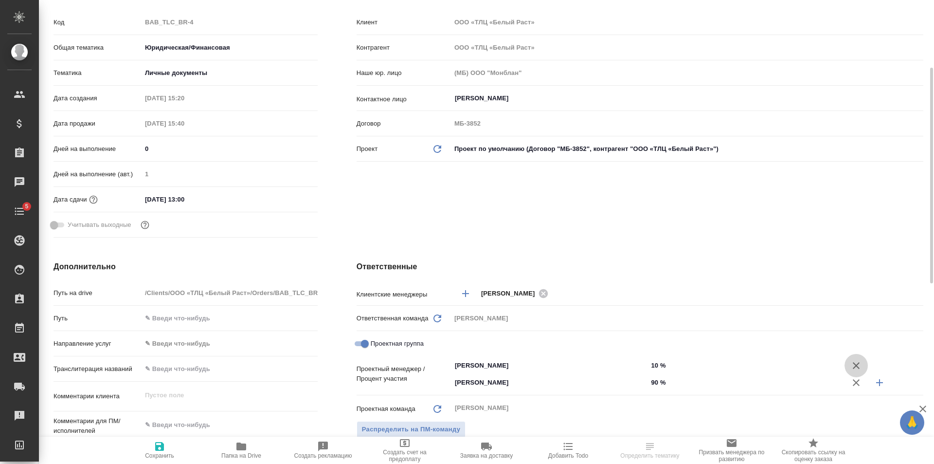
click at [859, 366] on icon "button" at bounding box center [857, 366] width 12 height 12
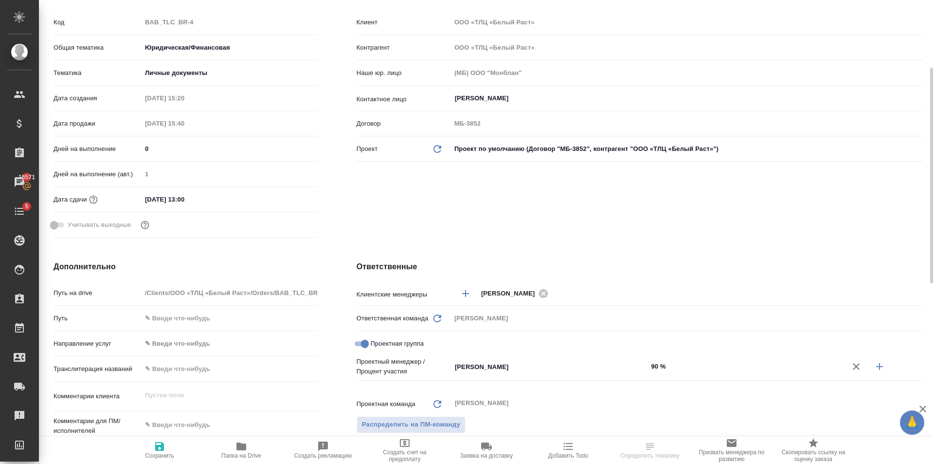
click at [859, 366] on icon "button" at bounding box center [857, 367] width 12 height 12
click at [393, 336] on div "Проектная группа" at bounding box center [640, 343] width 567 height 17
click at [391, 339] on span "Проектная группа" at bounding box center [397, 344] width 53 height 10
click at [382, 339] on input "Проектная группа" at bounding box center [364, 344] width 35 height 12
checkbox input "false"
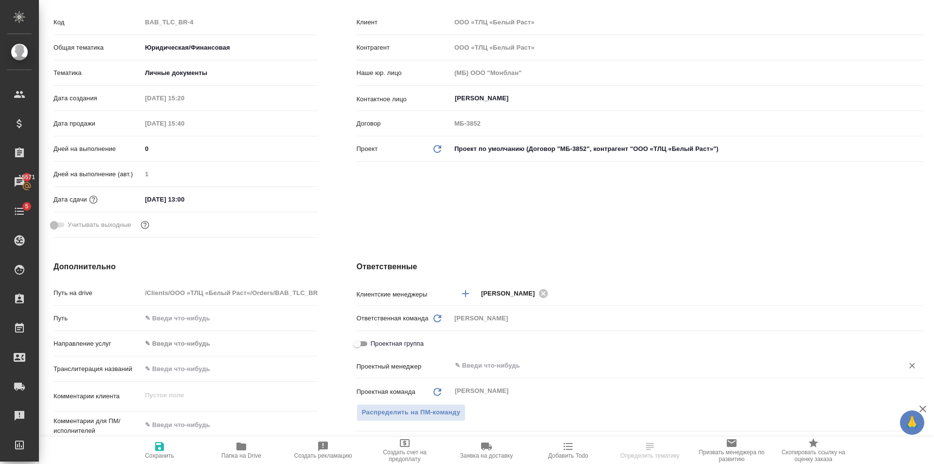
click at [493, 361] on input "text" at bounding box center [671, 366] width 434 height 12
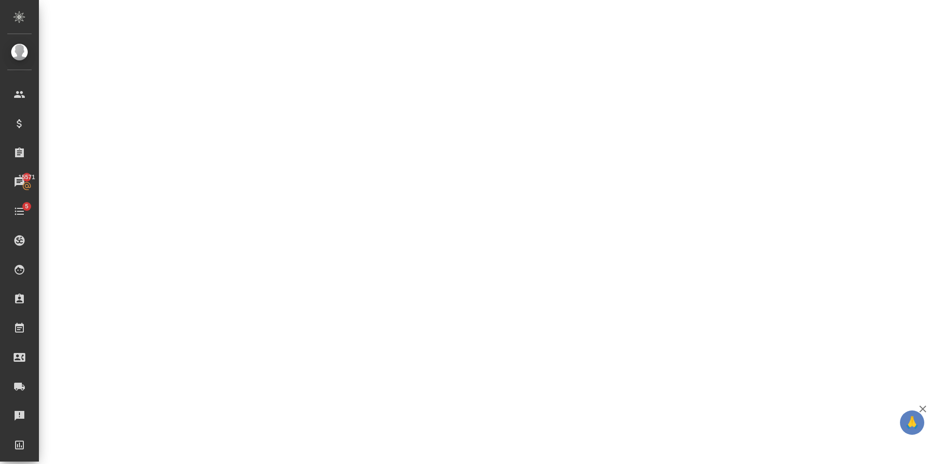
select select "RU"
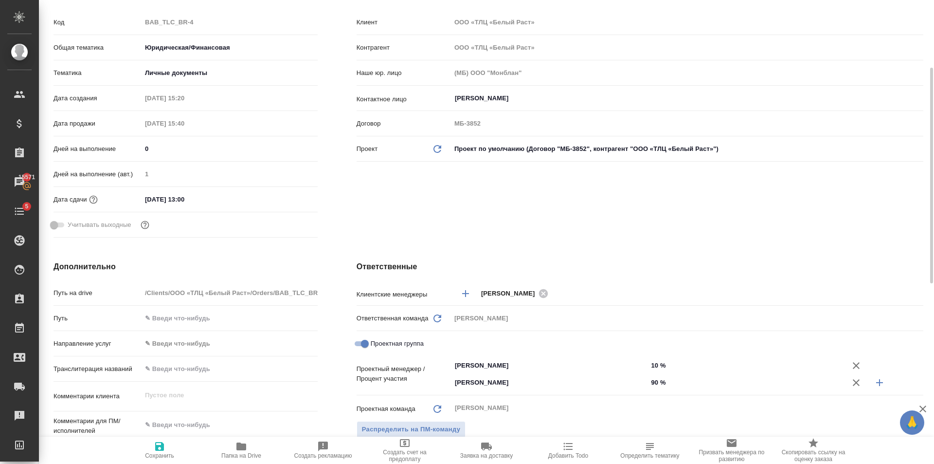
type textarea "x"
click at [406, 345] on span "Проектная группа" at bounding box center [397, 344] width 53 height 10
click at [382, 345] on input "Проектная группа" at bounding box center [364, 344] width 35 height 12
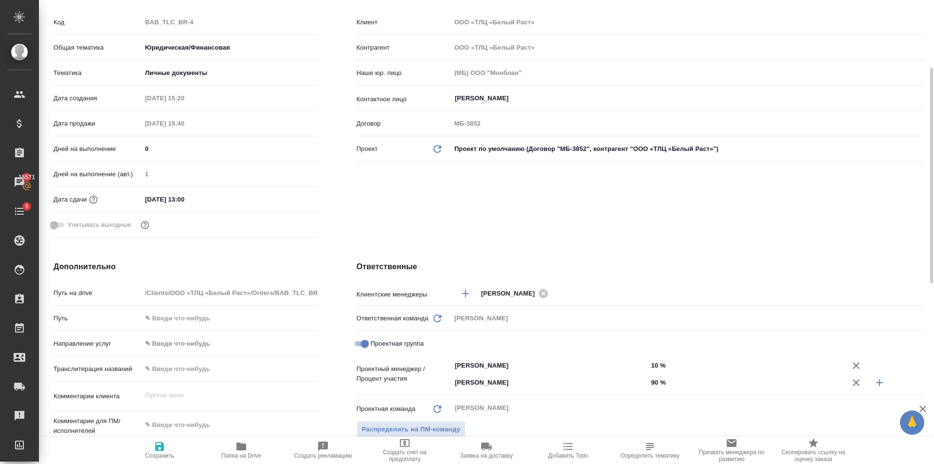
checkbox input "false"
type textarea "x"
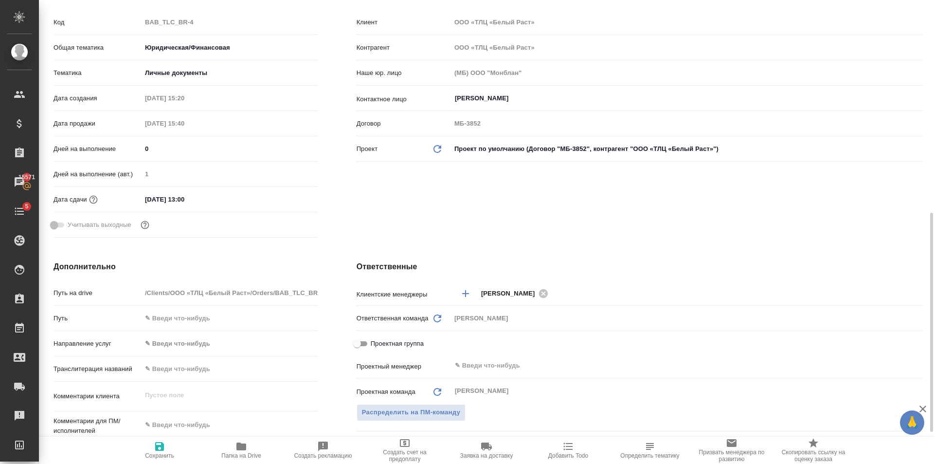
scroll to position [341, 0]
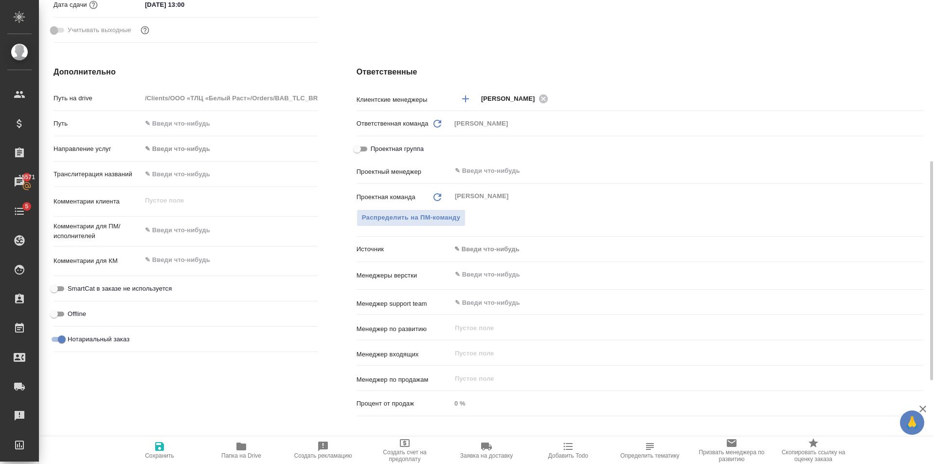
click at [439, 199] on icon "Обновить" at bounding box center [438, 197] width 12 height 12
type textarea "x"
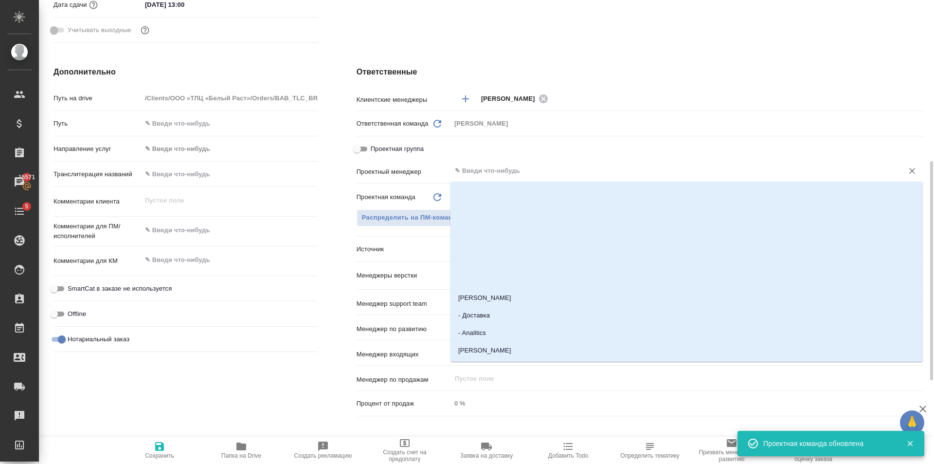
click at [491, 170] on input "text" at bounding box center [671, 171] width 434 height 12
click at [406, 216] on span "Распределить на ПМ-команду" at bounding box center [411, 217] width 99 height 11
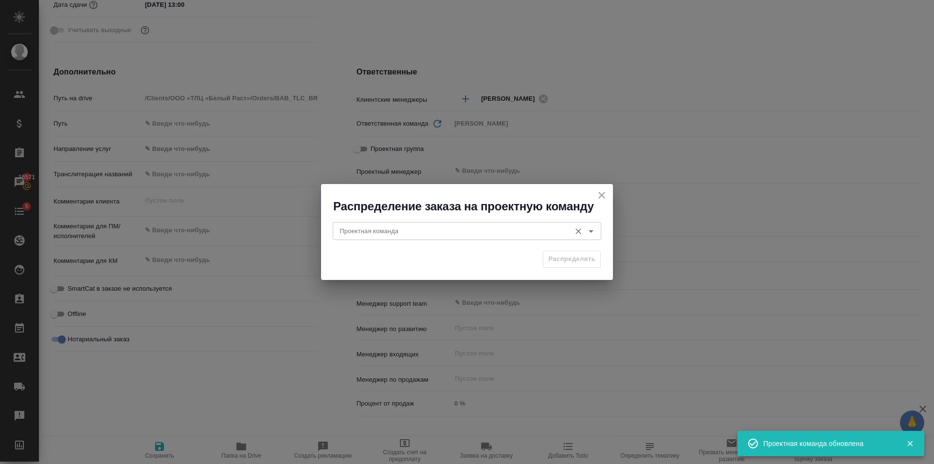
click at [409, 226] on input "Проектная команда" at bounding box center [451, 231] width 230 height 12
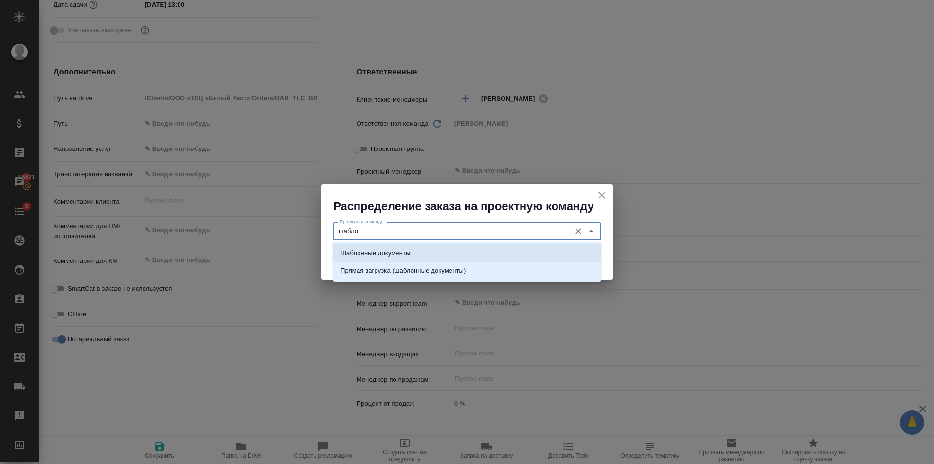
click at [432, 254] on li "Шаблонные документы" at bounding box center [467, 253] width 269 height 18
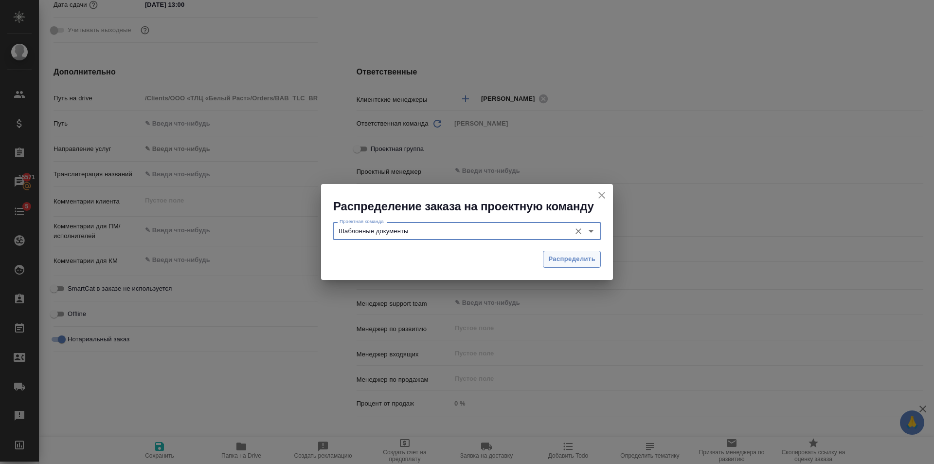
type input "Шаблонные документы"
click at [568, 252] on button "Распределить" at bounding box center [572, 259] width 58 height 17
type textarea "x"
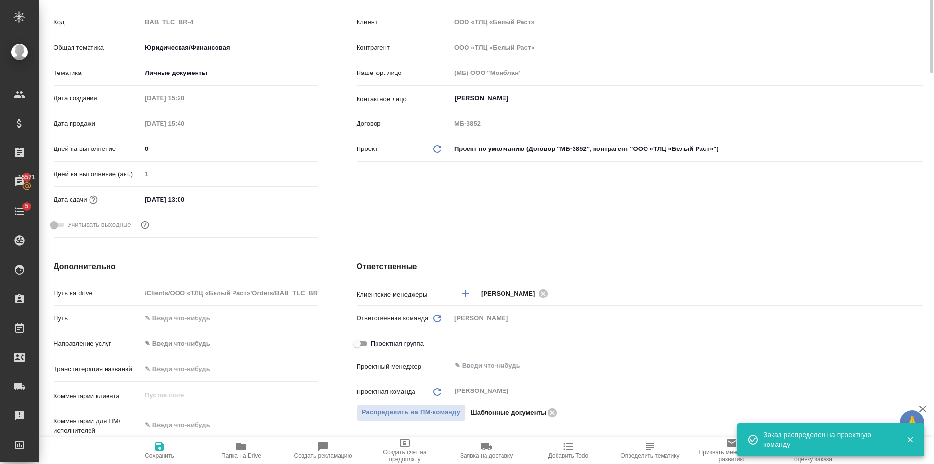
scroll to position [0, 0]
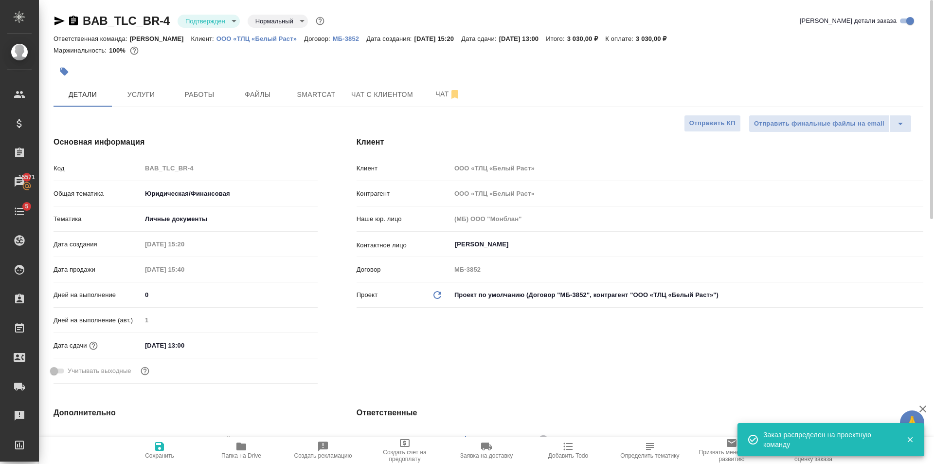
click at [161, 454] on span "Сохранить" at bounding box center [159, 455] width 29 height 7
type textarea "x"
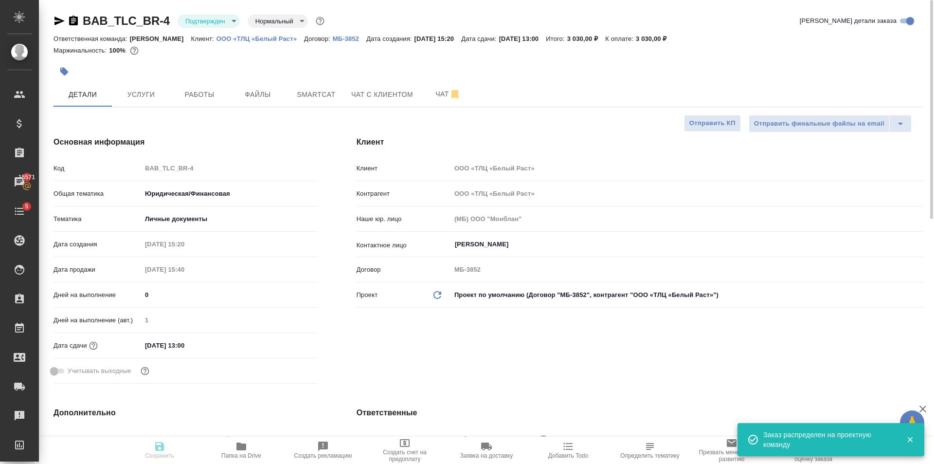
type textarea "x"
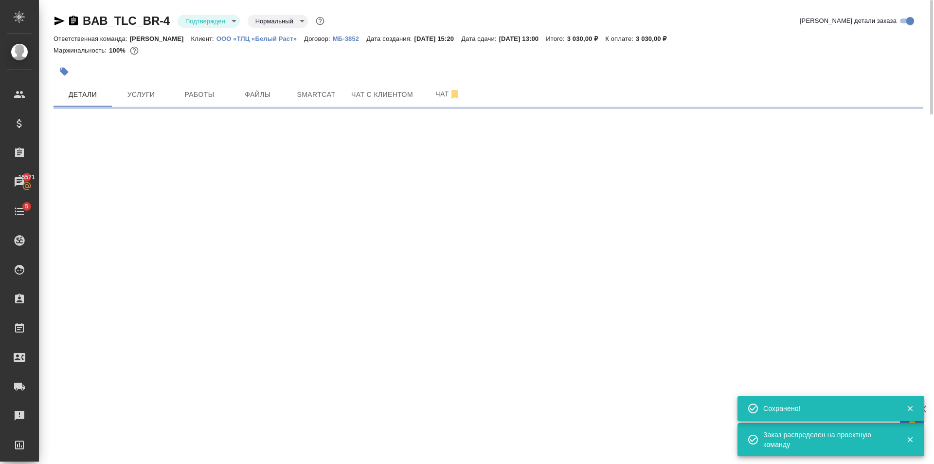
select select "RU"
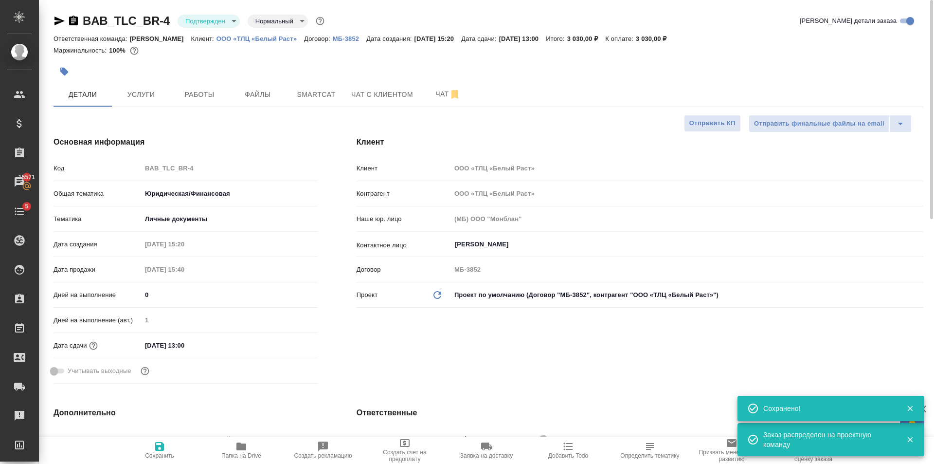
type textarea "x"
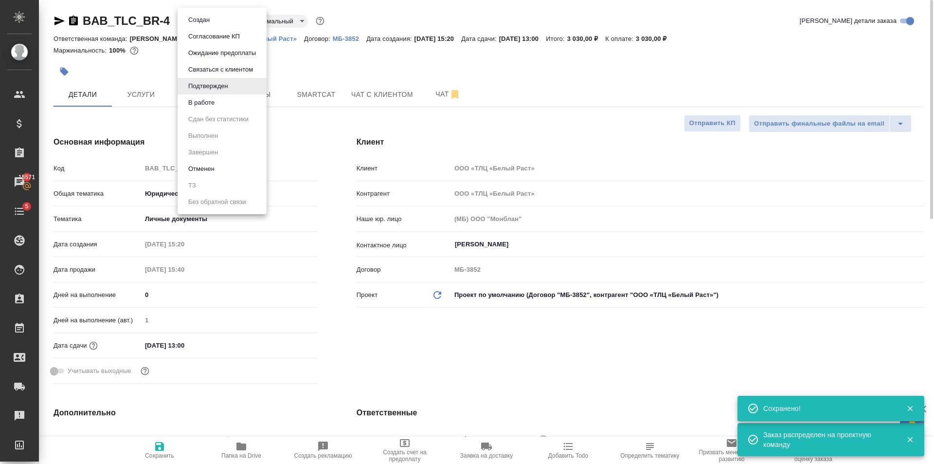
click at [198, 15] on body "🙏 .cls-1 fill:#fff; AWATERA Golubev Dmitry Клиенты Спецификации Заказы 15571 Ча…" at bounding box center [467, 232] width 934 height 464
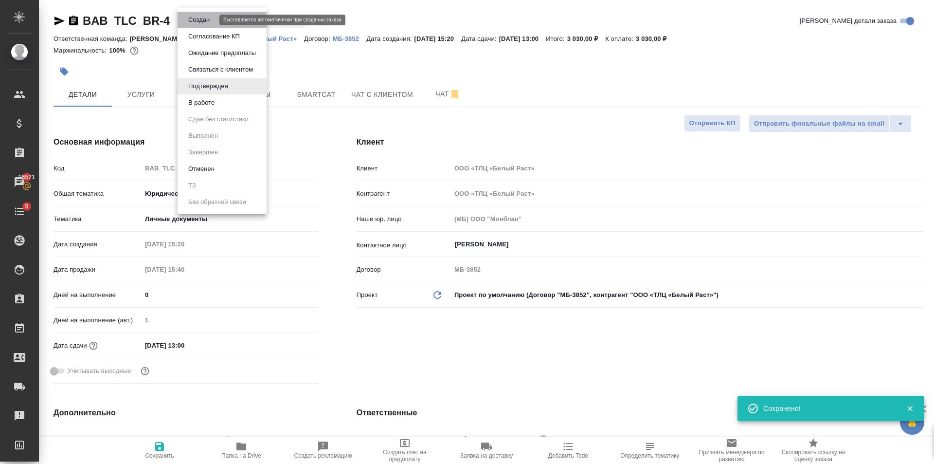
click at [205, 18] on button "Создан" at bounding box center [198, 20] width 27 height 11
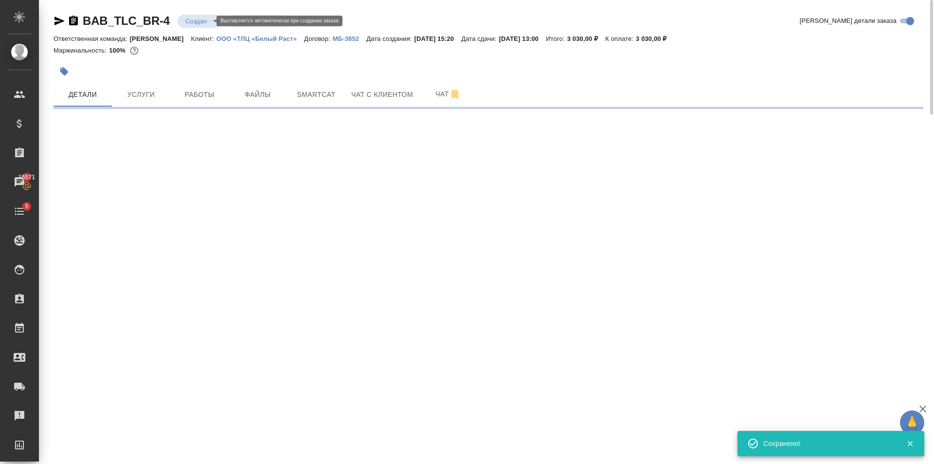
select select "RU"
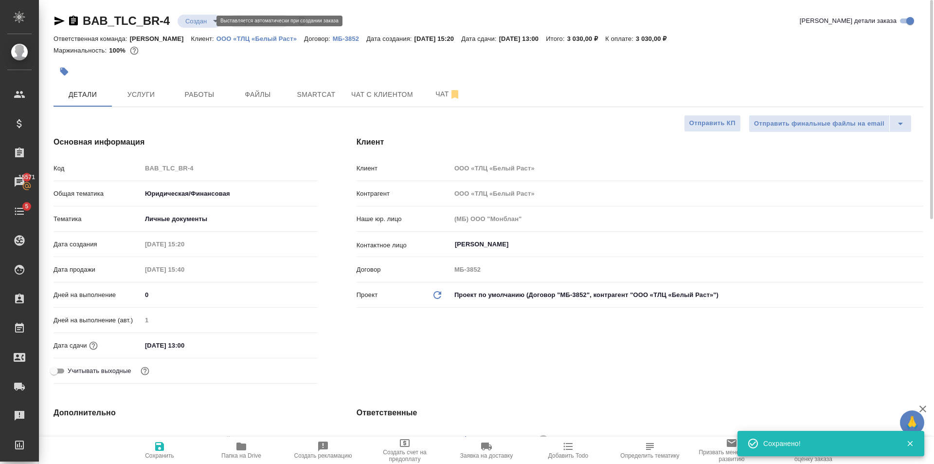
click at [212, 17] on body "🙏 .cls-1 fill:#fff; AWATERA Golubev Dmitry Клиенты Спецификации Заказы 15571 Ча…" at bounding box center [467, 232] width 934 height 464
type textarea "x"
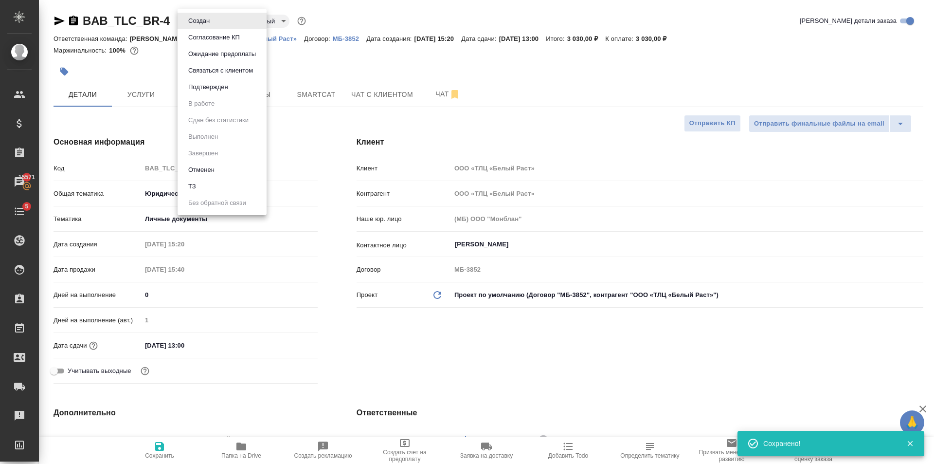
click at [209, 92] on button "Подтвержден" at bounding box center [208, 87] width 46 height 11
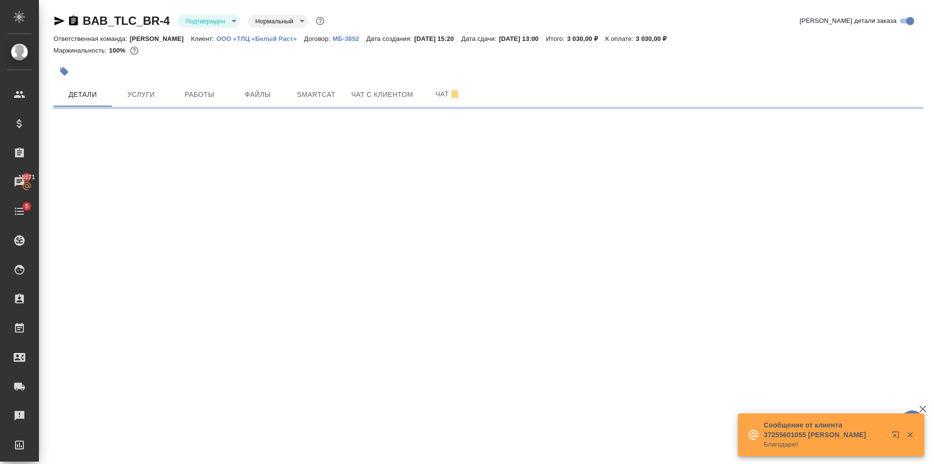
select select "RU"
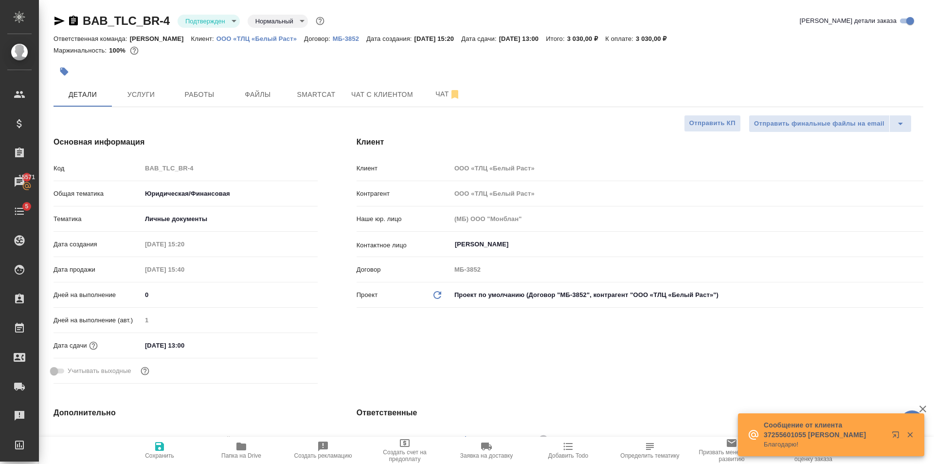
type textarea "x"
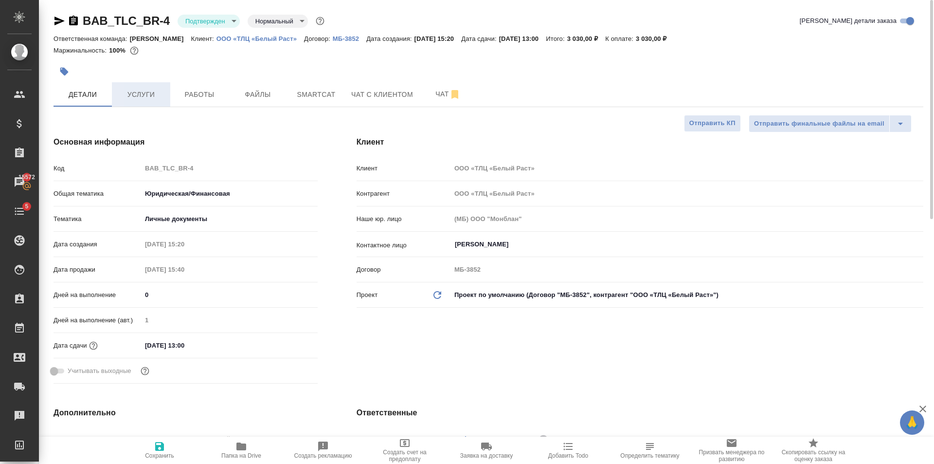
click at [163, 97] on span "Услуги" at bounding box center [141, 95] width 47 height 12
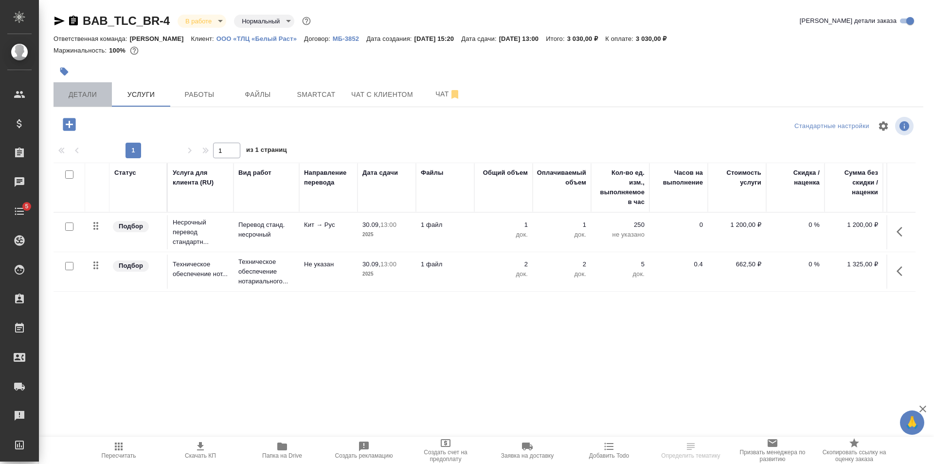
click at [88, 87] on button "Детали" at bounding box center [83, 94] width 58 height 24
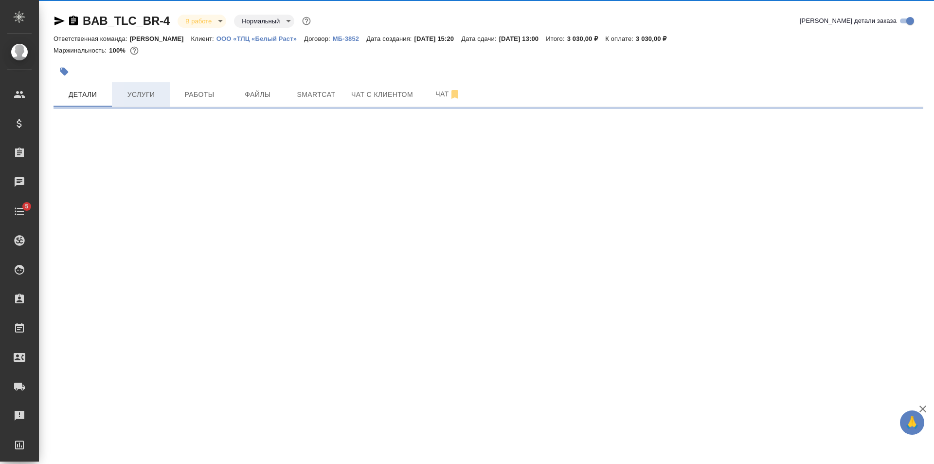
select select "RU"
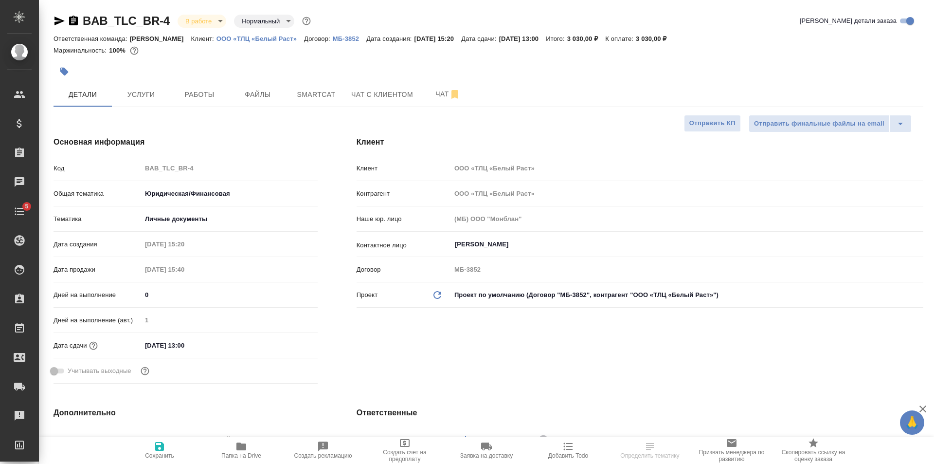
type textarea "x"
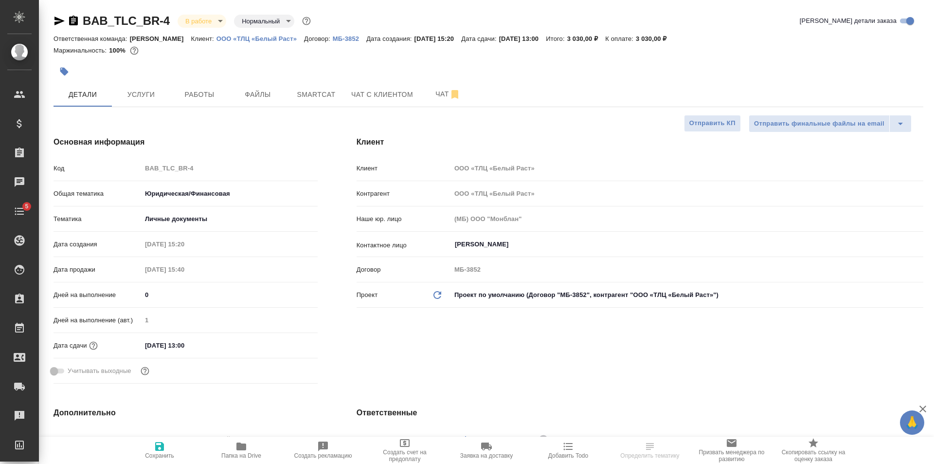
type textarea "x"
select select "RU"
type textarea "x"
